Goal: Task Accomplishment & Management: Manage account settings

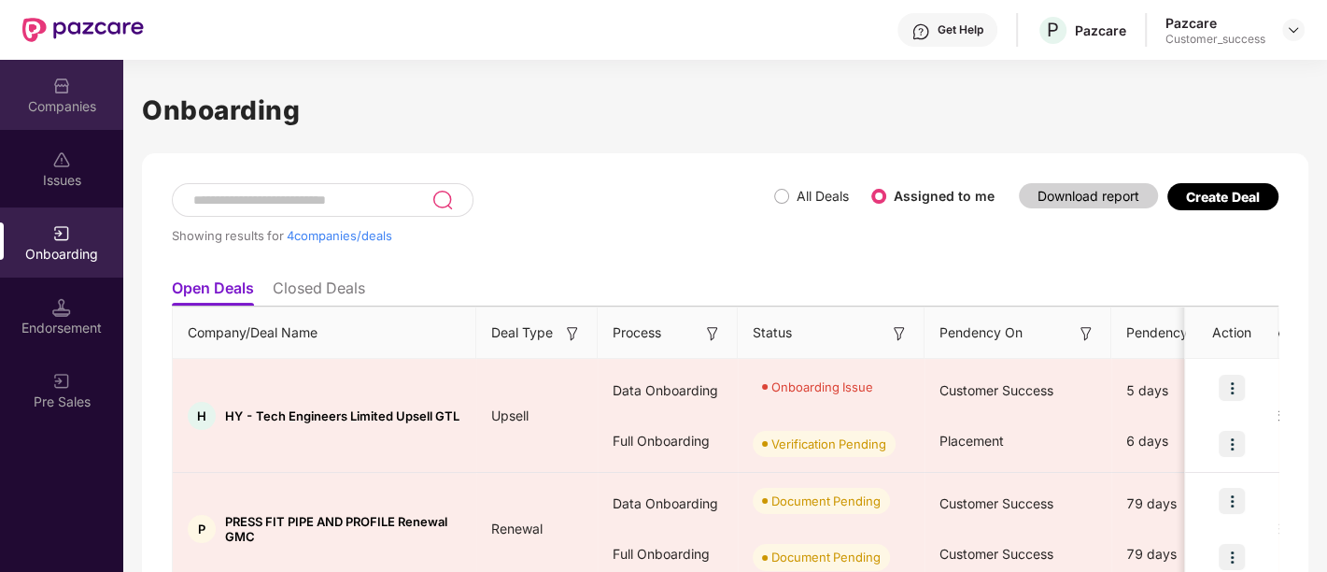
click at [75, 103] on div "Companies" at bounding box center [61, 106] width 123 height 19
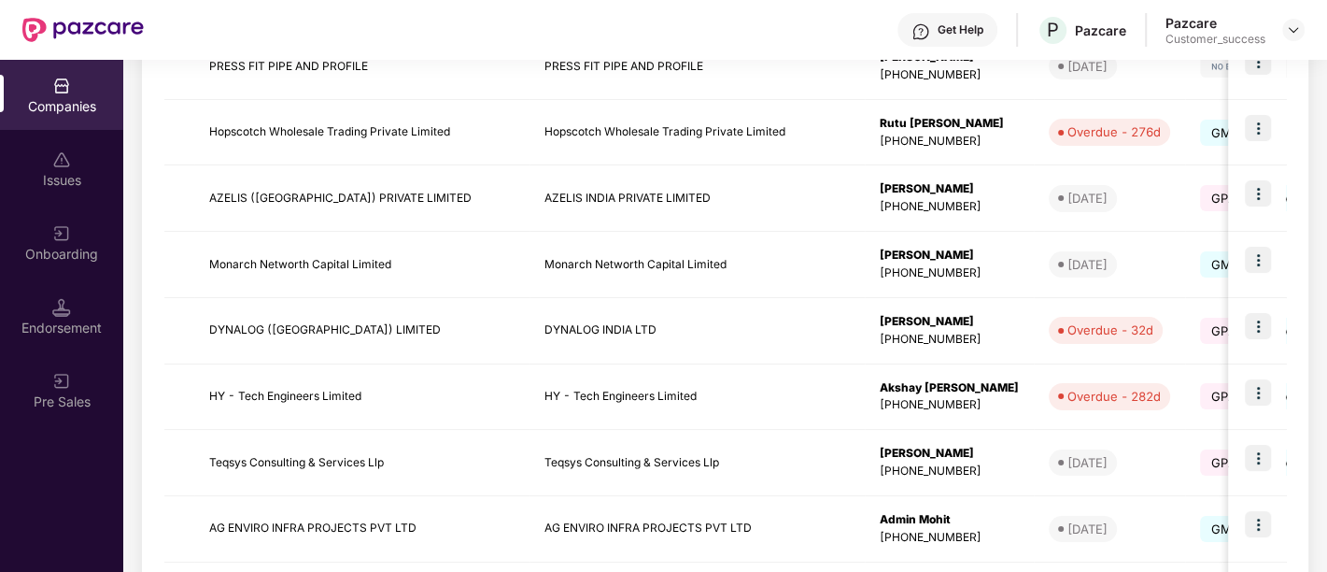
scroll to position [418, 0]
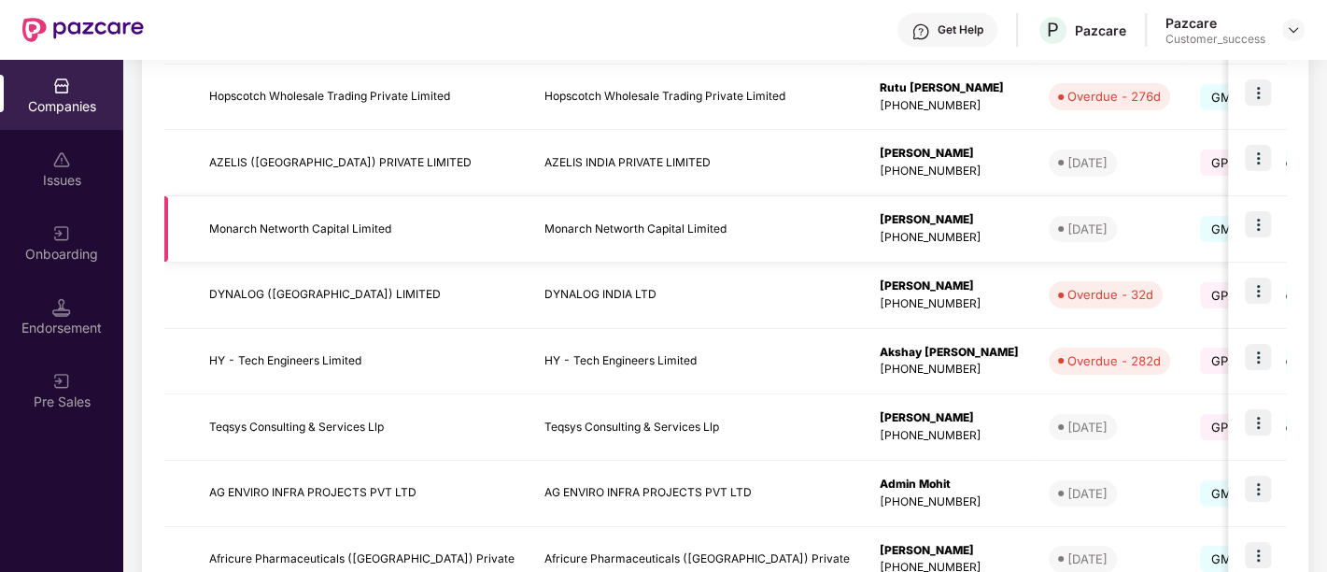
click at [1257, 222] on img at bounding box center [1258, 224] width 26 height 26
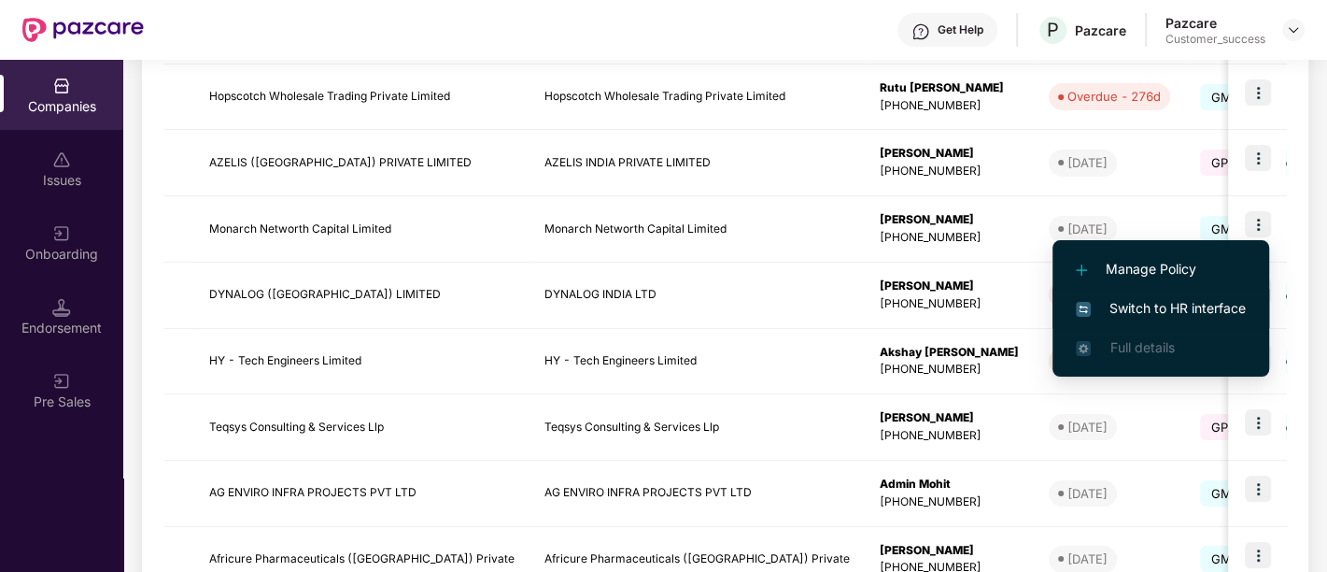
click at [1156, 316] on span "Switch to HR interface" at bounding box center [1161, 308] width 170 height 21
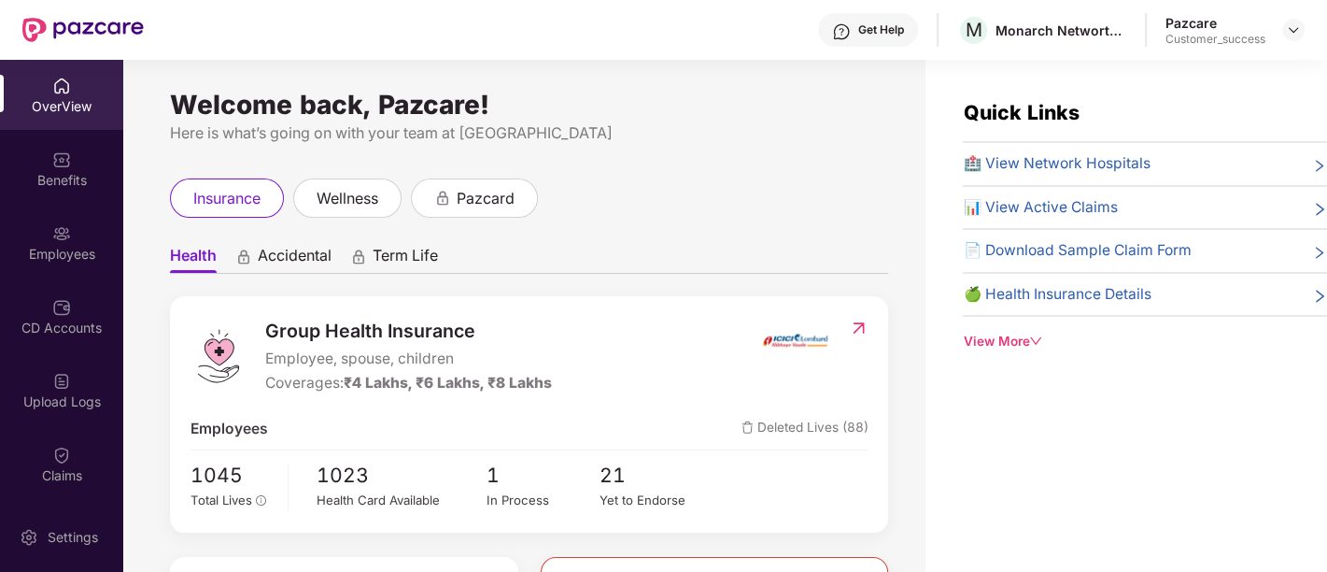
click at [69, 262] on div "Employees" at bounding box center [61, 254] width 123 height 19
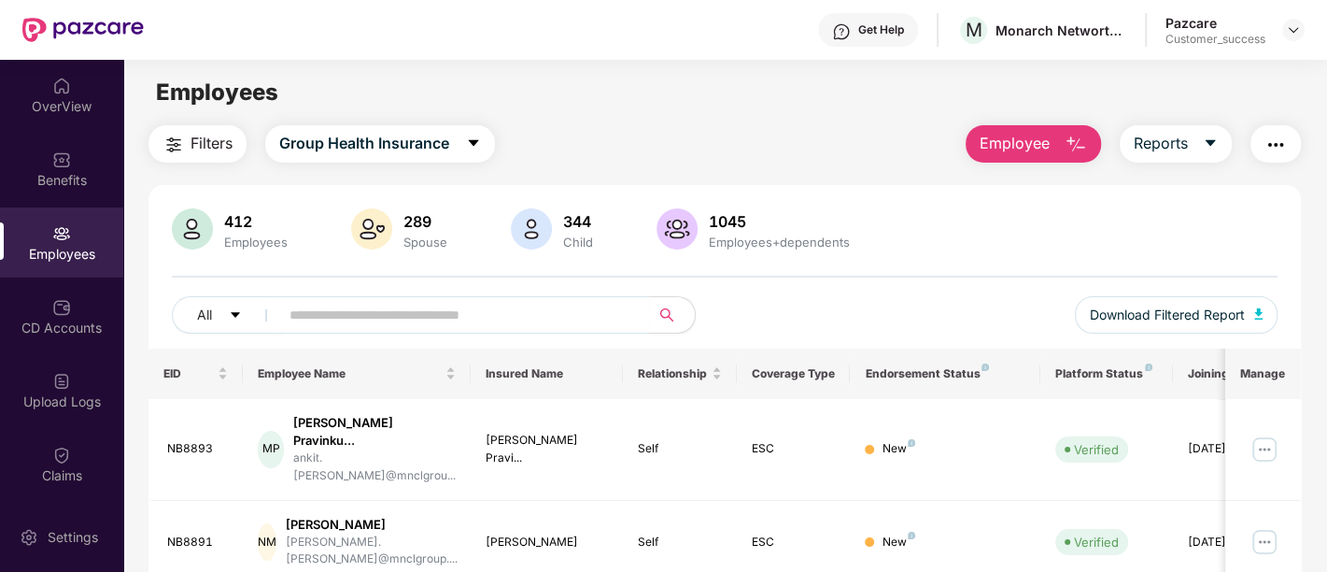
click at [1005, 142] on span "Employee" at bounding box center [1015, 143] width 70 height 23
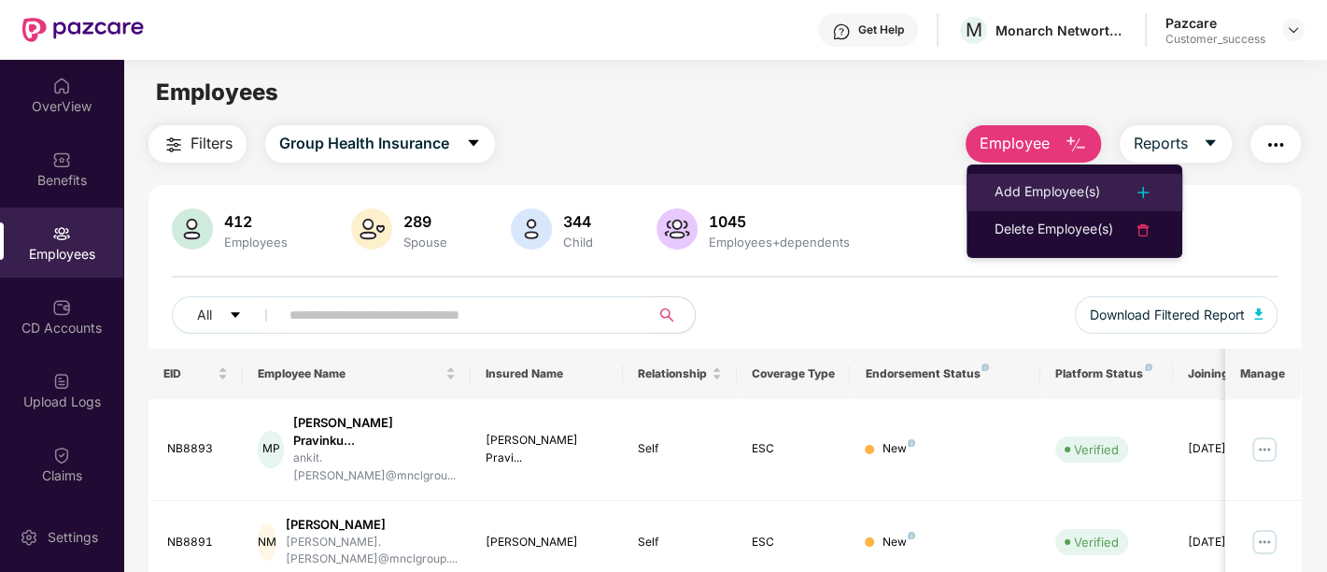
click at [1049, 188] on div "Add Employee(s)" at bounding box center [1048, 192] width 106 height 22
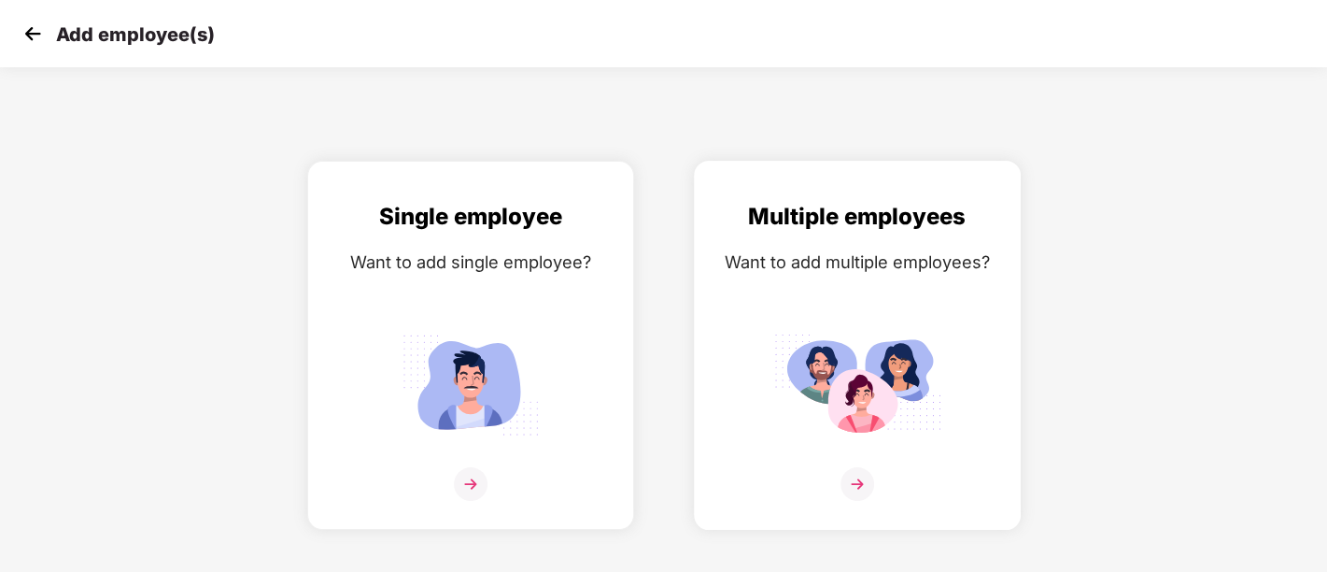
click at [844, 402] on img at bounding box center [857, 384] width 168 height 117
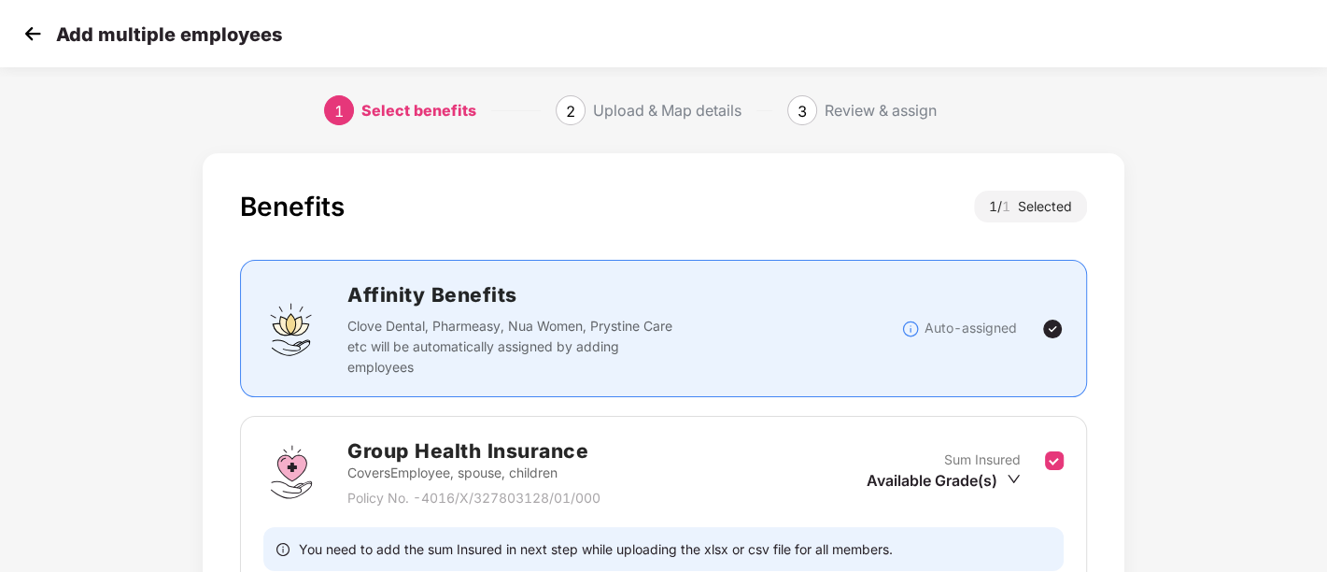
scroll to position [178, 1]
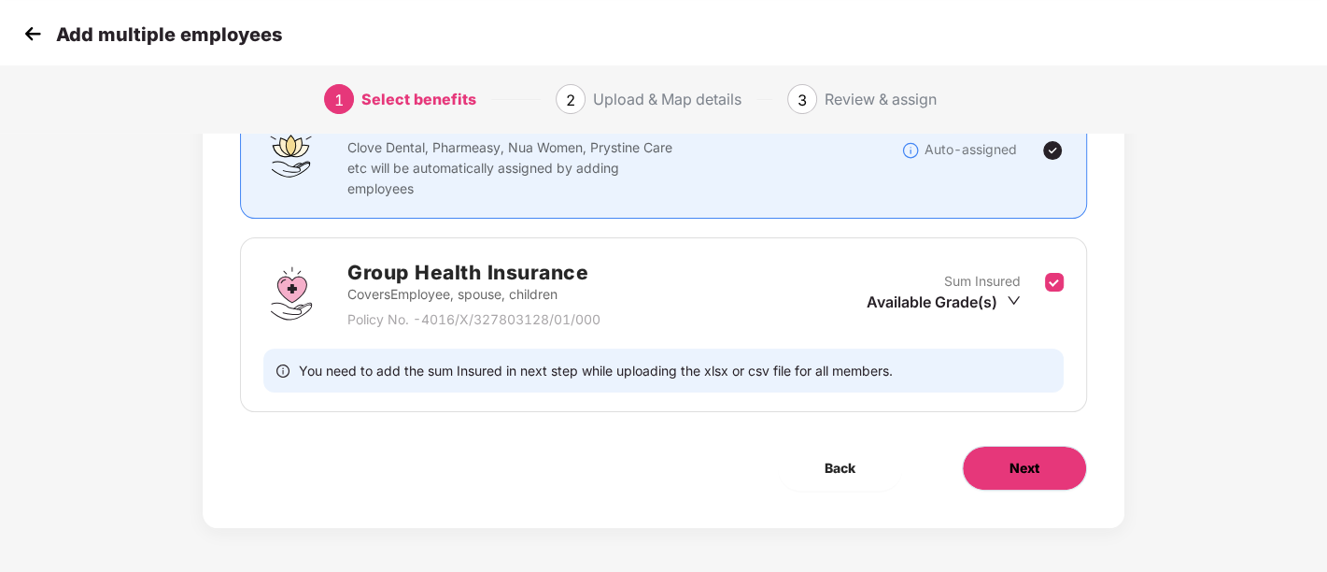
click at [1027, 458] on span "Next" at bounding box center [1025, 468] width 30 height 21
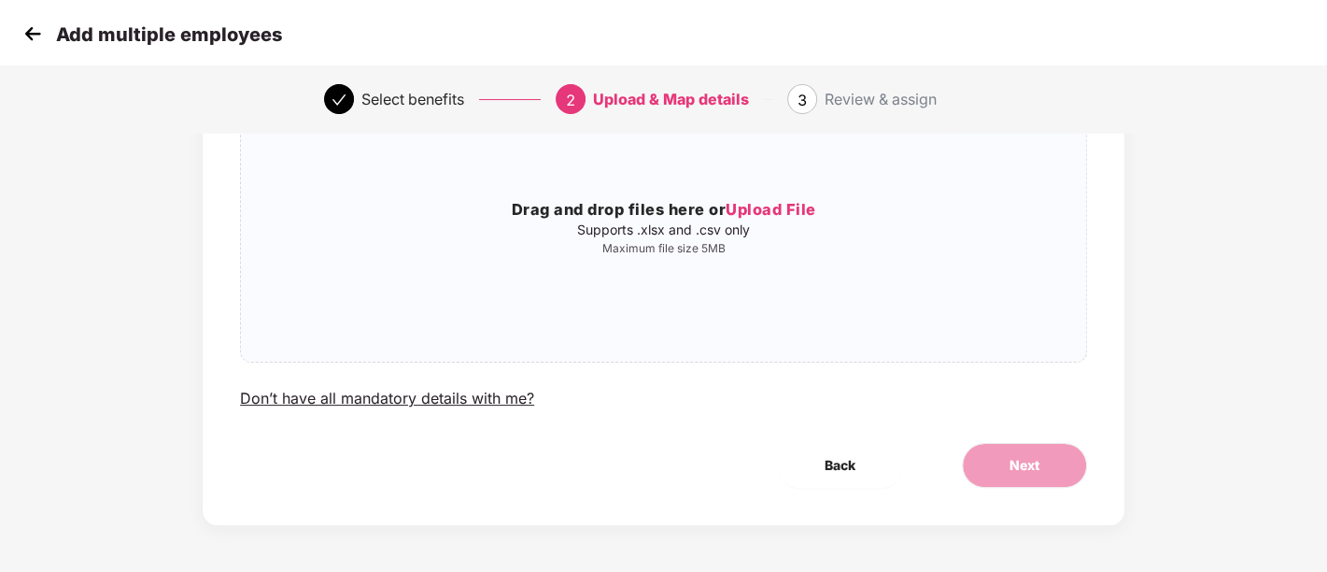
scroll to position [0, 1]
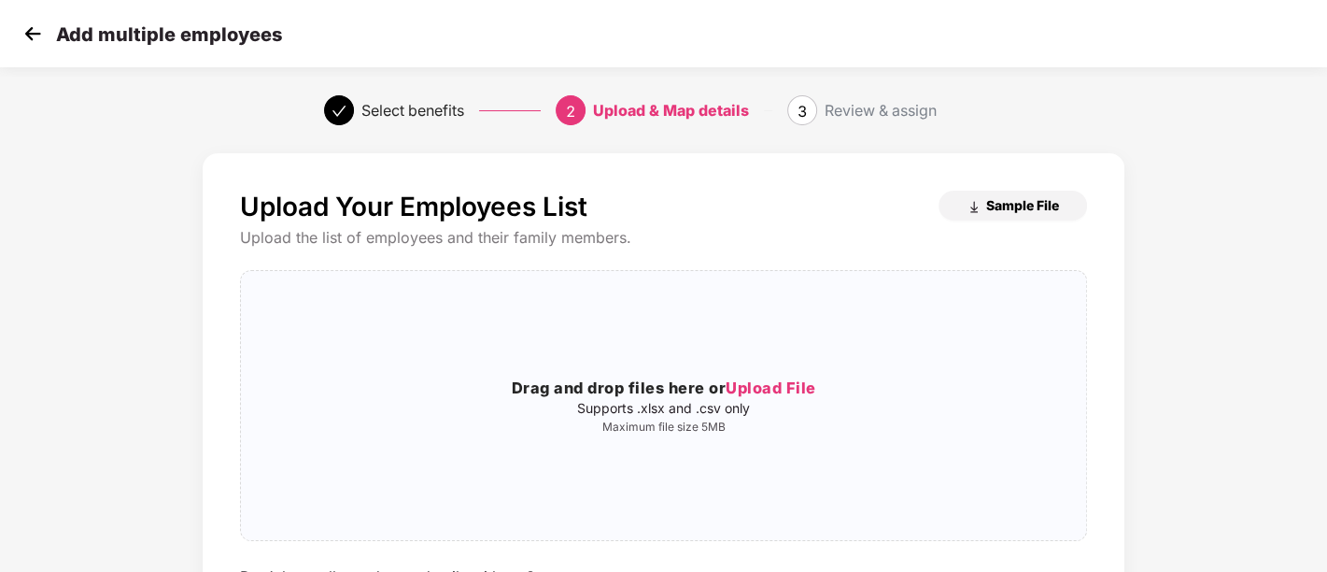
click at [1014, 207] on span "Sample File" at bounding box center [1022, 205] width 73 height 18
click at [1015, 206] on span "Sample File" at bounding box center [1022, 205] width 73 height 18
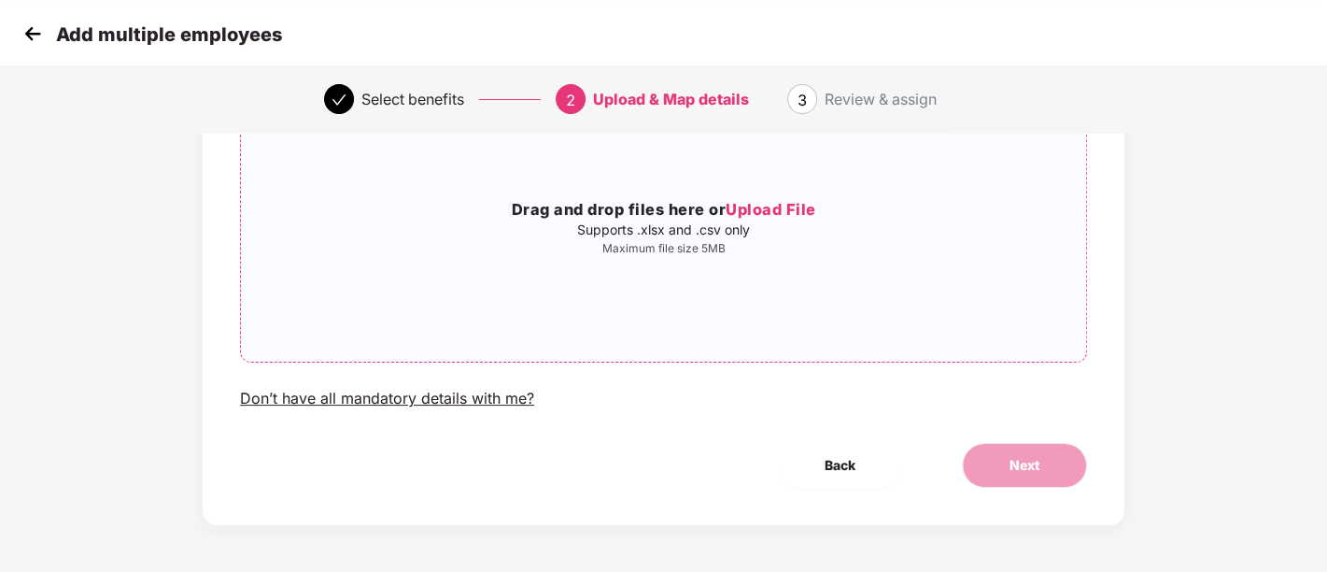
click at [795, 181] on div "Drag and drop files here or Upload File Supports .xlsx and .csv only Maximum fi…" at bounding box center [663, 226] width 845 height 239
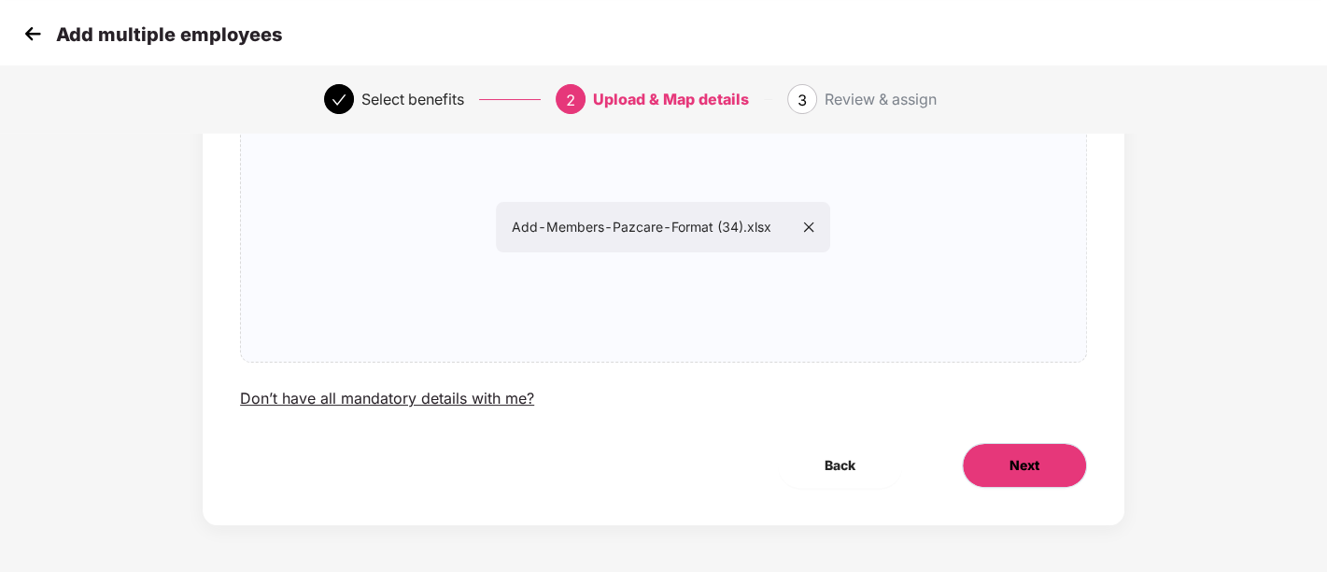
click at [1053, 452] on button "Next" at bounding box center [1024, 465] width 125 height 45
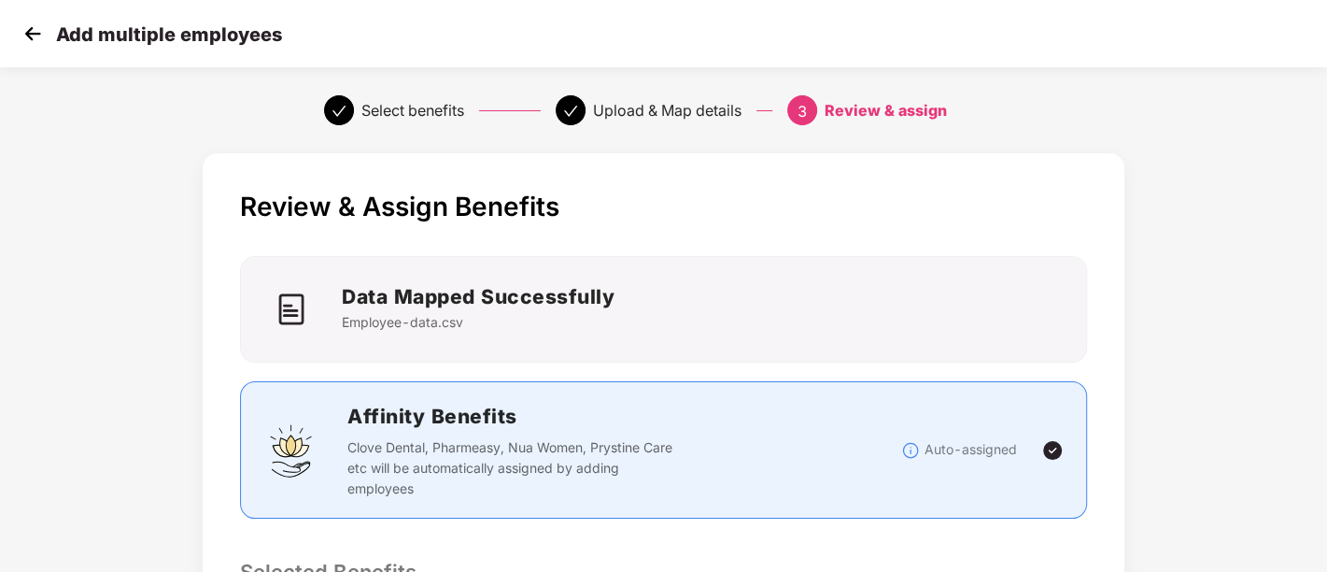
scroll to position [488, 1]
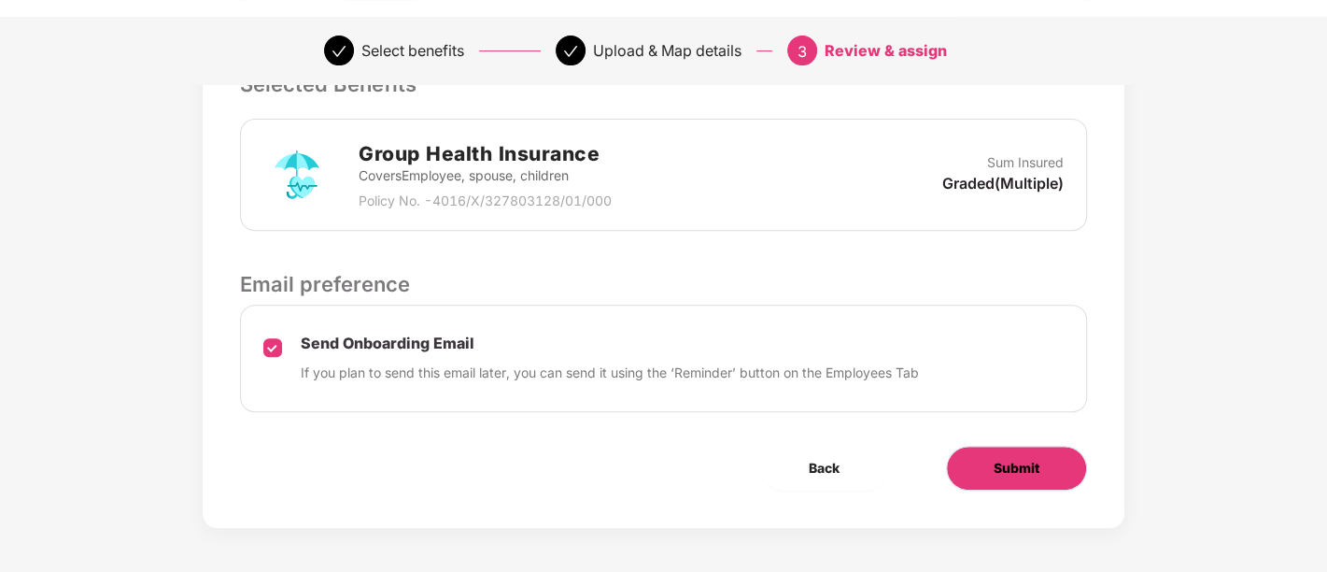
click at [1028, 473] on span "Submit" at bounding box center [1017, 468] width 46 height 21
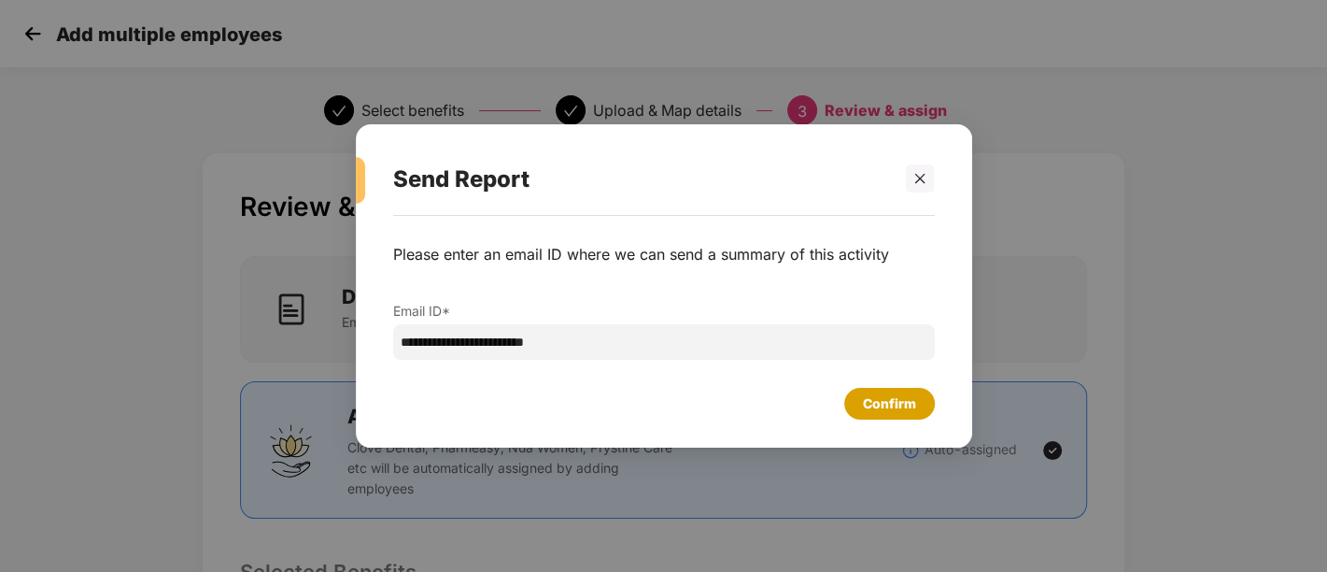
click at [883, 408] on div "Confirm" at bounding box center [889, 403] width 53 height 21
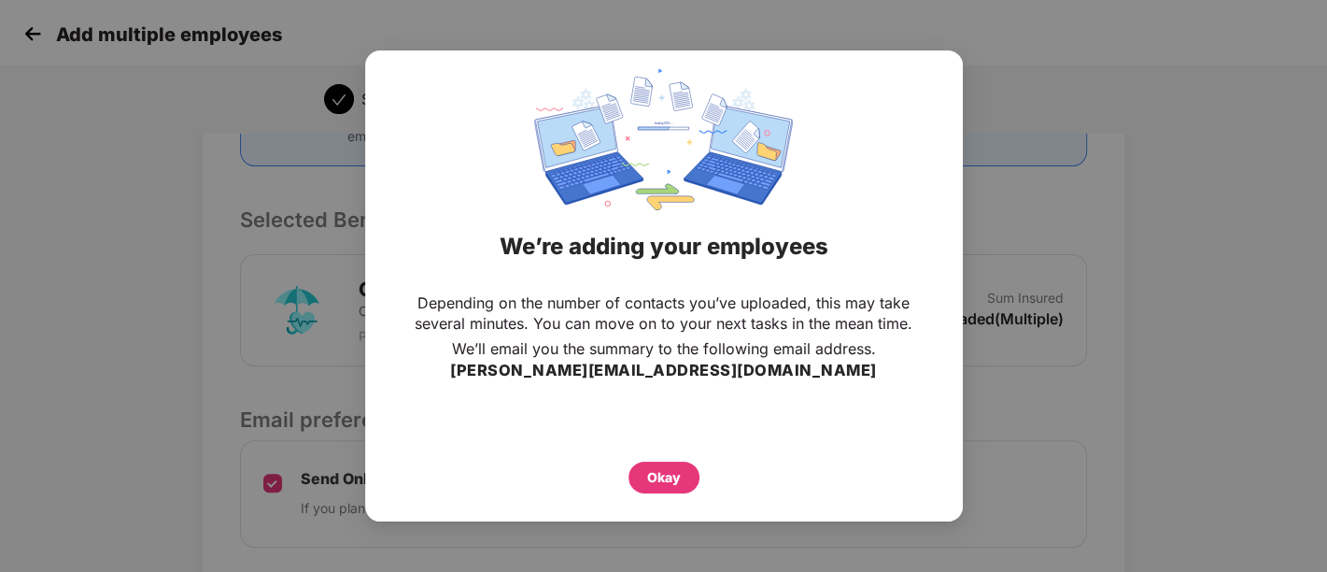
scroll to position [488, 1]
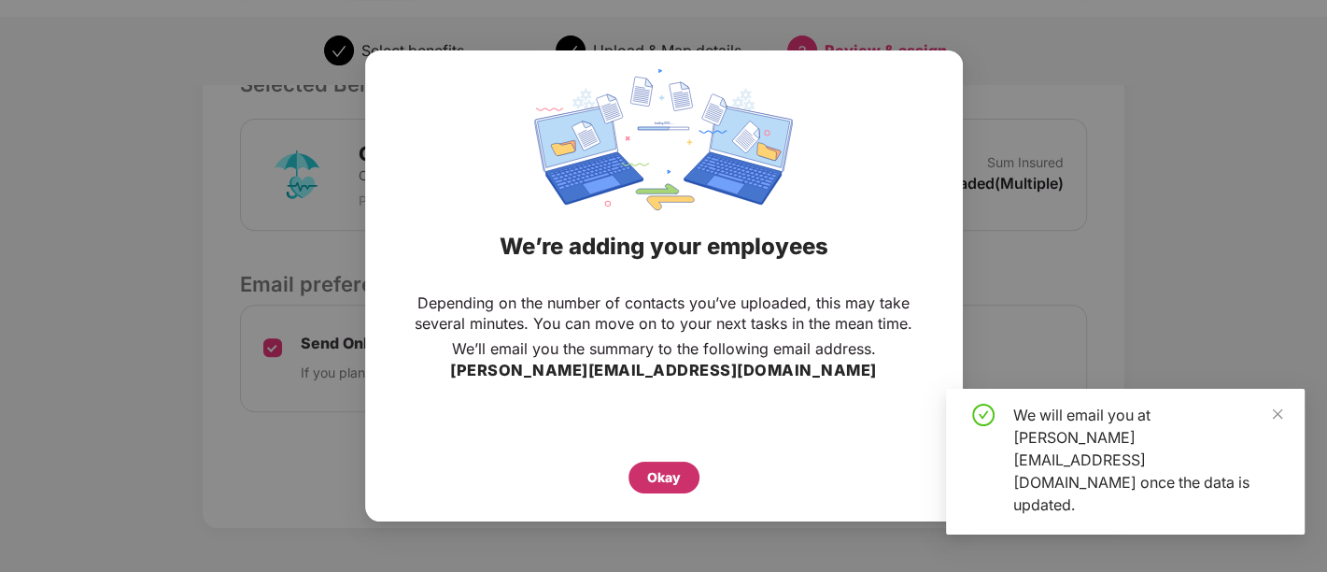
click at [657, 488] on div "Okay" at bounding box center [664, 477] width 71 height 32
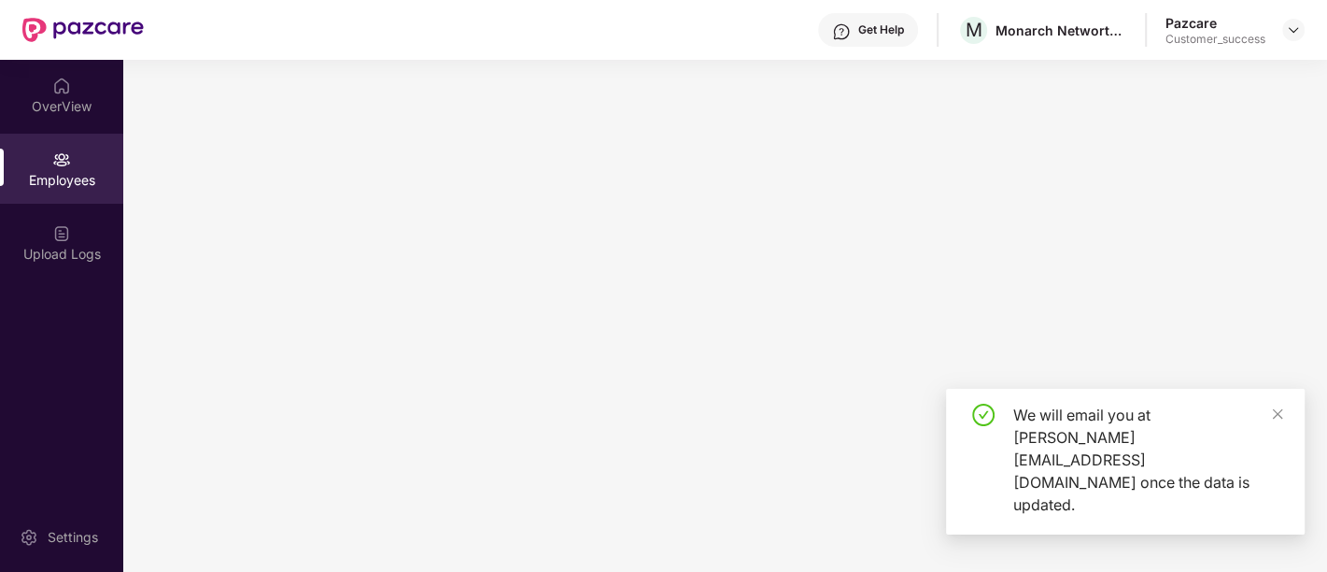
scroll to position [0, 0]
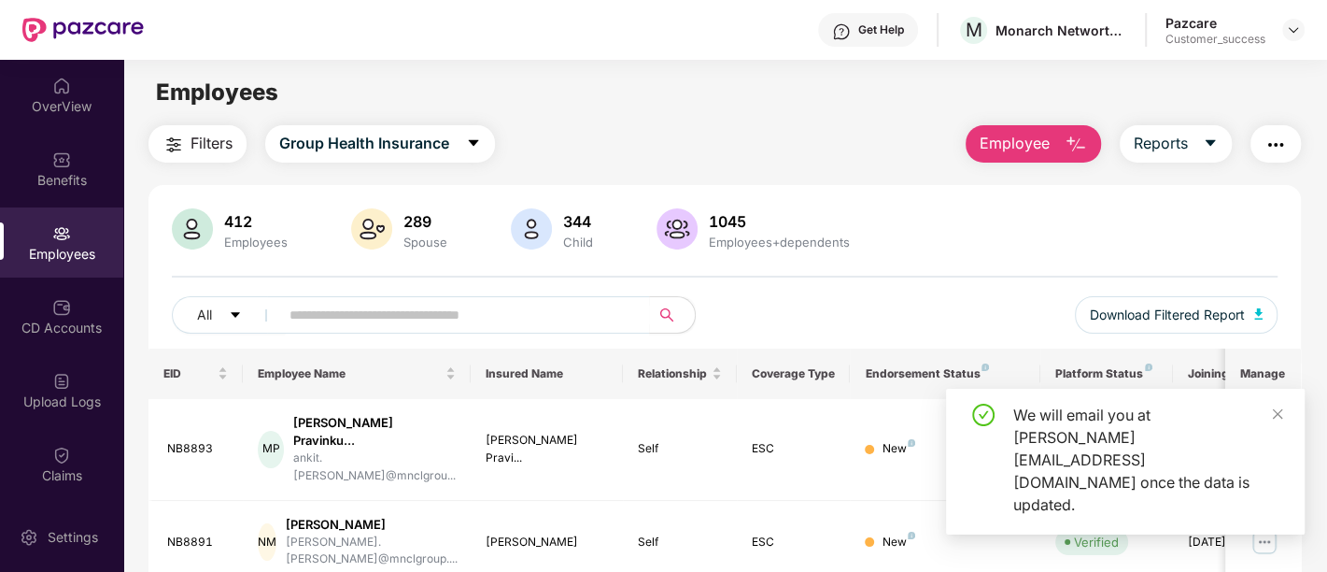
click at [1284, 458] on div "We will email you at pramila.shinde@pazcare.com once the data is updated." at bounding box center [1125, 462] width 359 height 146
click at [79, 392] on div "Upload Logs" at bounding box center [61, 401] width 123 height 19
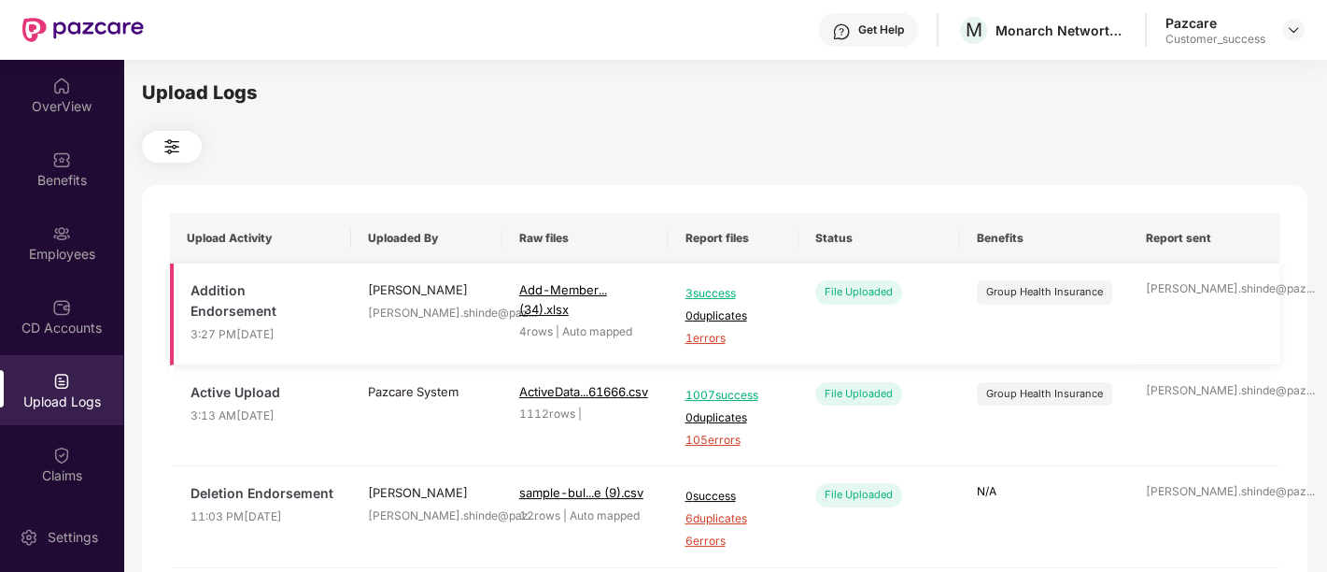
click at [714, 334] on span "1 errors" at bounding box center [733, 339] width 96 height 18
click at [89, 249] on div "Employees" at bounding box center [61, 254] width 123 height 19
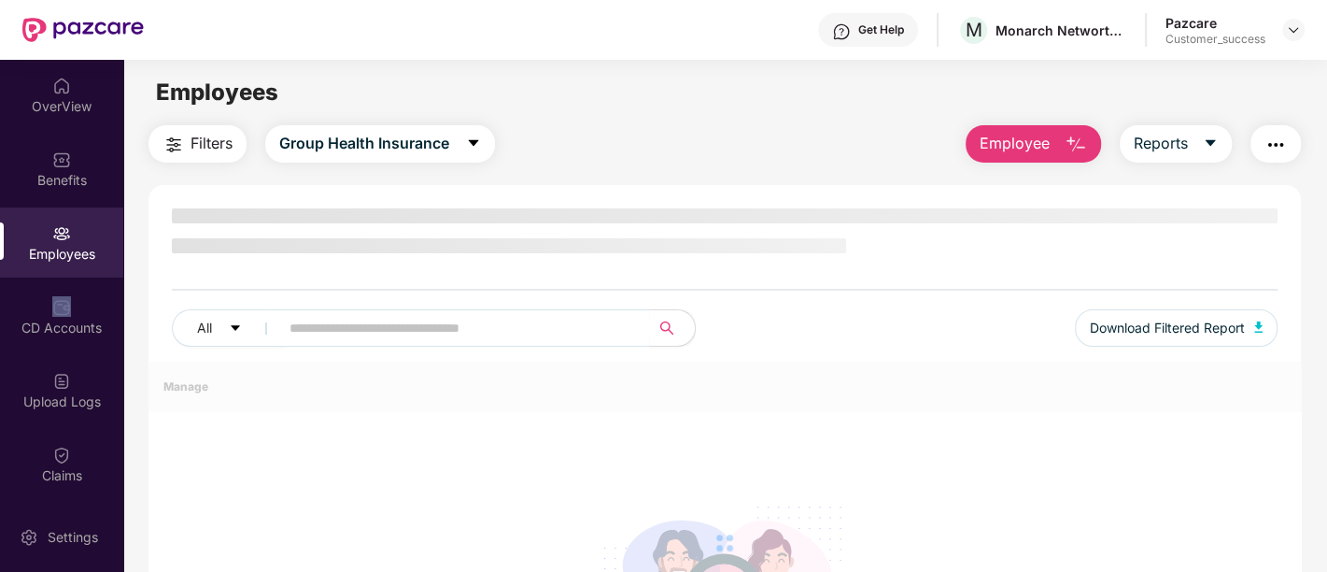
click at [89, 249] on div "Employees" at bounding box center [61, 254] width 123 height 19
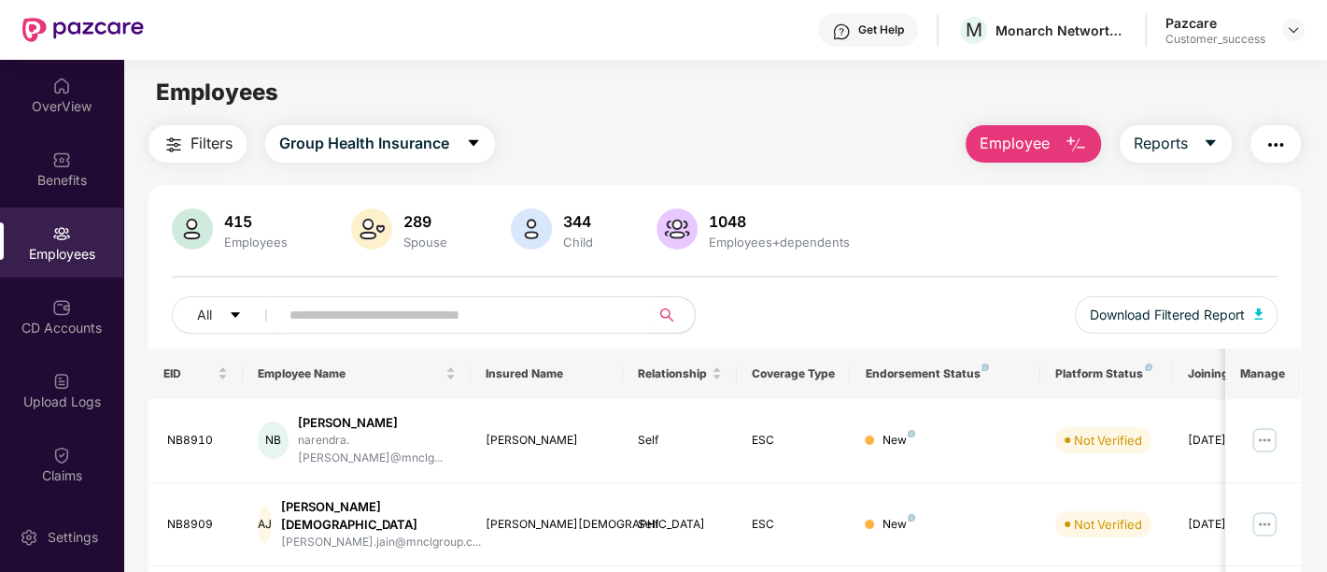
click at [1003, 145] on span "Employee" at bounding box center [1015, 143] width 70 height 23
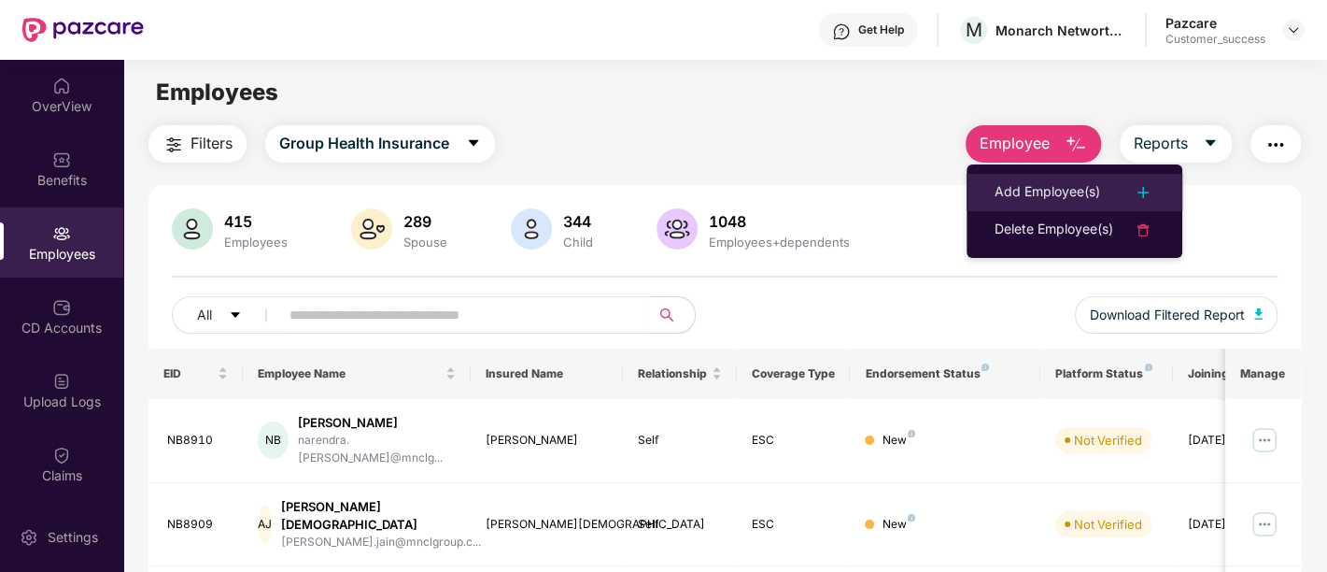
click at [1026, 186] on div "Add Employee(s)" at bounding box center [1048, 192] width 106 height 22
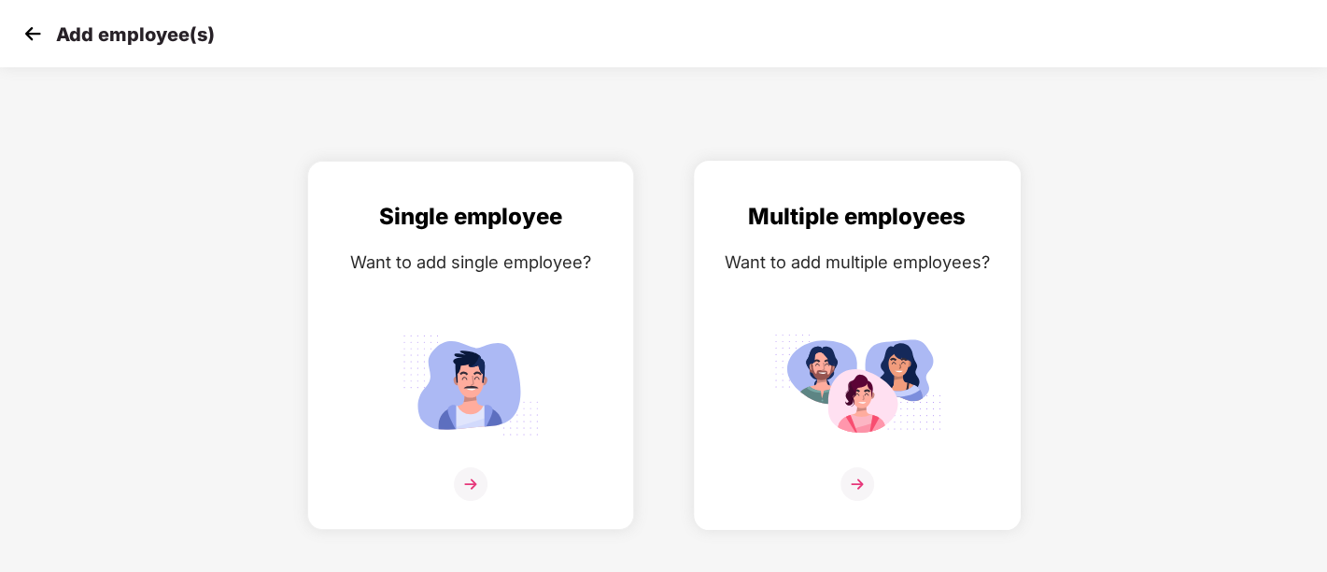
click at [793, 411] on img at bounding box center [857, 384] width 168 height 117
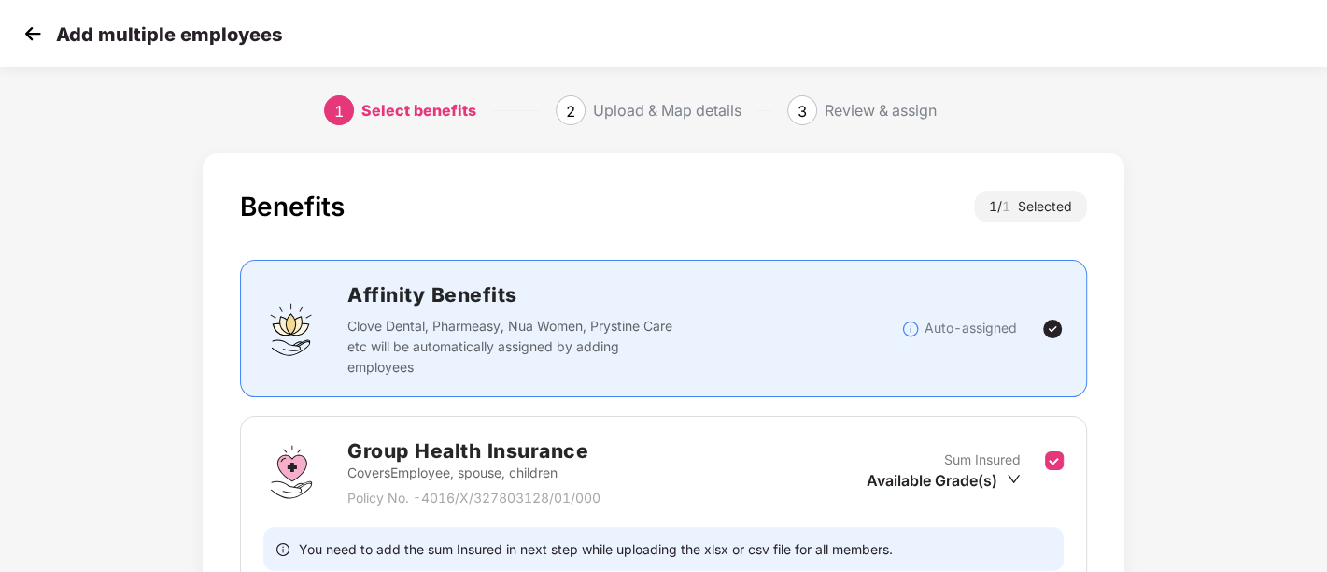
scroll to position [178, 0]
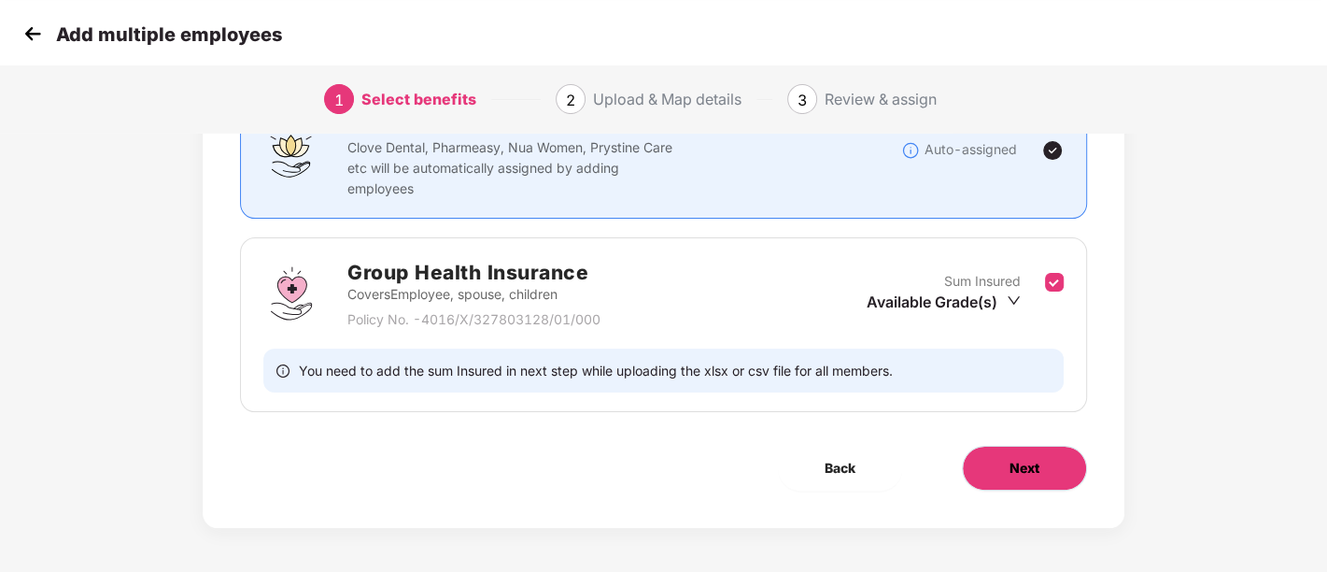
click at [1028, 458] on span "Next" at bounding box center [1025, 468] width 30 height 21
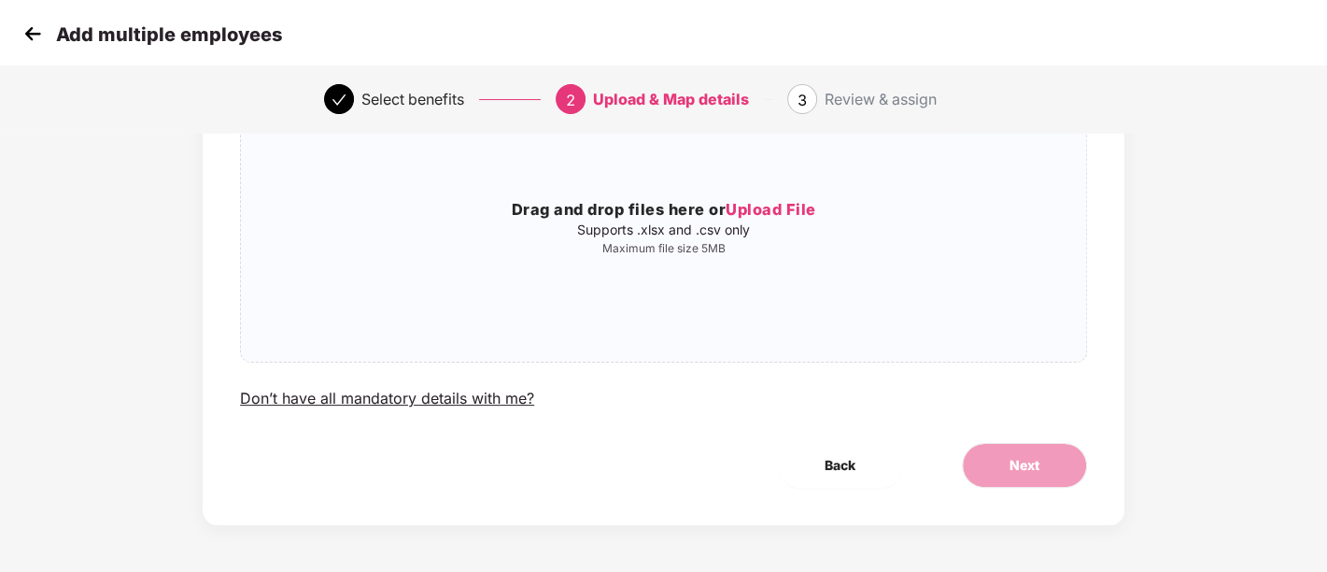
scroll to position [0, 0]
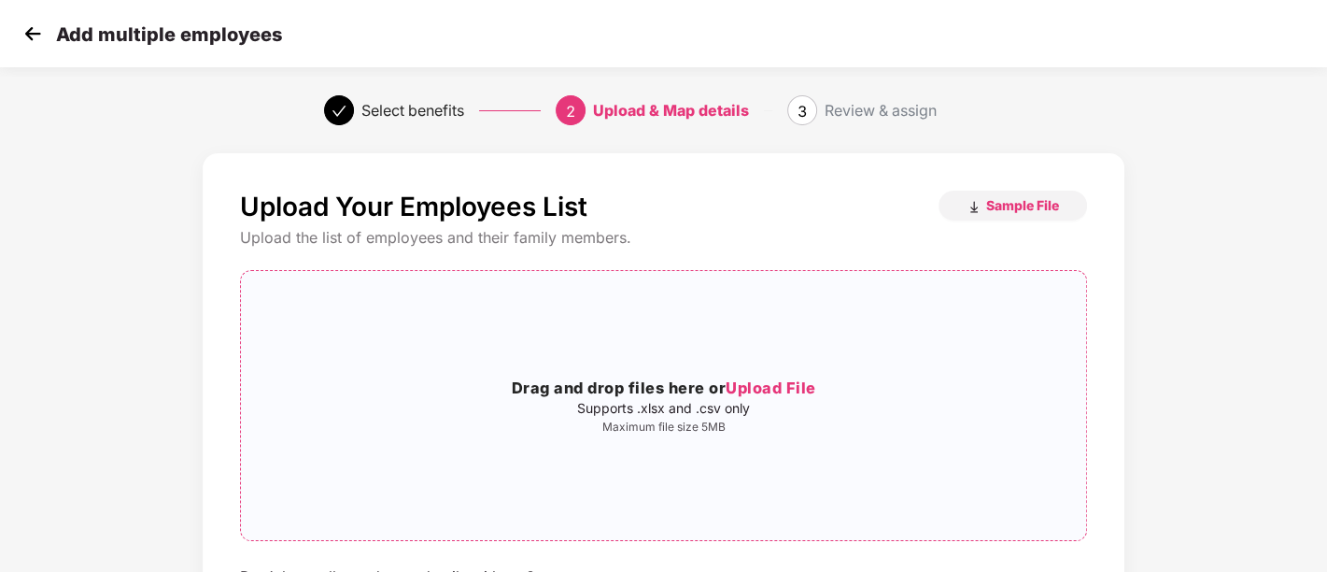
click at [733, 462] on div "Drag and drop files here or Upload File Supports .xlsx and .csv only Maximum fi…" at bounding box center [663, 405] width 845 height 239
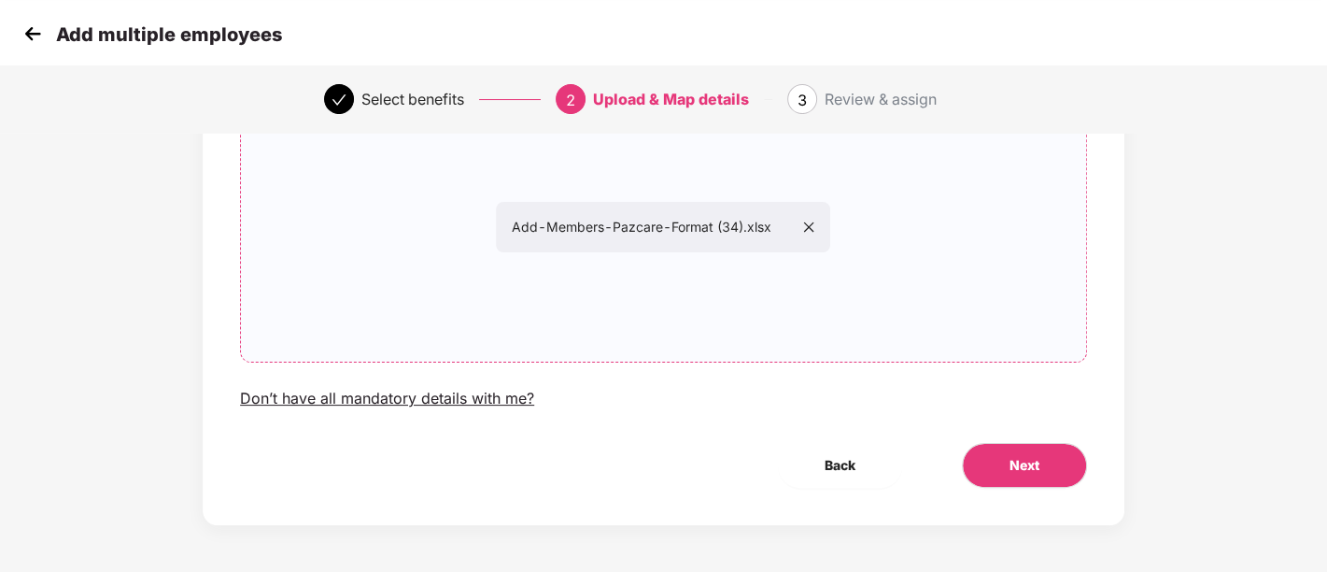
scroll to position [178, 1]
click at [1037, 460] on span "Next" at bounding box center [1025, 465] width 30 height 21
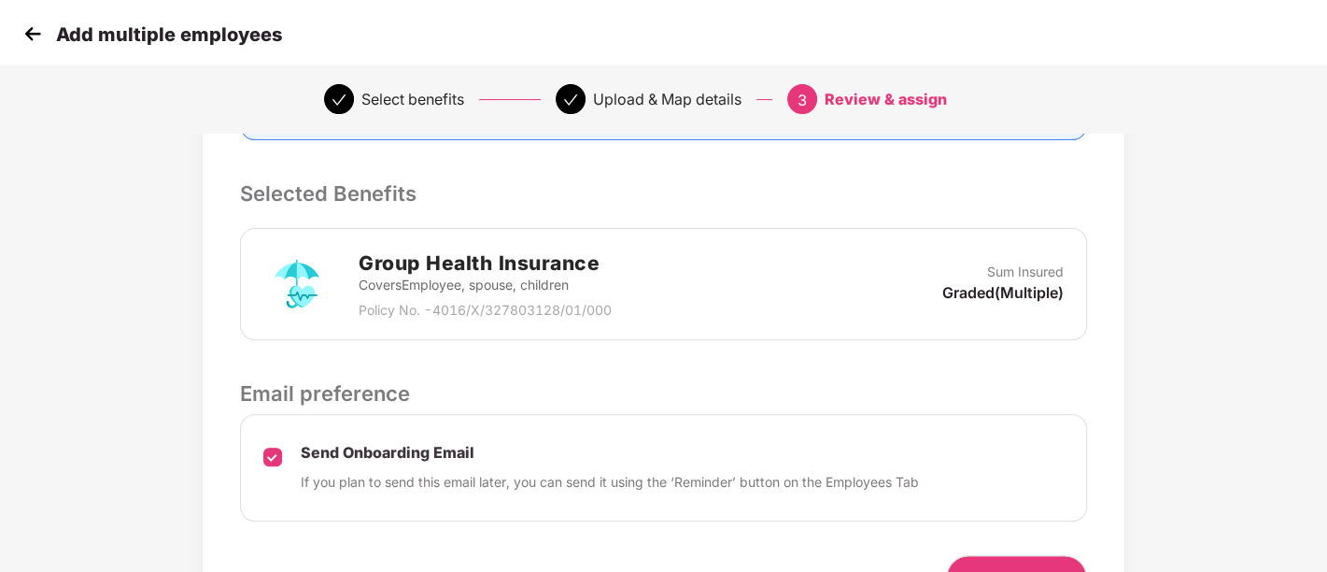
scroll to position [488, 1]
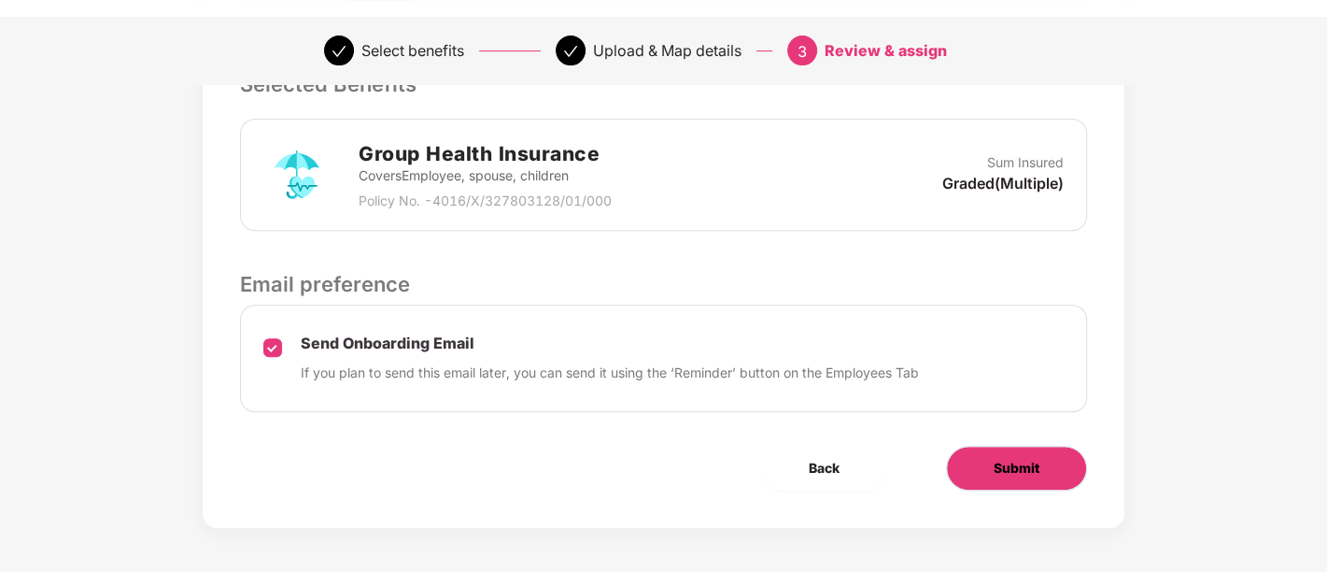
click at [984, 474] on button "Submit" at bounding box center [1016, 468] width 141 height 45
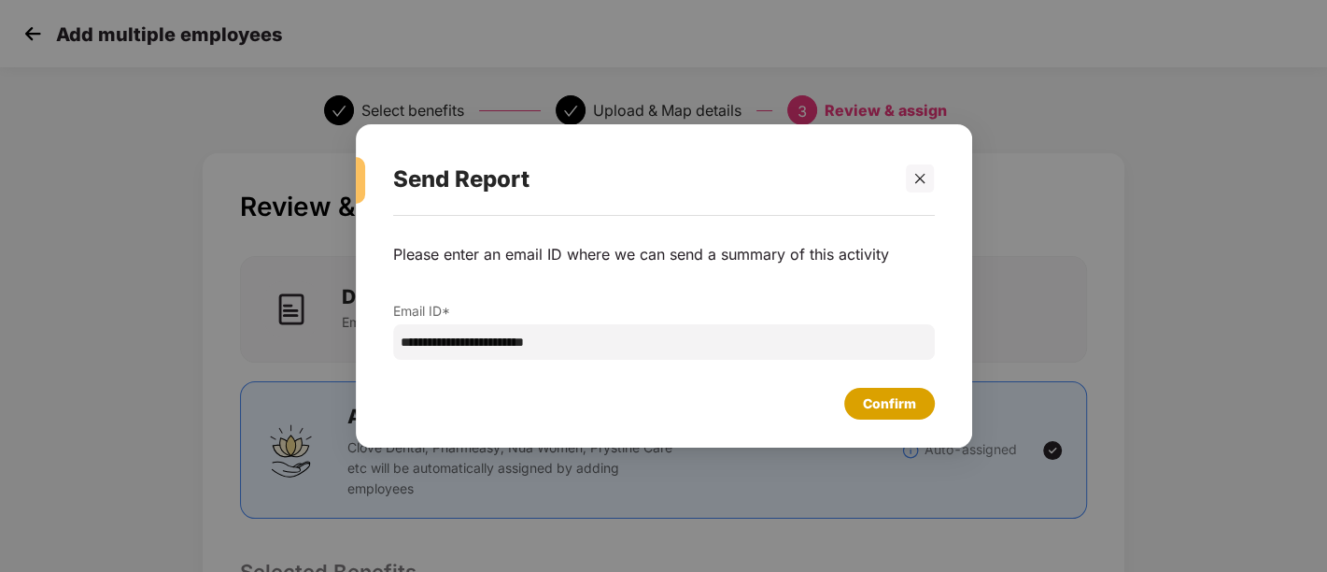
click at [887, 404] on div "Confirm" at bounding box center [889, 403] width 53 height 21
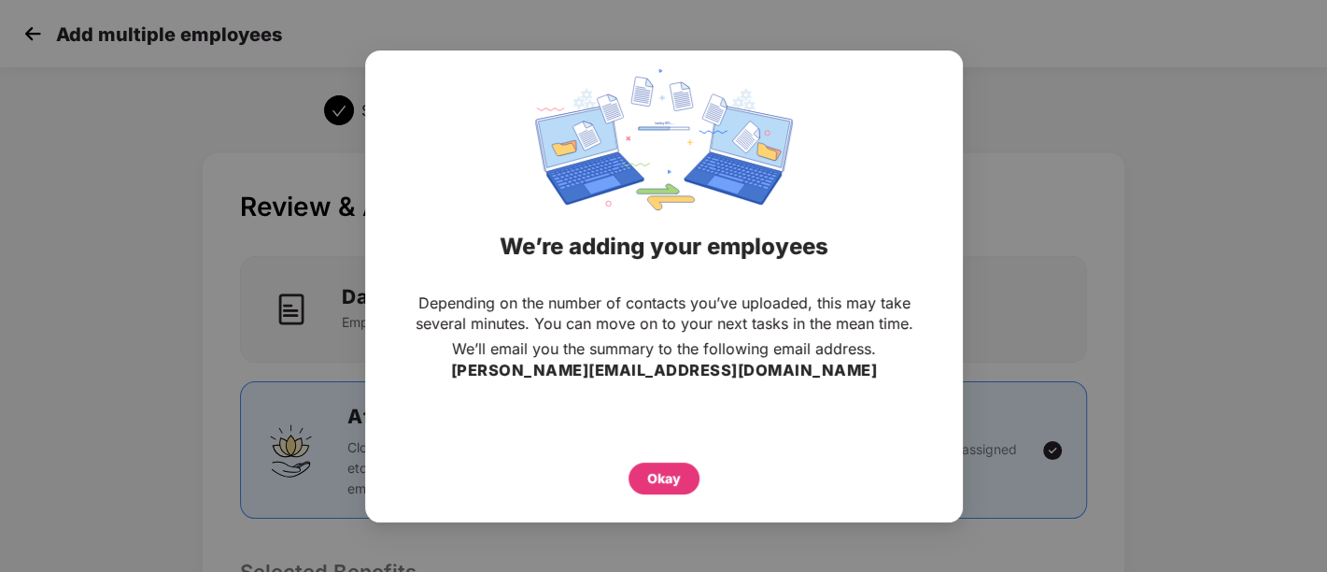
scroll to position [488, 1]
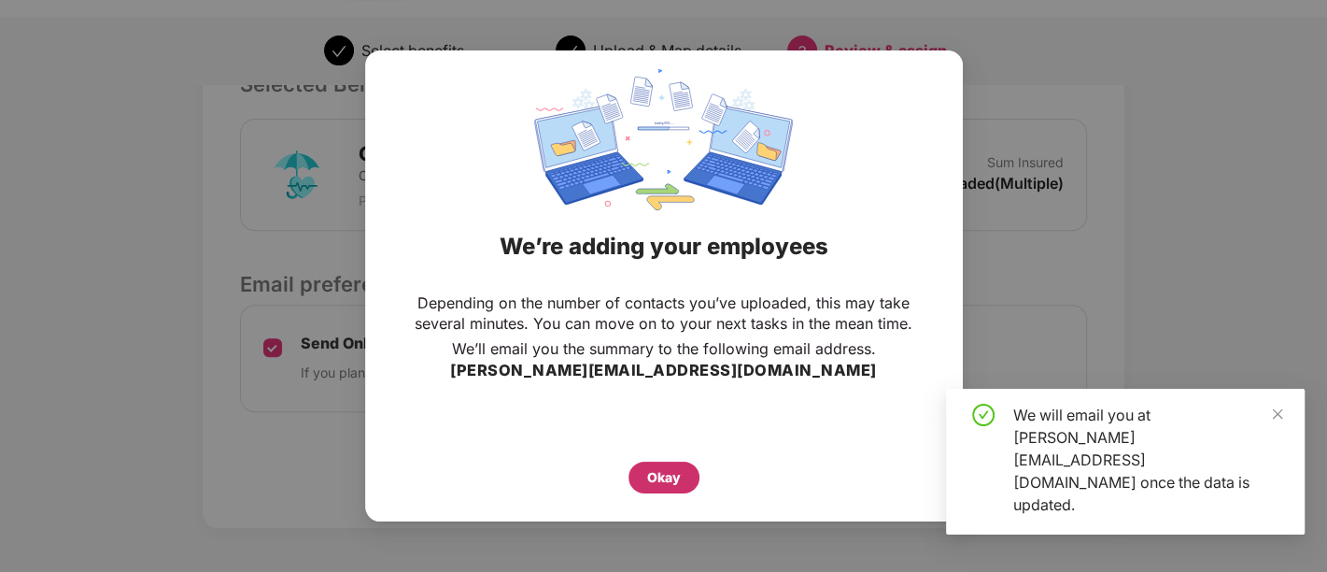
click at [664, 491] on div "Okay" at bounding box center [664, 477] width 71 height 32
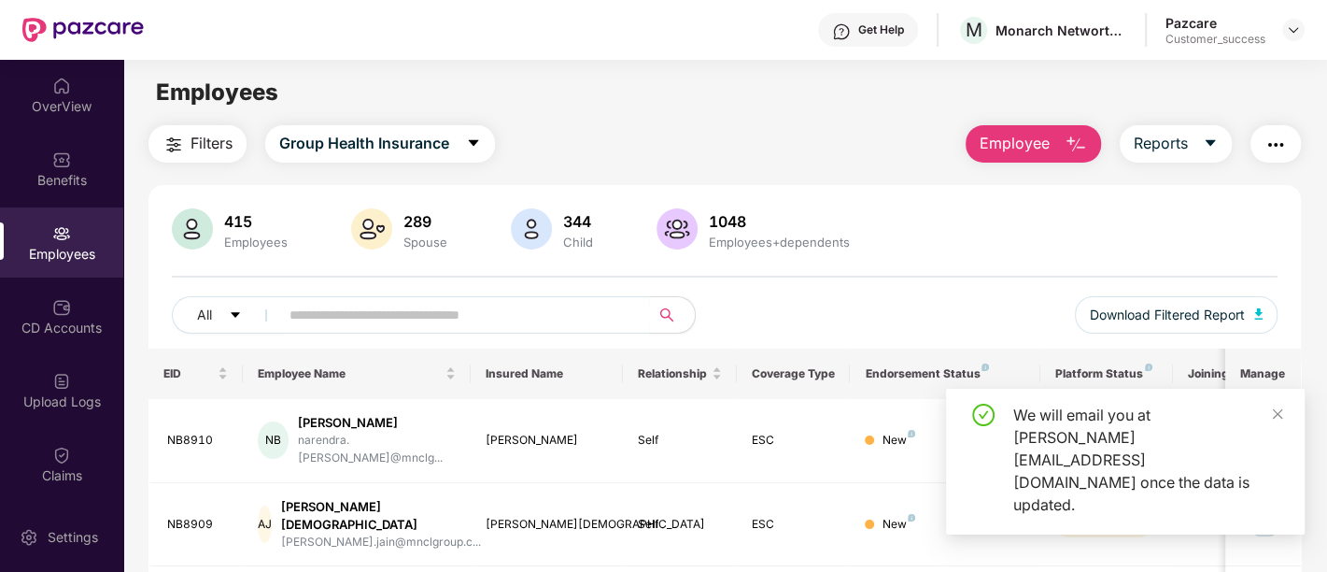
click at [1293, 458] on div "We will email you at [PERSON_NAME][EMAIL_ADDRESS][DOMAIN_NAME] once the data is…" at bounding box center [1125, 462] width 359 height 146
click at [1279, 418] on icon "close" at bounding box center [1278, 413] width 10 height 10
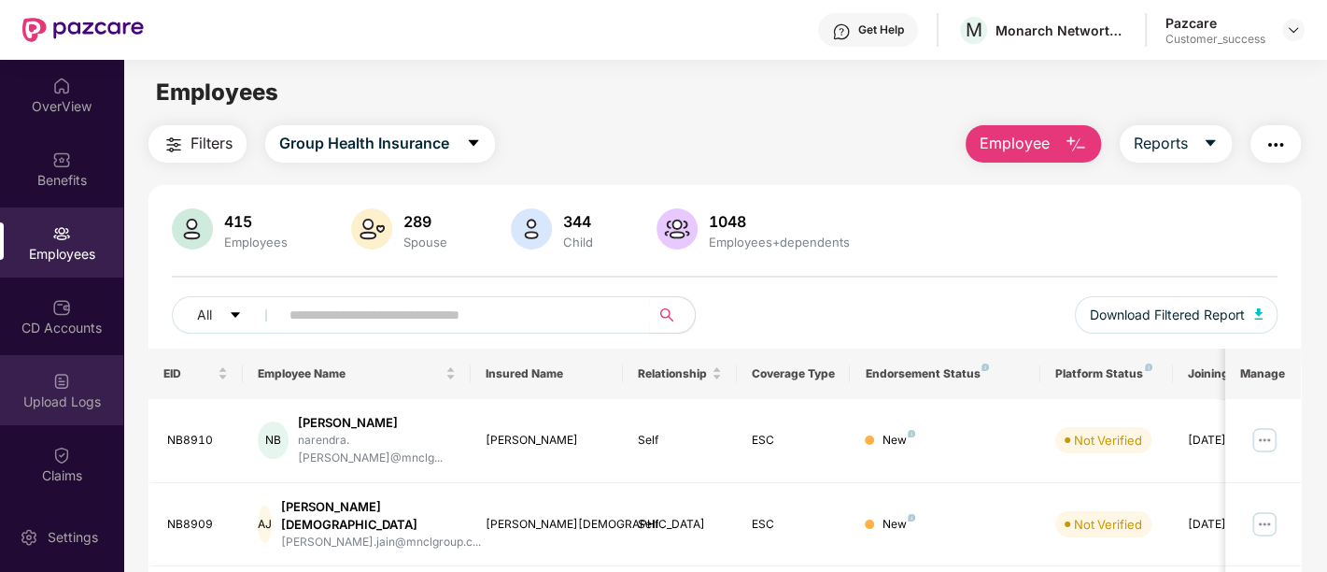
click at [79, 392] on div "Upload Logs" at bounding box center [61, 401] width 123 height 19
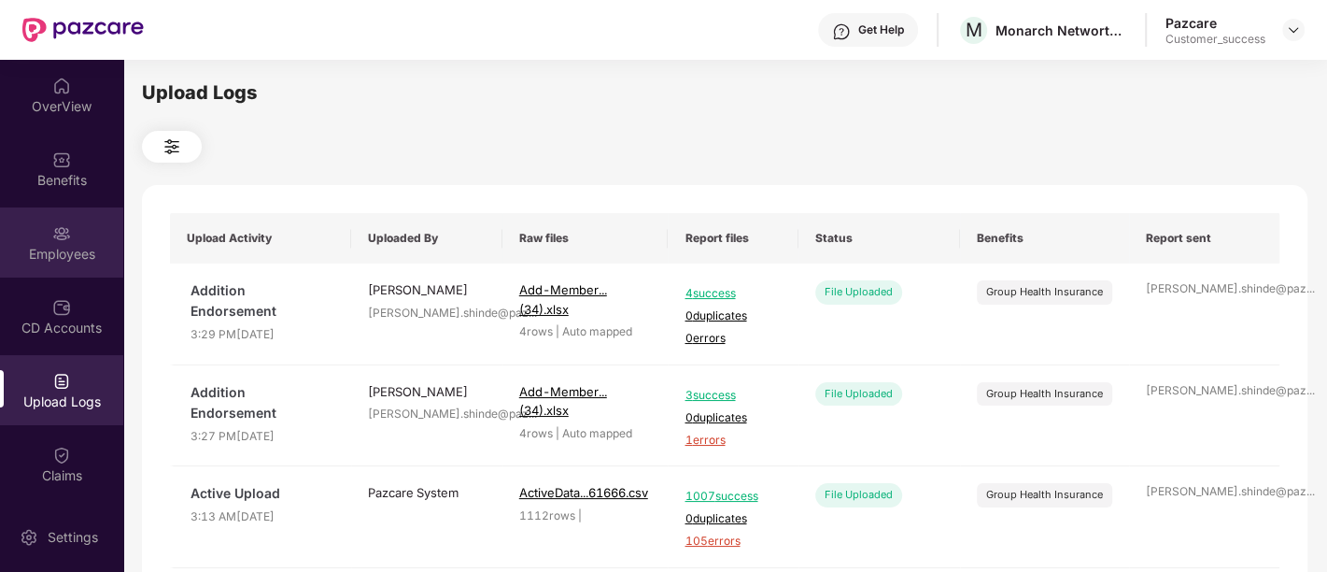
click at [63, 228] on img at bounding box center [61, 233] width 19 height 19
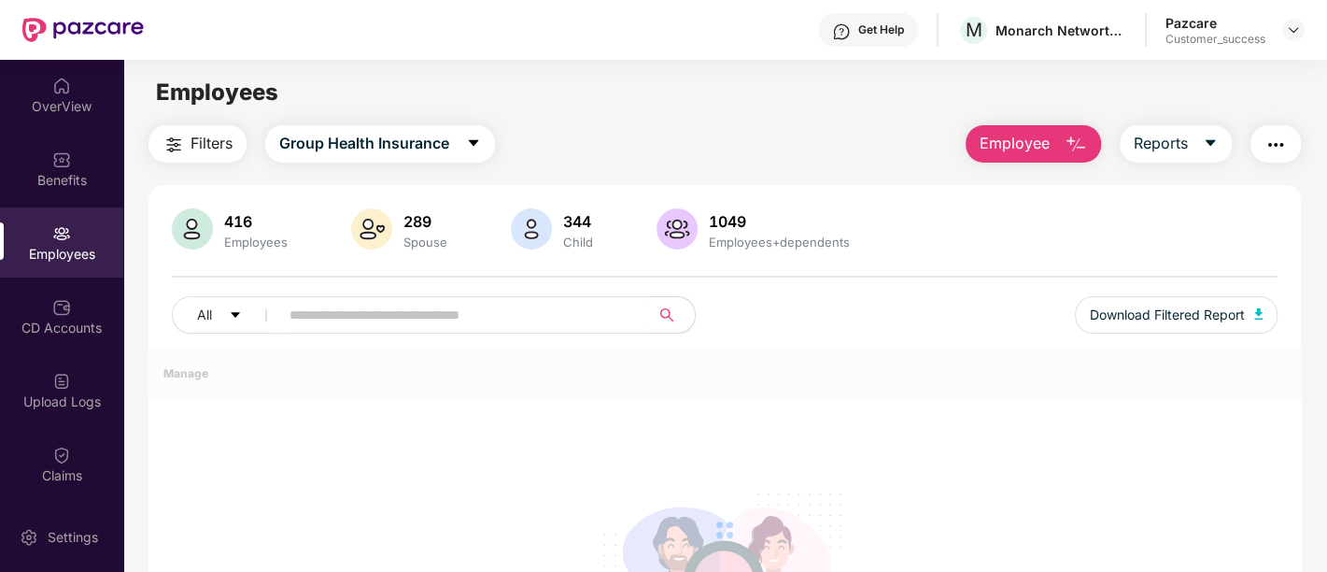
click at [1051, 148] on button "Employee" at bounding box center [1033, 143] width 135 height 37
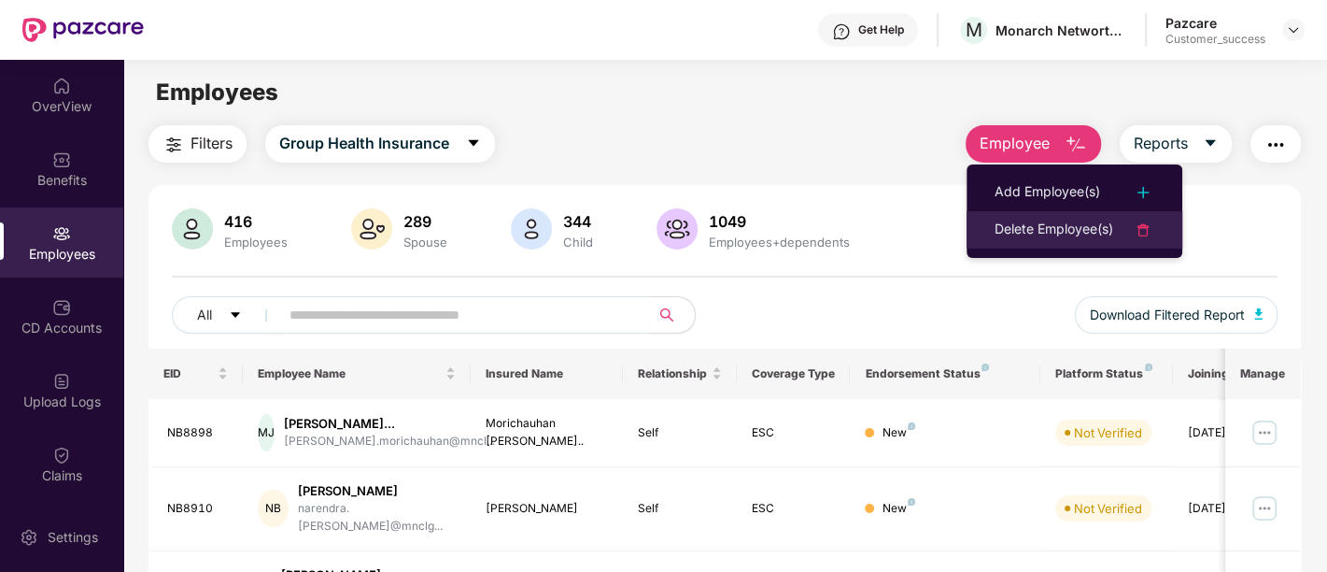
click at [1035, 233] on div "Delete Employee(s)" at bounding box center [1054, 230] width 119 height 22
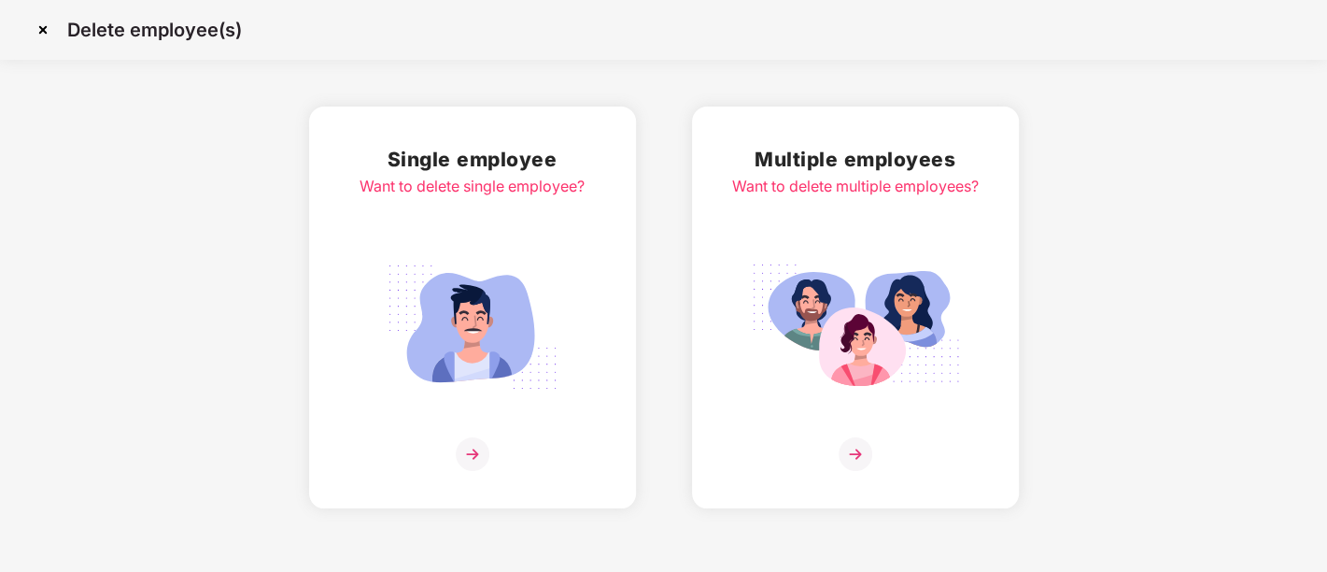
click at [831, 383] on img at bounding box center [855, 327] width 209 height 146
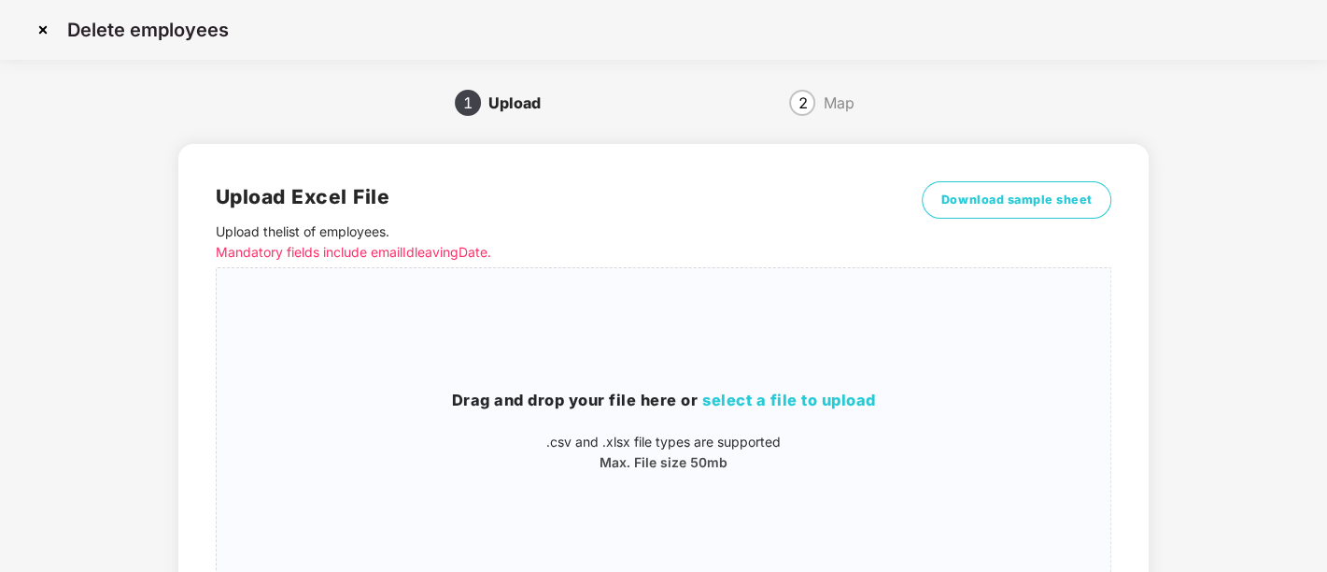
scroll to position [176, 0]
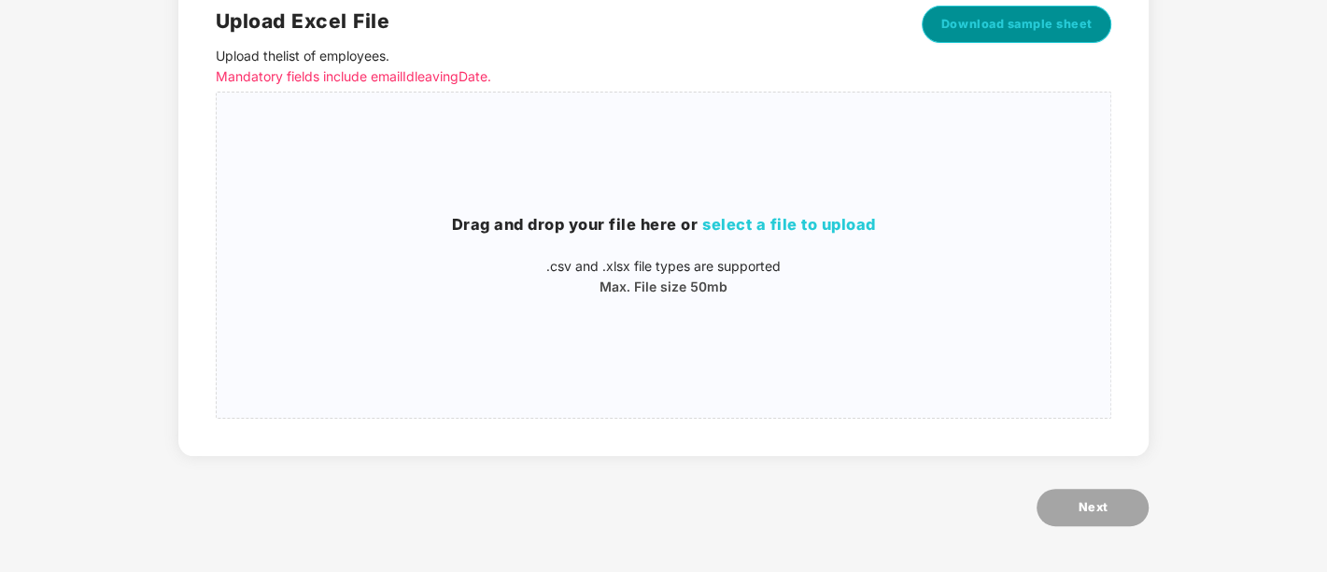
click at [1019, 21] on span "Download sample sheet" at bounding box center [1017, 24] width 151 height 19
click at [725, 256] on p ".csv and .xlsx file types are supported" at bounding box center [664, 266] width 895 height 21
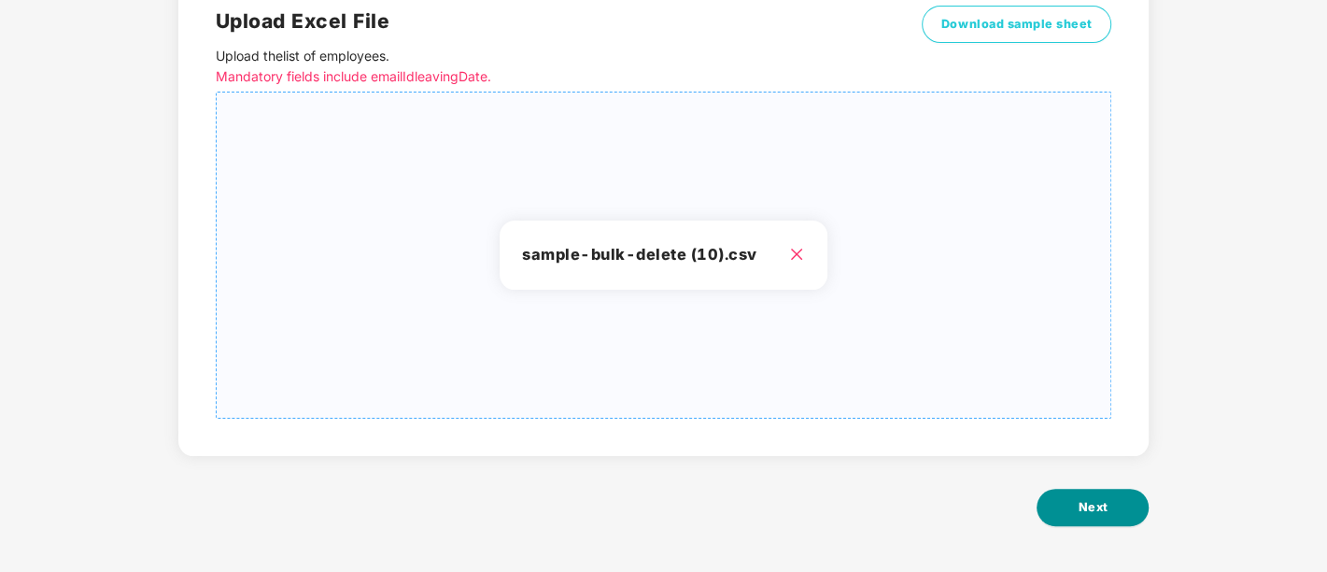
click at [1083, 506] on span "Next" at bounding box center [1093, 507] width 30 height 19
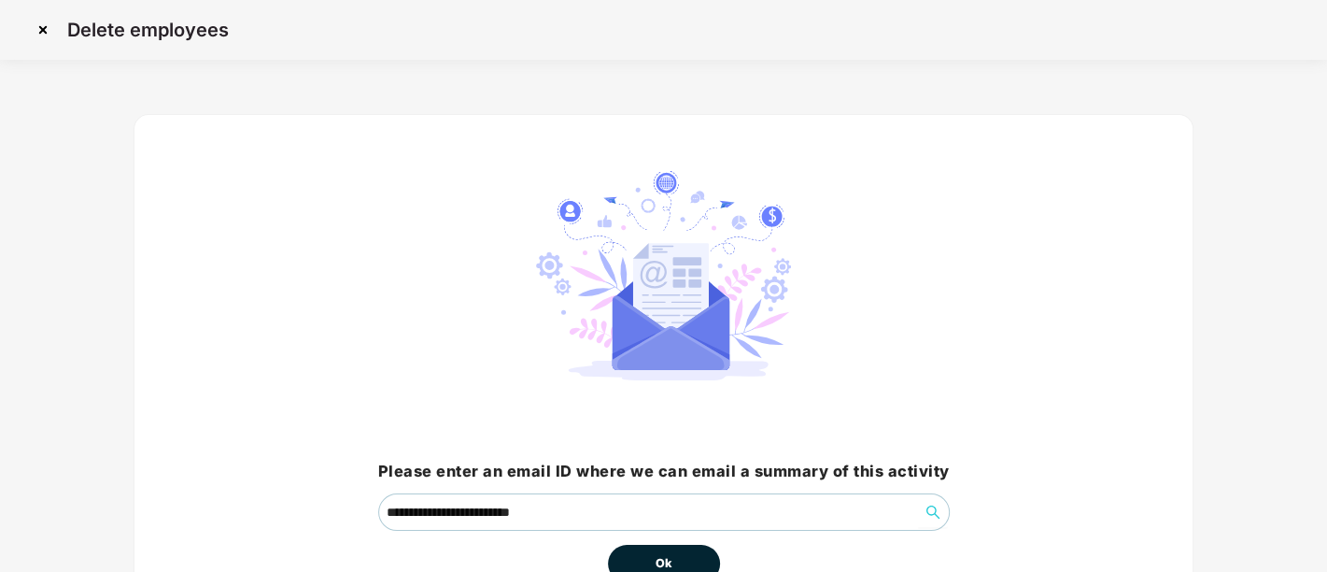
scroll to position [116, 0]
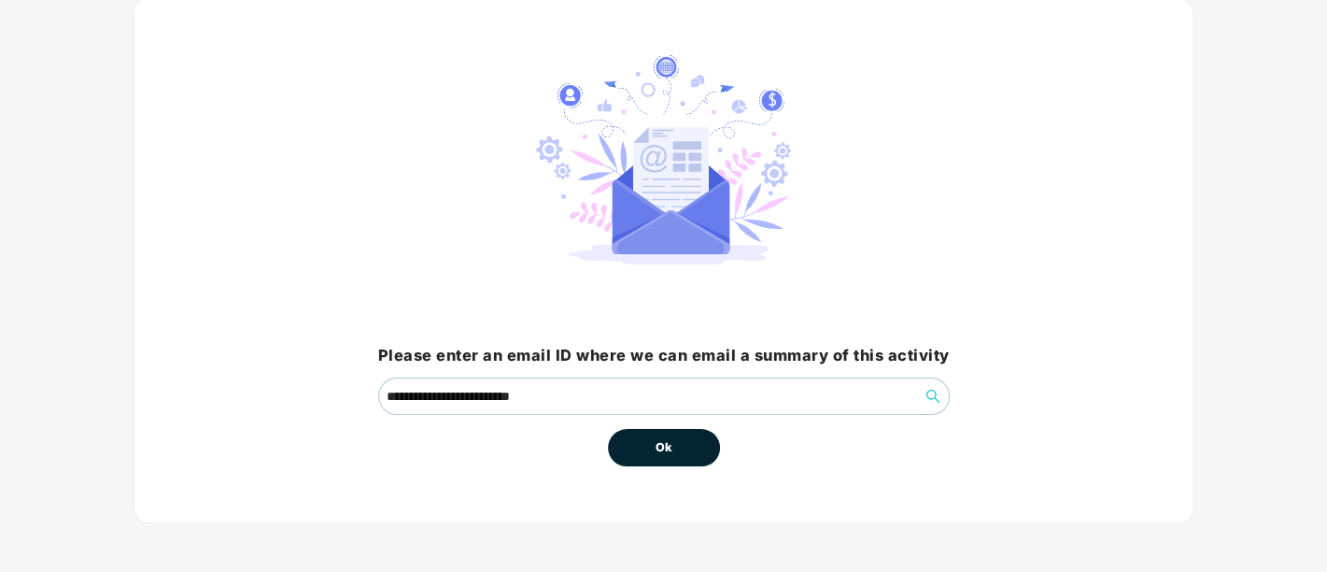
click at [651, 443] on button "Ok" at bounding box center [664, 447] width 112 height 37
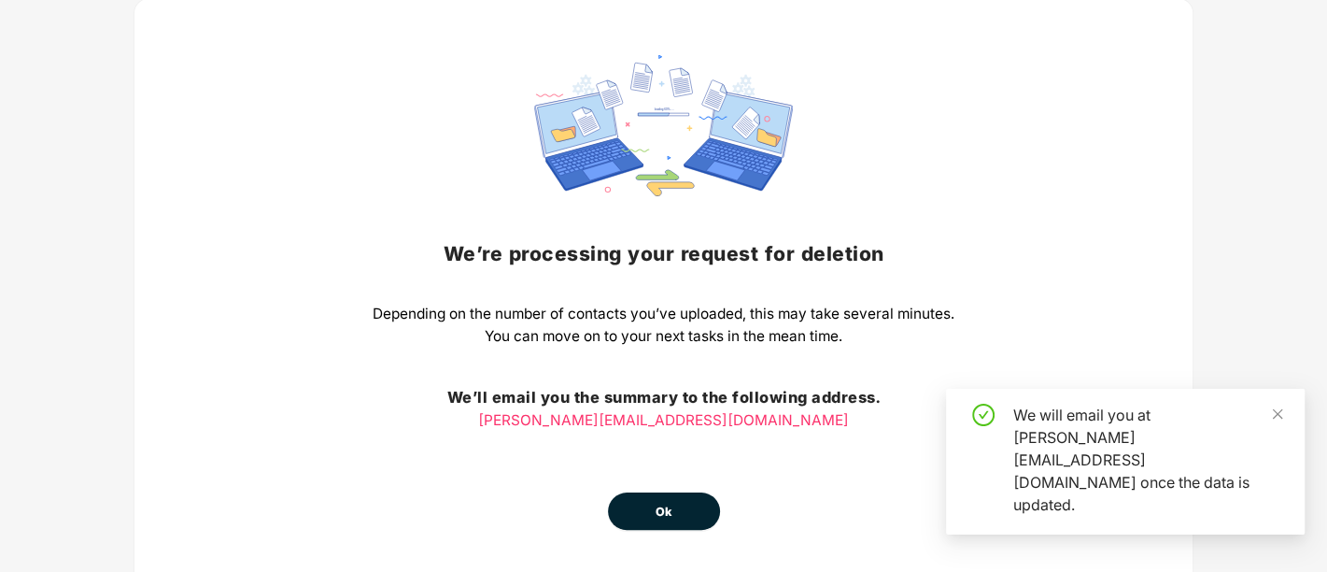
click at [671, 437] on div "We’re processing your request for deletion Depending on the number of contacts …" at bounding box center [664, 292] width 582 height 475
click at [654, 509] on button "Ok" at bounding box center [664, 510] width 112 height 37
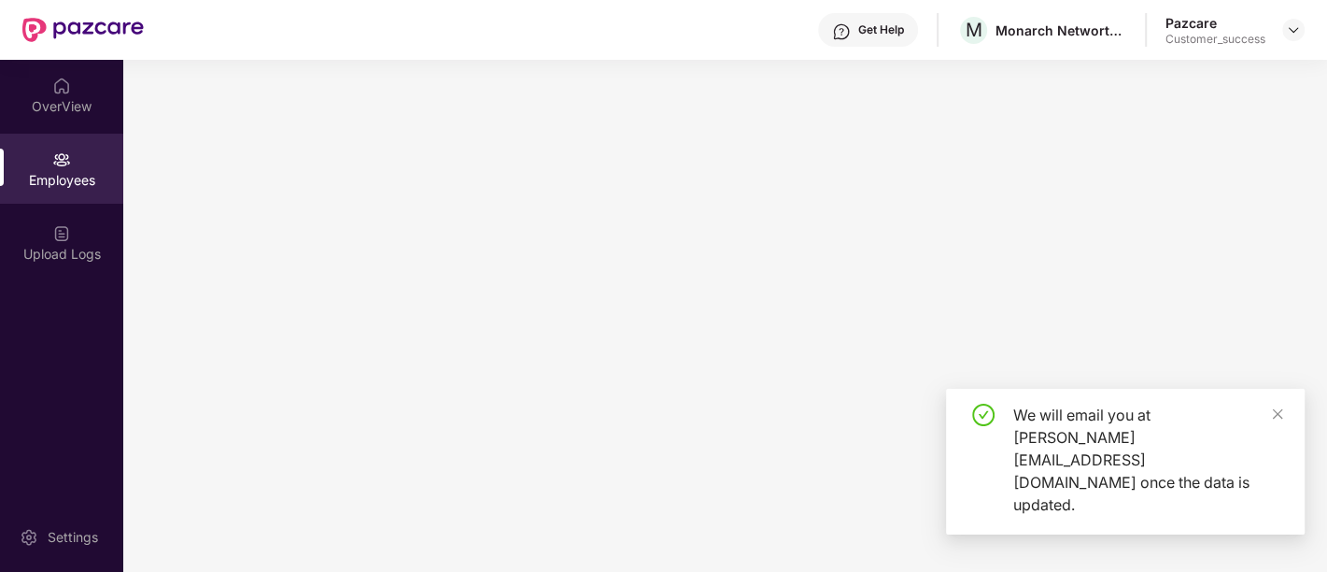
scroll to position [0, 0]
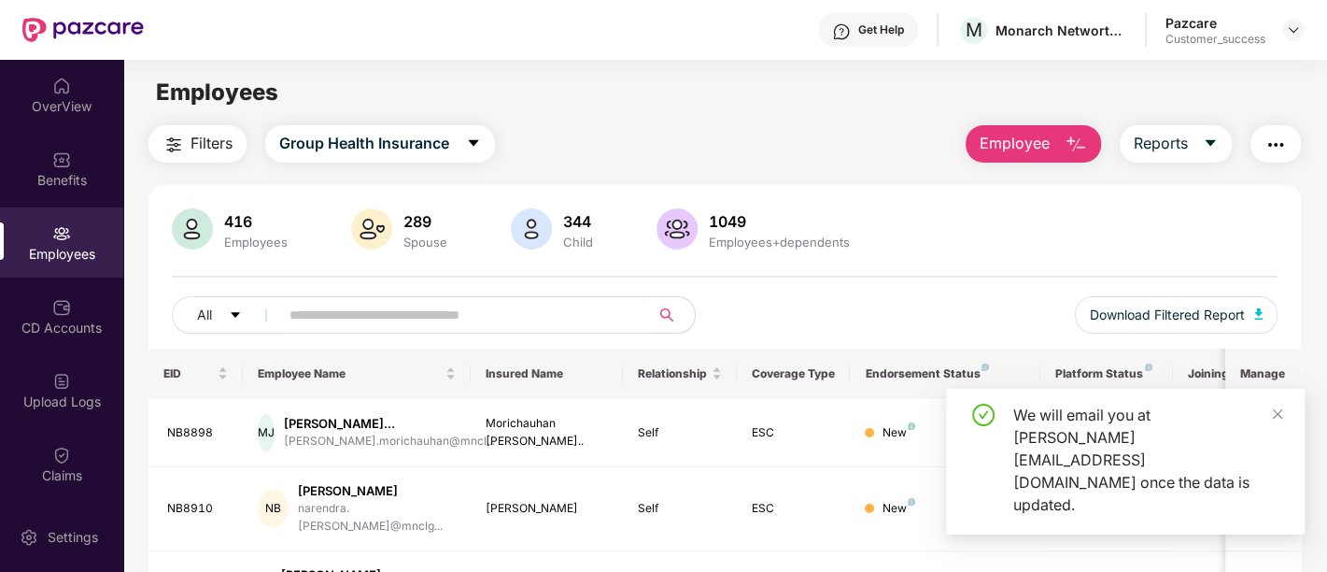
click at [68, 332] on div "CD Accounts" at bounding box center [61, 328] width 123 height 19
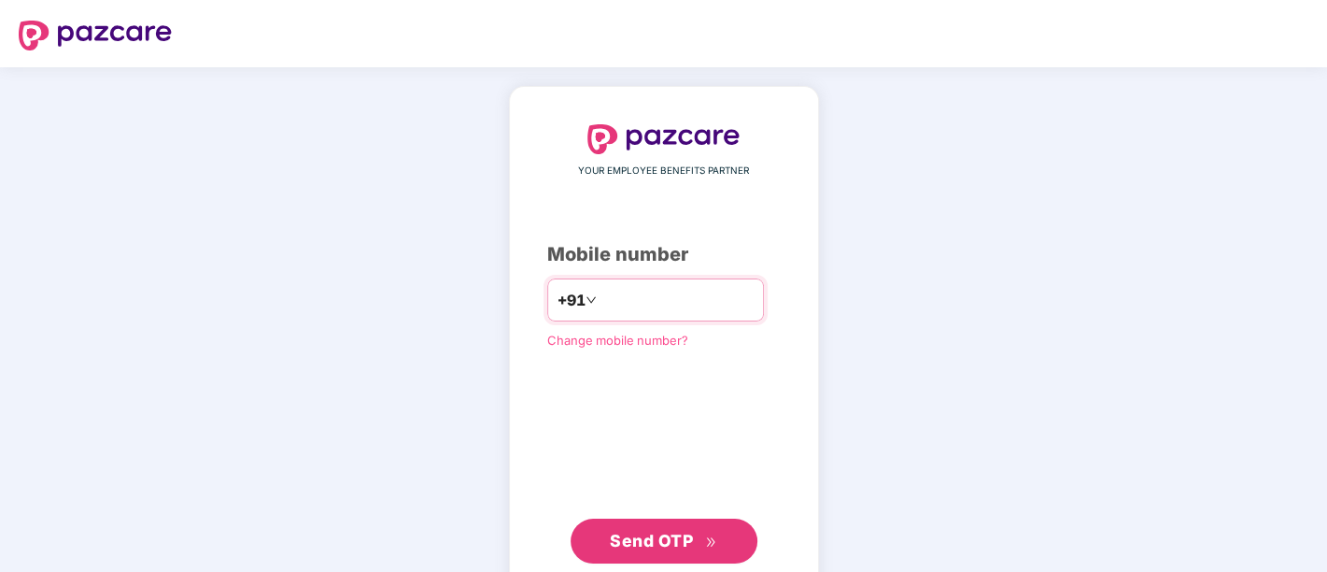
type input "**********"
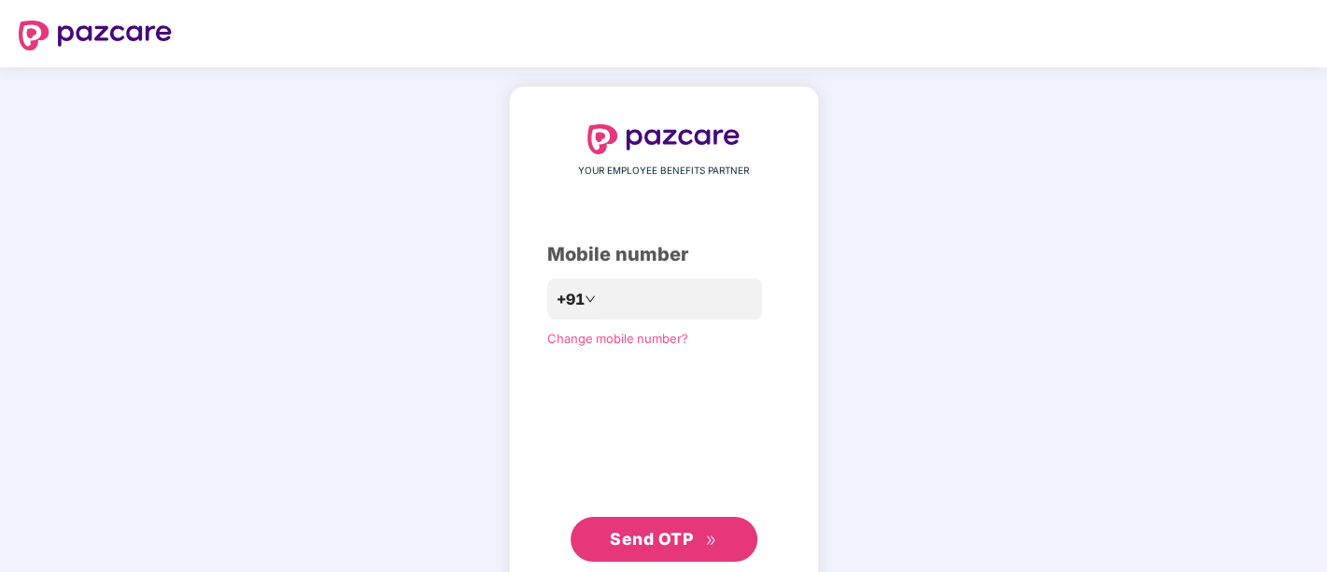
click at [640, 544] on span "Send OTP" at bounding box center [651, 539] width 83 height 20
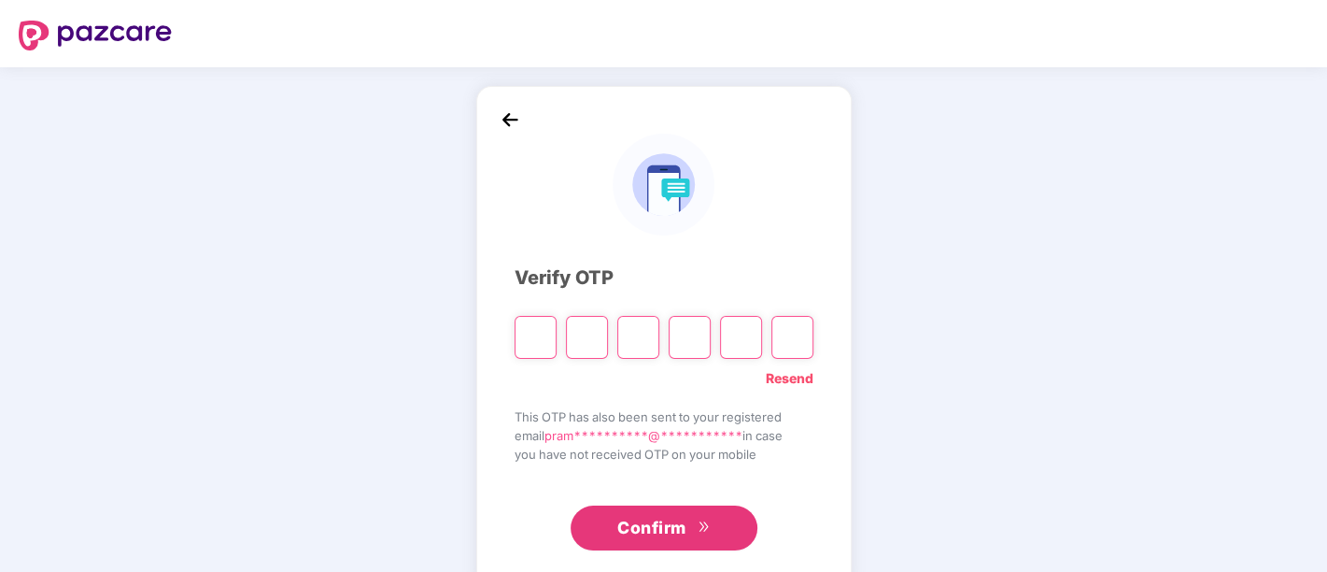
paste input "*"
type input "*"
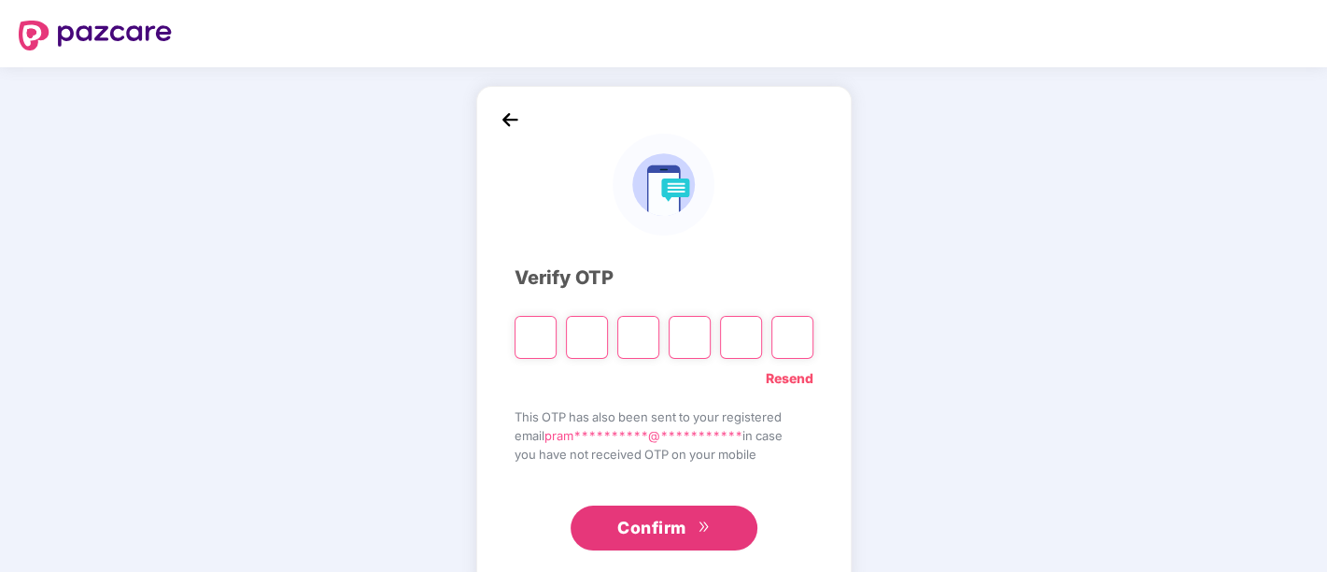
type input "*"
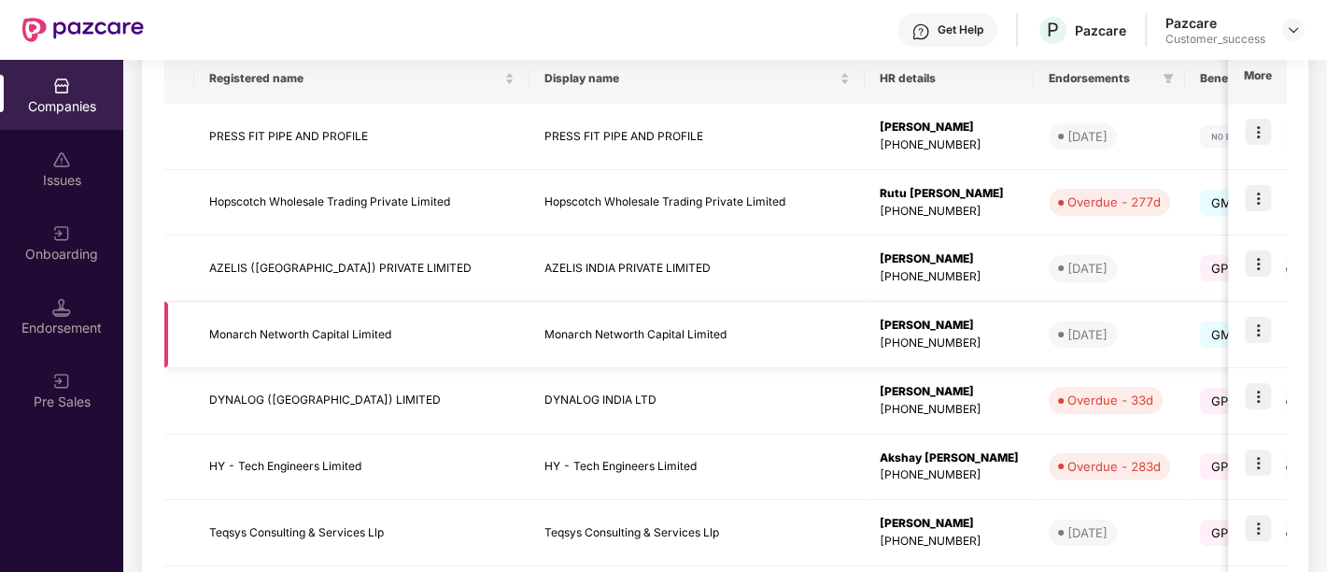
scroll to position [315, 0]
click at [1250, 334] on img at bounding box center [1258, 328] width 26 height 26
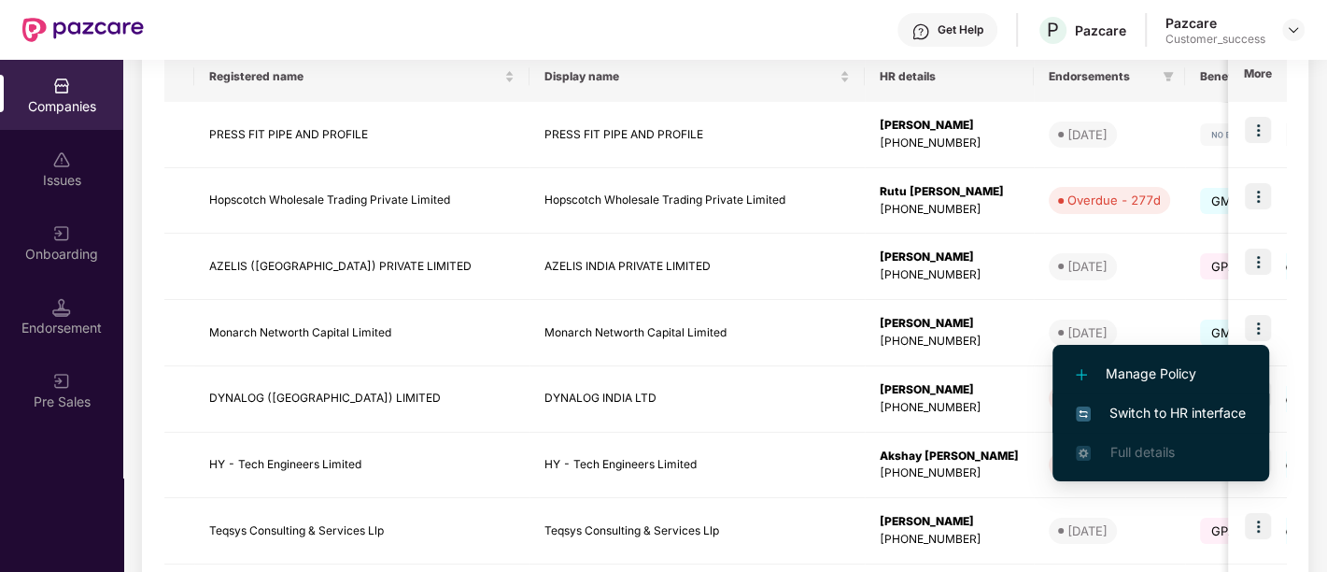
click at [1174, 412] on span "Switch to HR interface" at bounding box center [1161, 413] width 170 height 21
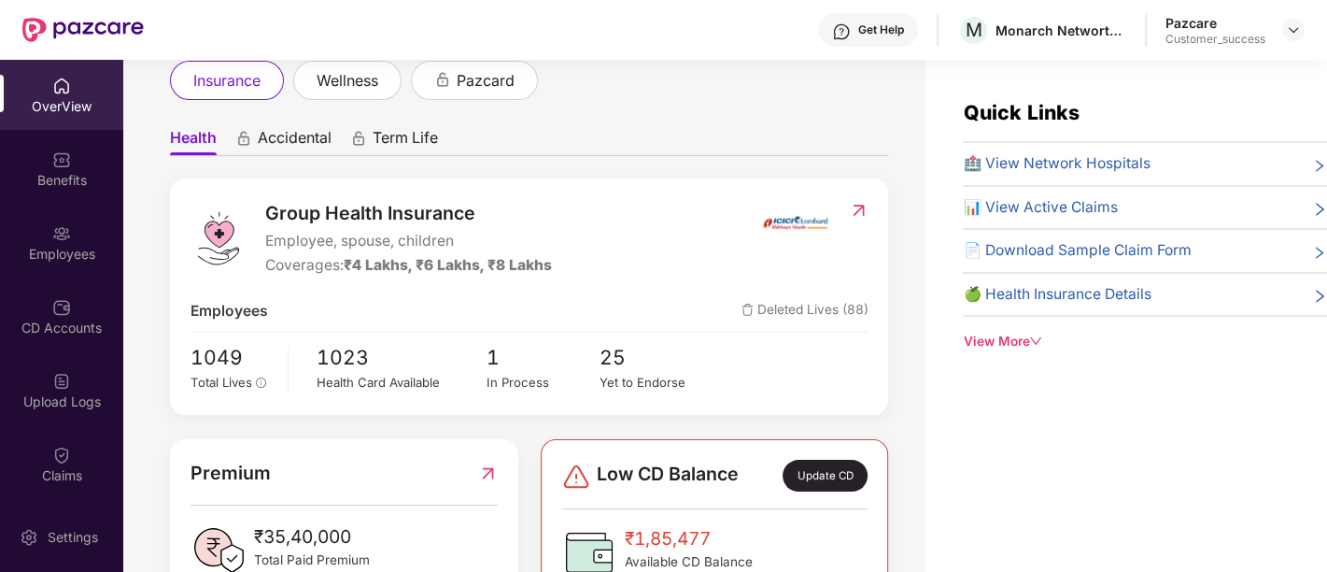
scroll to position [120, 0]
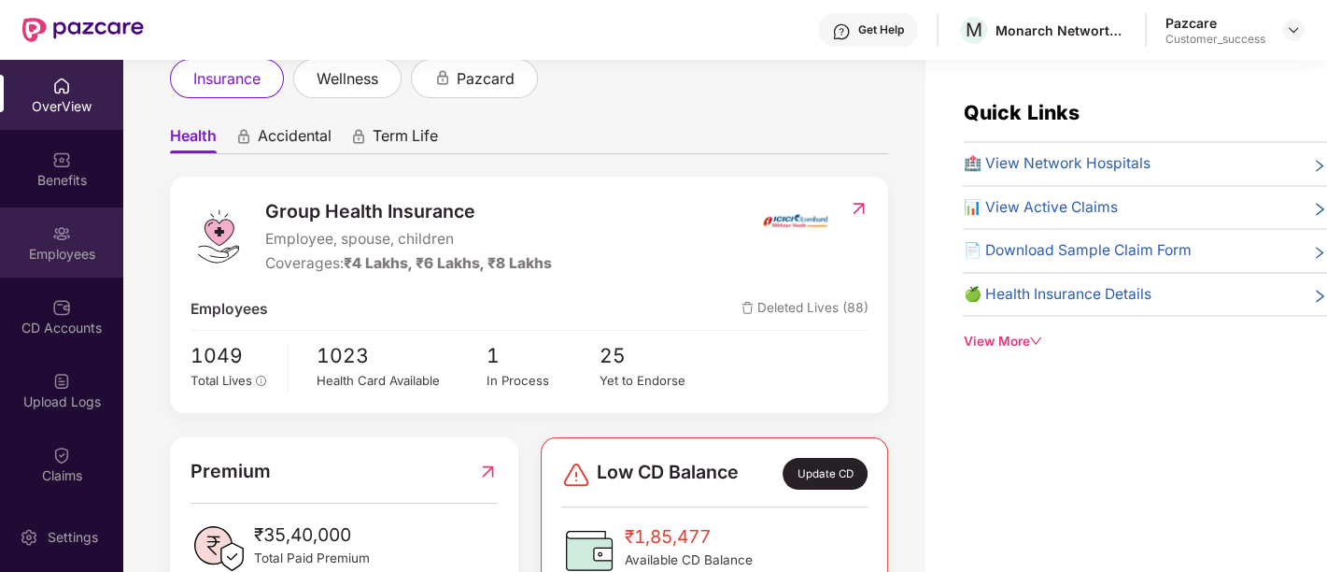
click at [53, 250] on div "Employees" at bounding box center [61, 254] width 123 height 19
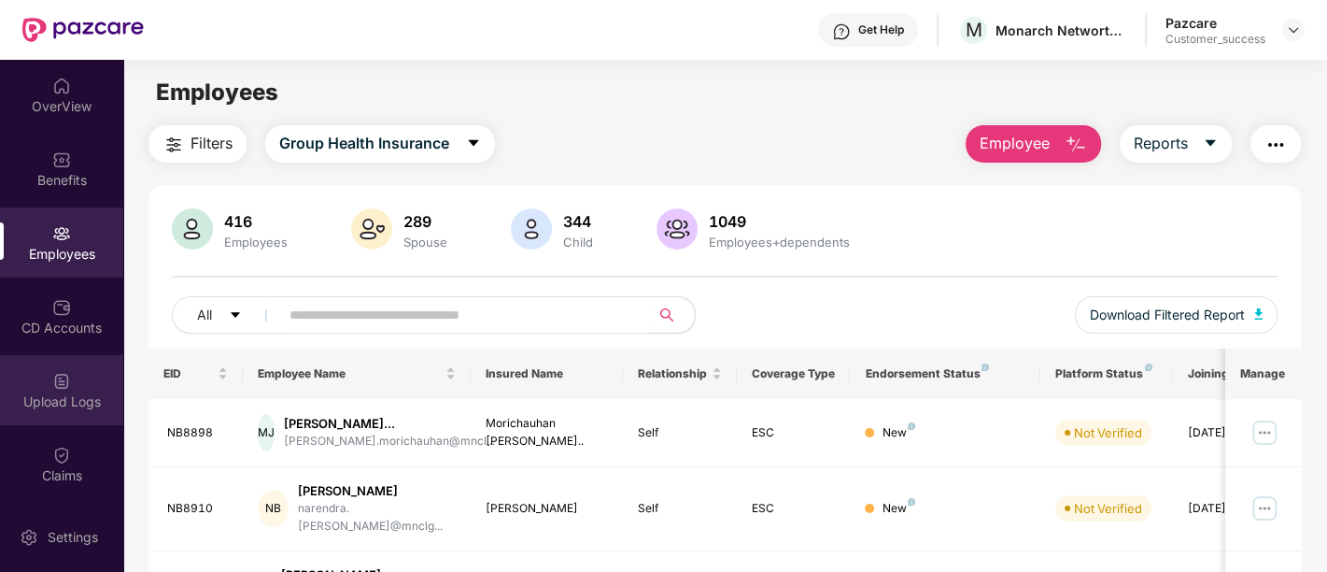
click at [35, 364] on div "Upload Logs" at bounding box center [61, 390] width 123 height 70
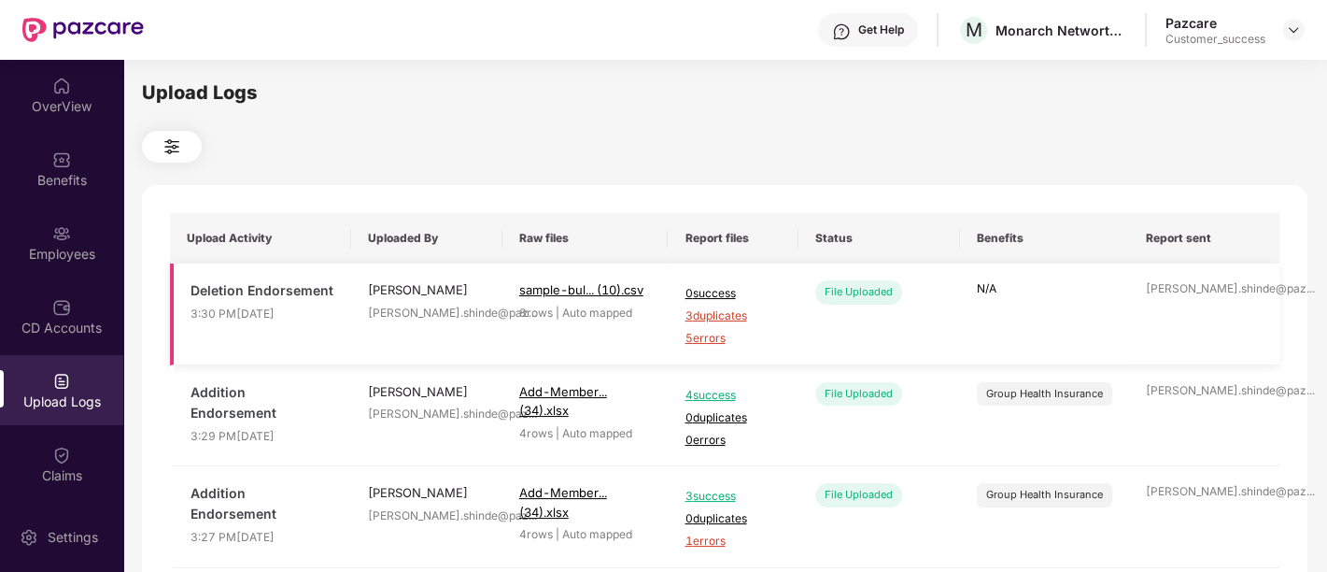
click at [715, 319] on span "3 duplicates" at bounding box center [733, 316] width 96 height 18
click at [727, 338] on span "5 errors" at bounding box center [733, 339] width 96 height 18
click at [60, 252] on div "Employees" at bounding box center [61, 254] width 123 height 19
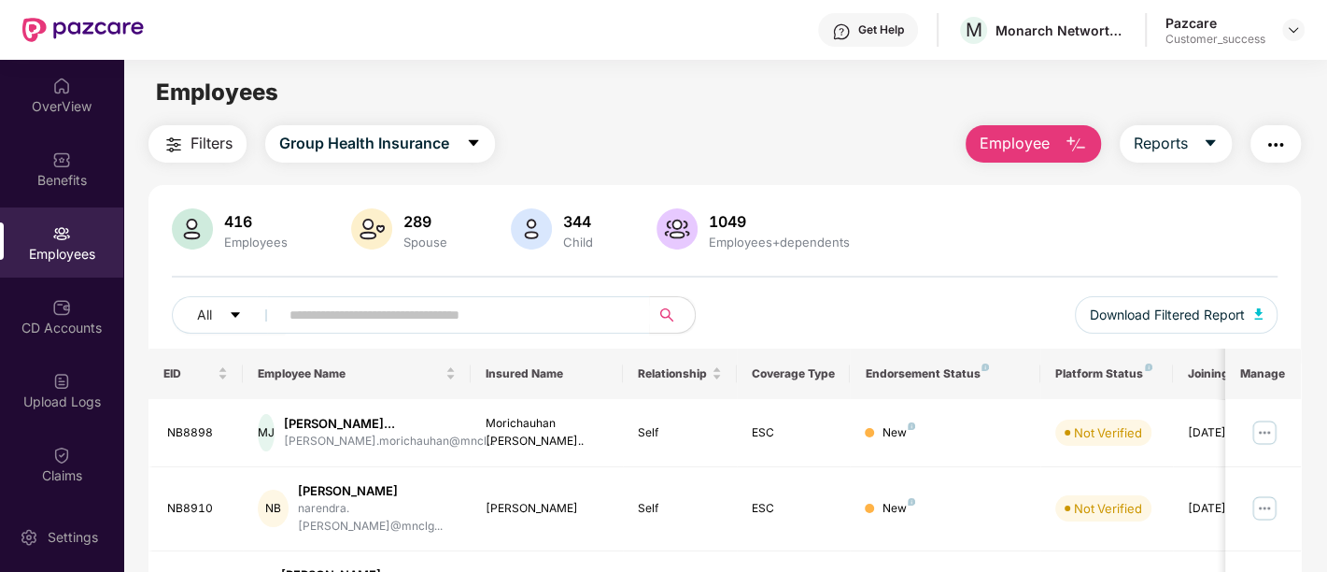
click at [1025, 150] on span "Employee" at bounding box center [1015, 143] width 70 height 23
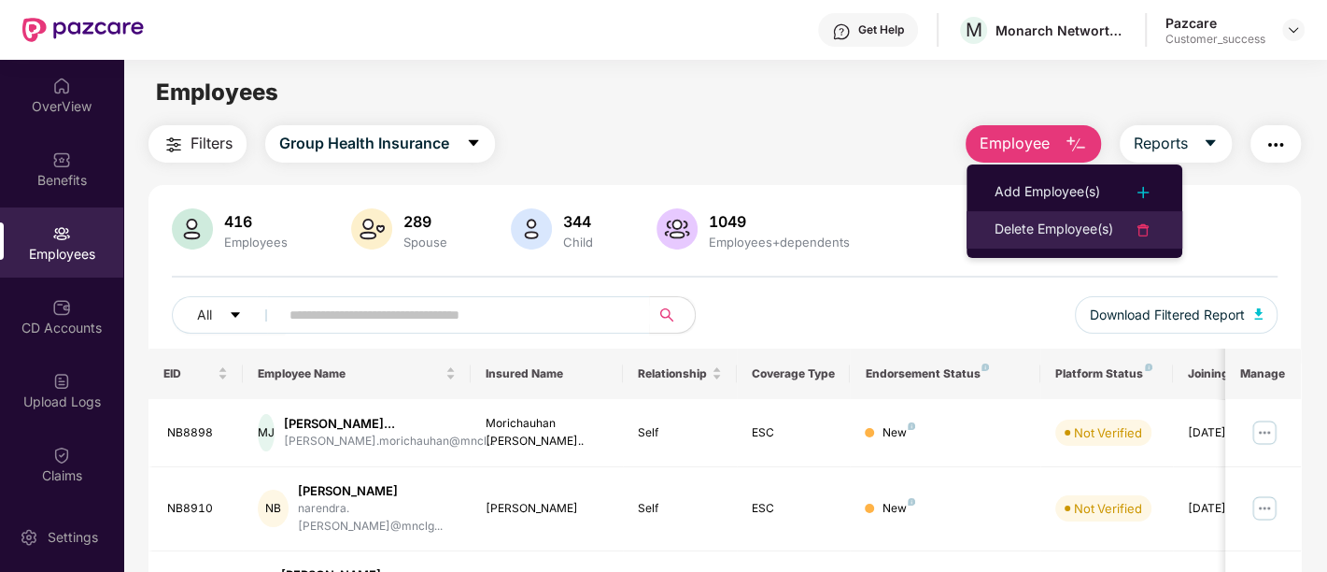
click at [1041, 234] on div "Delete Employee(s)" at bounding box center [1054, 230] width 119 height 22
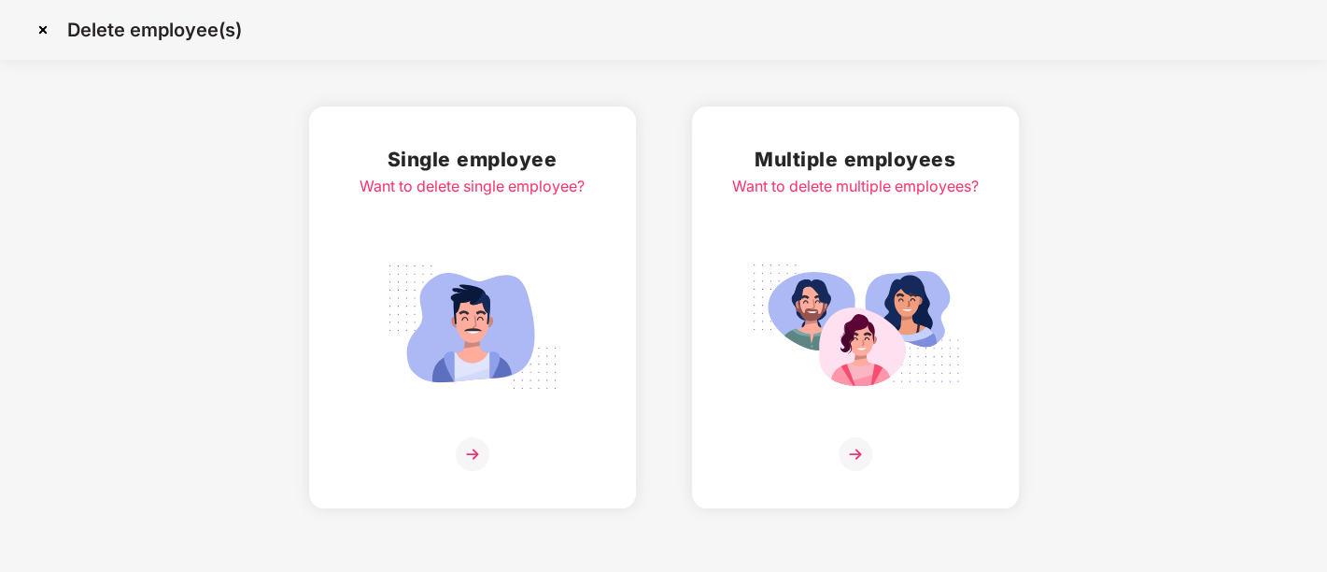
click at [935, 319] on img at bounding box center [855, 327] width 209 height 146
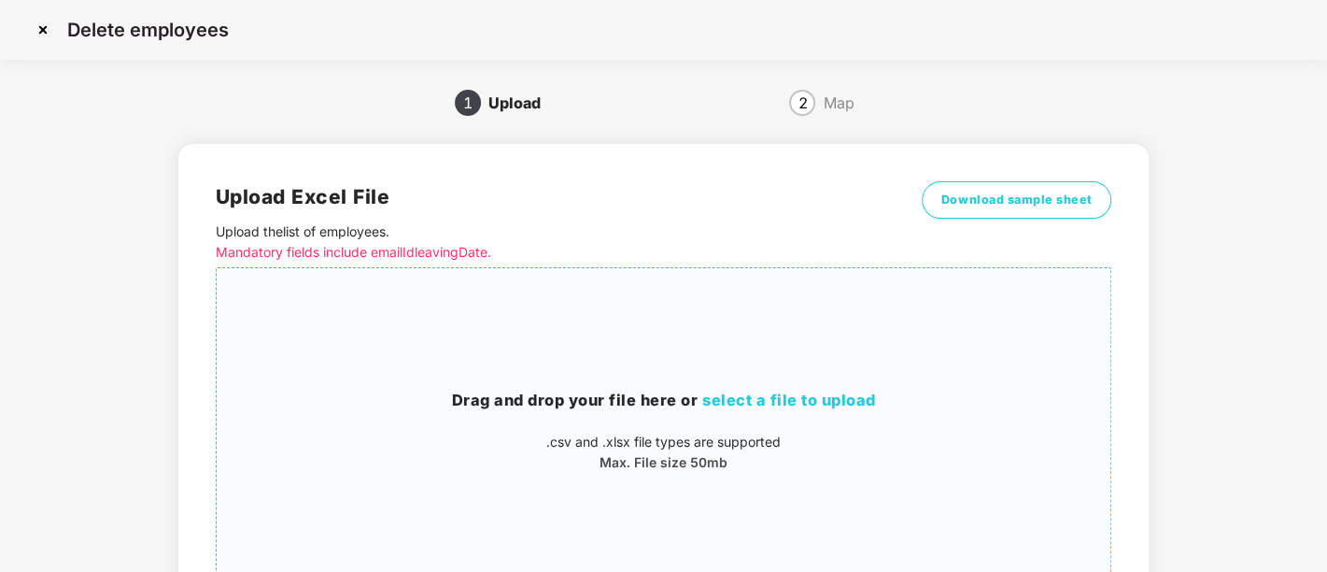
scroll to position [176, 0]
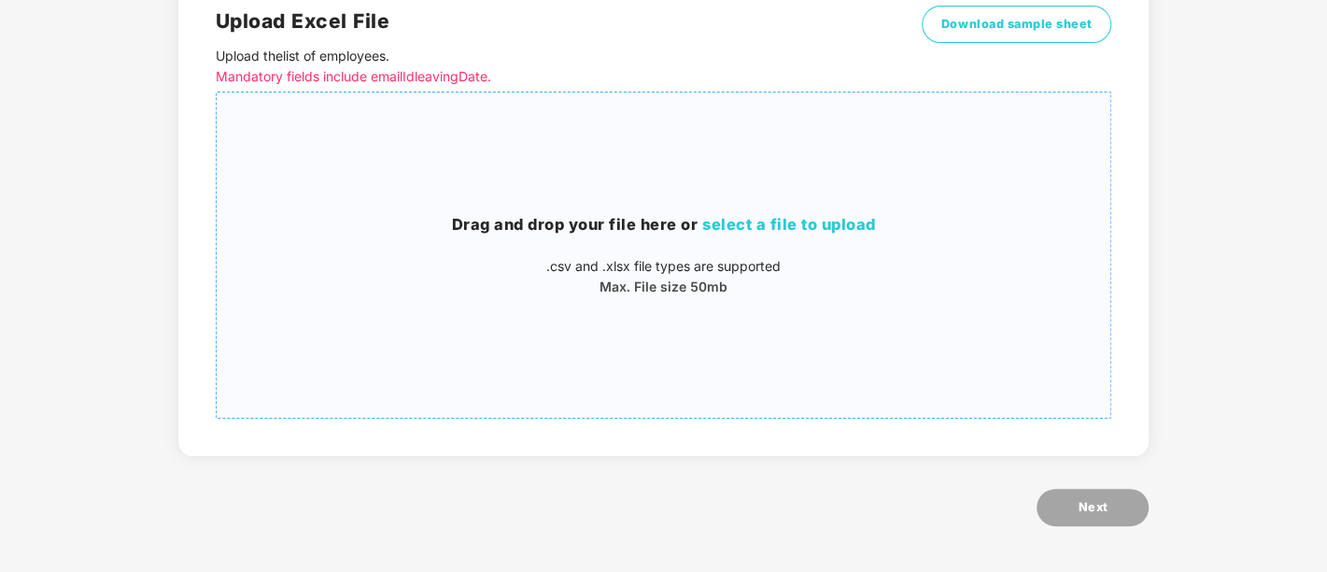
click at [735, 296] on p "Max. File size 50mb" at bounding box center [664, 287] width 895 height 21
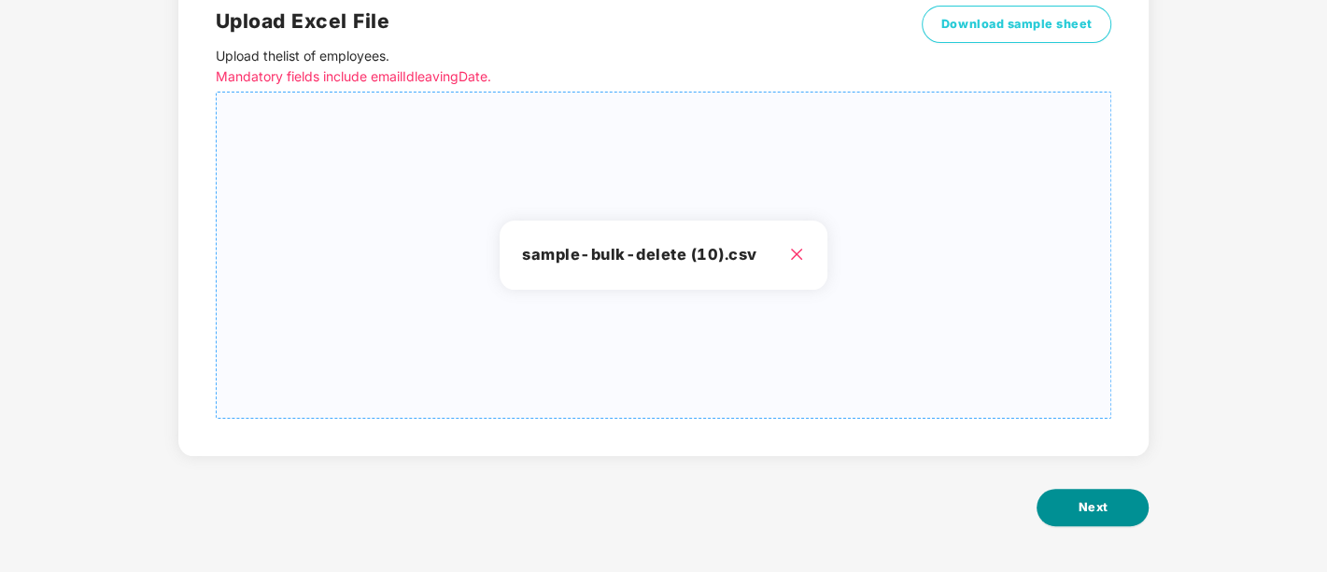
click at [1104, 500] on span "Next" at bounding box center [1093, 507] width 30 height 19
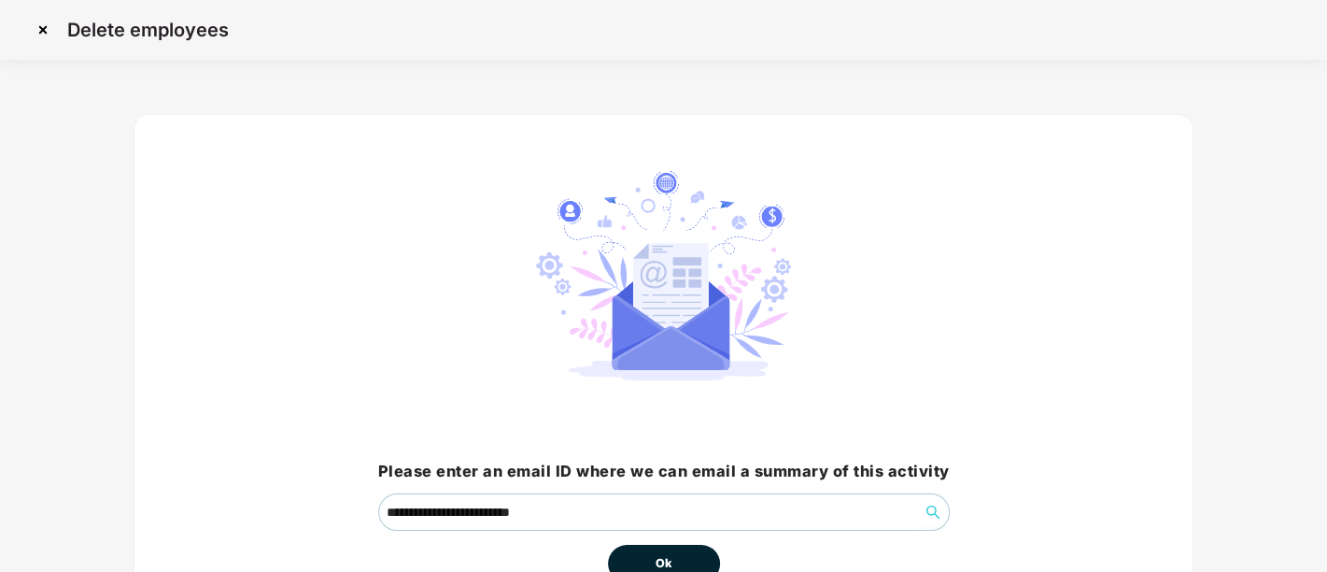
scroll to position [116, 0]
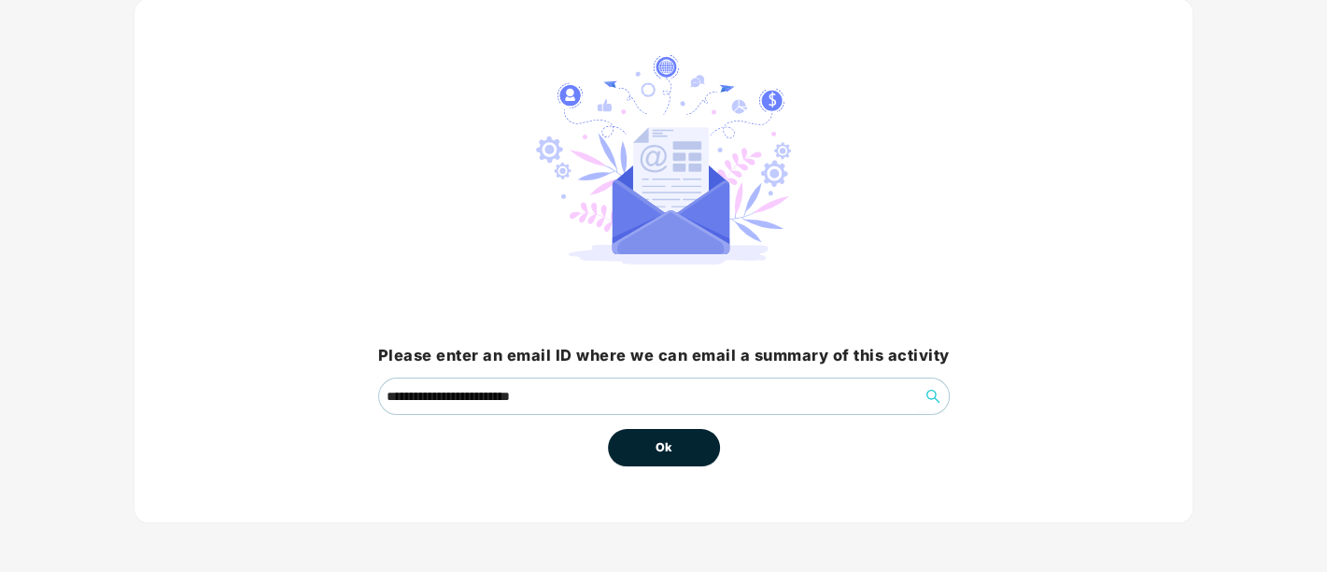
click at [651, 449] on button "Ok" at bounding box center [664, 447] width 112 height 37
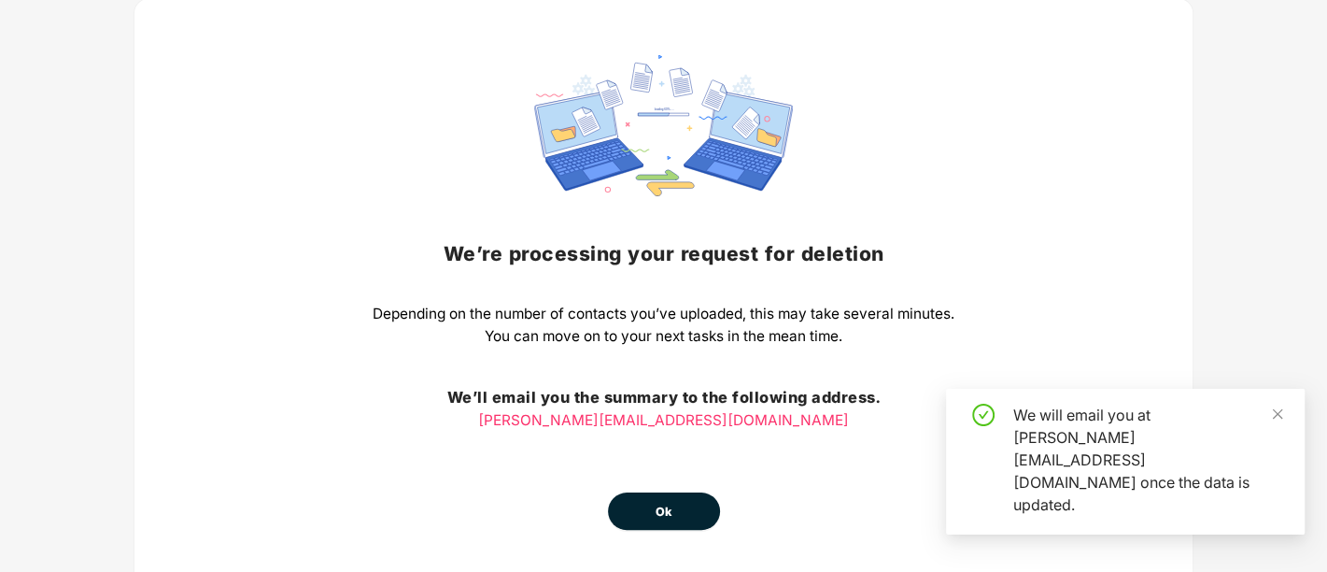
click at [672, 516] on span "Ok" at bounding box center [664, 512] width 17 height 19
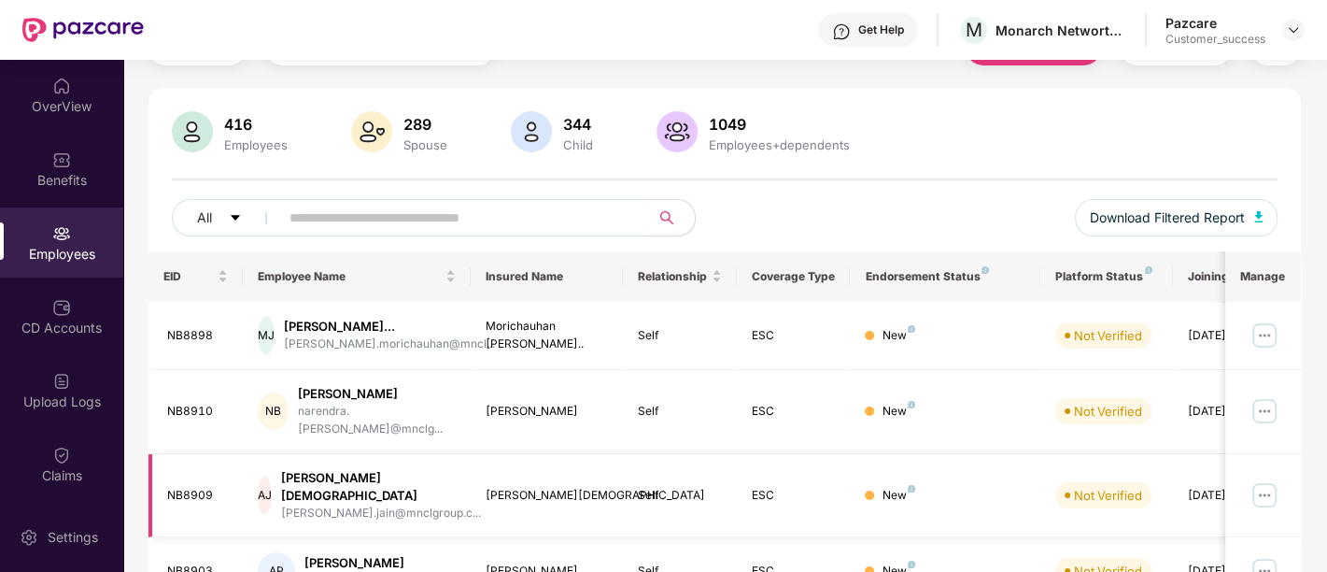
scroll to position [0, 0]
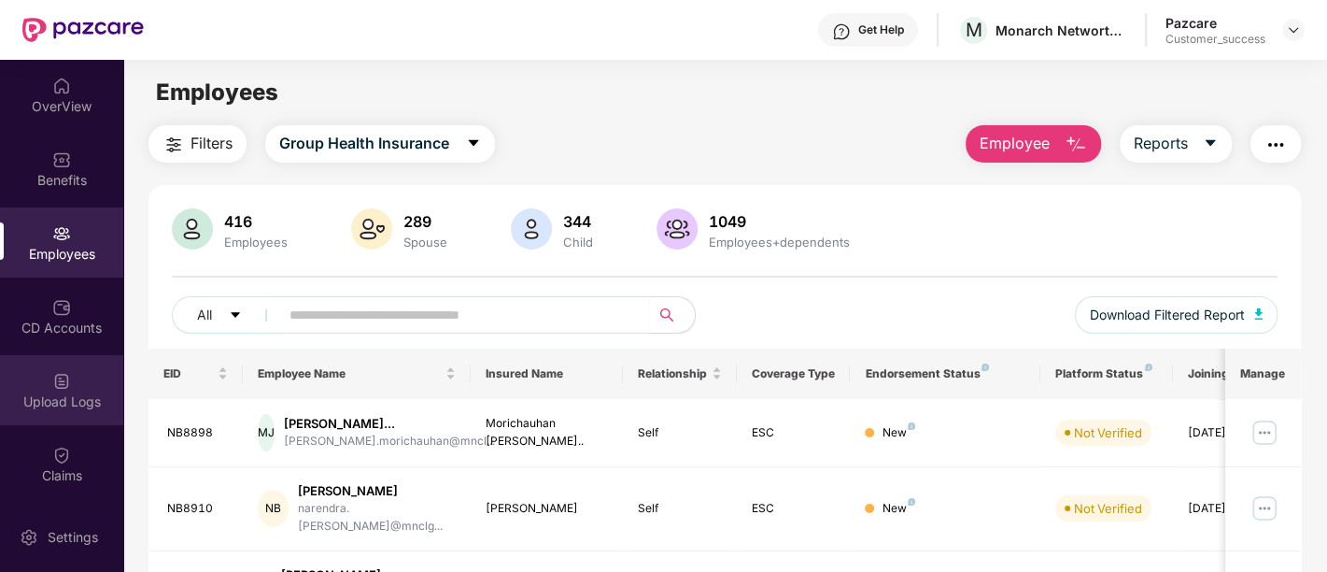
click at [52, 386] on img at bounding box center [61, 381] width 19 height 19
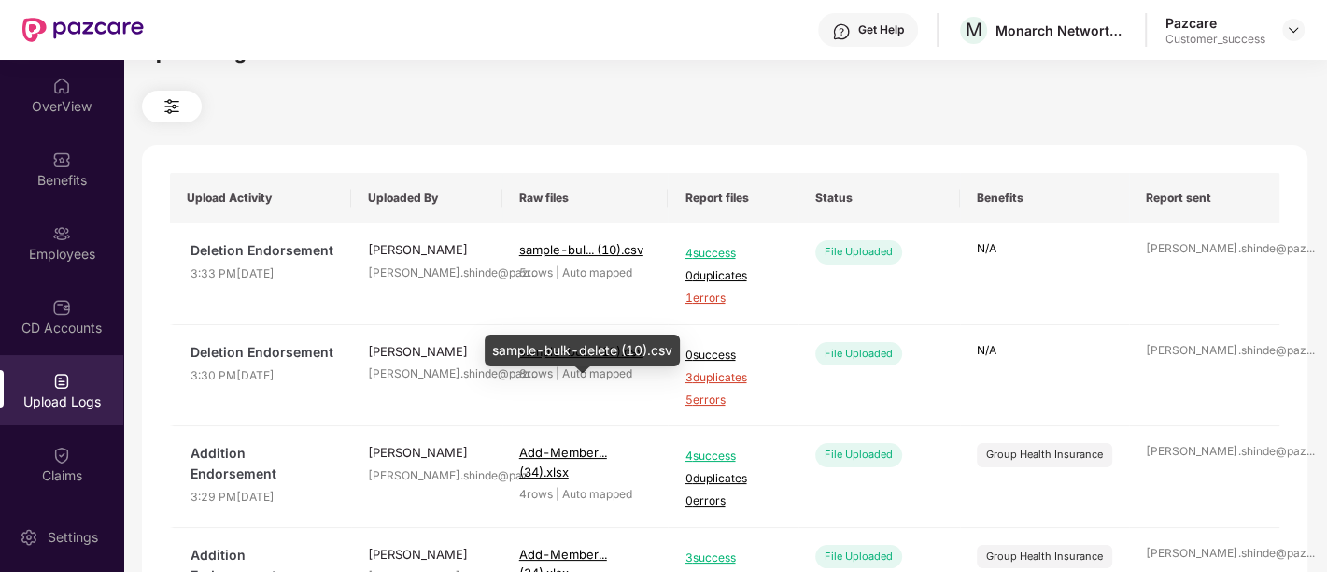
scroll to position [41, 0]
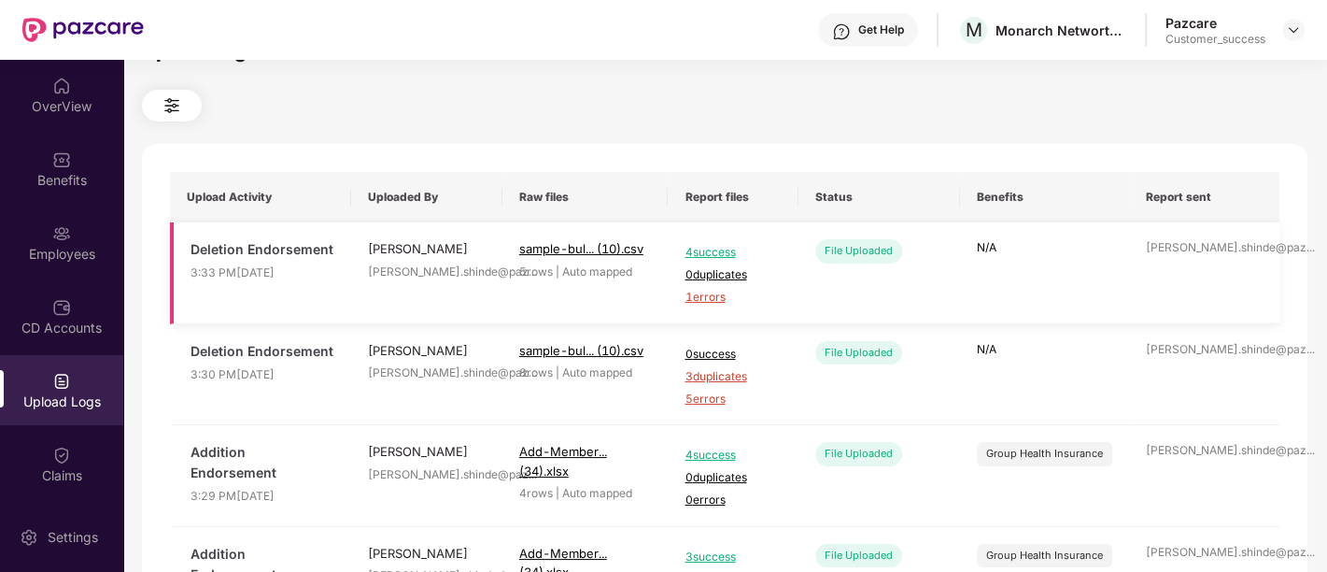
click at [707, 297] on span "1 errors" at bounding box center [733, 298] width 96 height 18
click at [714, 298] on span "1 errors" at bounding box center [733, 298] width 96 height 18
click at [712, 298] on span "1 errors" at bounding box center [733, 298] width 96 height 18
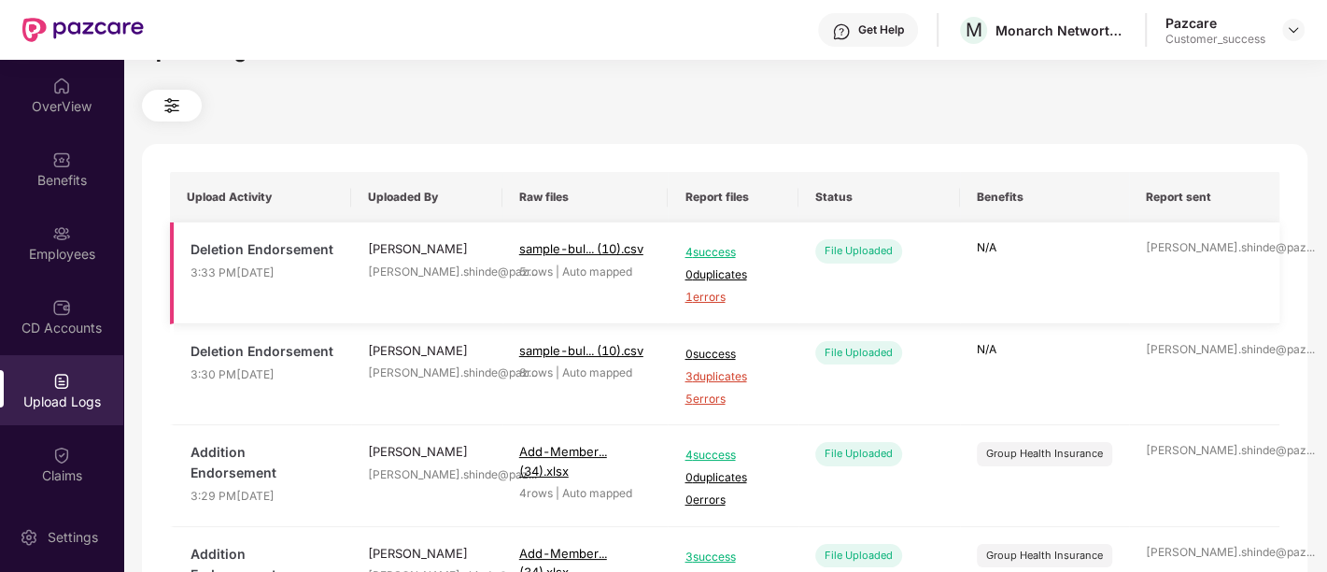
click at [712, 298] on span "1 errors" at bounding box center [733, 298] width 96 height 18
click at [588, 140] on div "Upload Logs Upload Activity Uploaded By Raw files Report files Status Benefits …" at bounding box center [725, 271] width 1166 height 469
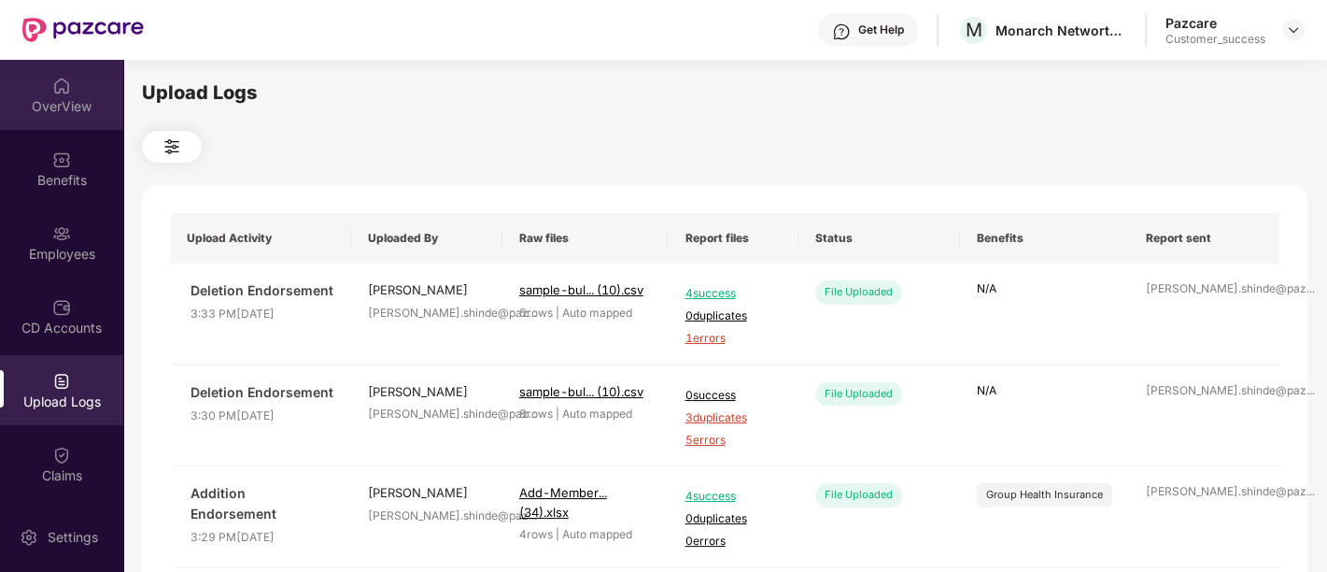
click at [81, 112] on div "OverView" at bounding box center [61, 106] width 123 height 19
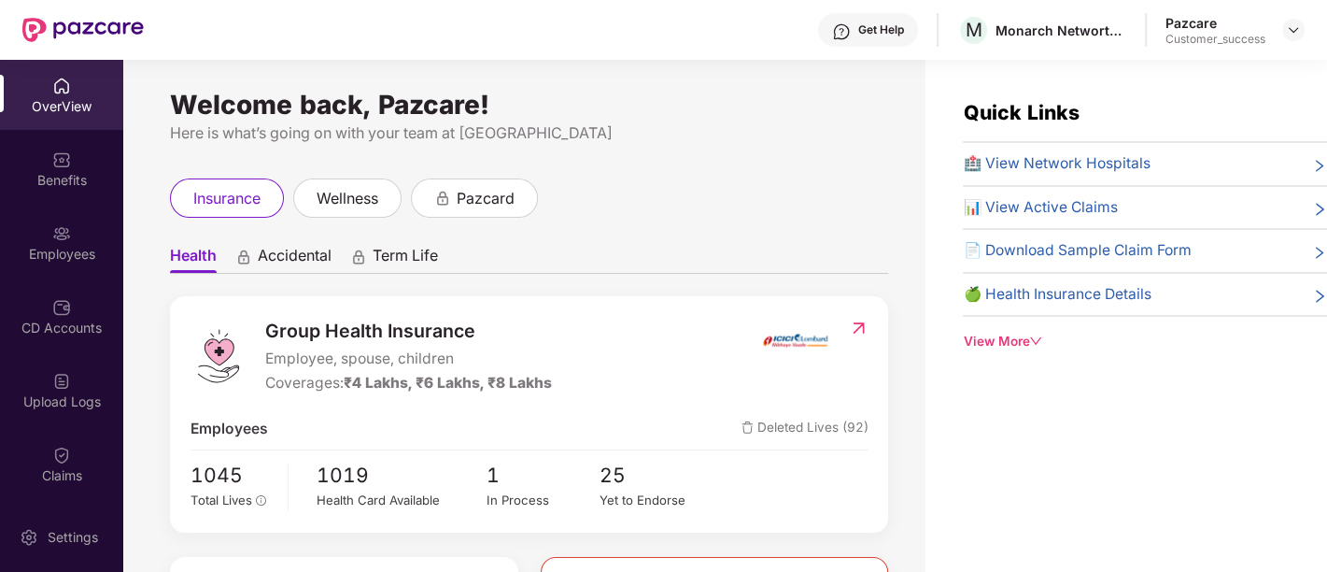
scroll to position [116, 0]
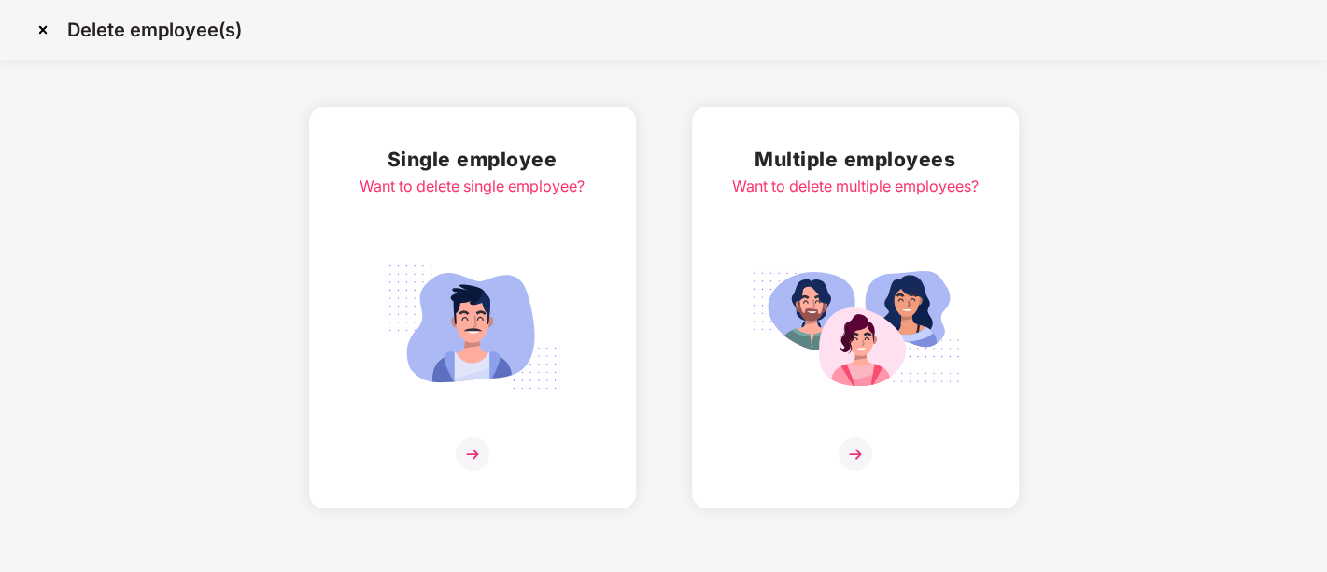
click at [49, 26] on img at bounding box center [43, 30] width 30 height 30
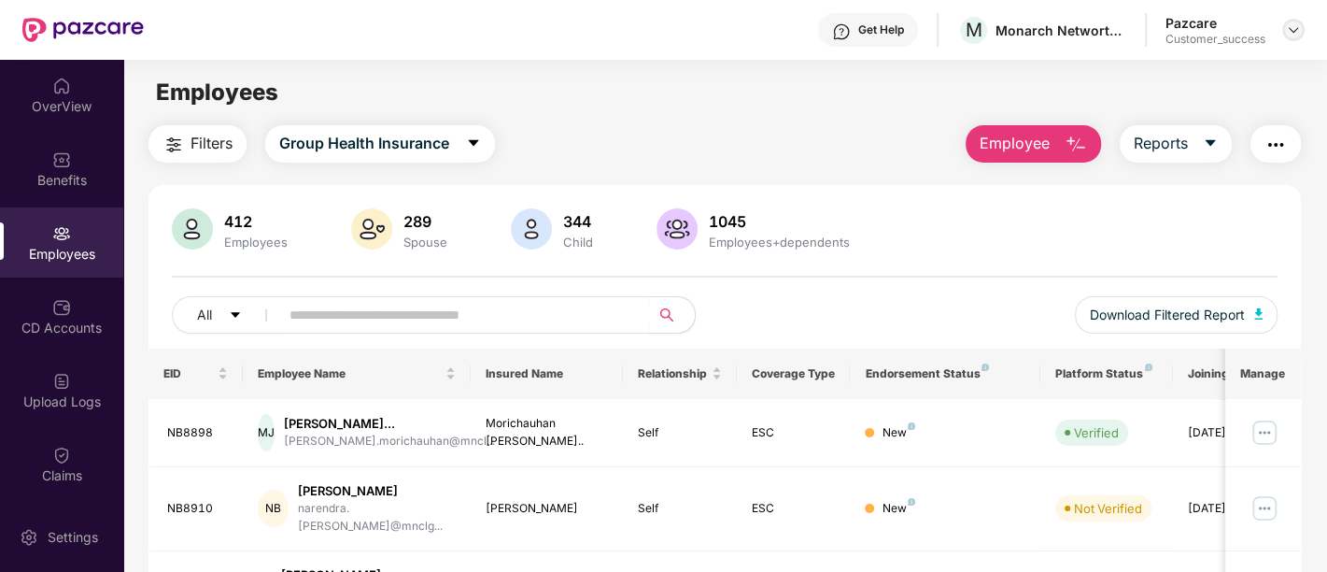
click at [1300, 34] on img at bounding box center [1293, 29] width 15 height 15
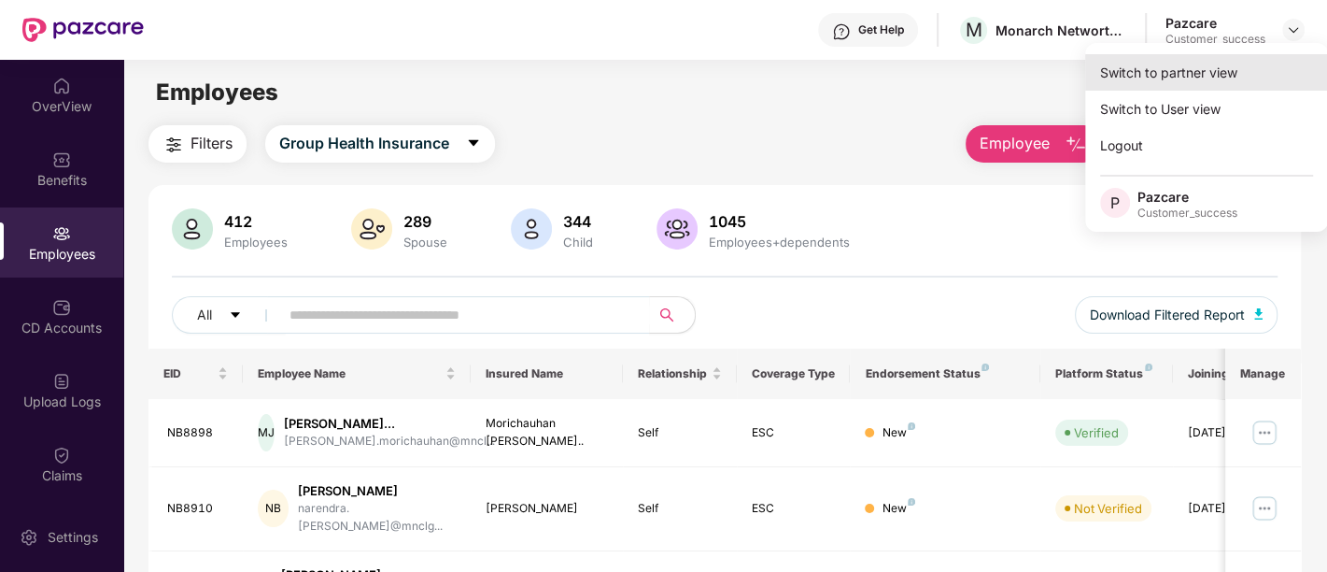
click at [1161, 67] on div "Switch to partner view" at bounding box center [1206, 72] width 243 height 36
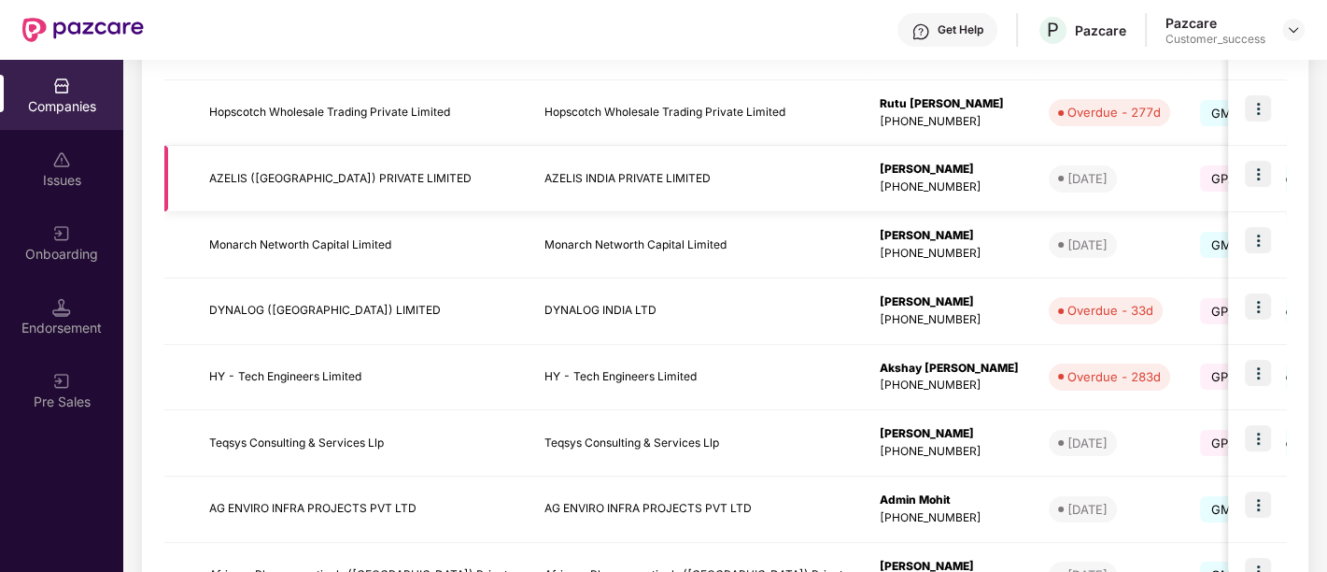
scroll to position [606, 0]
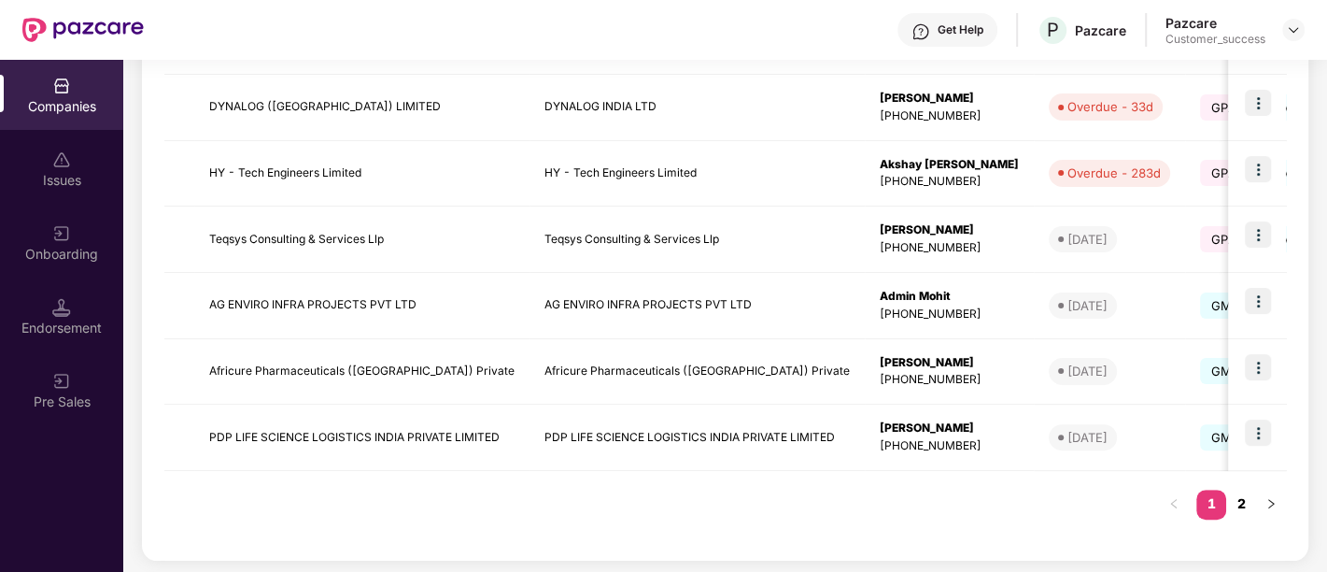
click at [1239, 508] on link "2" at bounding box center [1242, 503] width 30 height 28
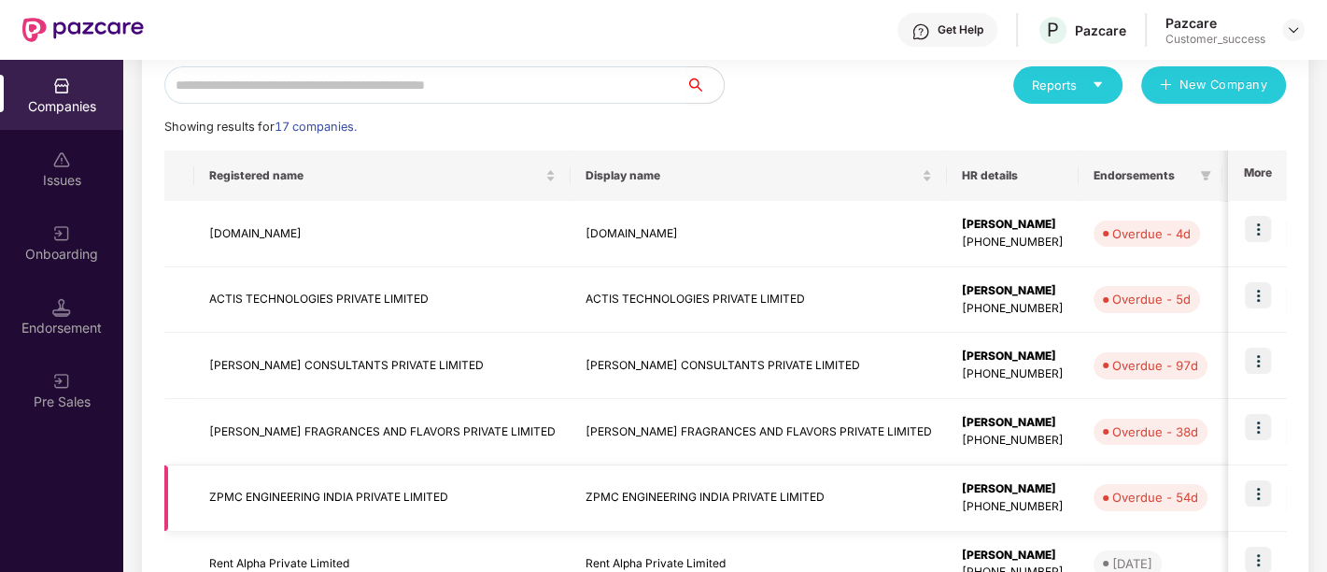
scroll to position [193, 0]
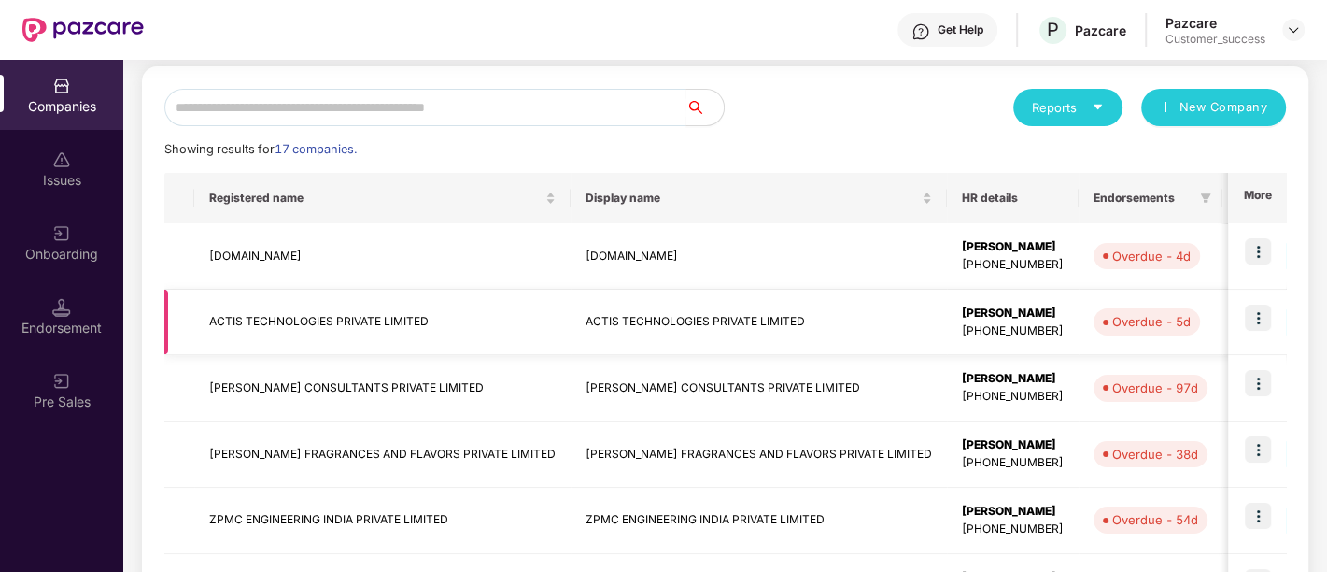
click at [1254, 318] on img at bounding box center [1258, 318] width 26 height 26
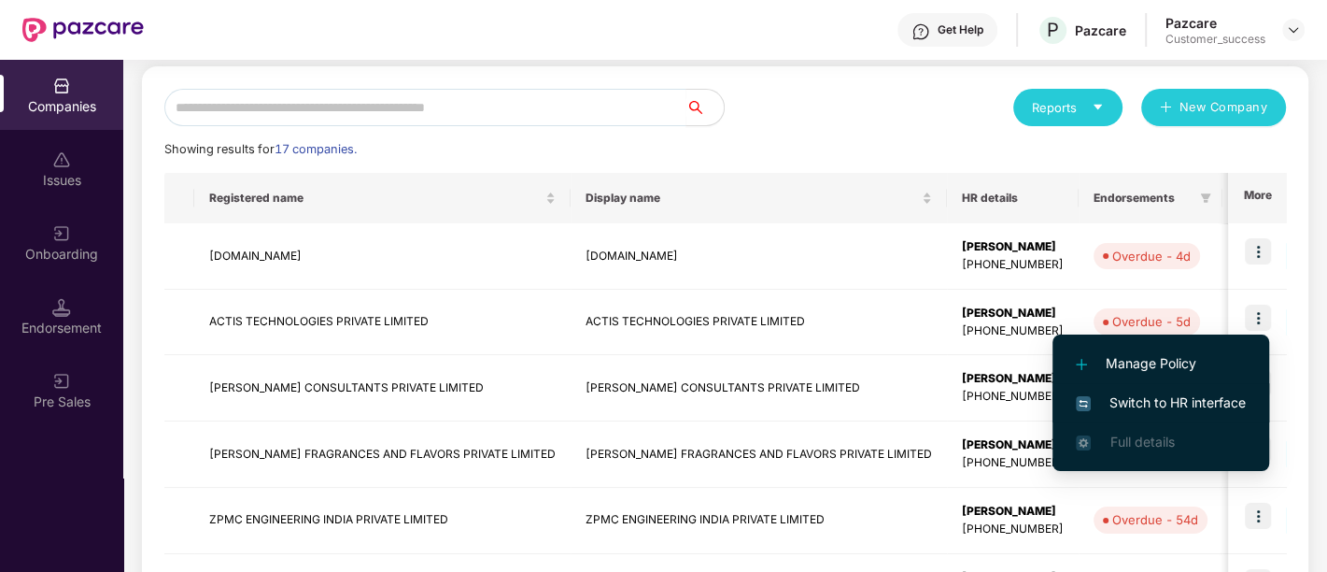
click at [1169, 406] on span "Switch to HR interface" at bounding box center [1161, 402] width 170 height 21
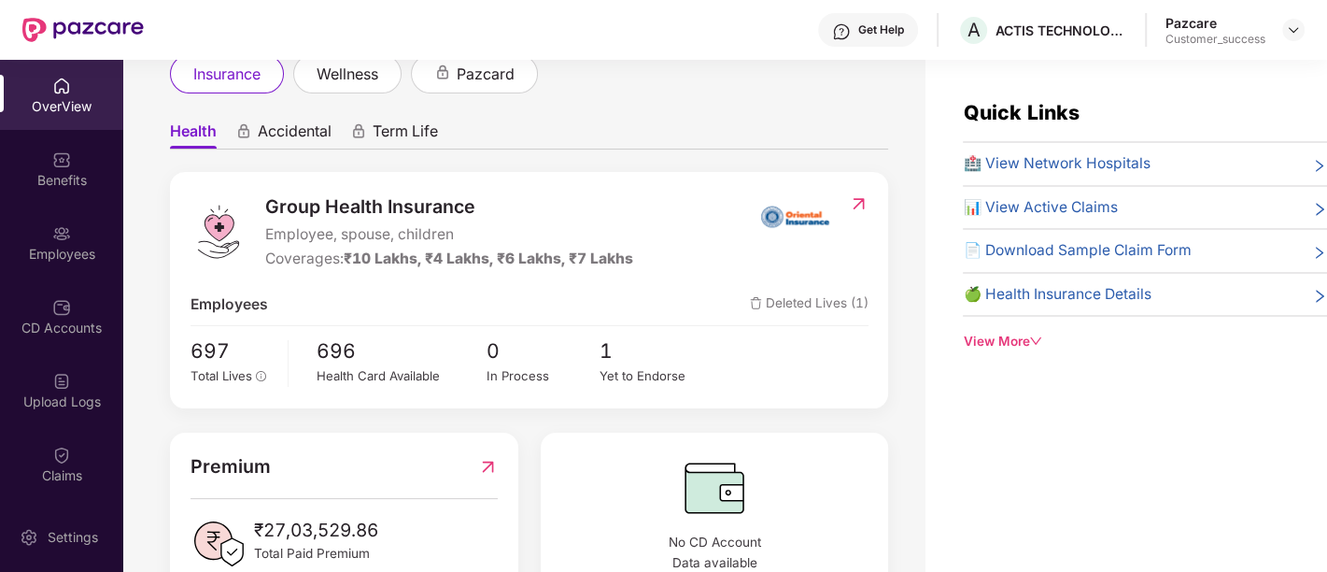
scroll to position [123, 0]
click at [61, 263] on div "Employees" at bounding box center [61, 242] width 123 height 70
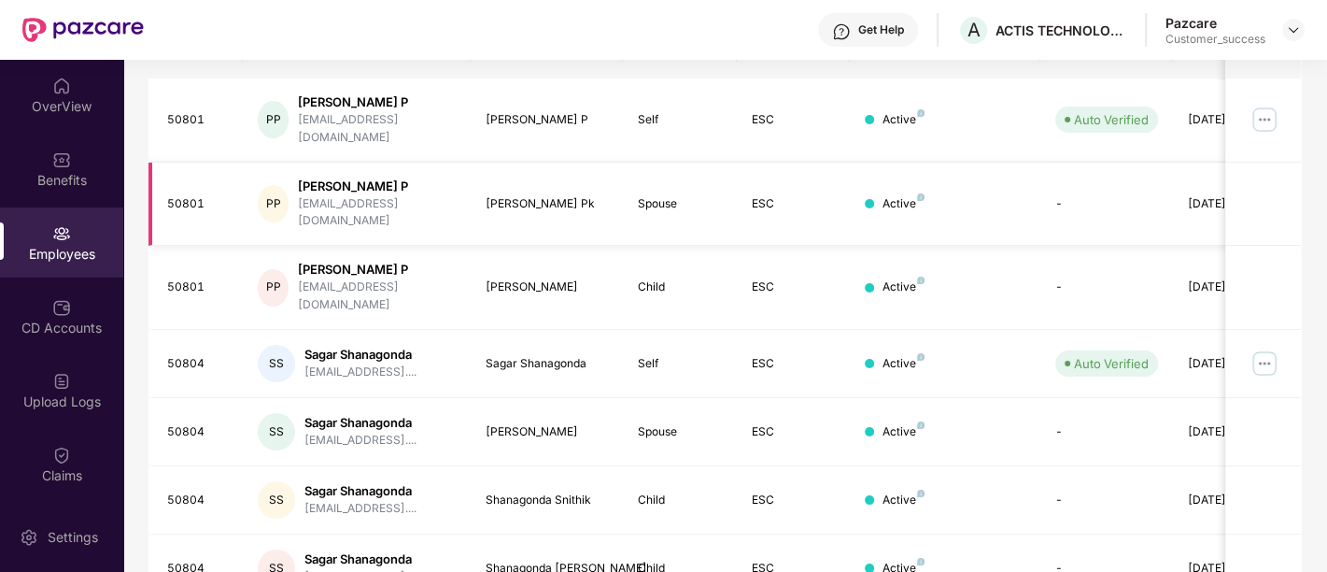
scroll to position [143, 0]
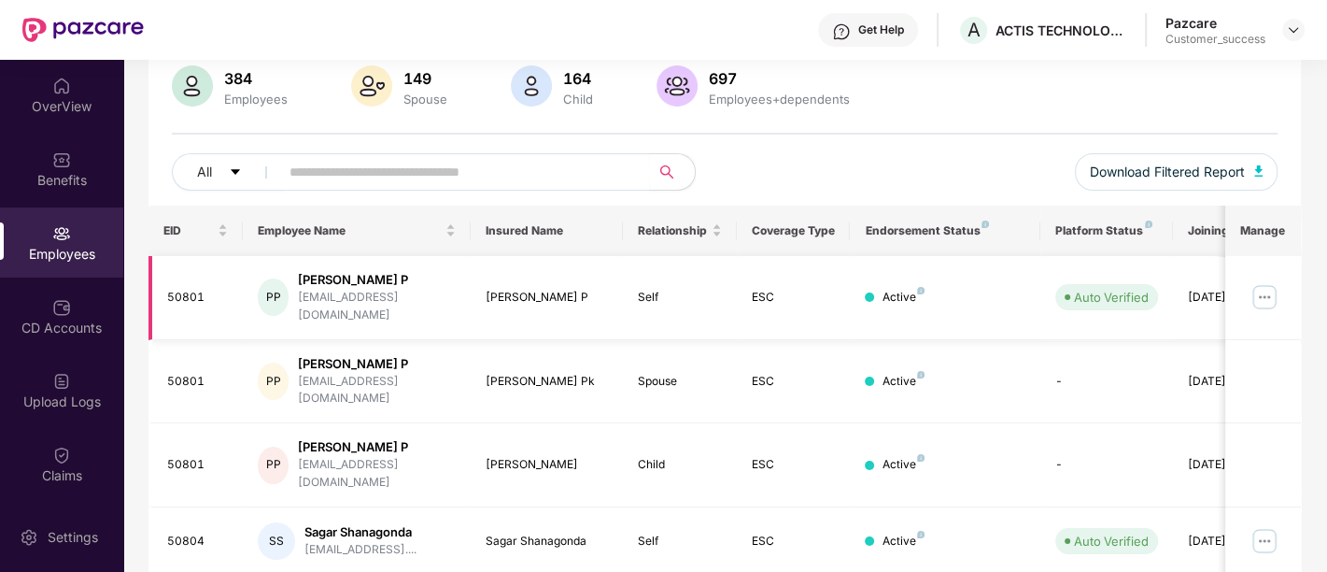
click at [1268, 293] on img at bounding box center [1265, 297] width 30 height 30
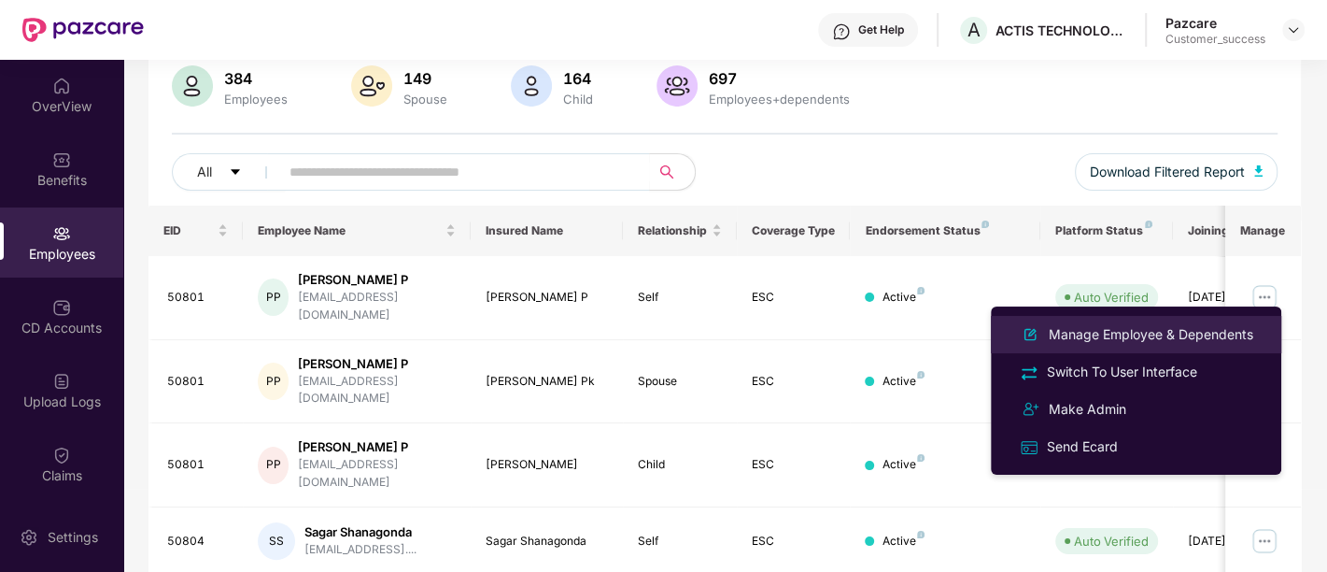
click at [1170, 341] on div "Manage Employee & Dependents" at bounding box center [1151, 334] width 212 height 21
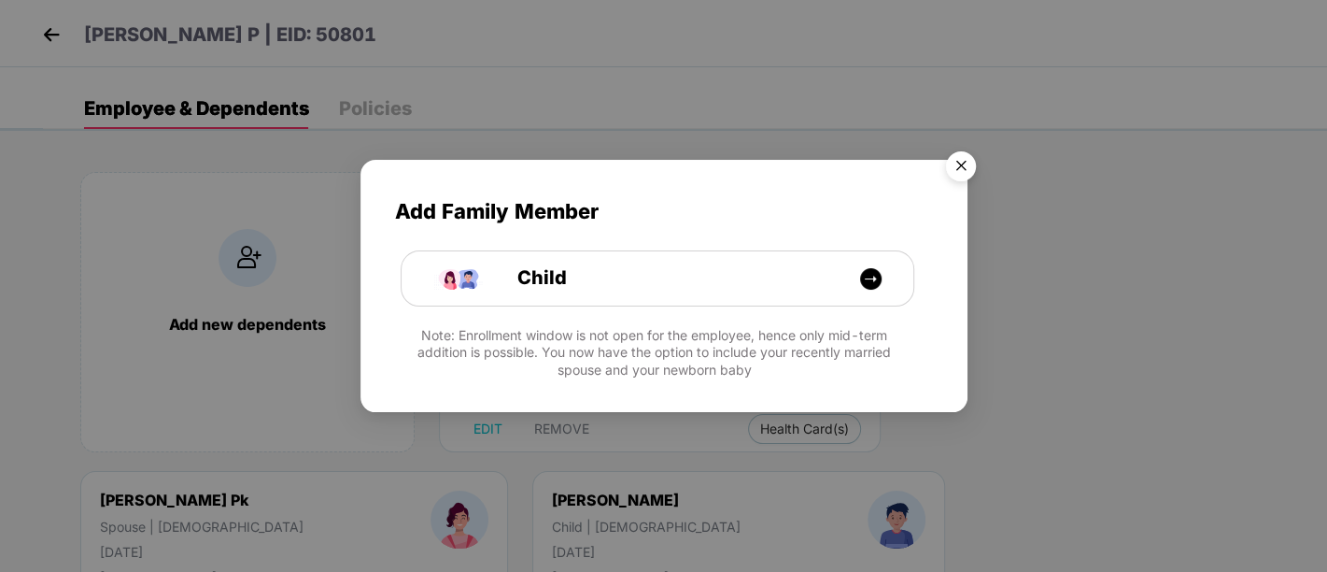
click at [962, 171] on img "Close" at bounding box center [961, 169] width 52 height 52
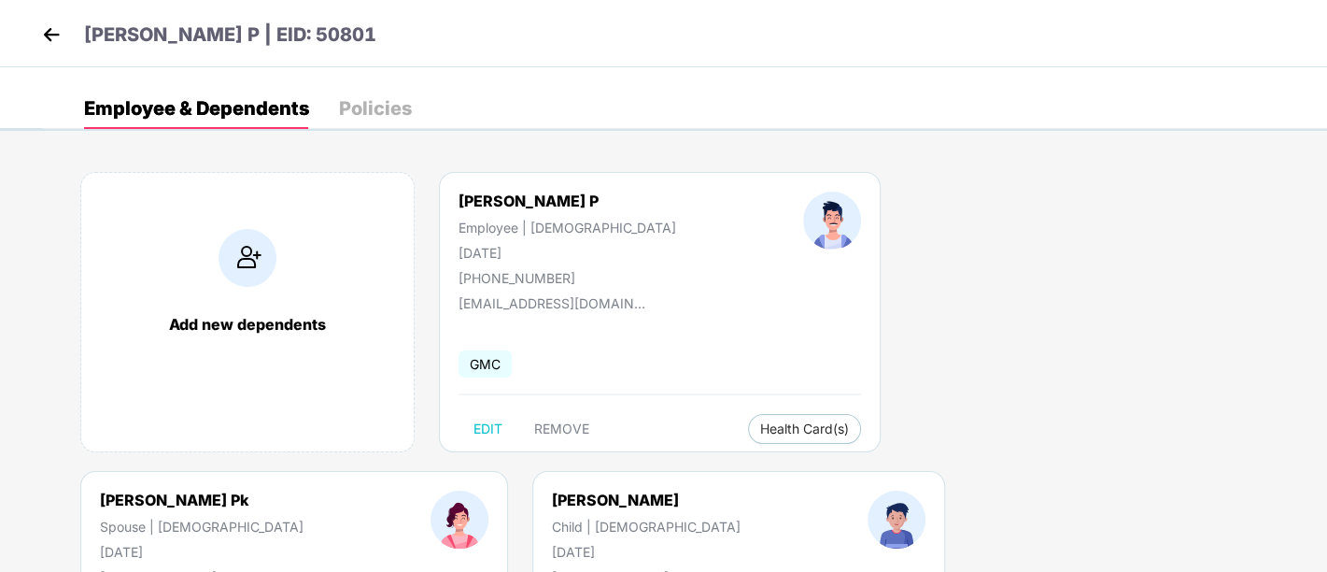
click at [471, 249] on div "[DATE]" at bounding box center [568, 253] width 218 height 16
click at [45, 34] on img at bounding box center [51, 35] width 28 height 28
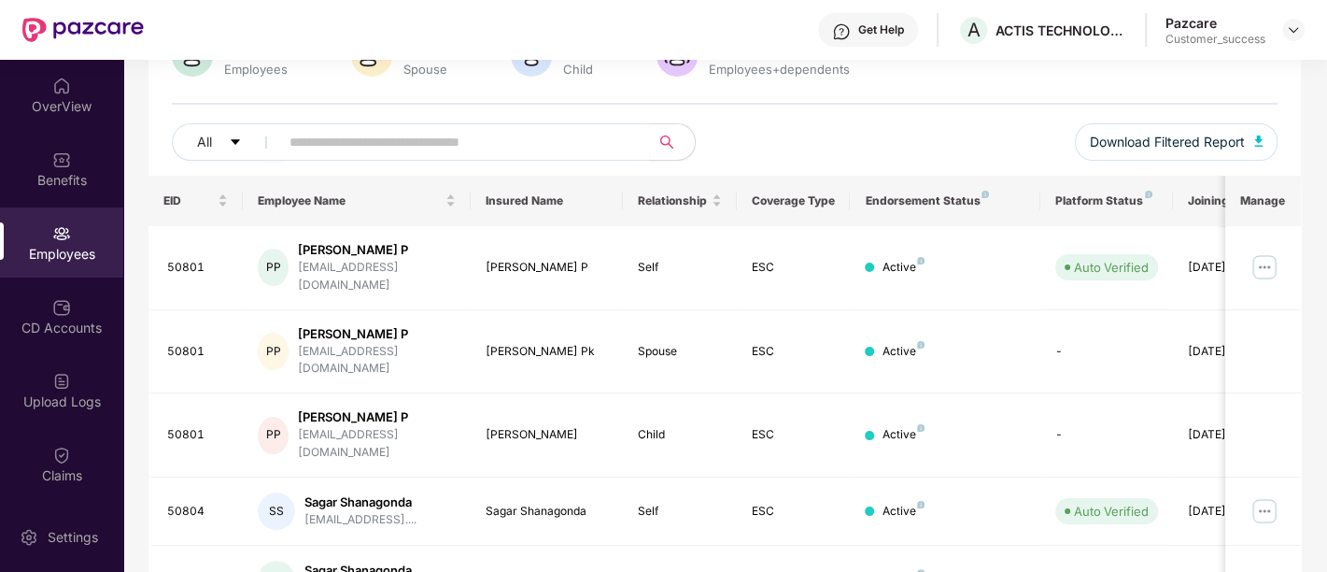
scroll to position [174, 0]
click at [1262, 254] on img at bounding box center [1265, 266] width 30 height 30
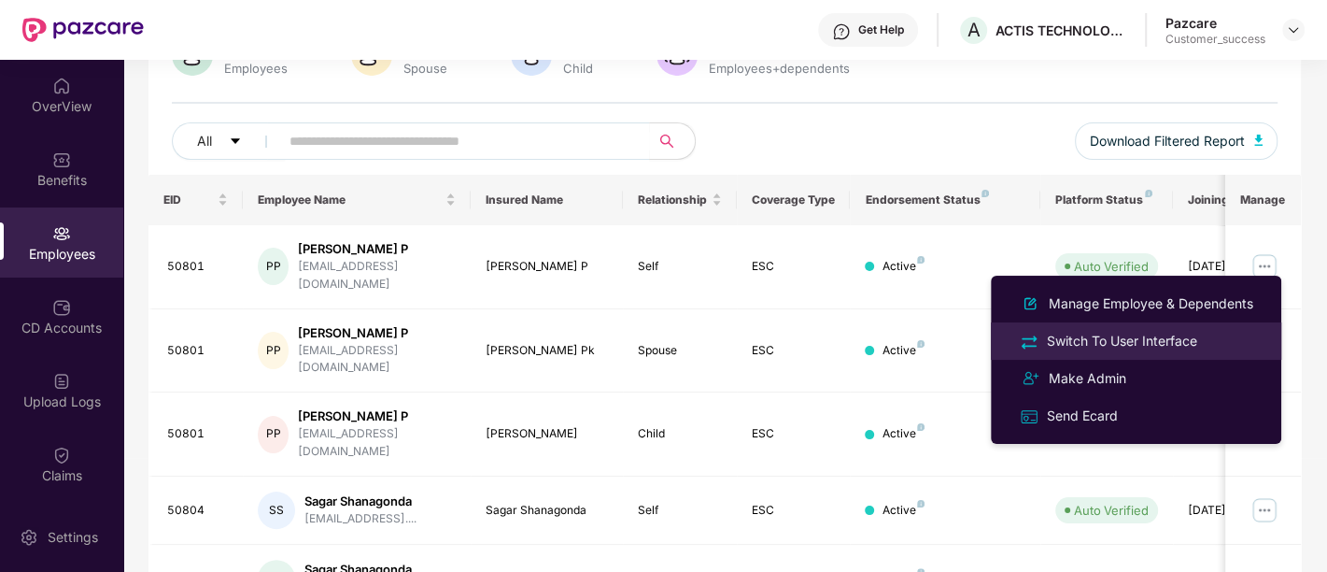
click at [1144, 347] on div "Switch To User Interface" at bounding box center [1122, 341] width 158 height 21
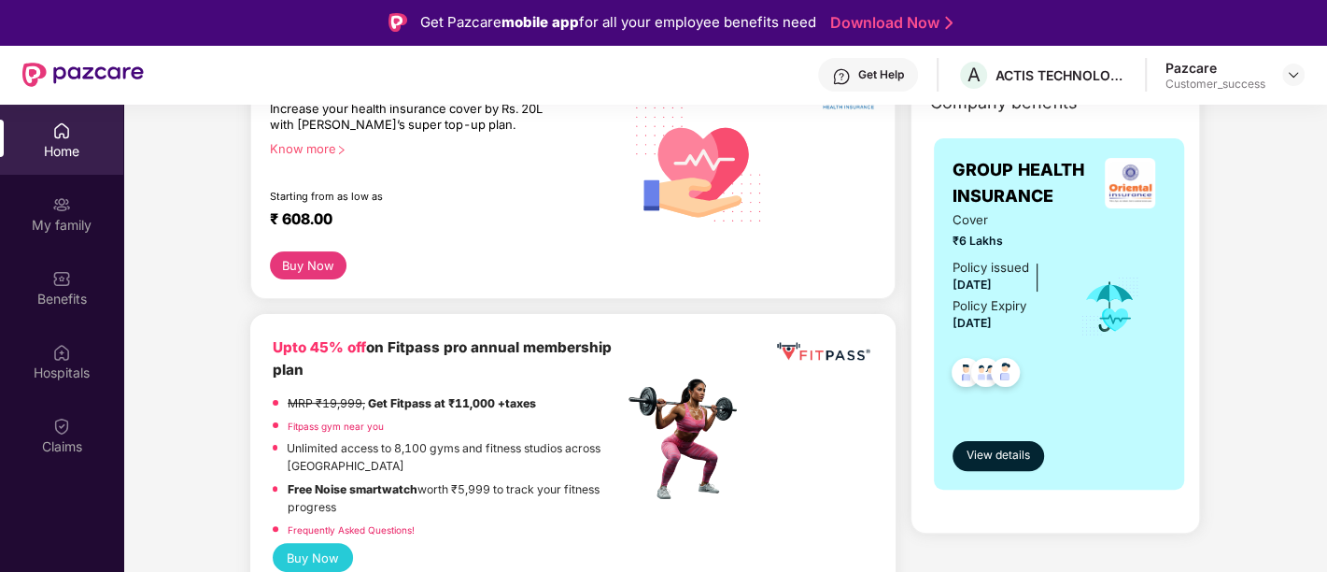
scroll to position [293, 0]
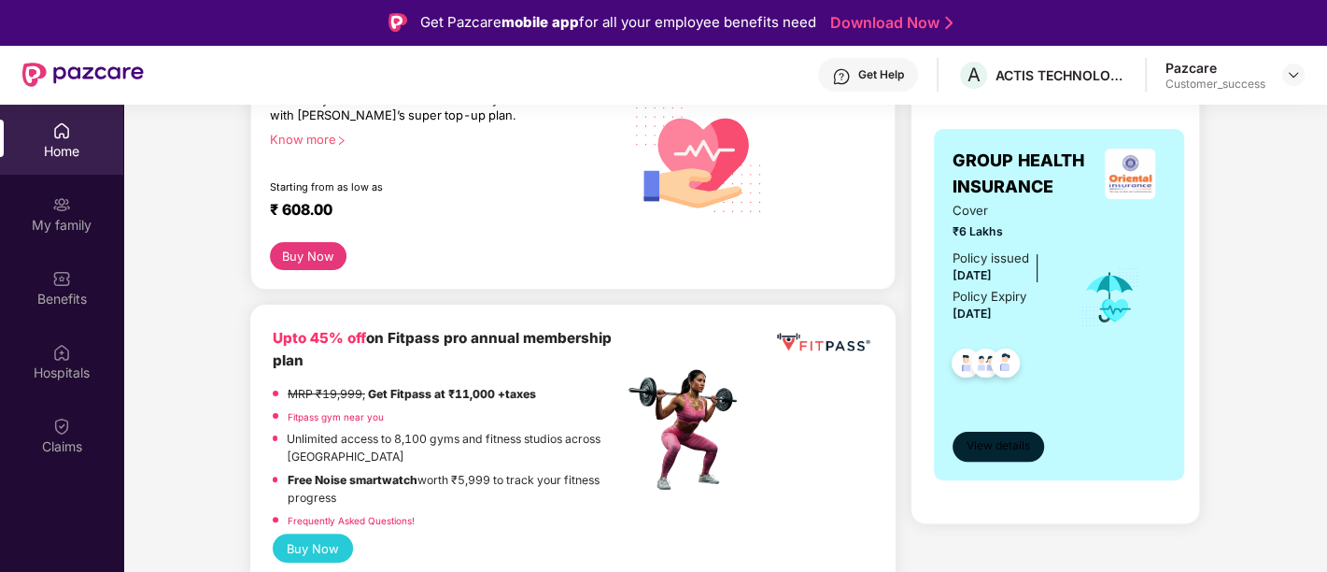
click at [995, 453] on button "View details" at bounding box center [999, 447] width 92 height 30
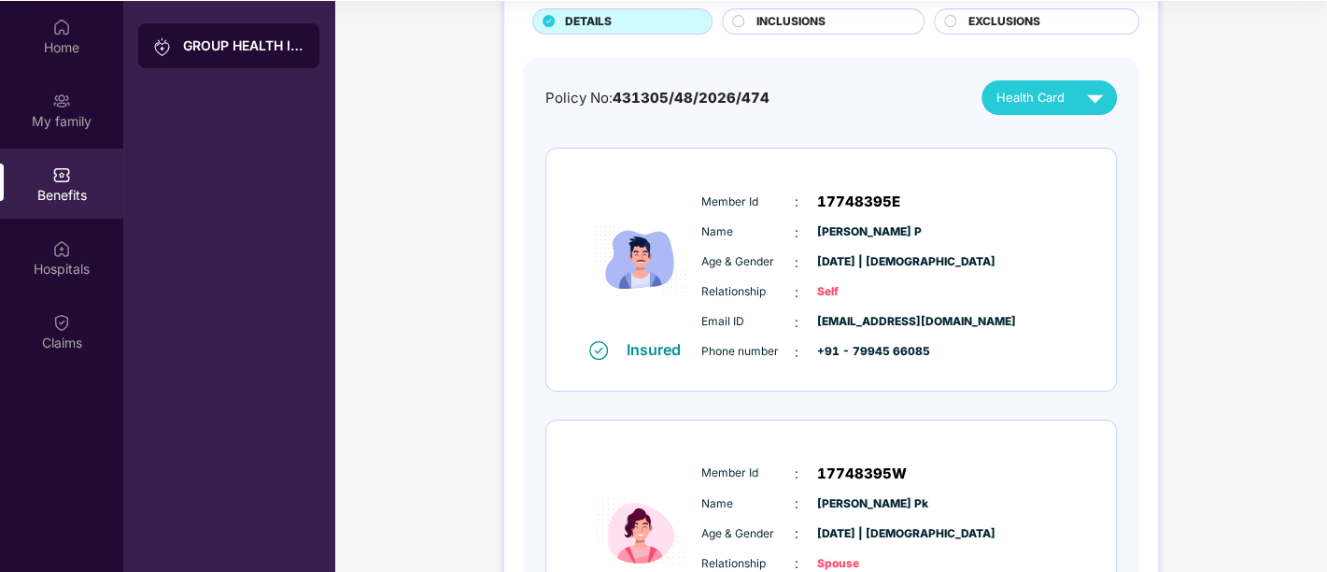
scroll to position [125, 0]
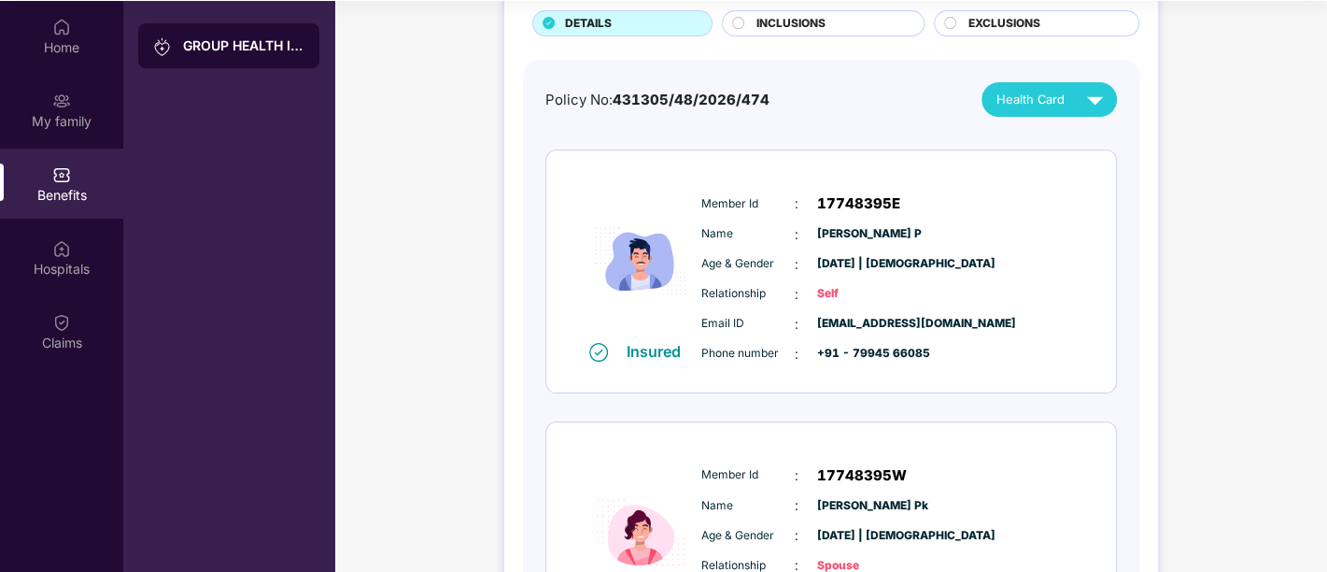
click at [1038, 118] on div "Policy No: 431305/48/2026/474 Health Card Insured Member Id : 17748395E Name : …" at bounding box center [832, 523] width 572 height 882
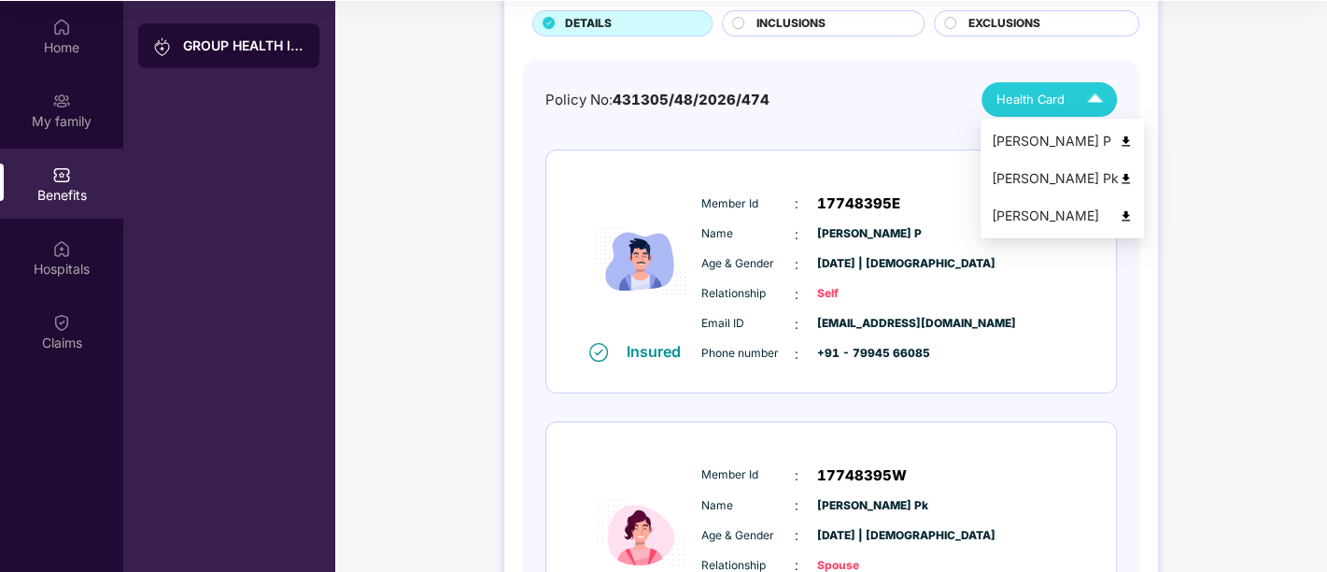
click at [1038, 114] on body "Get Pazcare mobile app for all your employee benefits need Download Now Get Hel…" at bounding box center [663, 182] width 1327 height 572
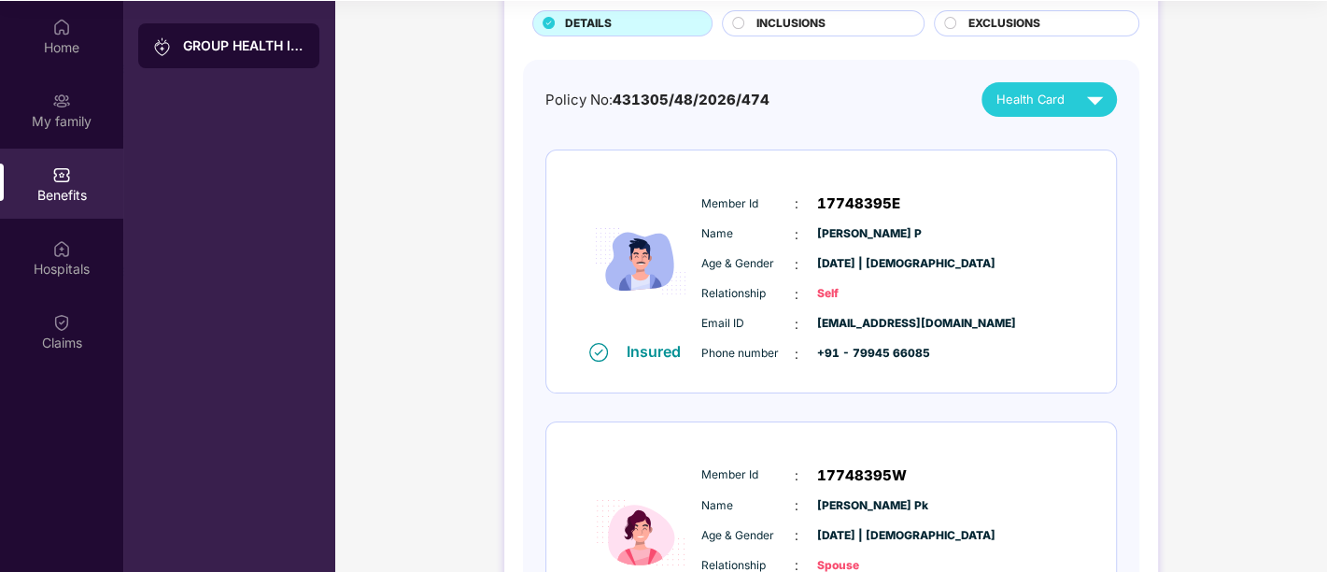
click at [1067, 294] on div "Relationship : Self" at bounding box center [887, 294] width 371 height 21
click at [732, 22] on circle at bounding box center [738, 23] width 12 height 12
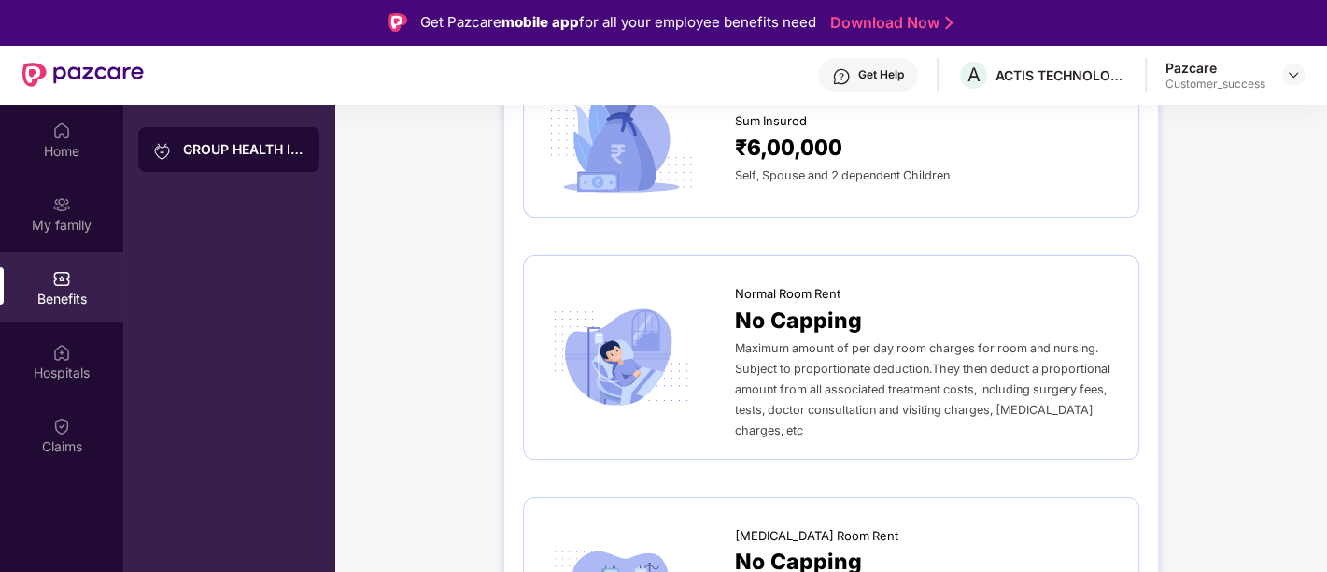
scroll to position [0, 0]
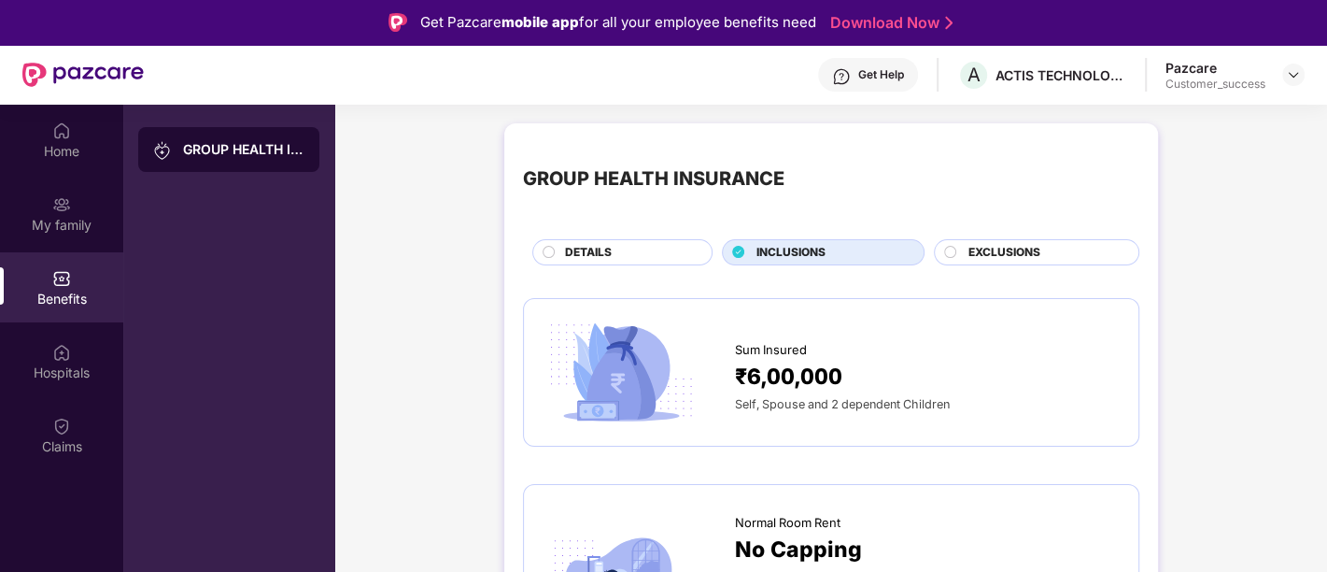
click at [950, 247] on circle at bounding box center [950, 252] width 12 height 12
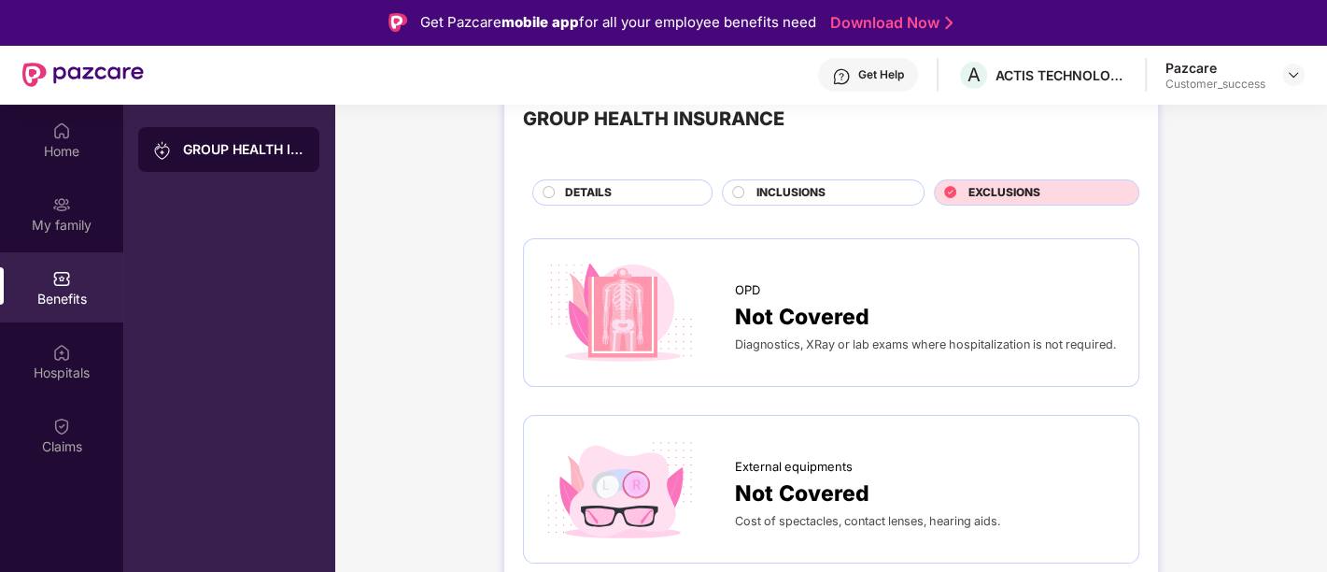
scroll to position [59, 0]
click at [75, 123] on div "Home" at bounding box center [61, 140] width 123 height 70
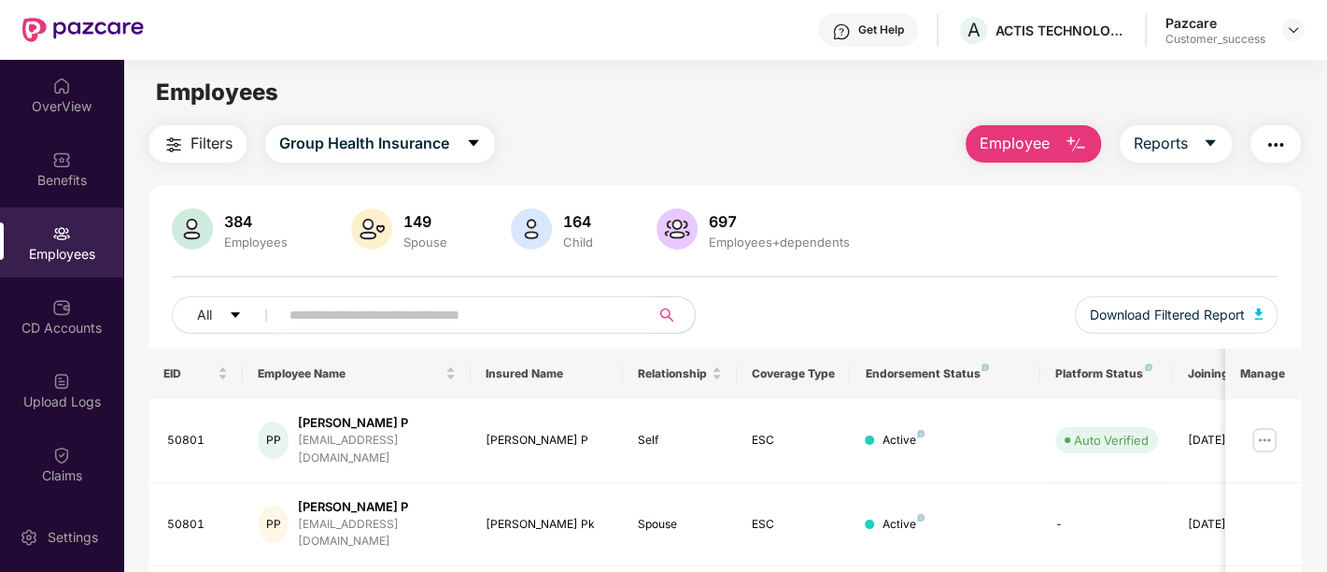
click at [334, 308] on input "text" at bounding box center [457, 315] width 335 height 28
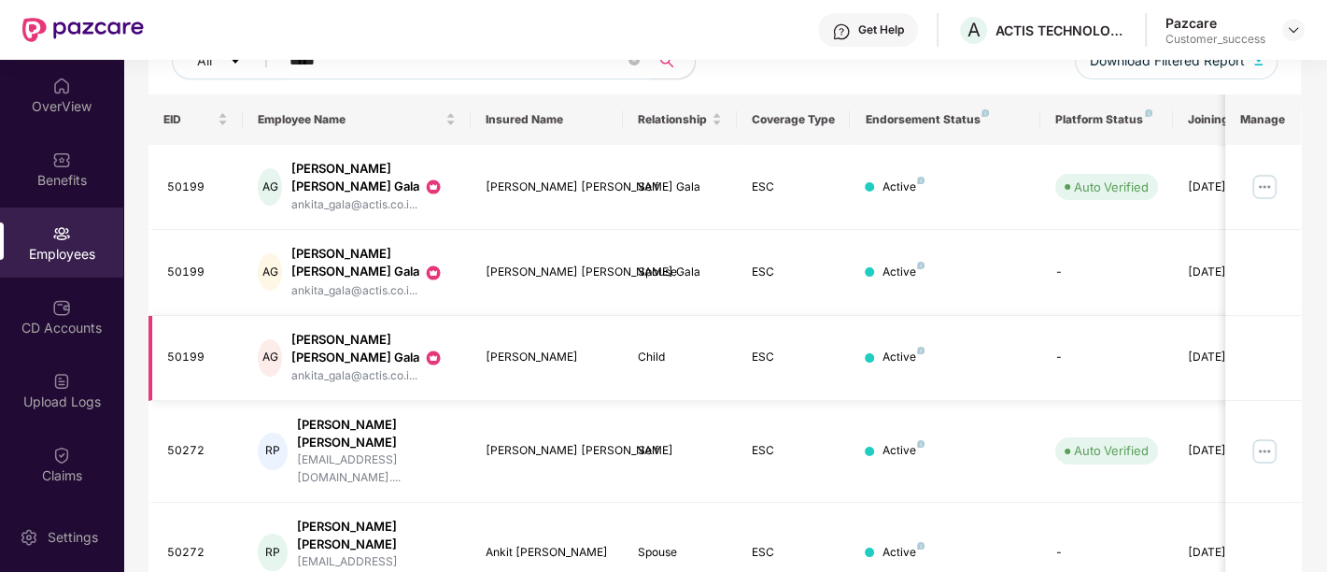
scroll to position [255, 0]
type input "*****"
click at [1268, 176] on img at bounding box center [1265, 186] width 30 height 30
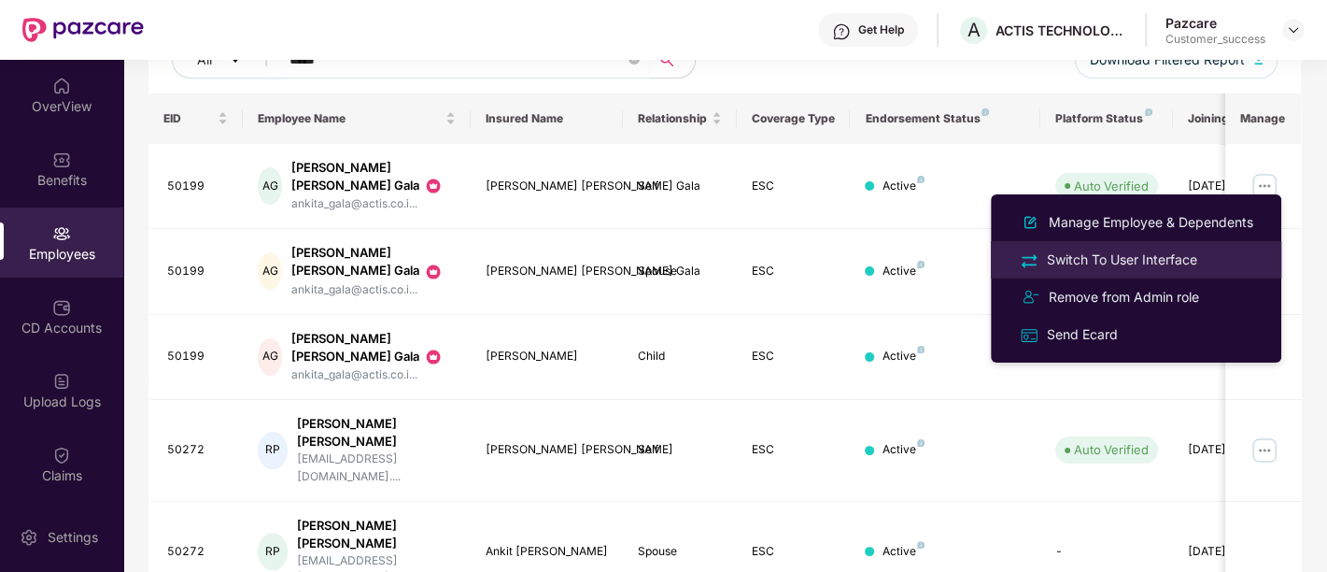
click at [1184, 262] on div "Switch To User Interface" at bounding box center [1122, 259] width 158 height 21
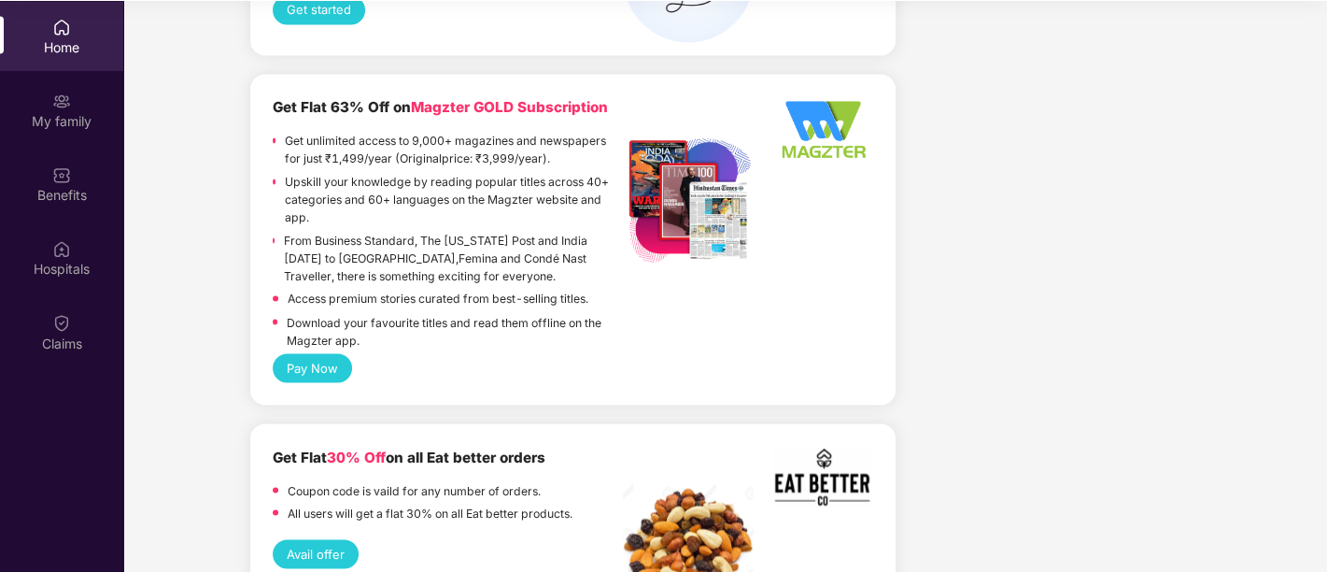
scroll to position [2247, 0]
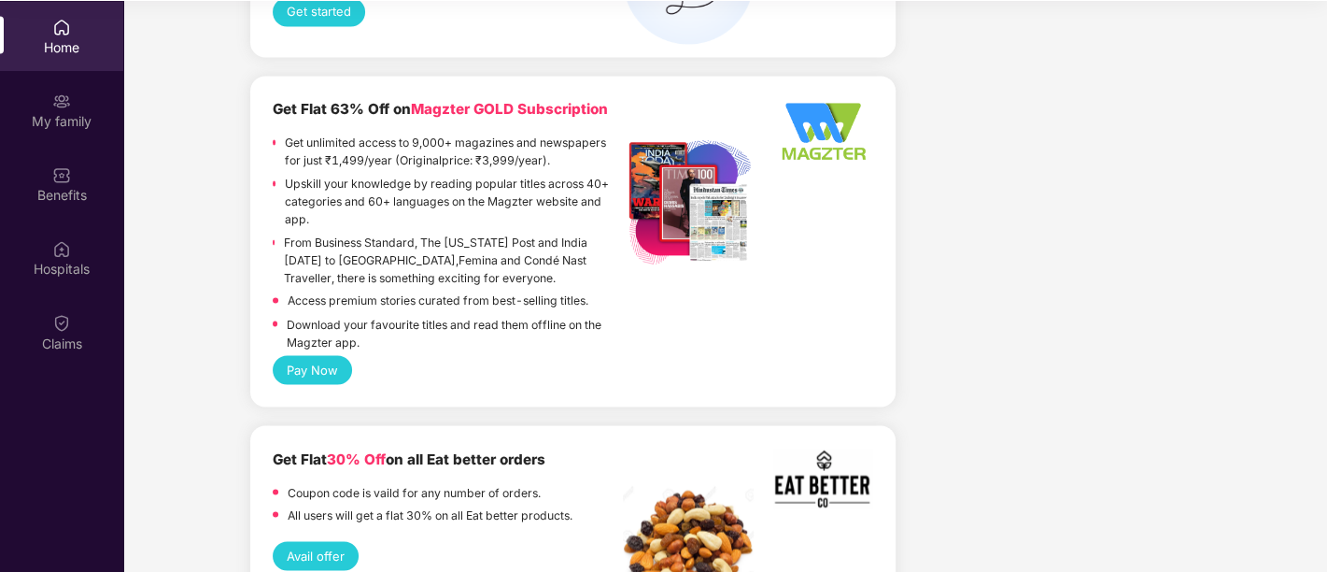
click at [333, 372] on button "Pay Now" at bounding box center [312, 369] width 79 height 29
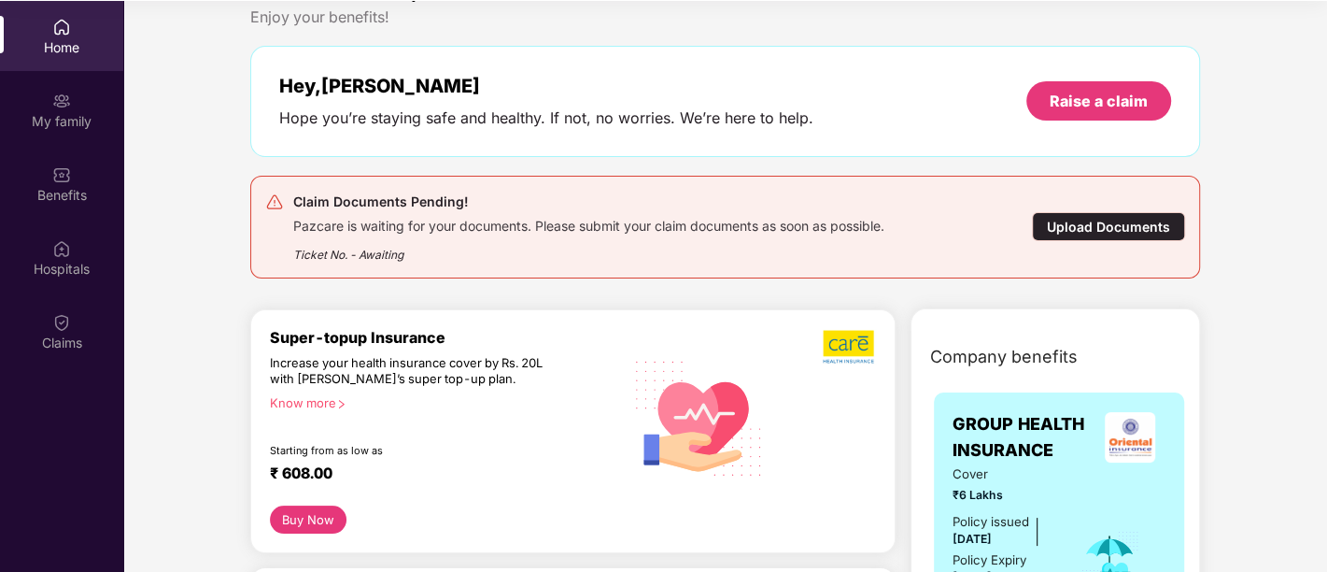
scroll to position [0, 0]
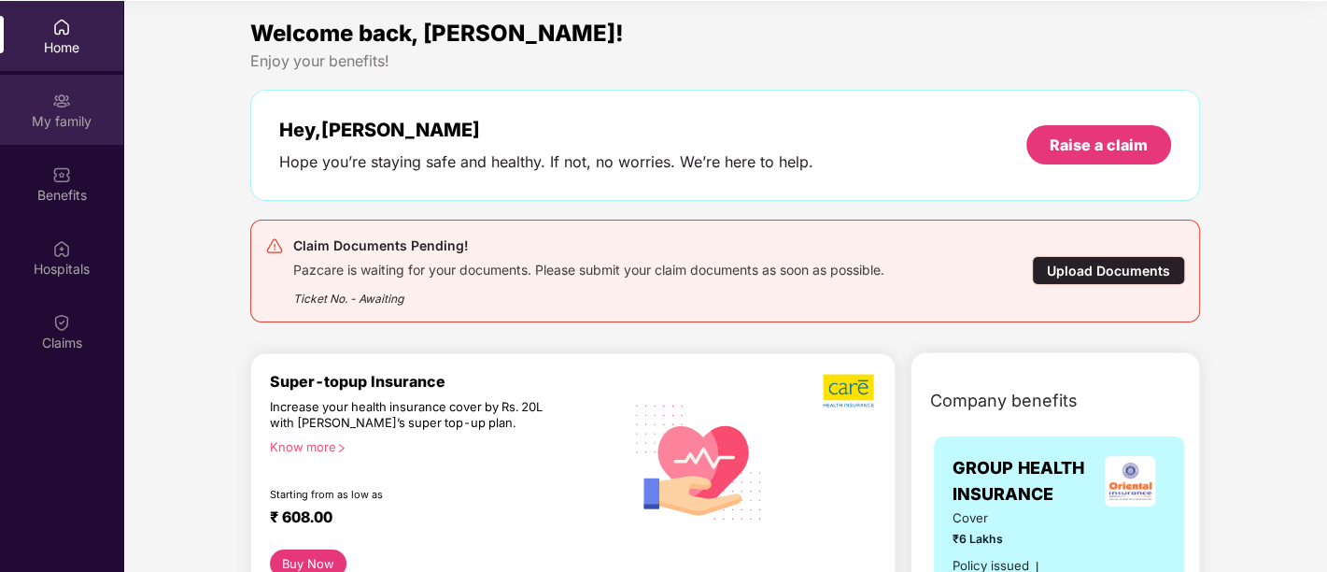
click at [77, 112] on div "My family" at bounding box center [61, 121] width 123 height 19
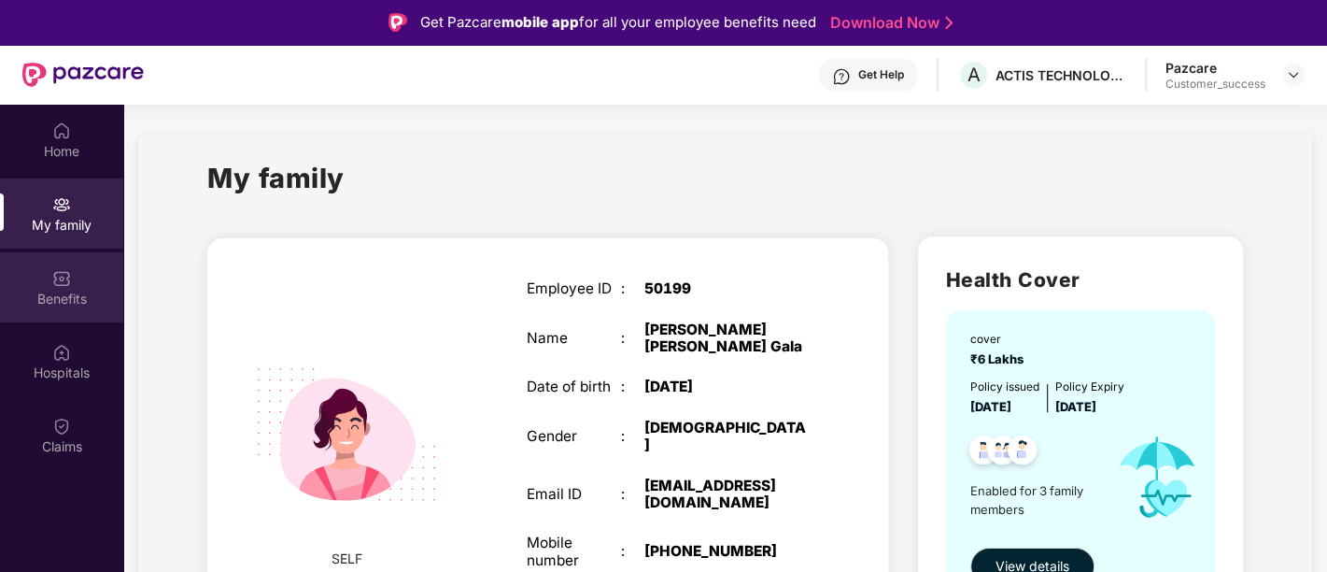
click at [80, 294] on div "Benefits" at bounding box center [61, 299] width 123 height 19
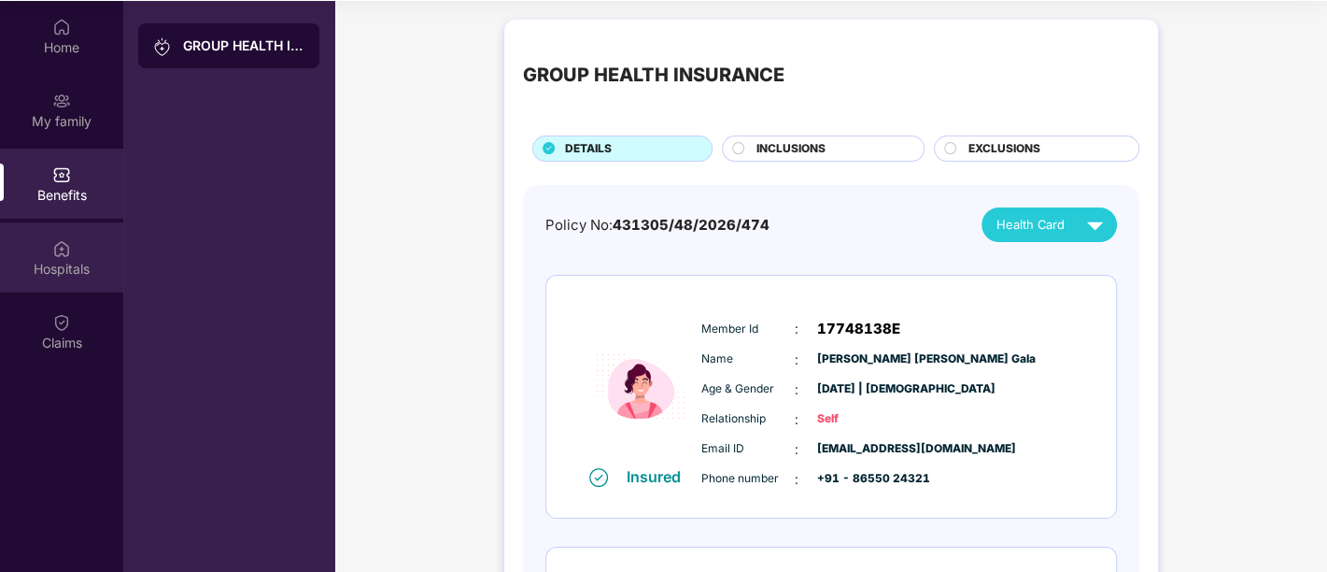
click at [72, 267] on div "Hospitals" at bounding box center [61, 269] width 123 height 19
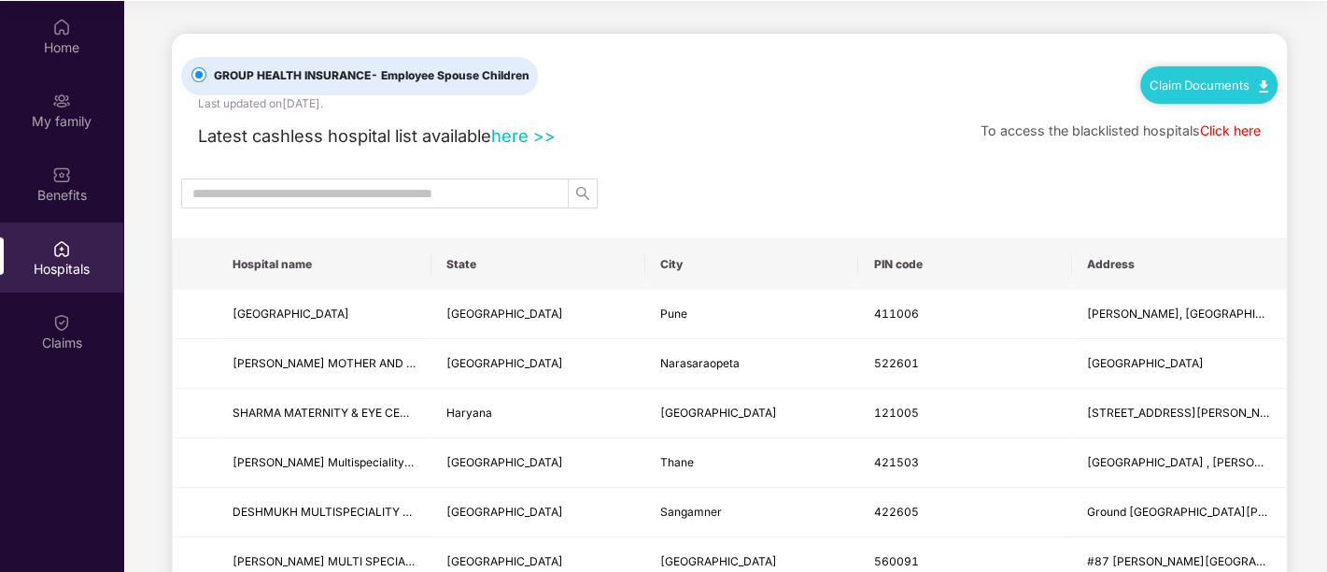
click at [1233, 128] on link "Click here" at bounding box center [1230, 130] width 61 height 16
click at [1158, 80] on link "Claim Documents" at bounding box center [1209, 85] width 119 height 15
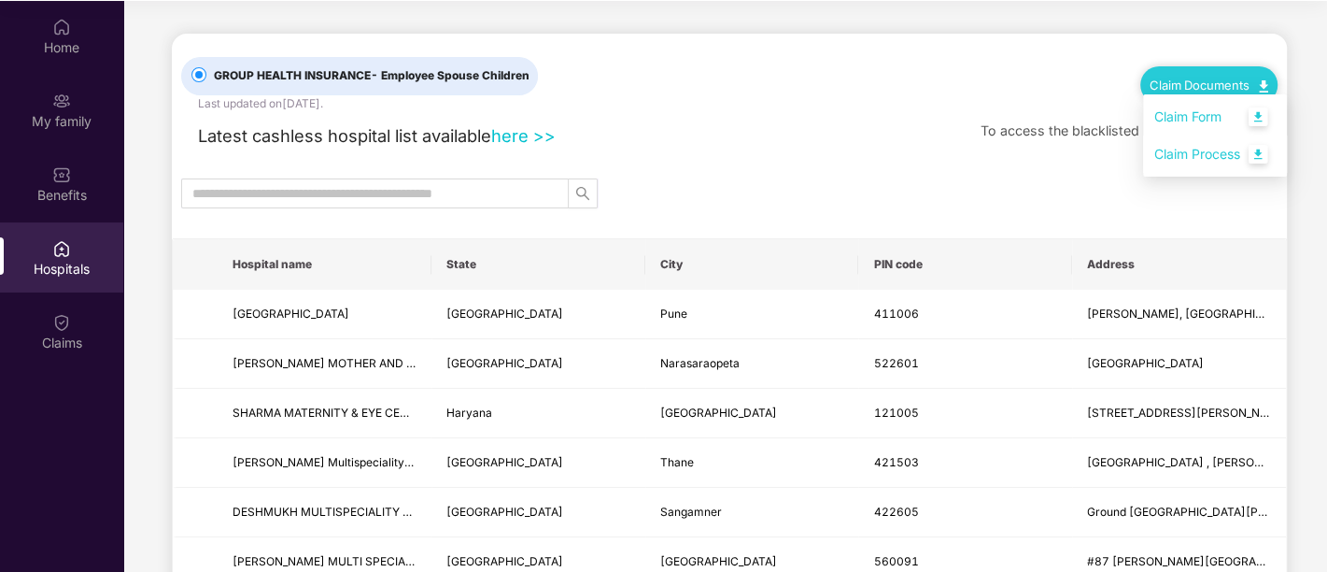
click at [1264, 153] on link "Claim Process" at bounding box center [1215, 155] width 121 height 40
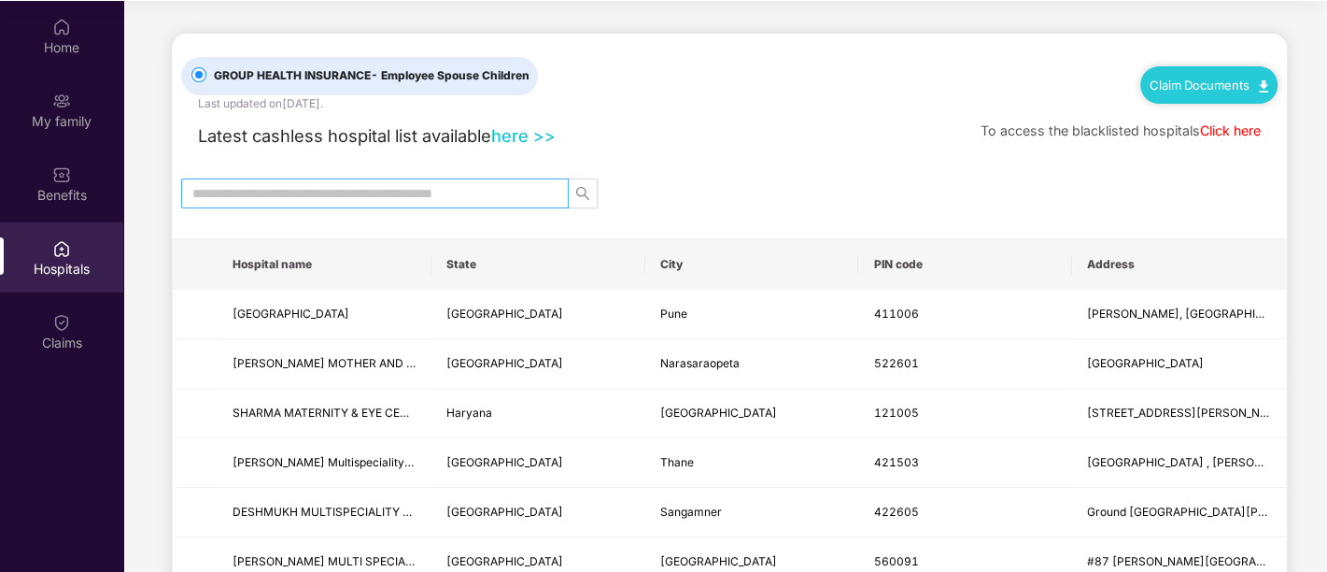
click at [377, 183] on input "text" at bounding box center [367, 193] width 350 height 21
click at [92, 337] on div "Claims" at bounding box center [61, 342] width 123 height 19
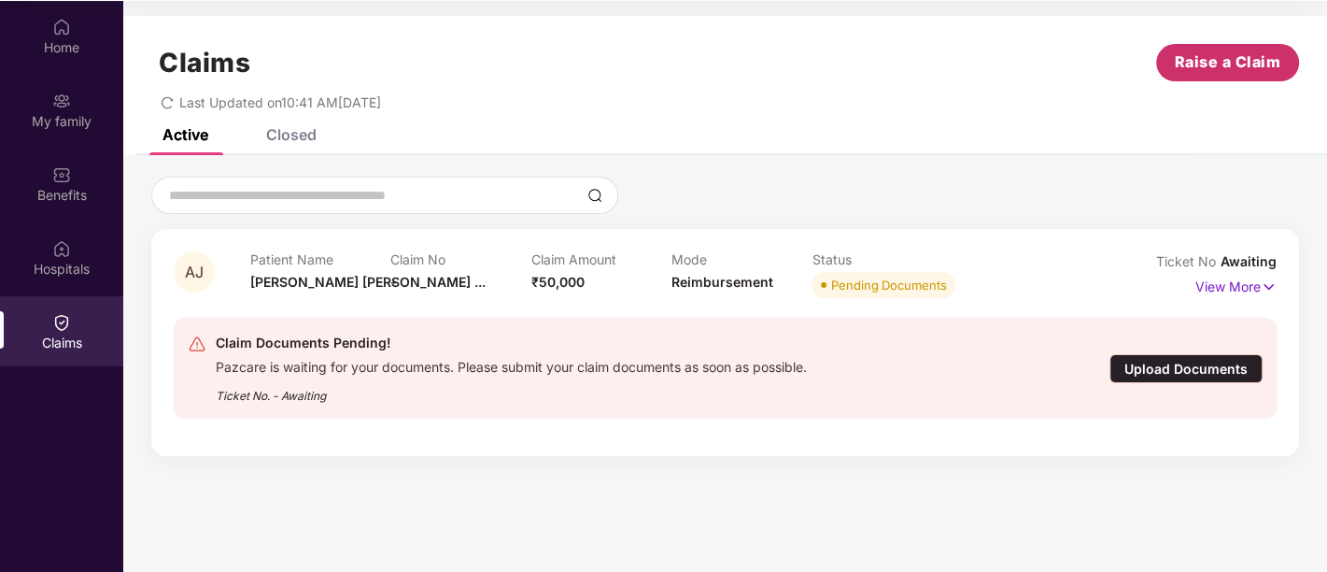
click at [1213, 60] on span "Raise a Claim" at bounding box center [1228, 61] width 106 height 23
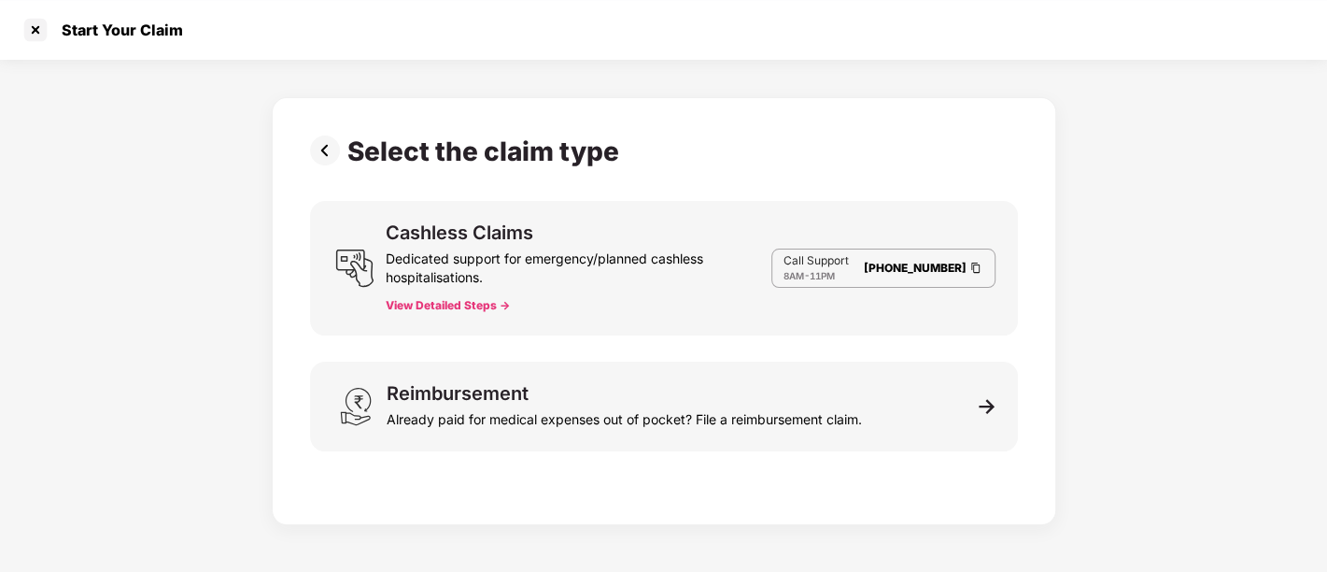
scroll to position [45, 0]
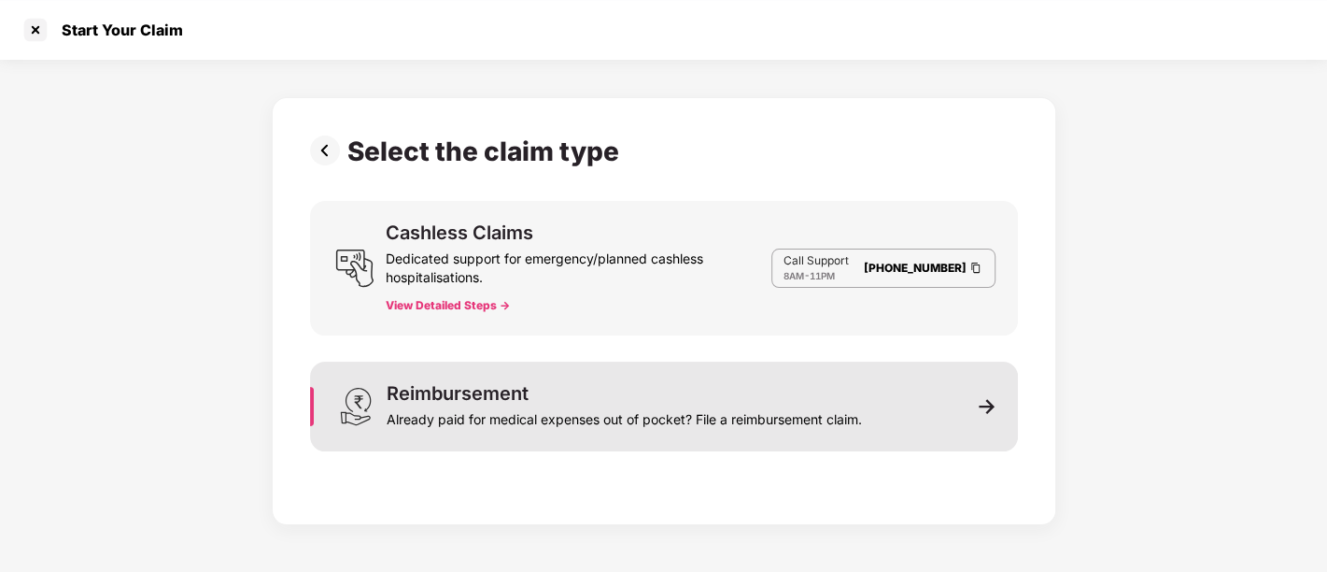
click at [557, 377] on div "Reimbursement Already paid for medical expenses out of pocket? File a reimburse…" at bounding box center [664, 407] width 708 height 90
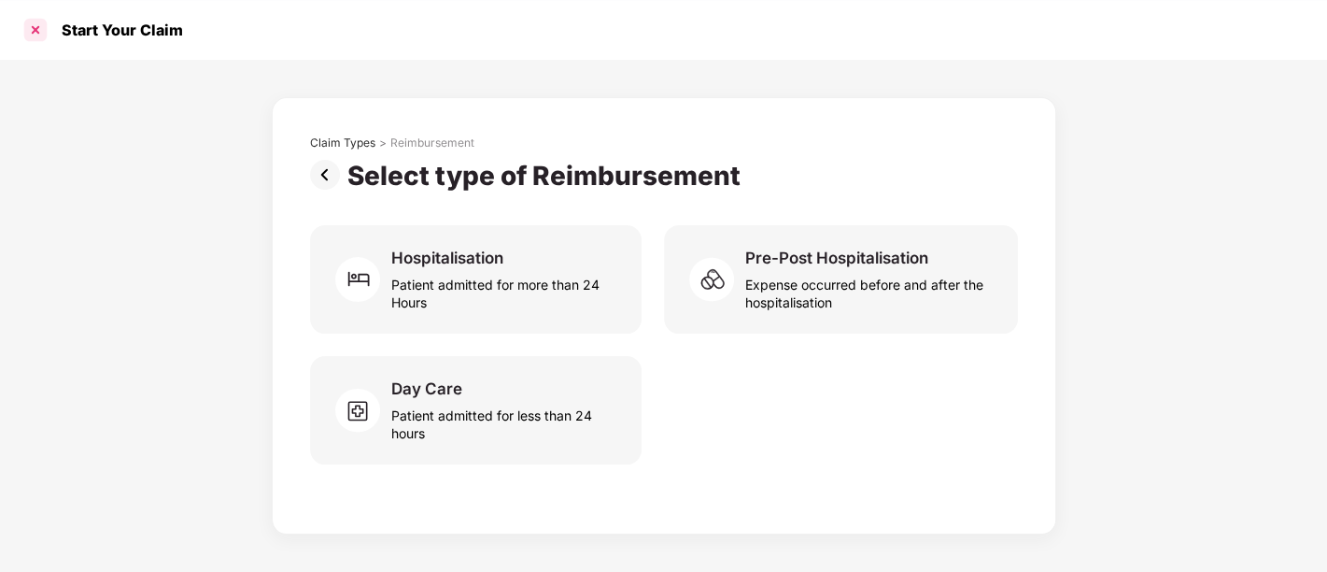
click at [35, 34] on div at bounding box center [36, 30] width 30 height 30
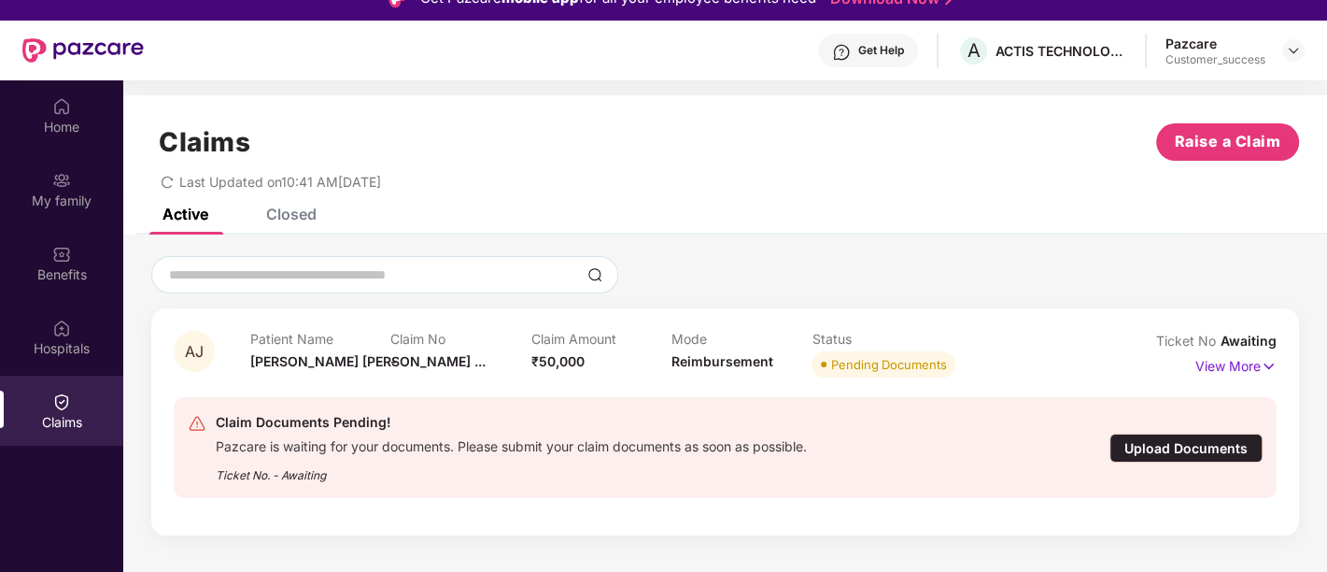
scroll to position [21, 0]
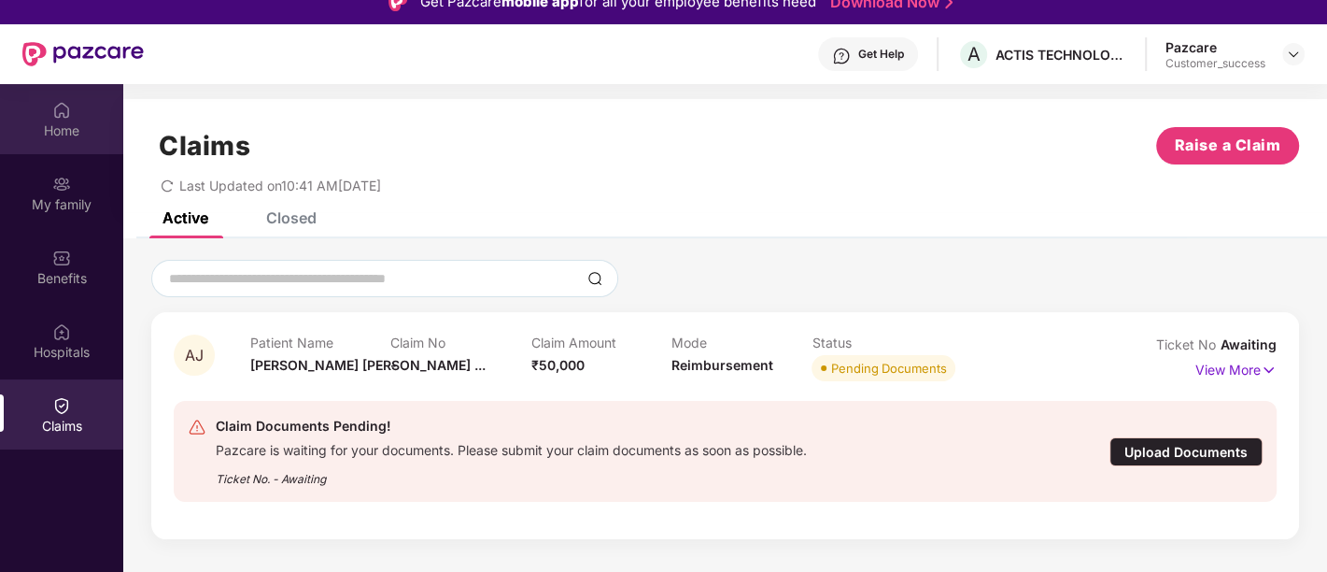
click at [72, 122] on div "Home" at bounding box center [61, 130] width 123 height 19
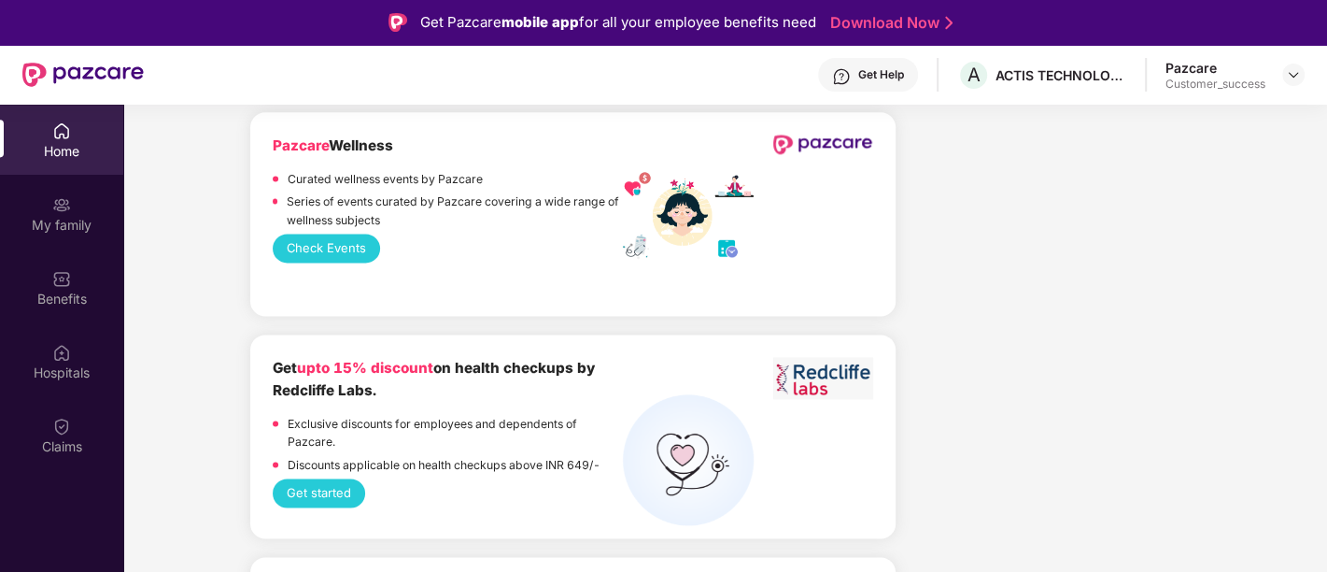
scroll to position [1870, 0]
click at [349, 250] on button "Check Events" at bounding box center [326, 247] width 107 height 29
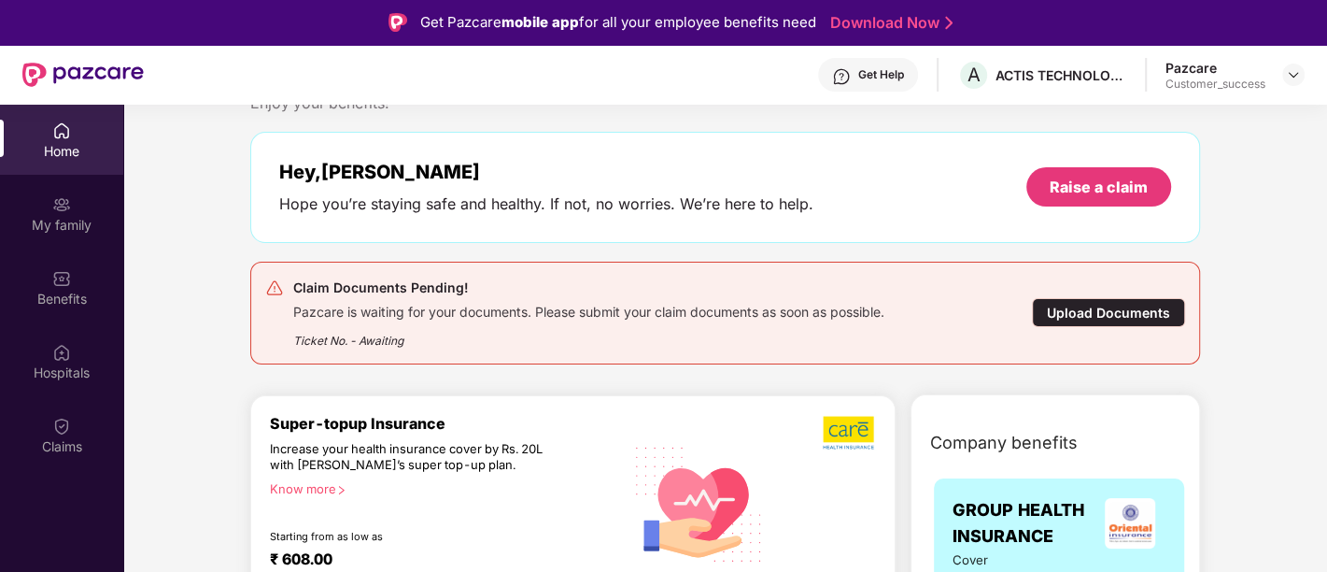
scroll to position [0, 0]
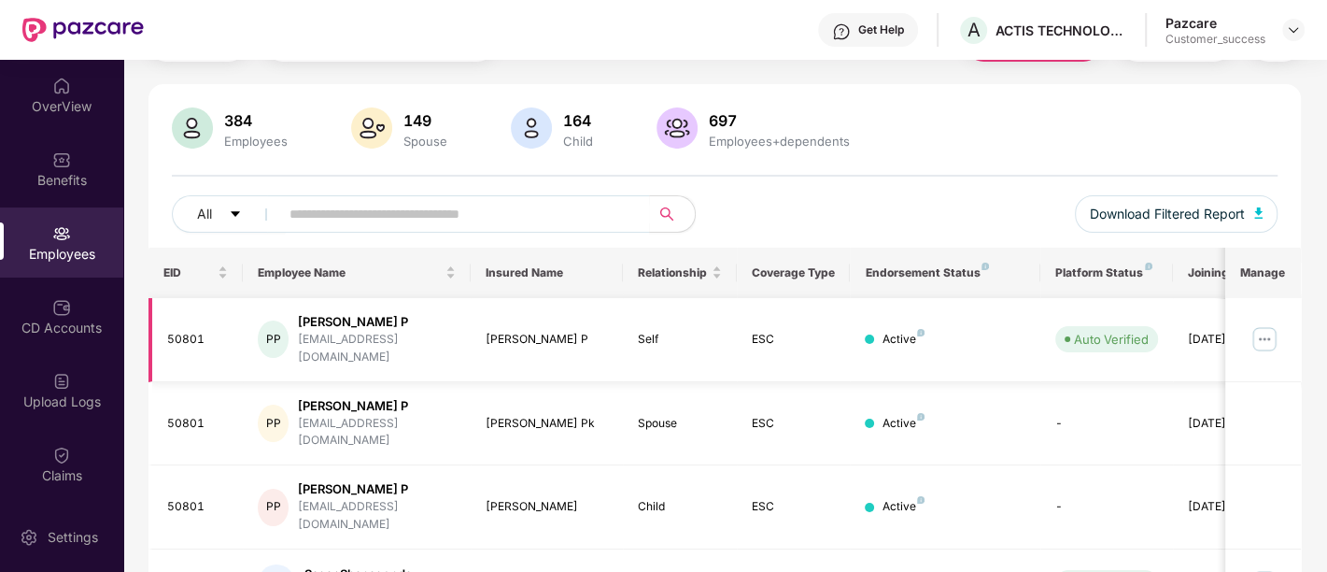
scroll to position [104, 0]
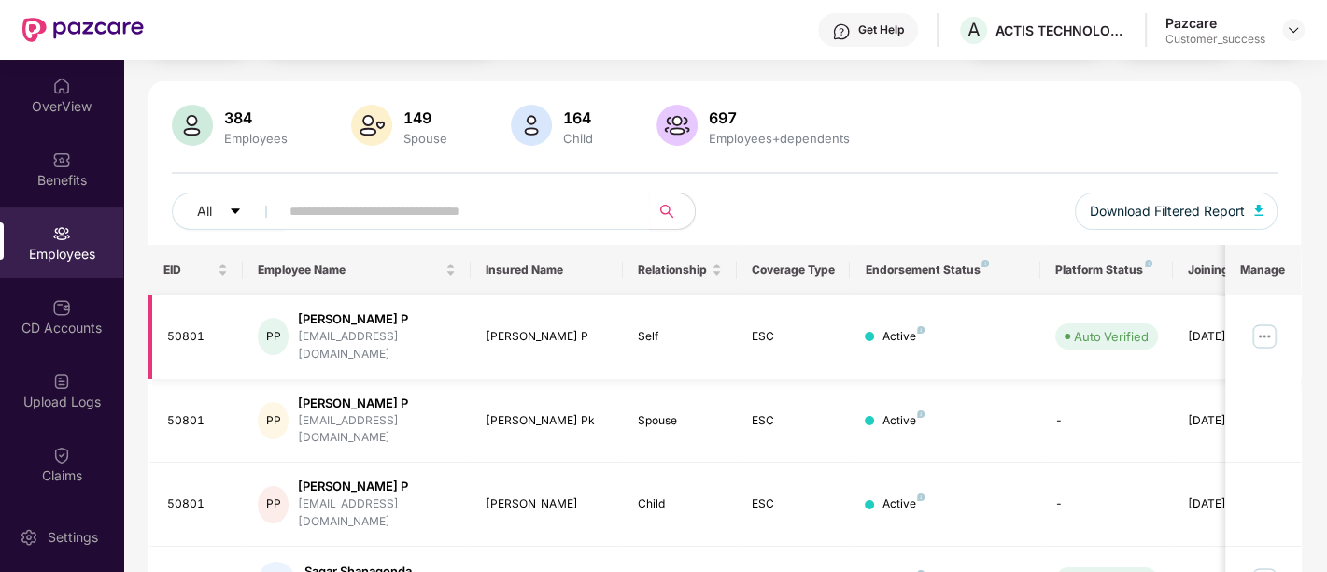
click at [1261, 331] on img at bounding box center [1265, 336] width 30 height 30
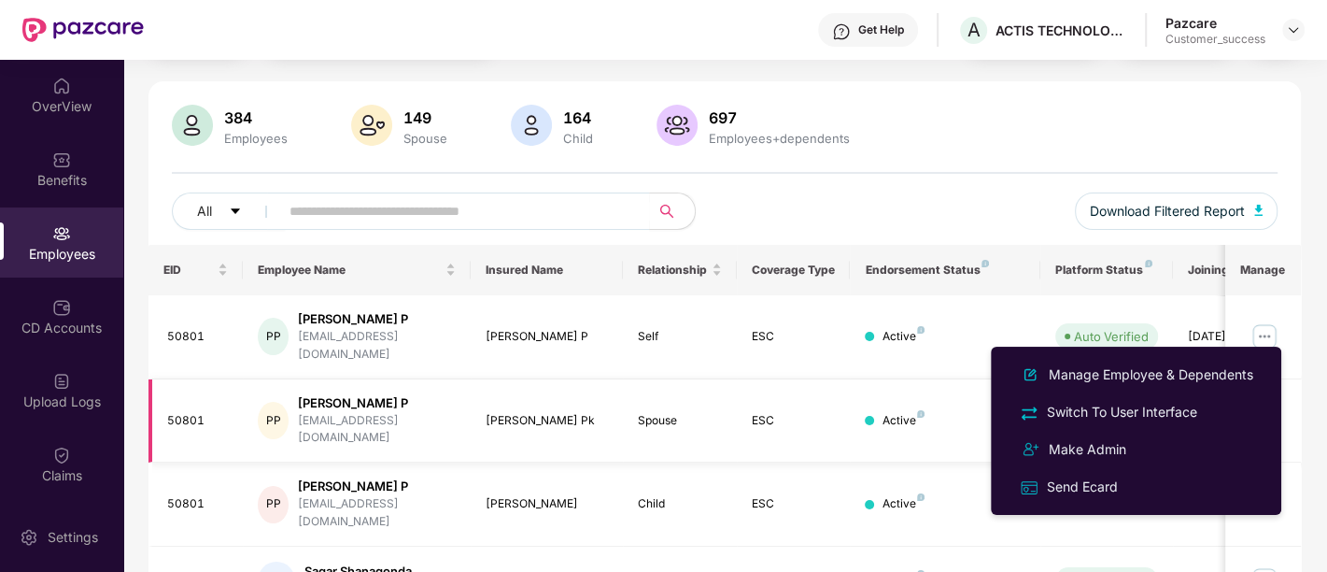
scroll to position [0, 0]
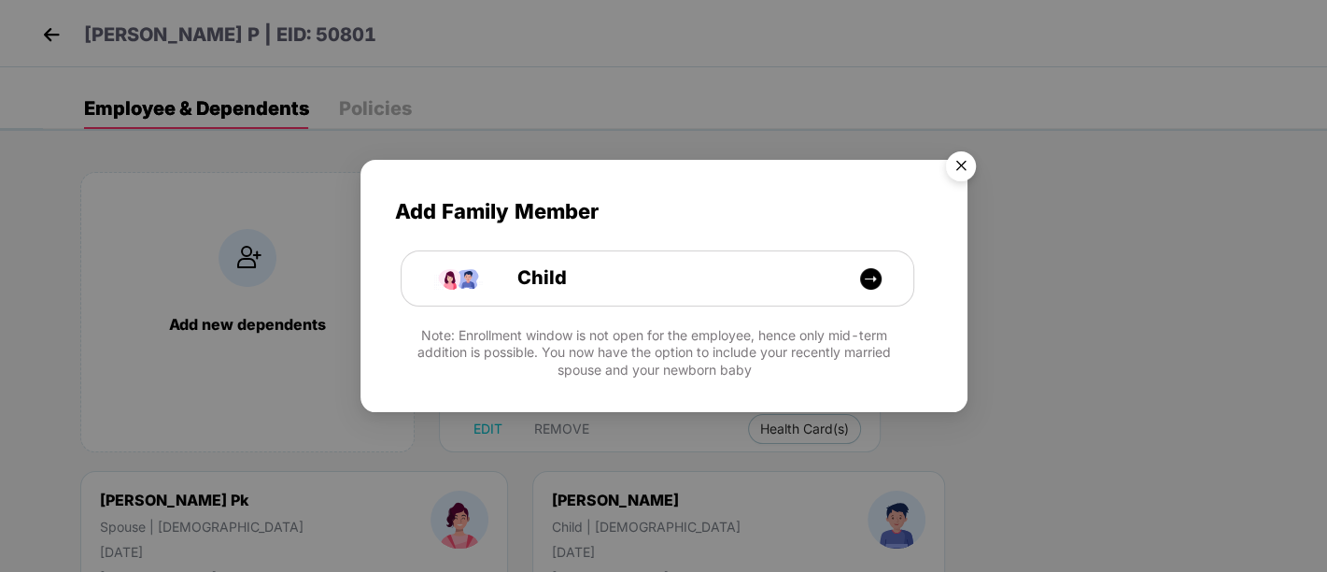
click at [956, 166] on img "Close" at bounding box center [961, 169] width 52 height 52
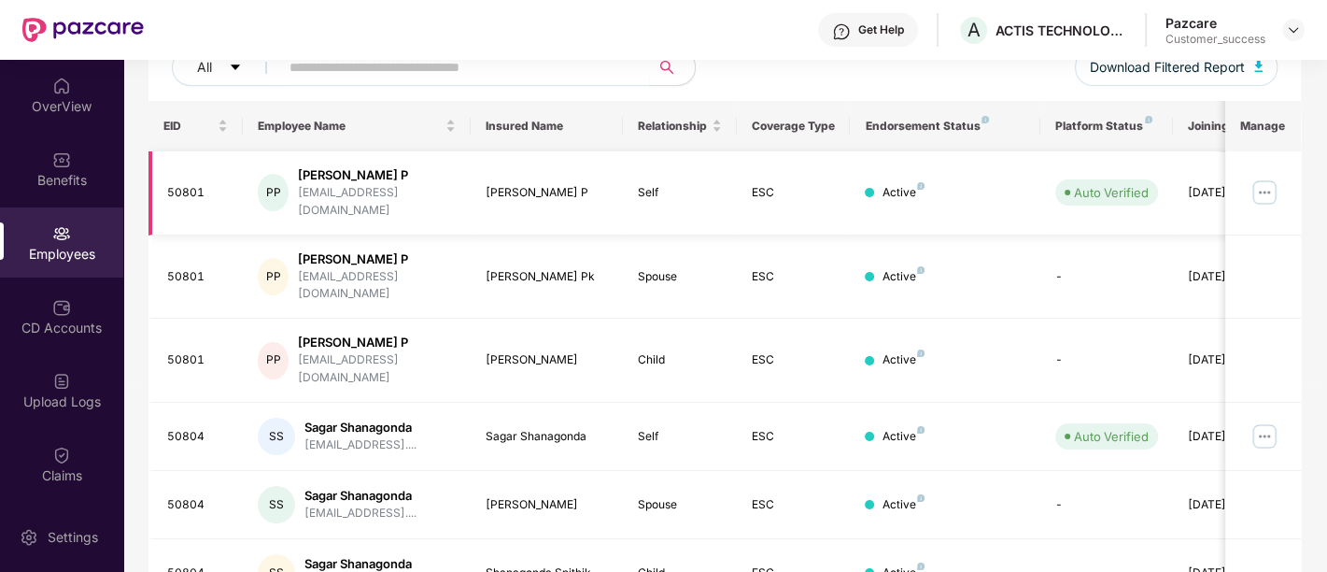
scroll to position [248, 0]
click at [777, 402] on td "ESC" at bounding box center [794, 436] width 114 height 68
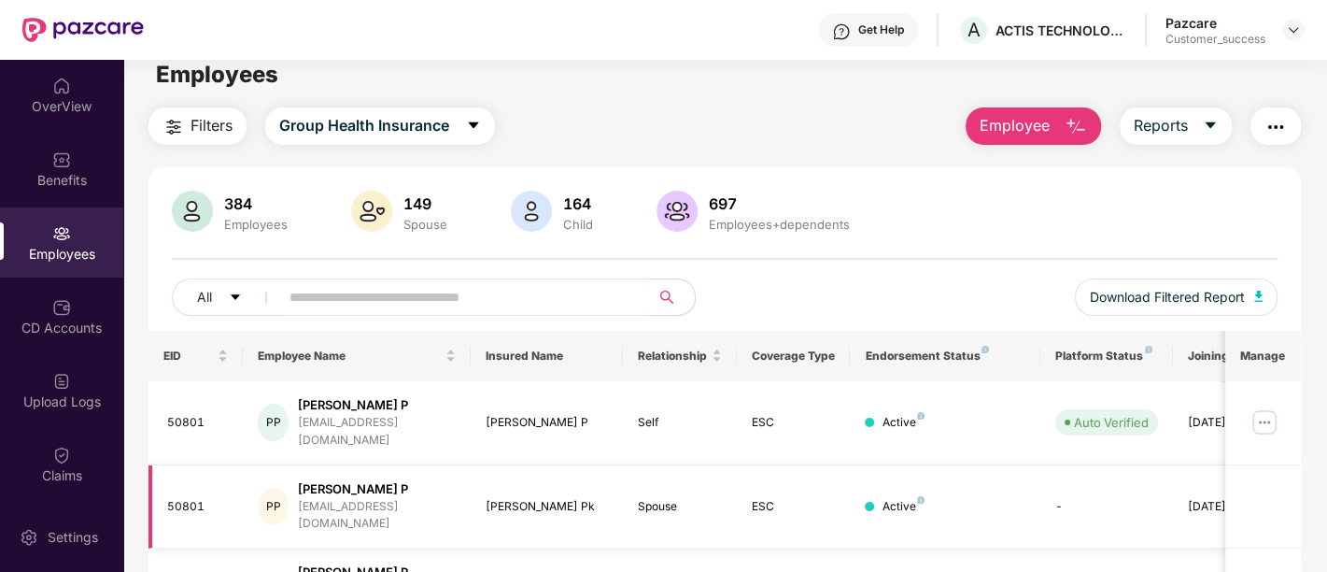
scroll to position [11, 0]
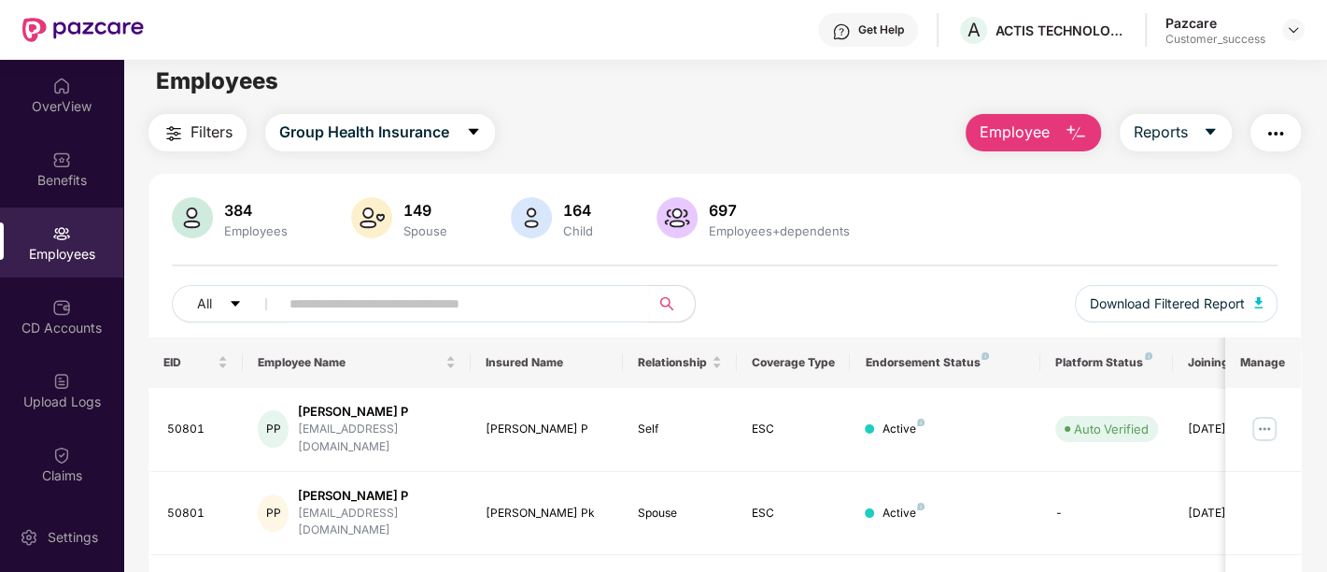
click at [773, 123] on div "Filters Group Health Insurance Employee Reports" at bounding box center [725, 132] width 1153 height 37
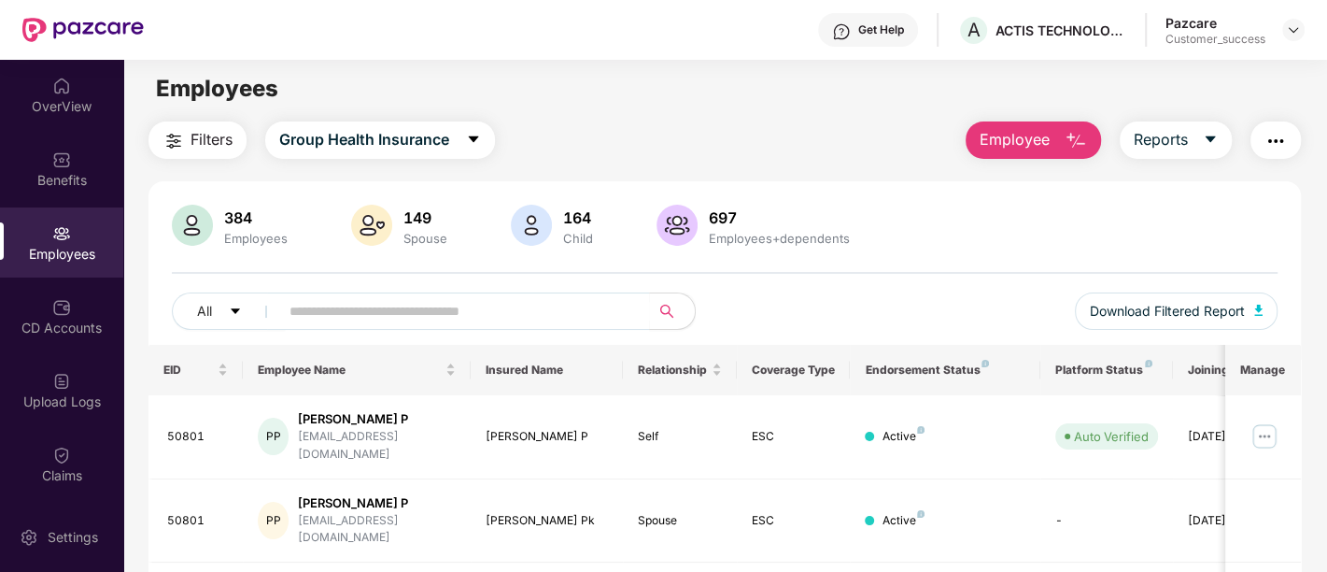
scroll to position [0, 0]
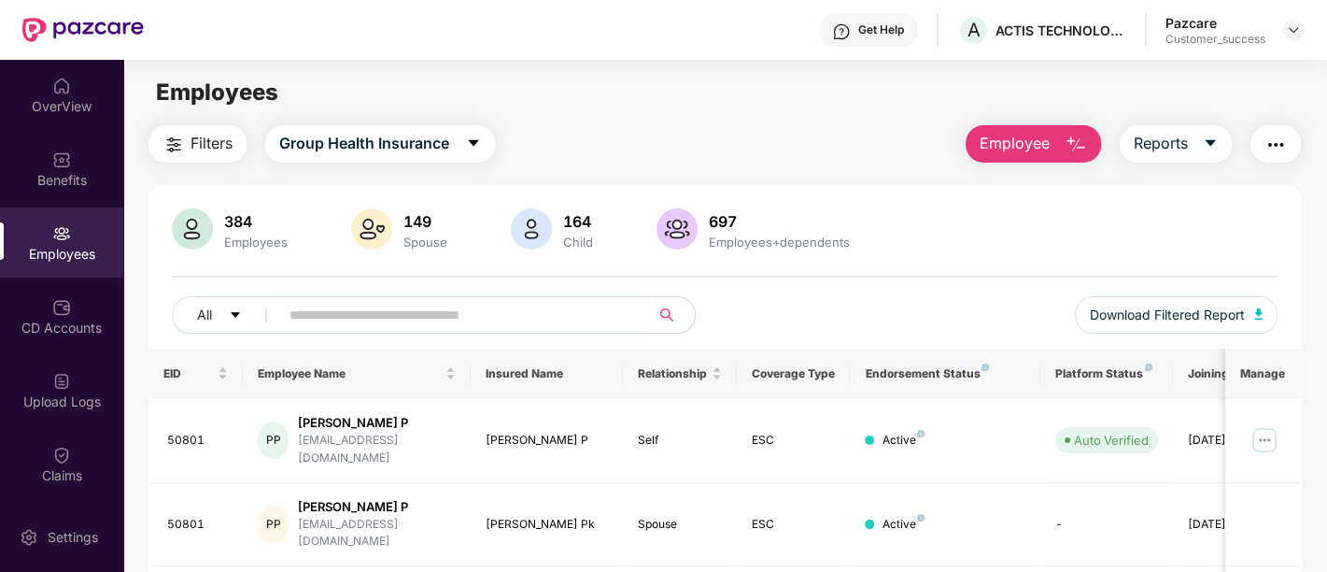
click at [533, 324] on input "text" at bounding box center [457, 315] width 335 height 28
click at [1262, 430] on img at bounding box center [1265, 440] width 30 height 30
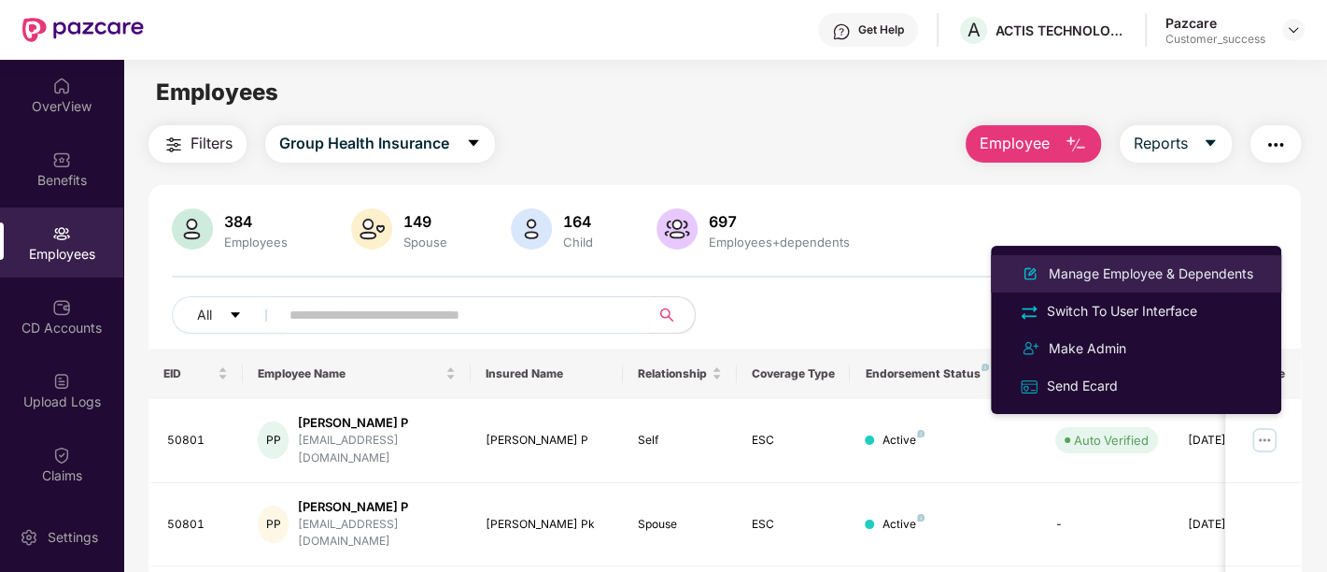
click at [1156, 276] on div "Manage Employee & Dependents" at bounding box center [1151, 273] width 212 height 21
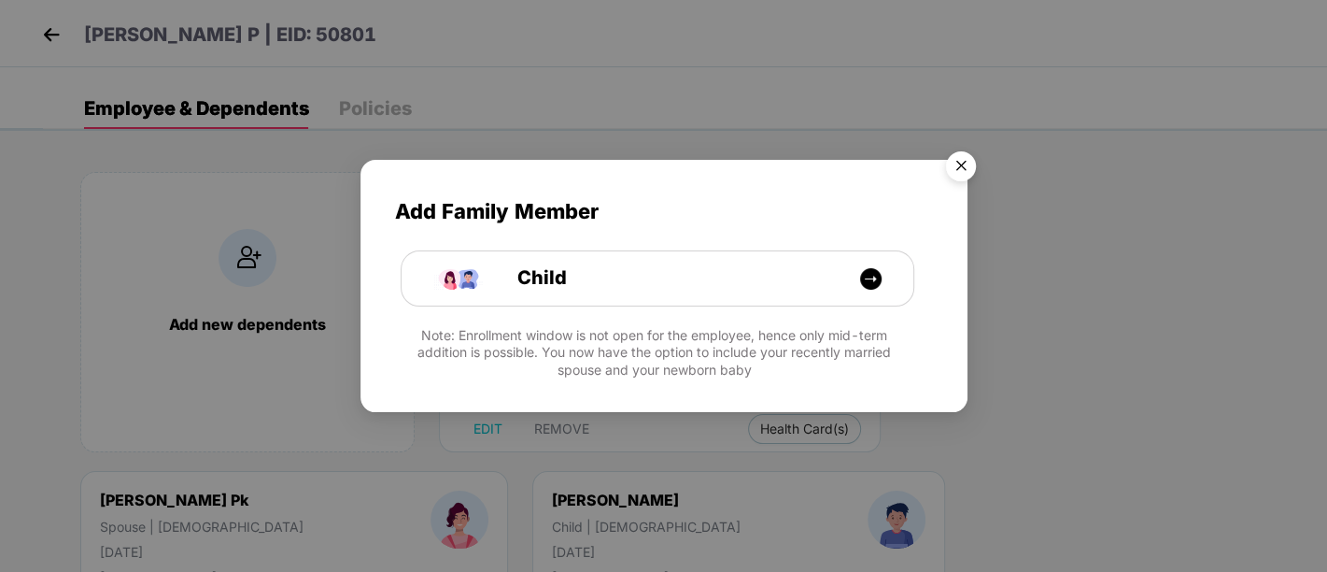
click at [950, 152] on img "Close" at bounding box center [961, 169] width 52 height 52
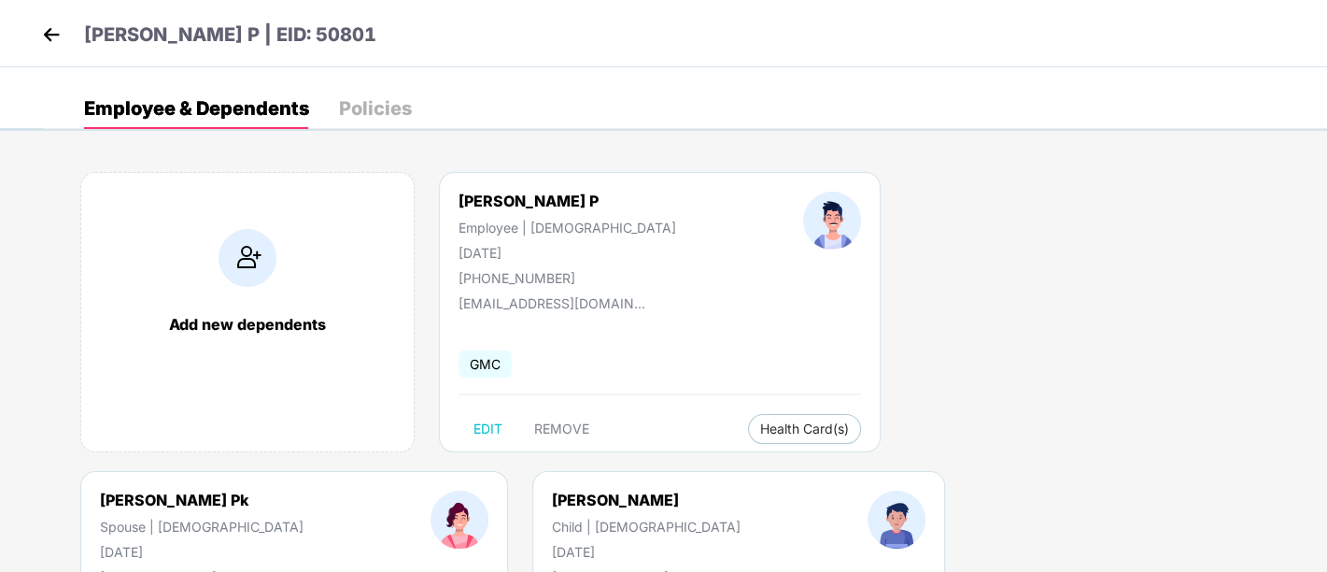
click at [51, 40] on img at bounding box center [51, 35] width 28 height 28
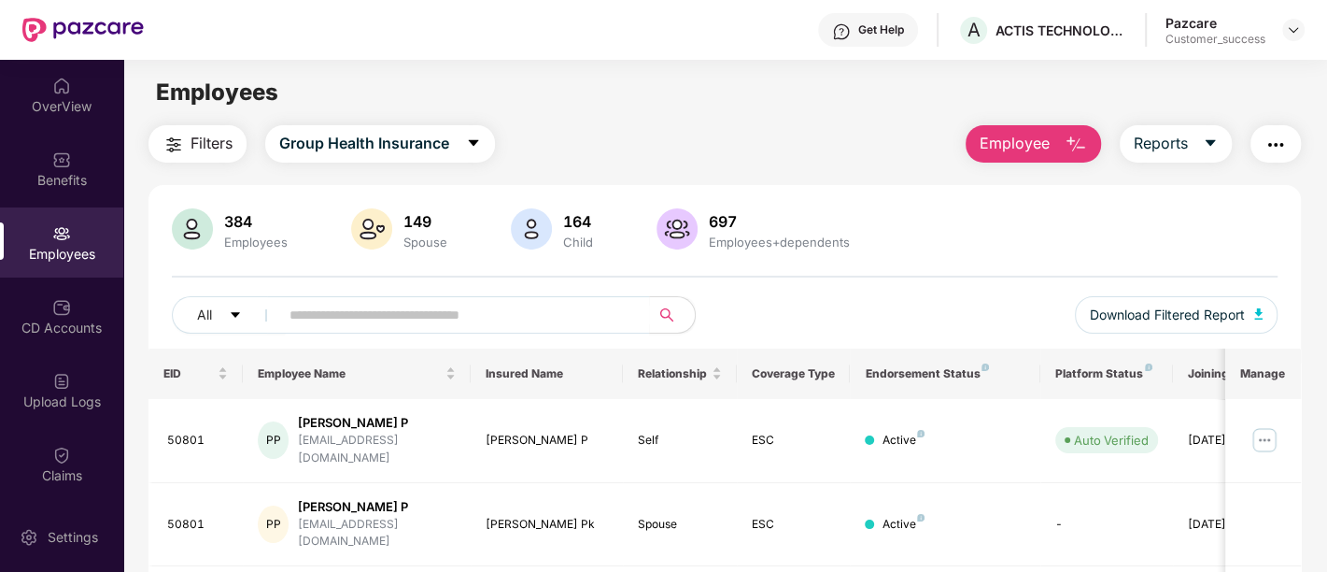
click at [1028, 135] on span "Employee" at bounding box center [1015, 143] width 70 height 23
click at [1002, 312] on div "All Download Filtered Report" at bounding box center [725, 322] width 1106 height 52
click at [1263, 319] on button "Download Filtered Report" at bounding box center [1177, 314] width 204 height 37
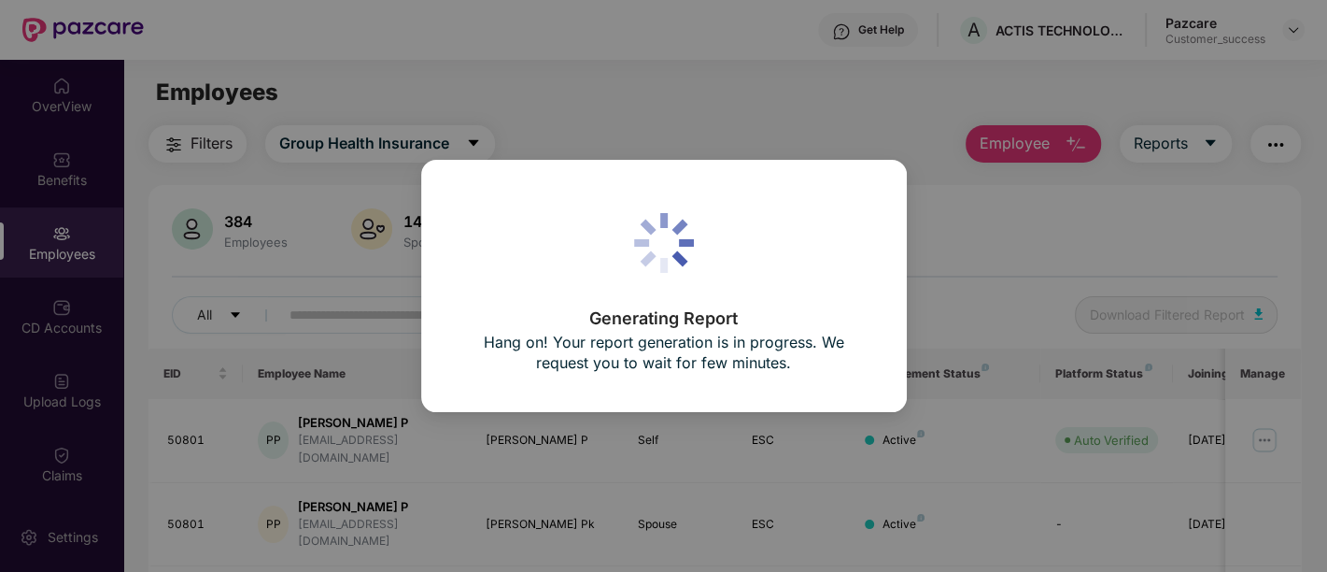
click at [1263, 319] on div "Generating Report Hang on! Your report generation is in progress. We request yo…" at bounding box center [663, 286] width 1327 height 572
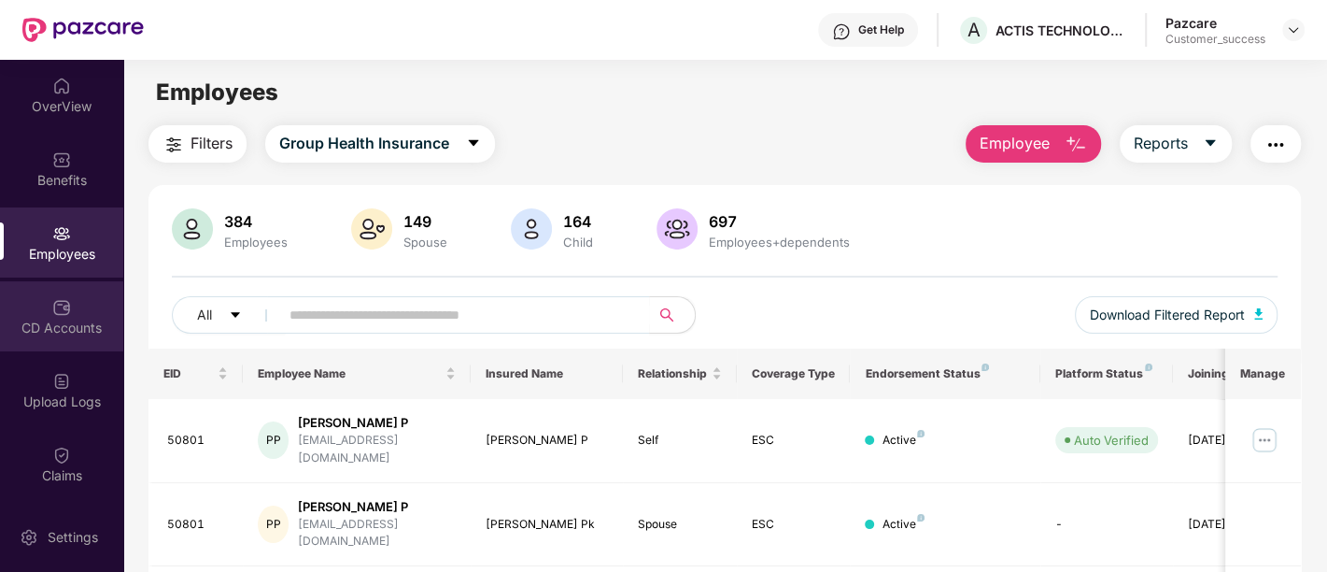
click at [80, 329] on div "CD Accounts" at bounding box center [61, 328] width 123 height 19
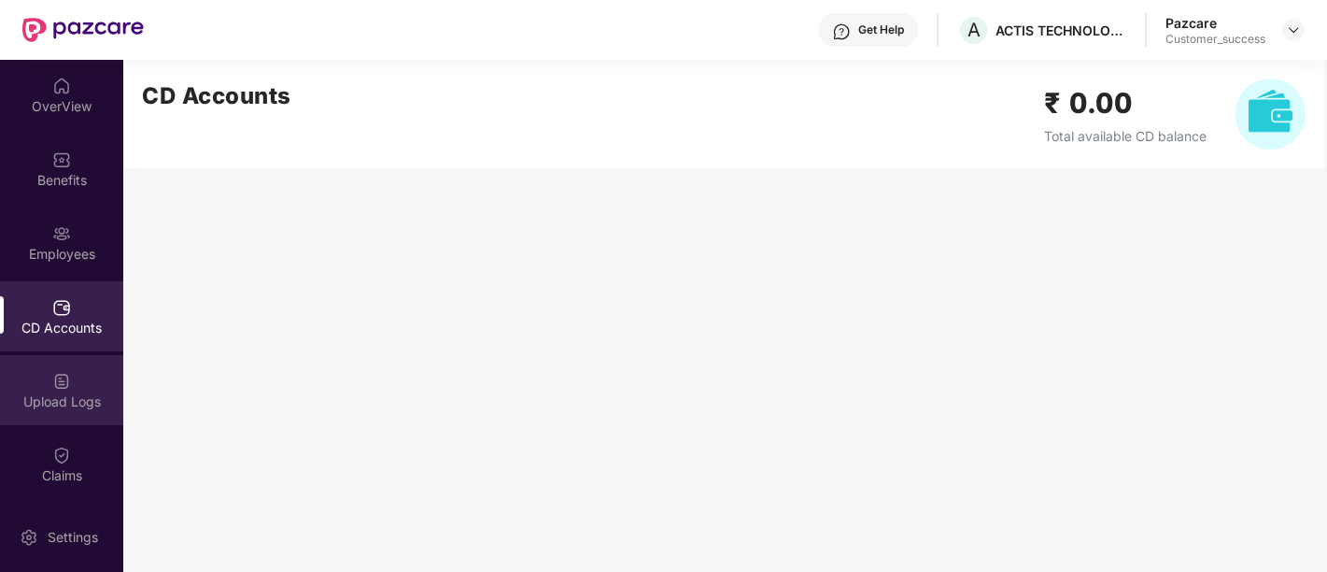
click at [93, 363] on div "Upload Logs" at bounding box center [61, 390] width 123 height 70
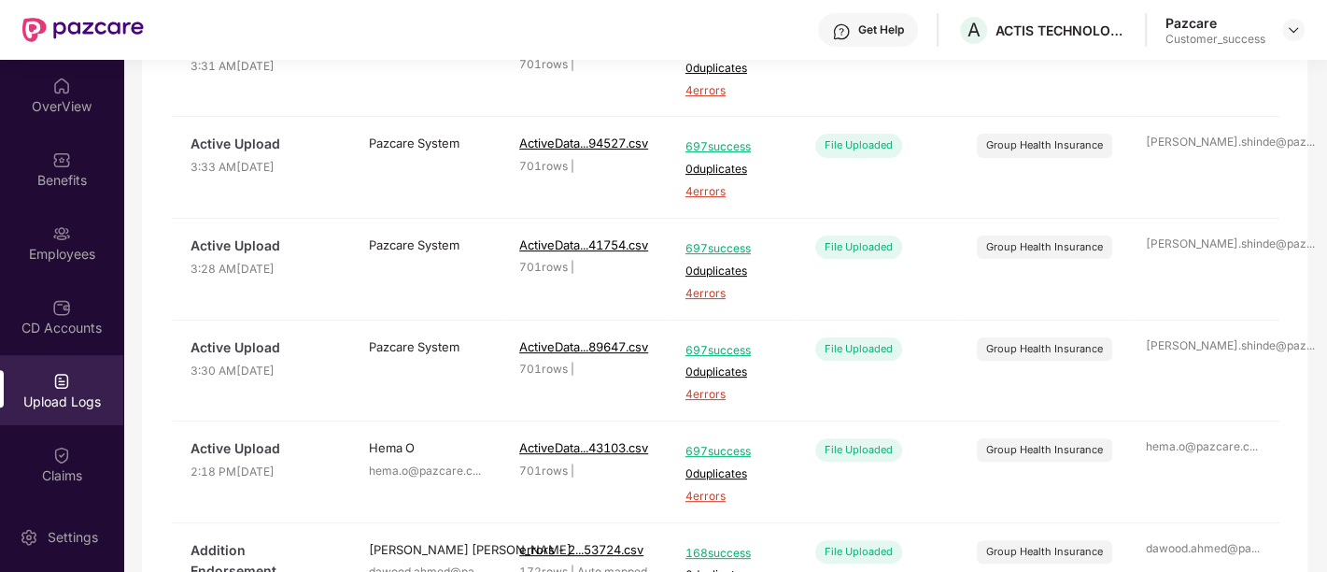
scroll to position [350, 0]
click at [77, 476] on div "Claims" at bounding box center [61, 475] width 123 height 19
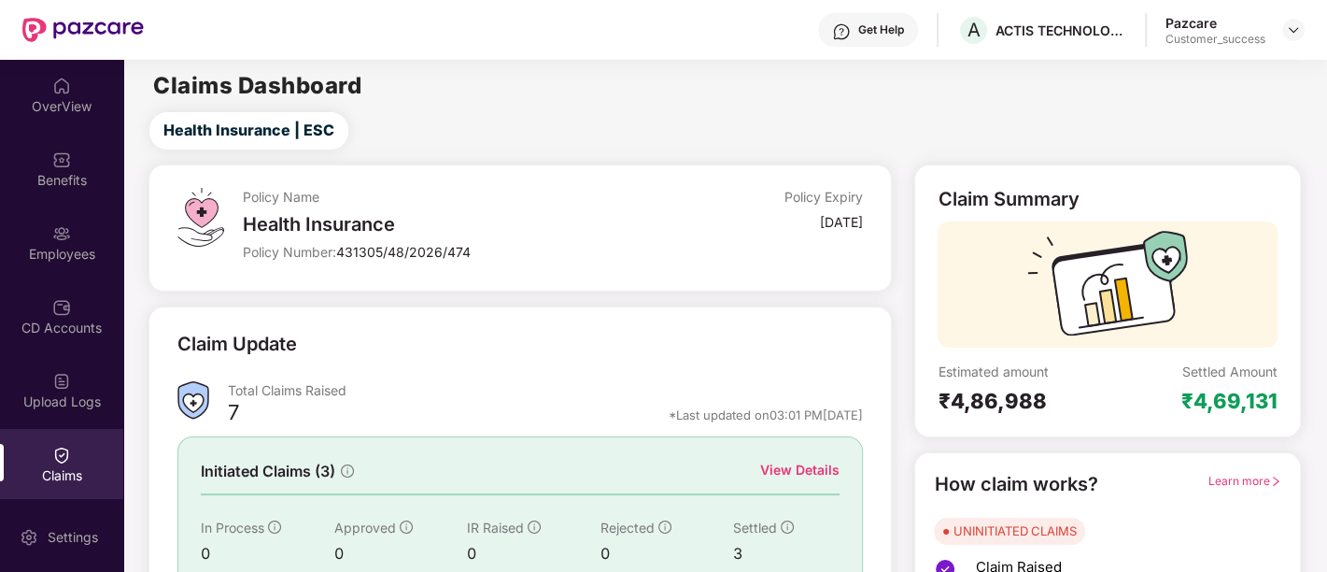
scroll to position [158, 0]
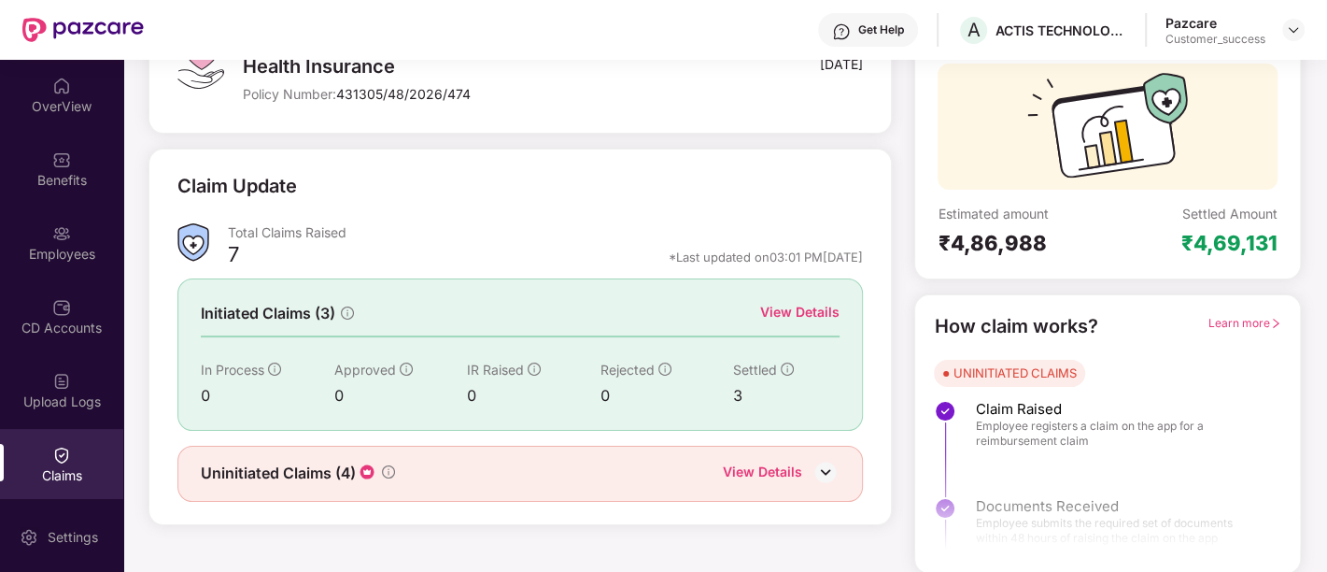
click at [816, 474] on img at bounding box center [826, 472] width 28 height 28
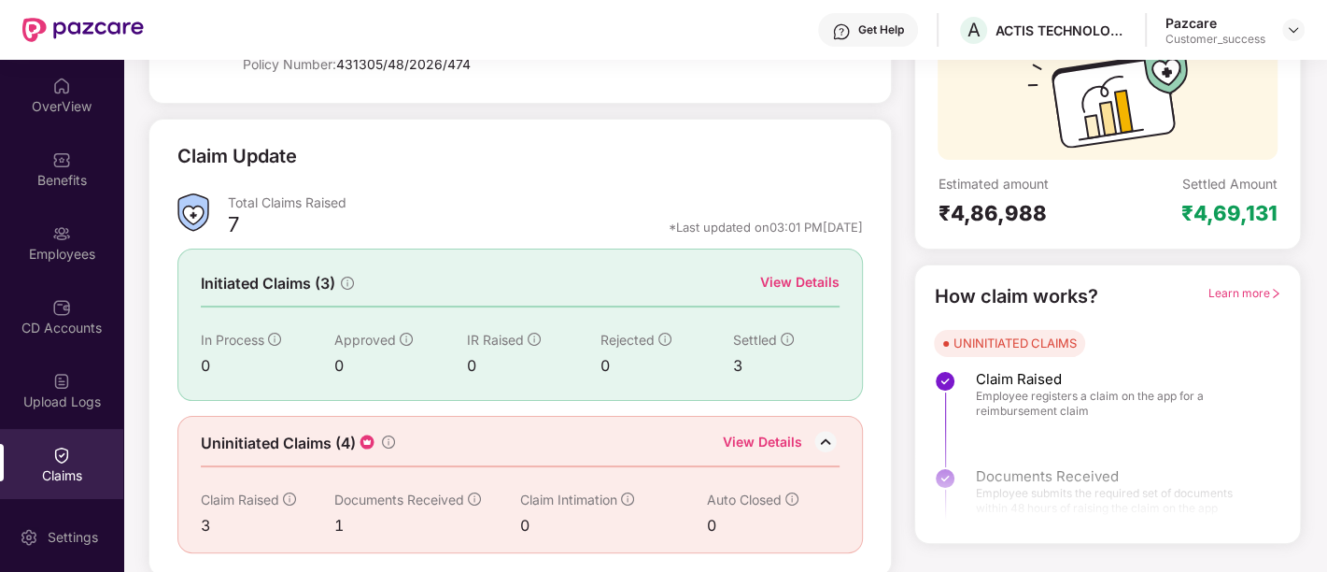
scroll to position [142, 0]
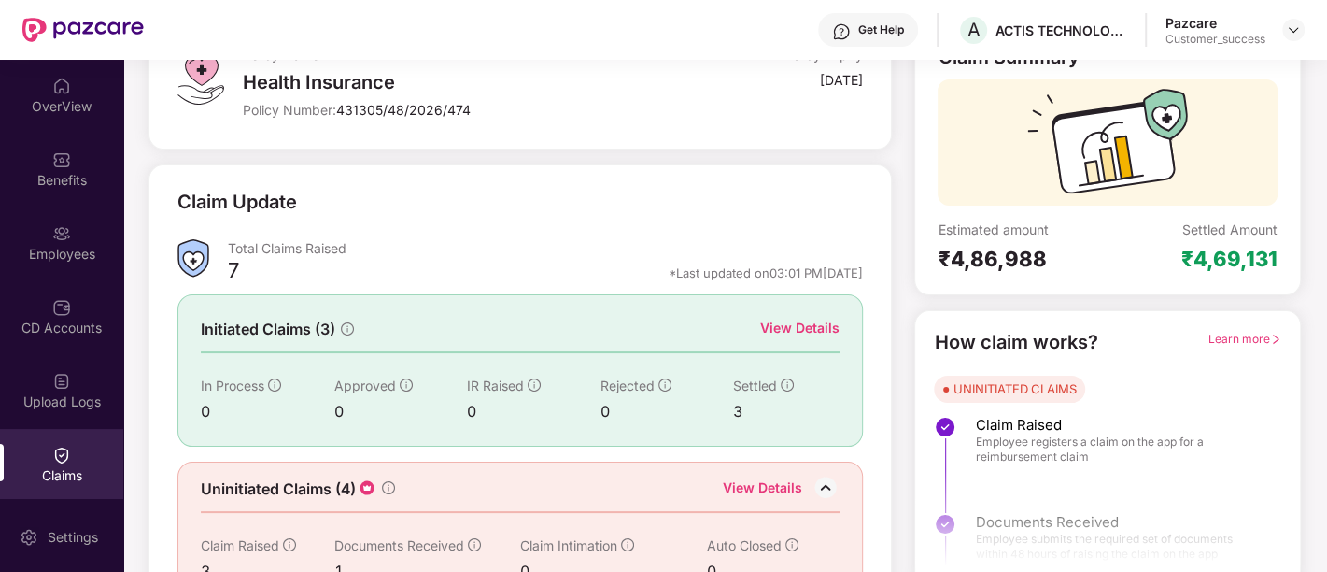
drag, startPoint x: 290, startPoint y: 251, endPoint x: 377, endPoint y: 311, distance: 106.2
click at [290, 251] on div "Total Claims Raised" at bounding box center [545, 248] width 635 height 18
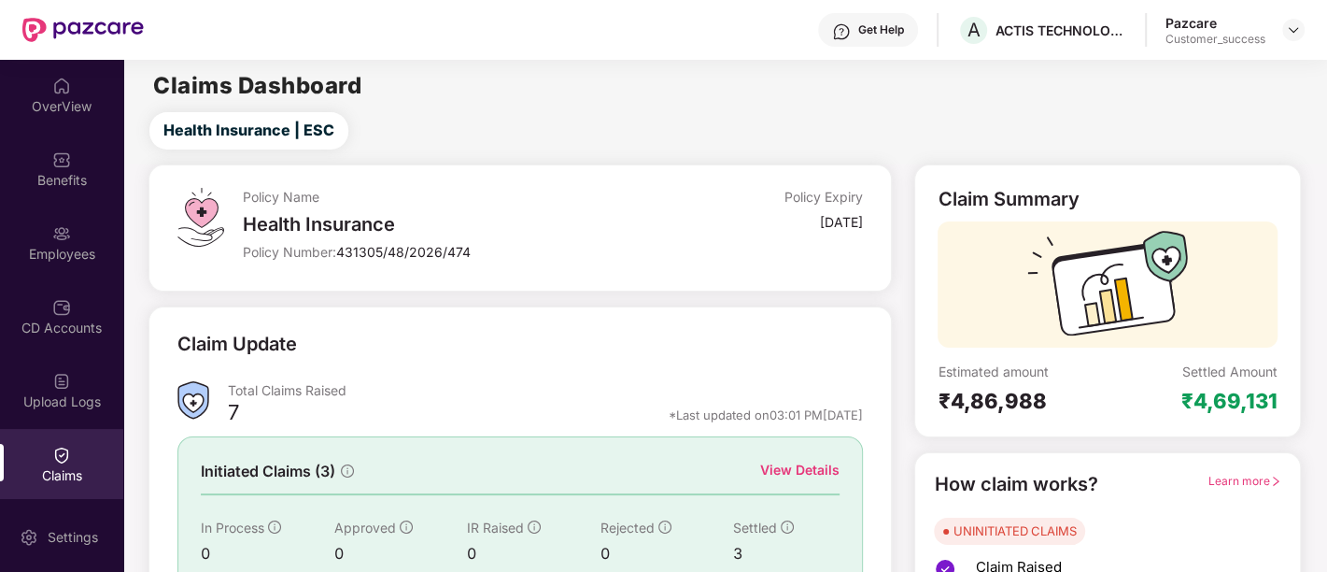
scroll to position [188, 0]
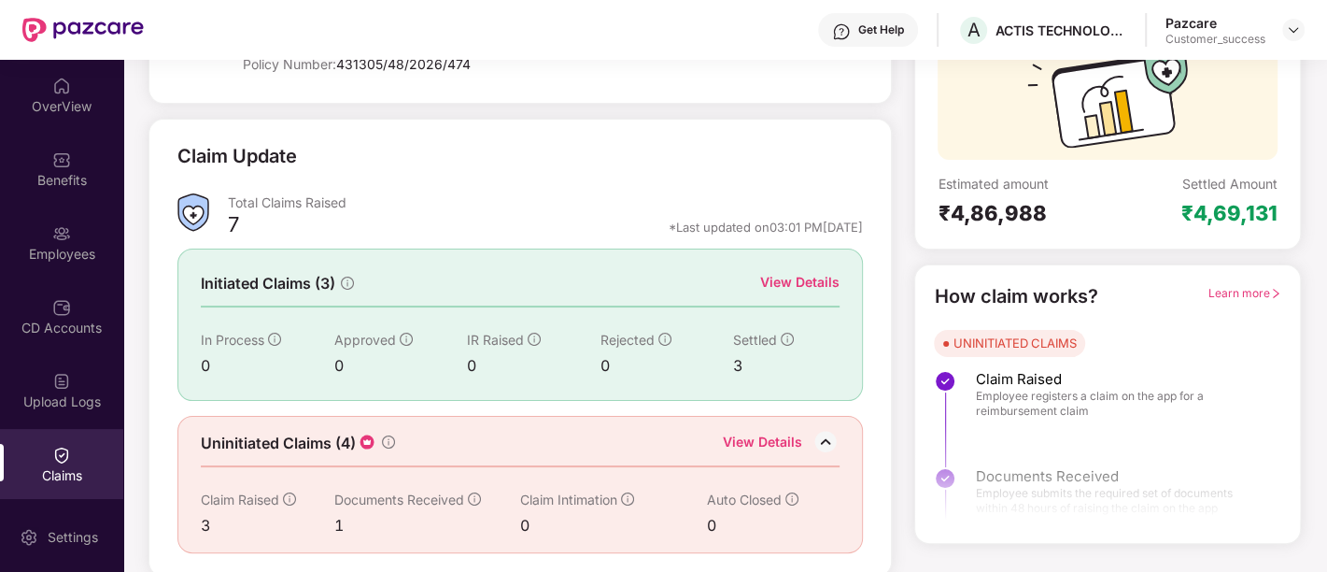
click at [801, 280] on div "View Details" at bounding box center [799, 282] width 79 height 21
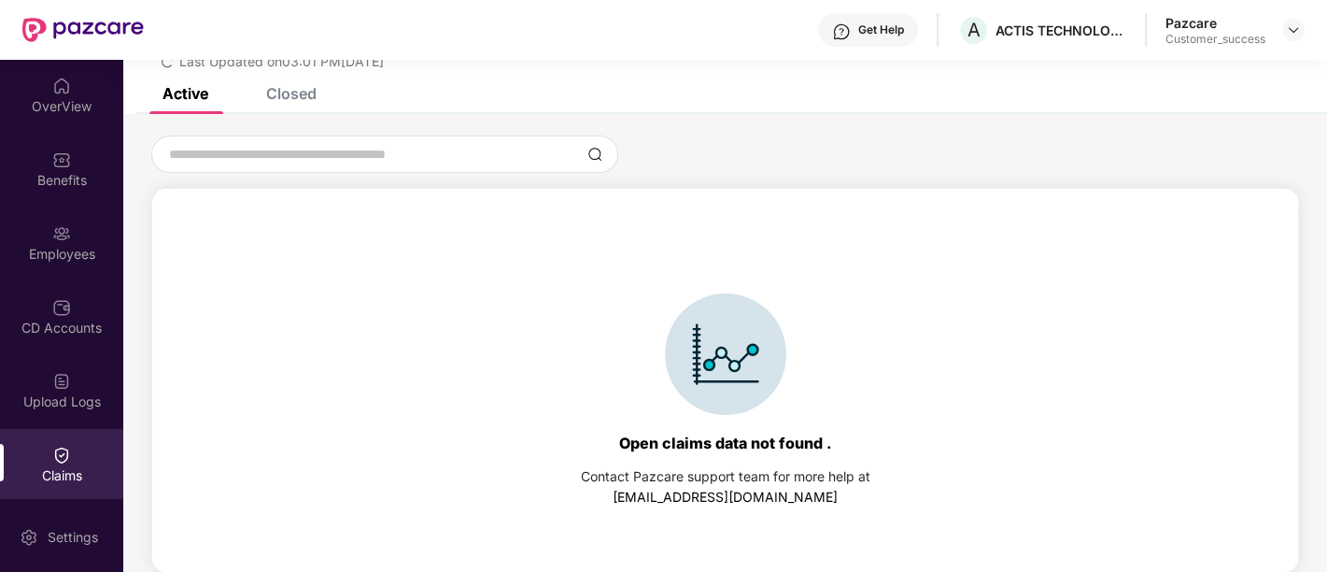
scroll to position [0, 0]
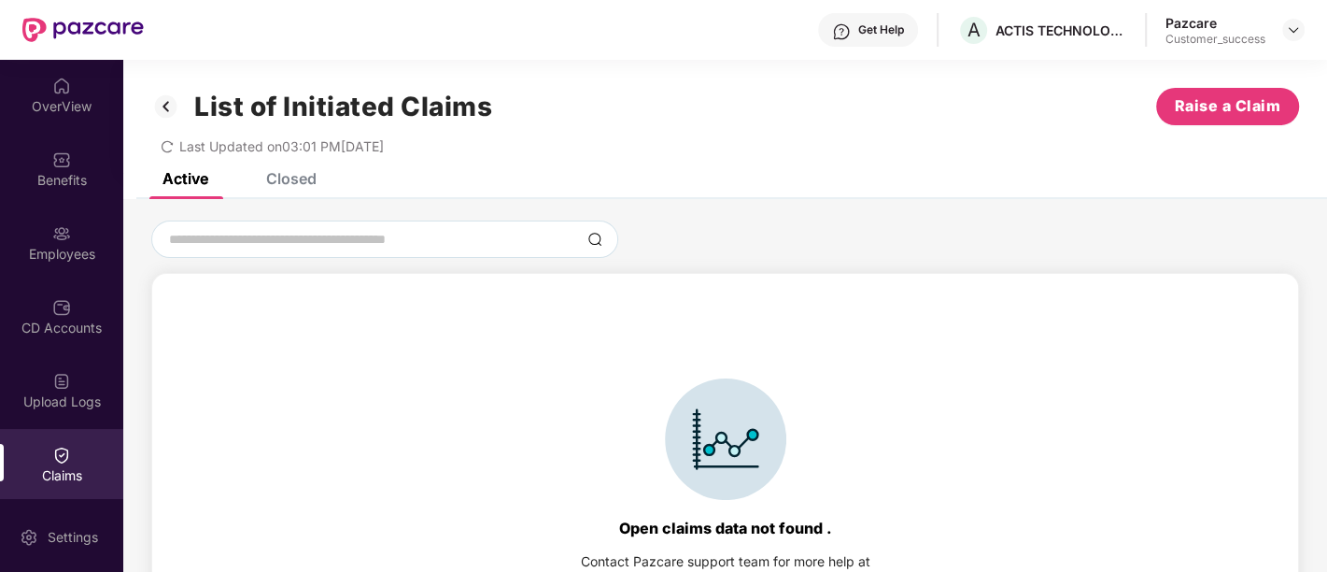
click at [289, 176] on div "Closed" at bounding box center [291, 178] width 50 height 19
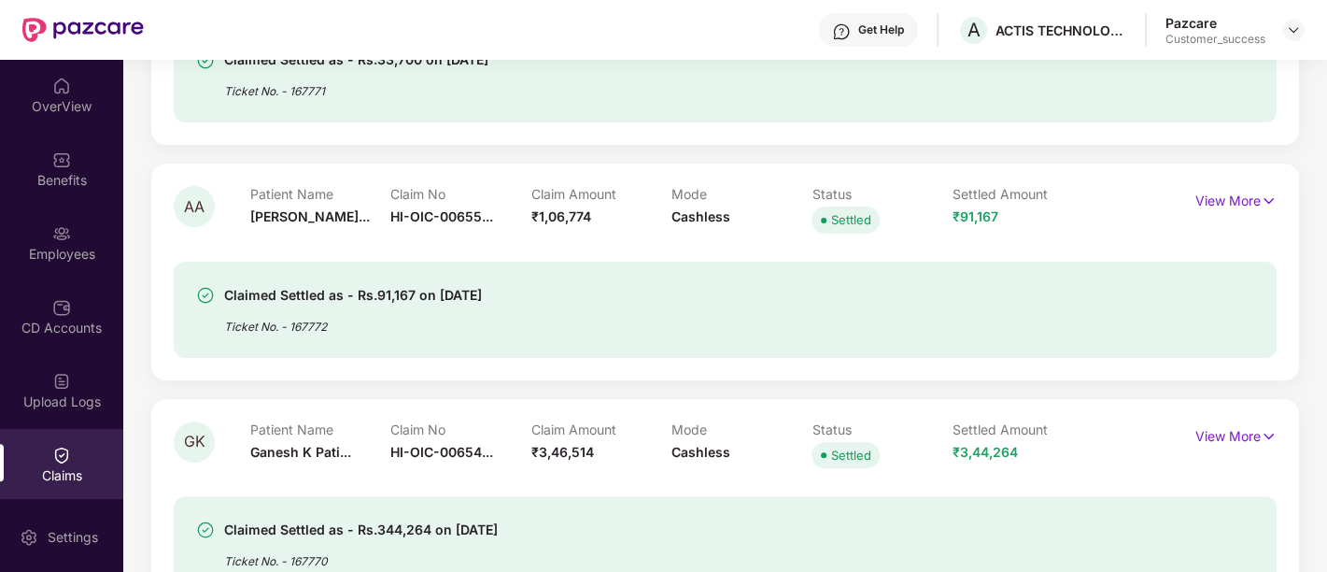
scroll to position [404, 0]
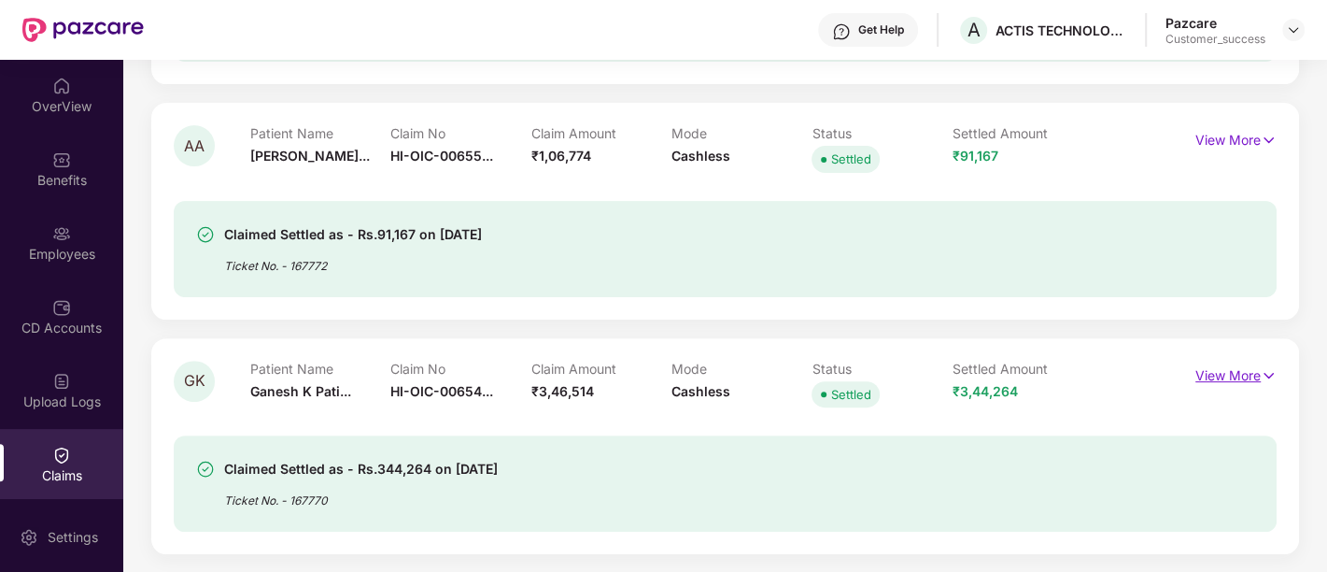
click at [1269, 381] on img at bounding box center [1269, 375] width 16 height 21
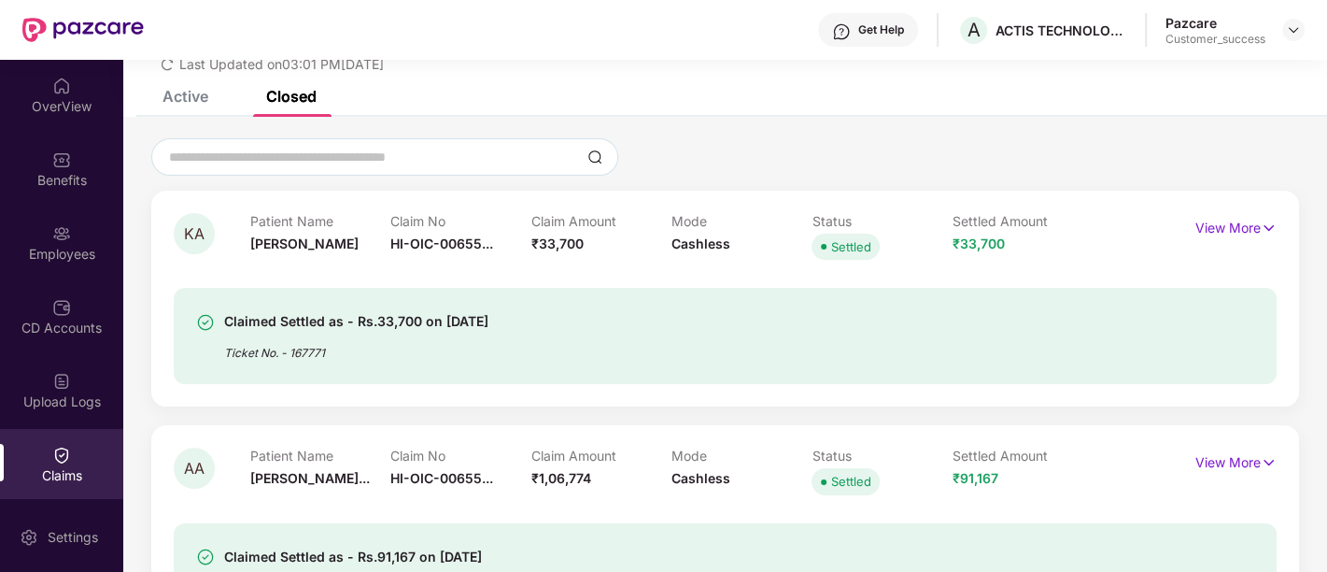
scroll to position [0, 0]
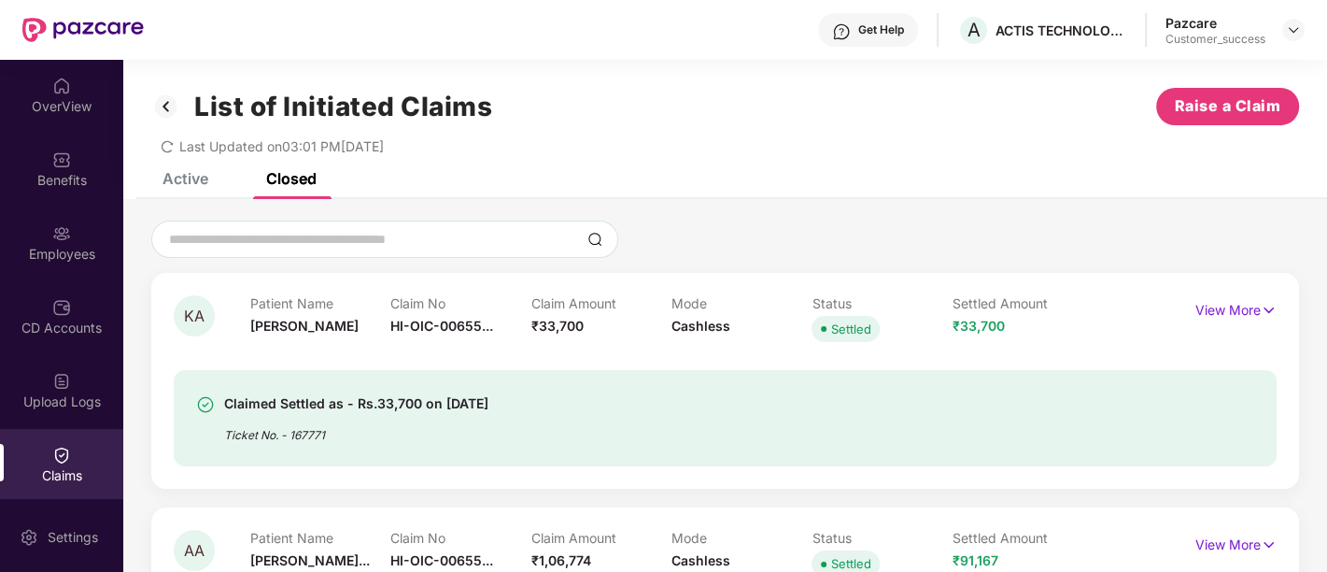
click at [191, 176] on div "Active" at bounding box center [186, 178] width 46 height 19
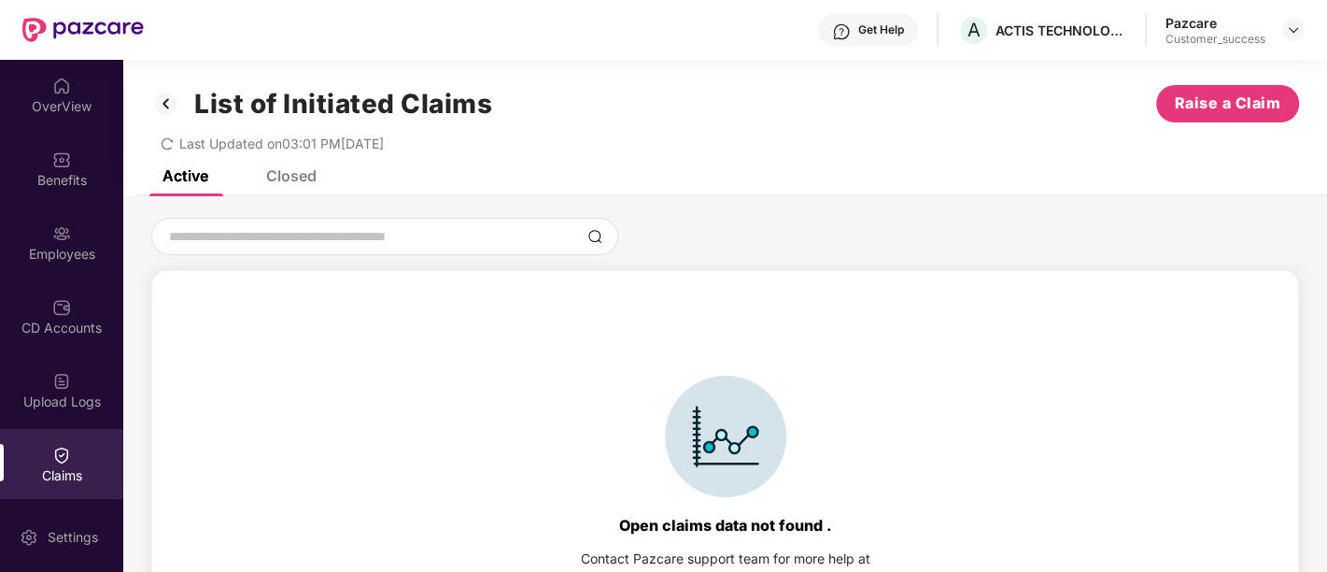
scroll to position [85, 0]
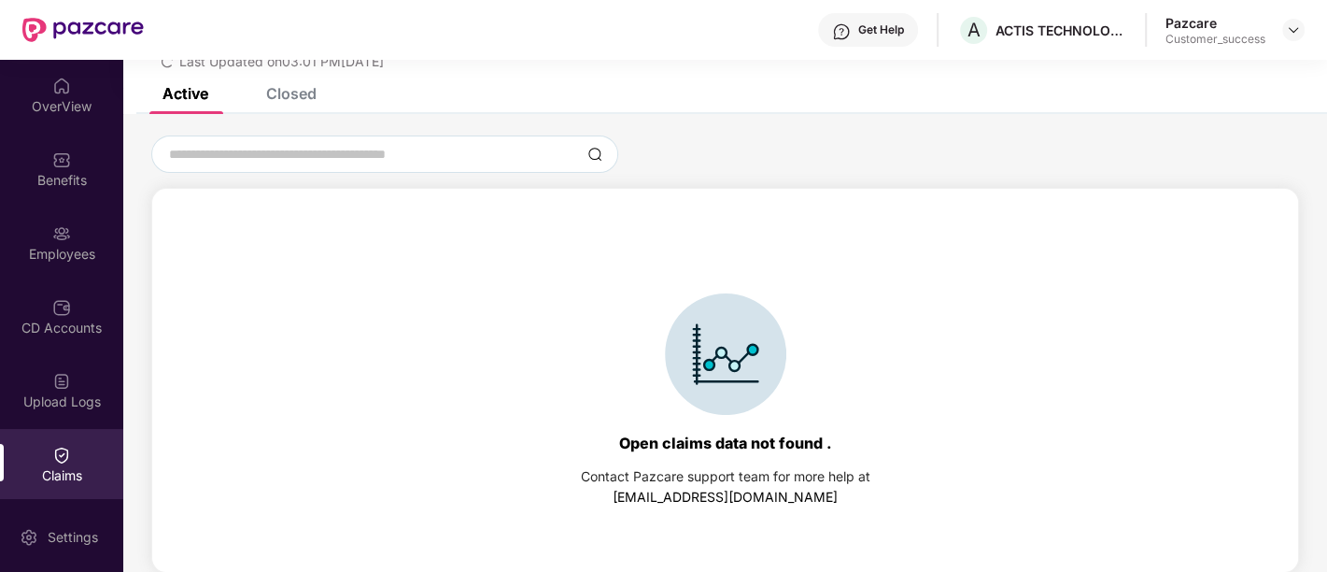
click at [728, 468] on div "Contact Pazcare support team for more help at" at bounding box center [726, 476] width 290 height 21
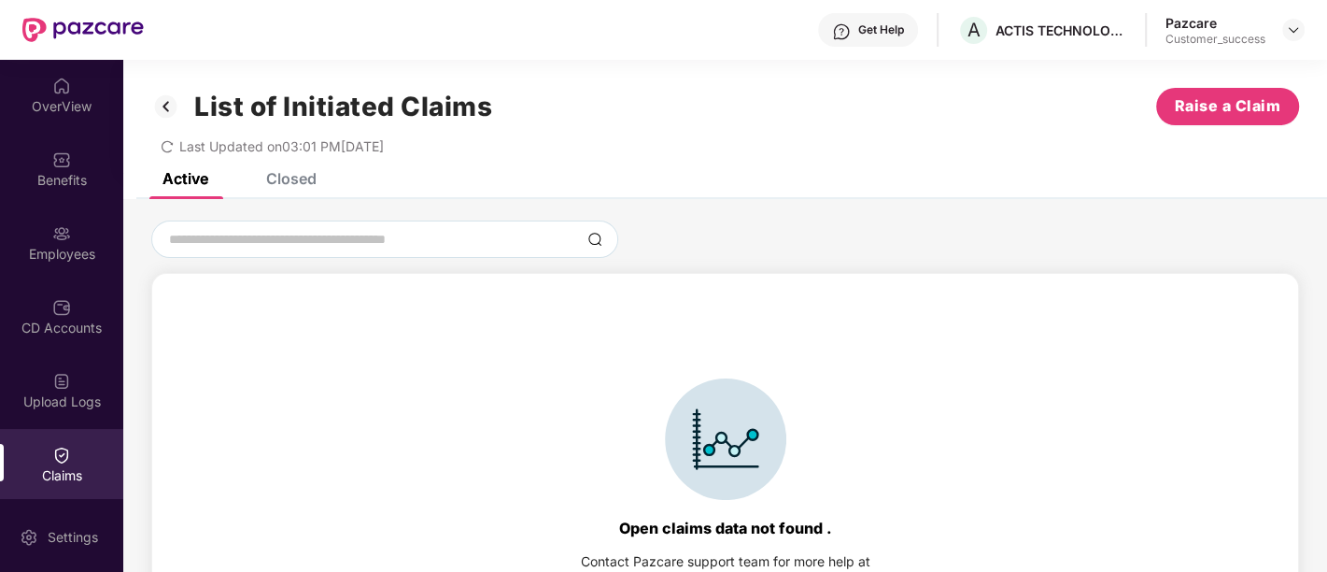
click at [297, 171] on div "List of Initiated Claims Raise a Claim Last Updated on 03:01 PM[DATE]" at bounding box center [725, 116] width 1204 height 113
click at [301, 172] on div "Closed" at bounding box center [291, 178] width 50 height 19
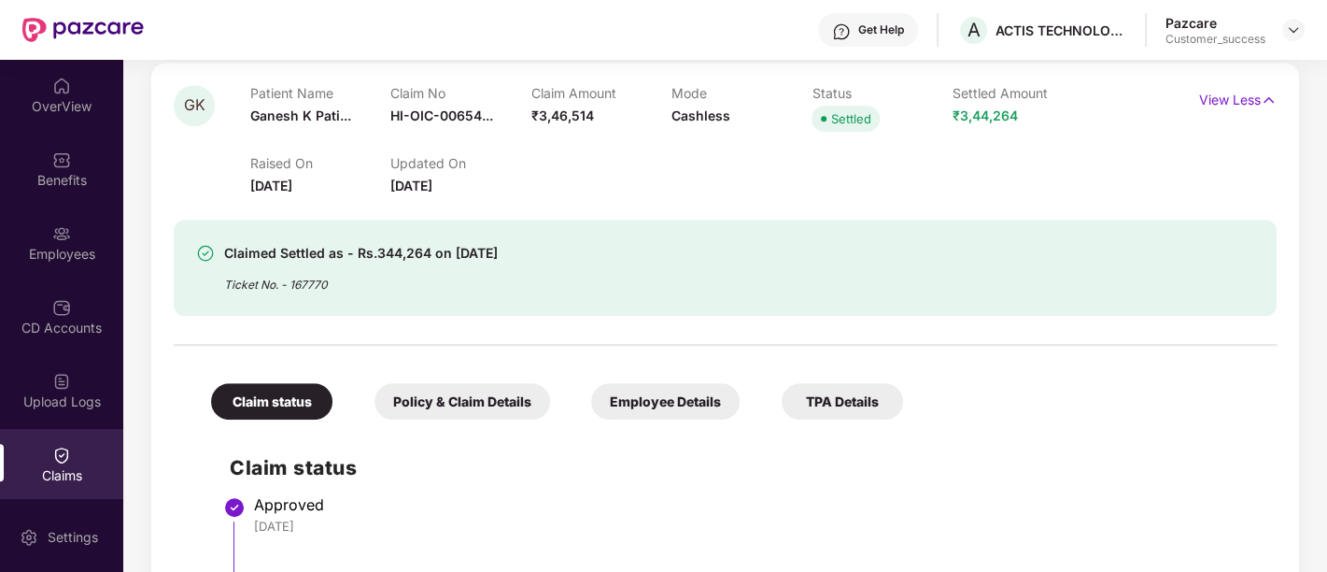
scroll to position [780, 0]
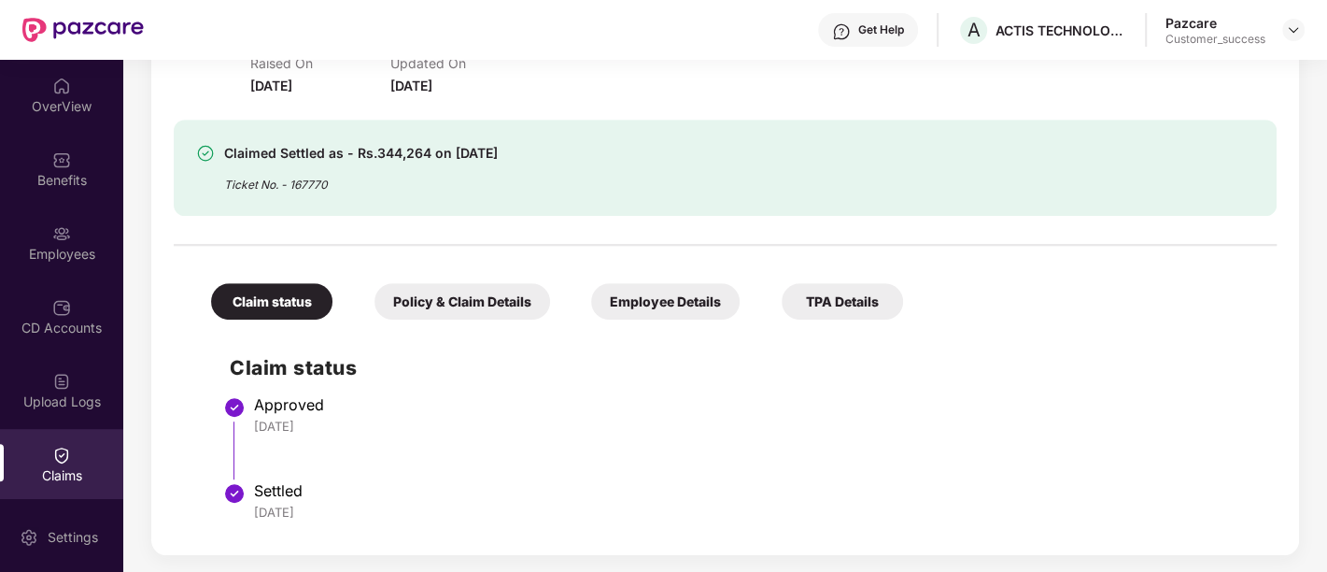
click at [496, 293] on div "Policy & Claim Details" at bounding box center [463, 301] width 176 height 36
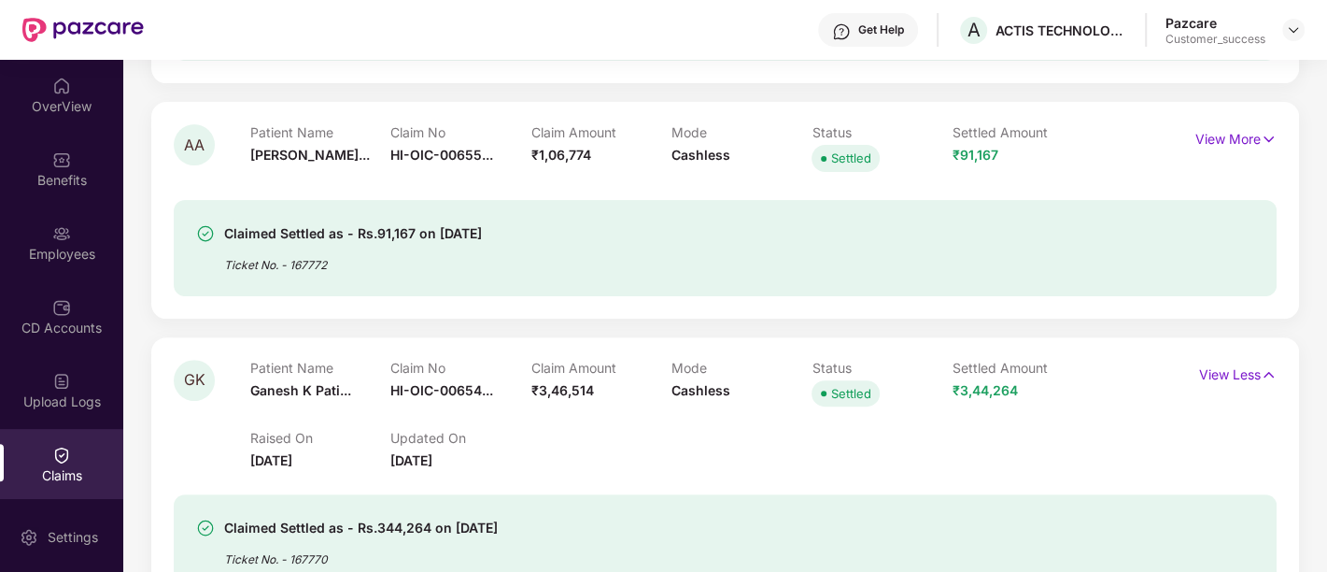
scroll to position [0, 0]
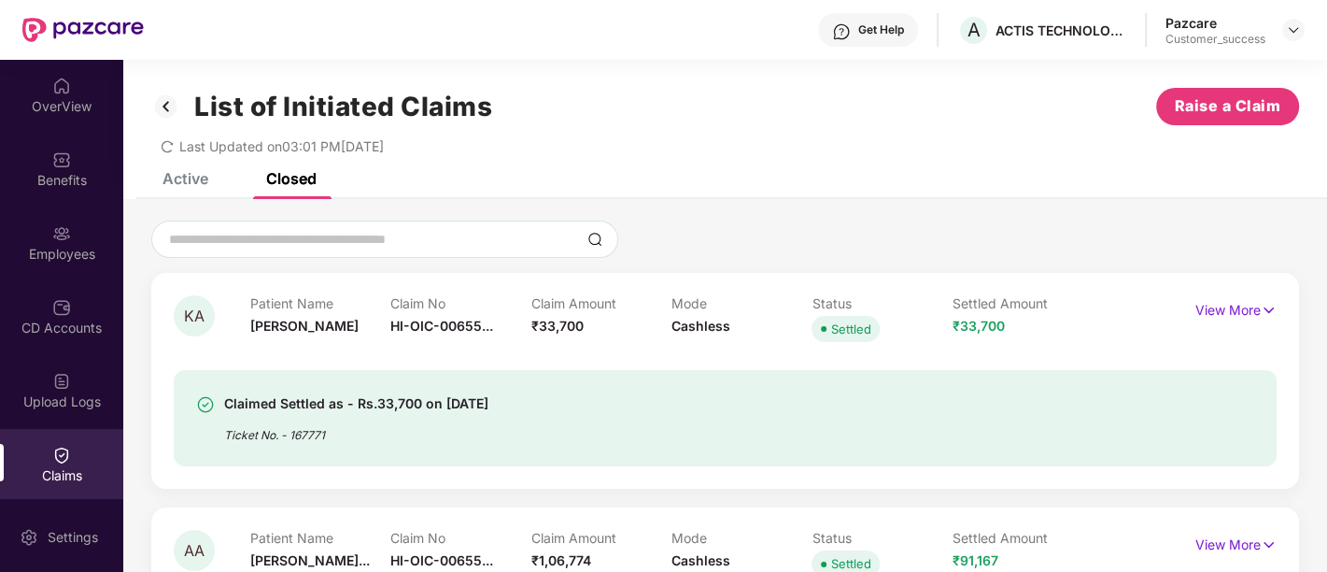
click at [201, 182] on div "Active" at bounding box center [186, 178] width 46 height 19
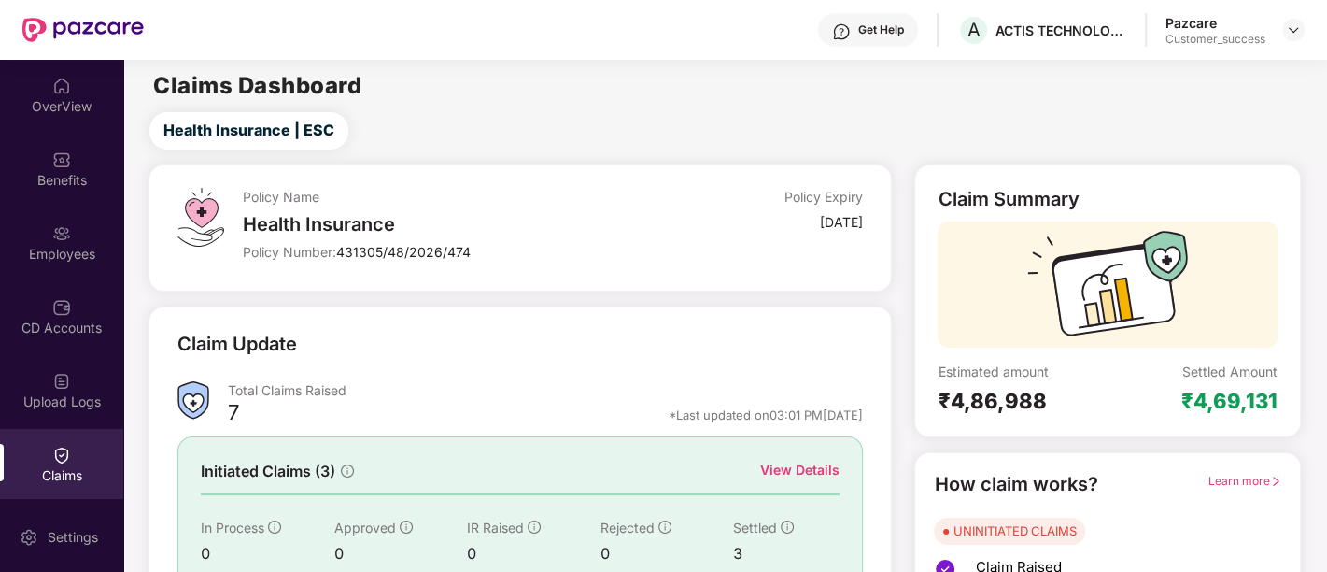
scroll to position [158, 0]
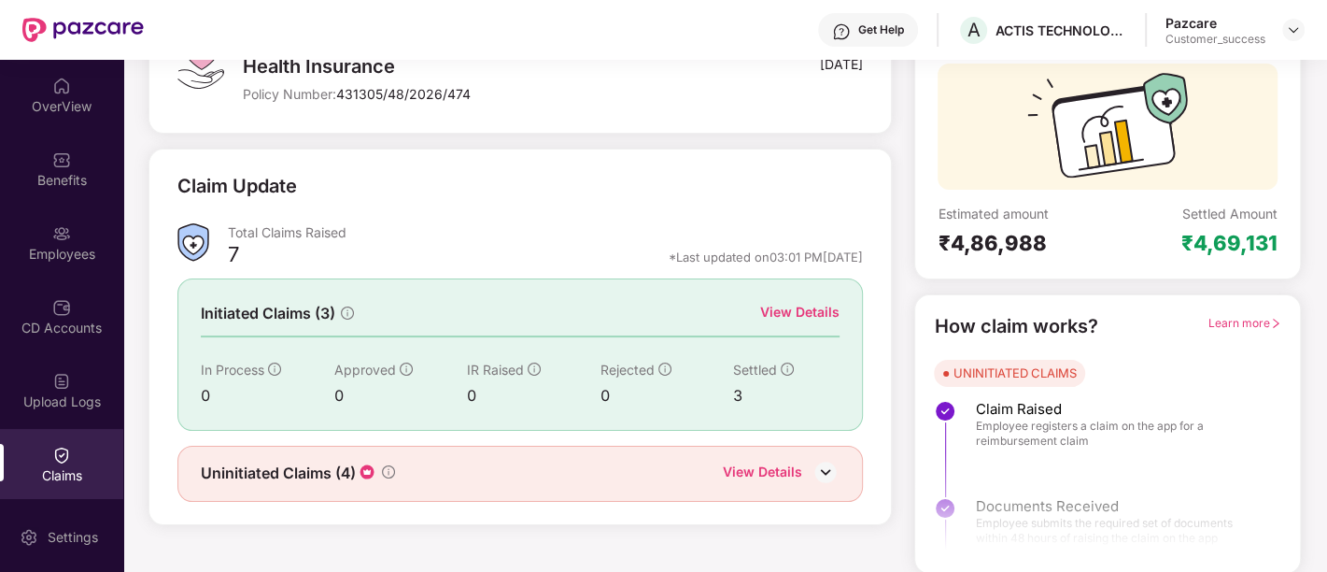
click at [822, 465] on img at bounding box center [826, 472] width 28 height 28
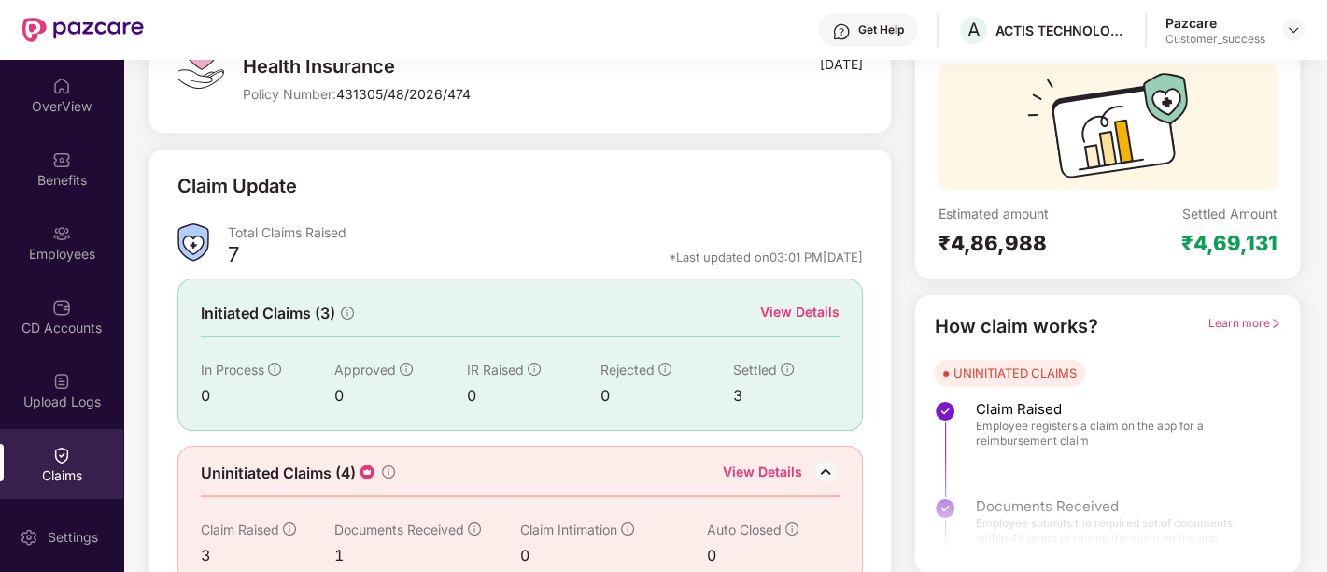
scroll to position [188, 0]
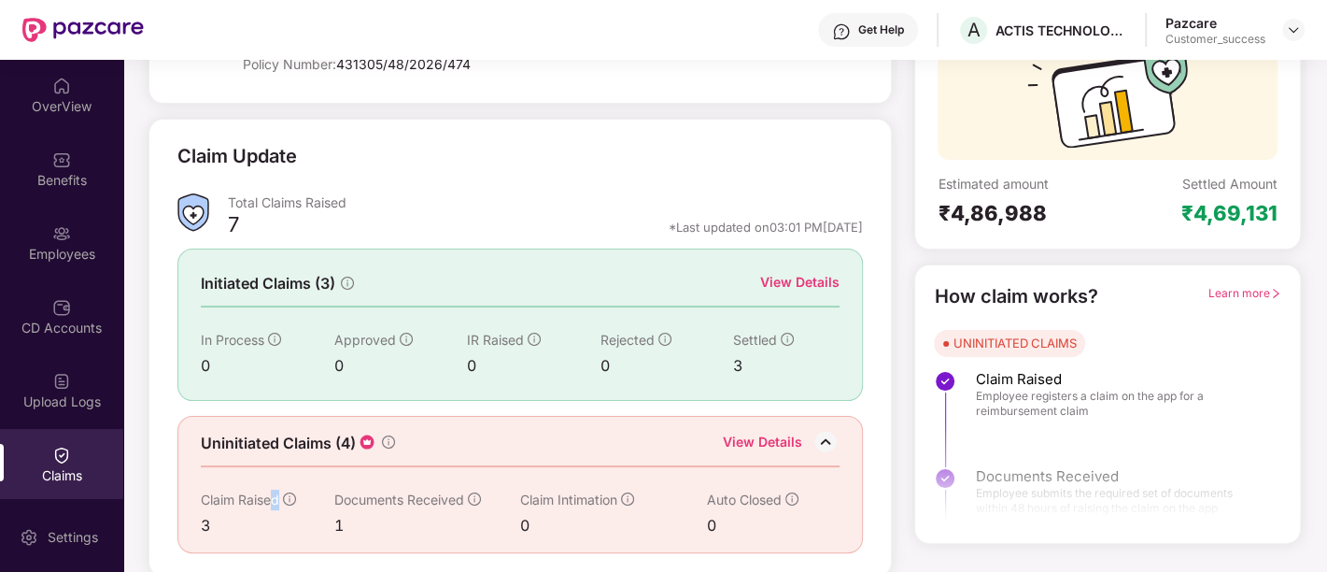
drag, startPoint x: 275, startPoint y: 498, endPoint x: 201, endPoint y: 526, distance: 78.9
click at [201, 526] on div "Claim Raised 3" at bounding box center [268, 513] width 134 height 48
click at [742, 439] on div "View Details" at bounding box center [762, 444] width 79 height 24
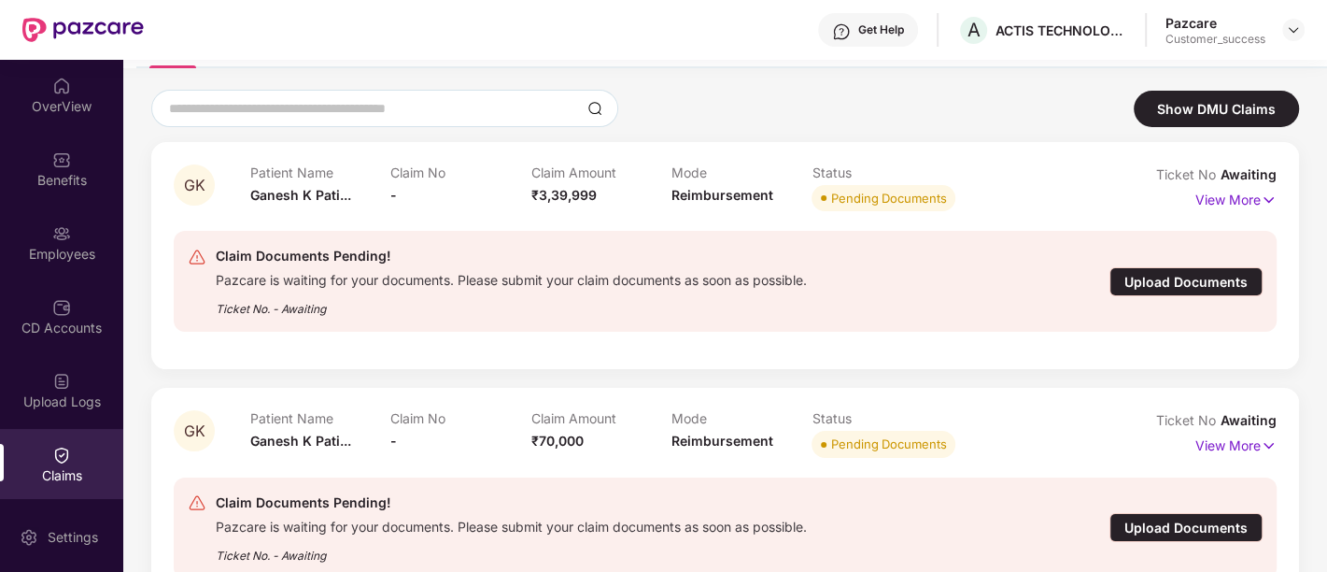
scroll to position [266, 0]
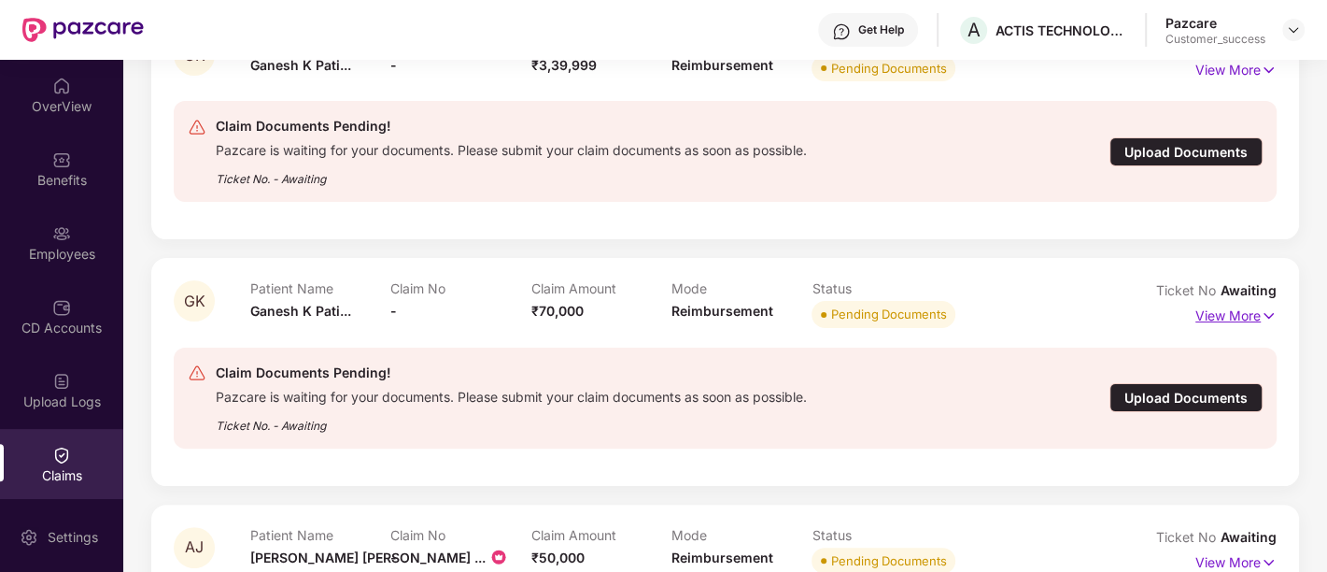
click at [1219, 319] on p "View More" at bounding box center [1236, 313] width 81 height 25
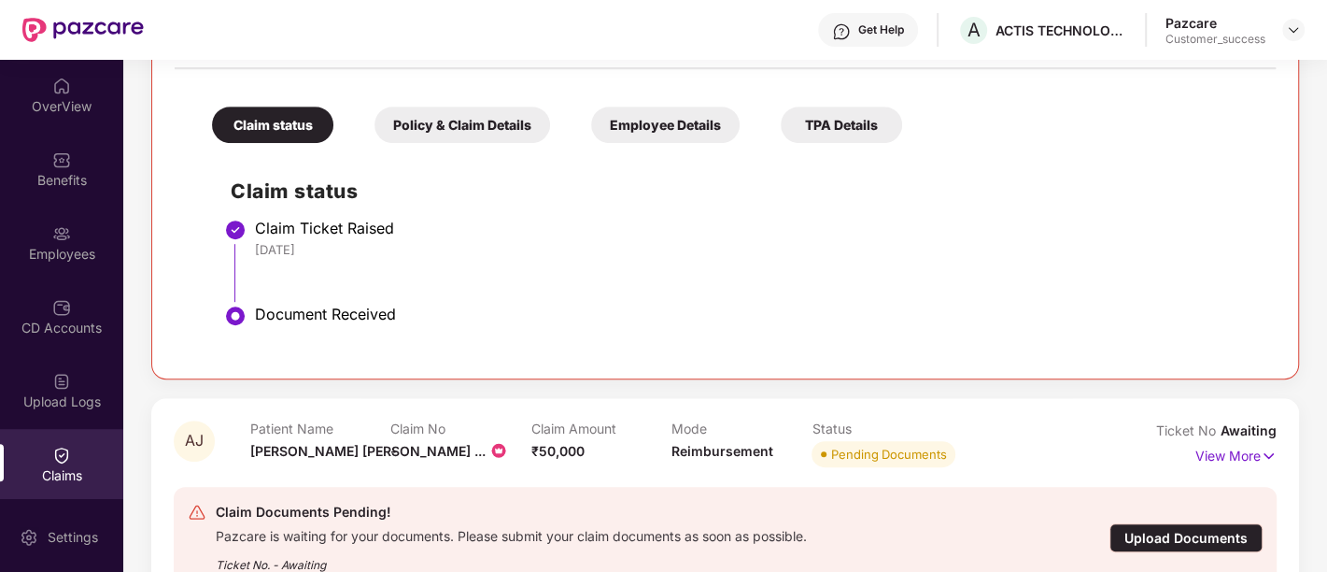
scroll to position [936, 0]
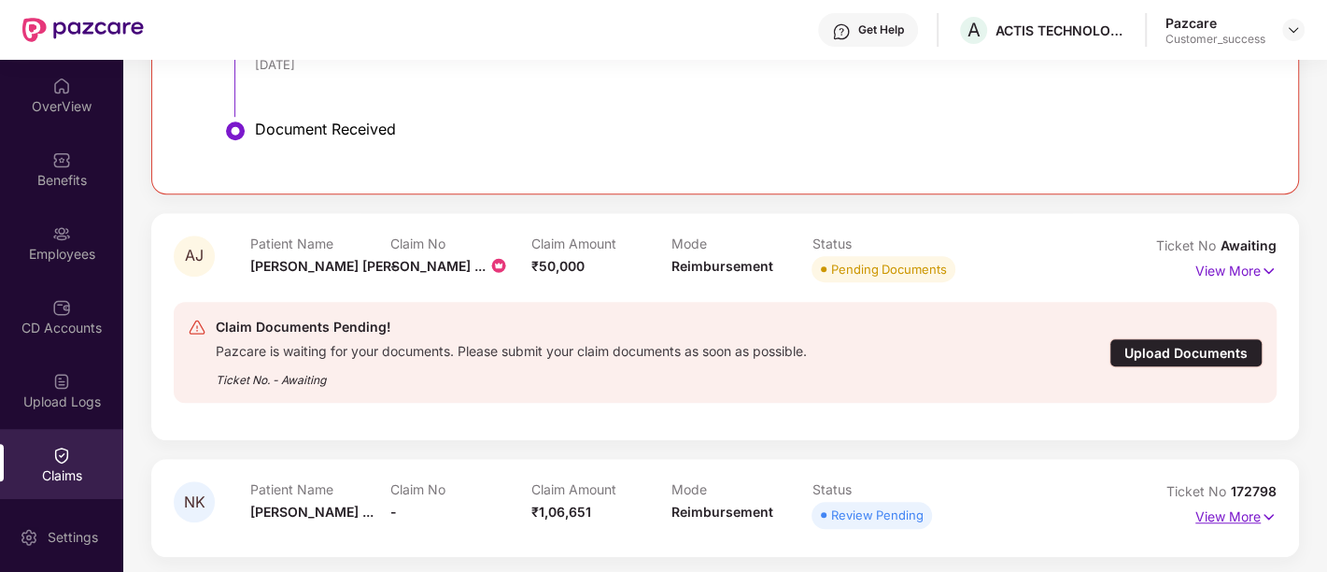
click at [1216, 512] on p "View More" at bounding box center [1236, 514] width 81 height 25
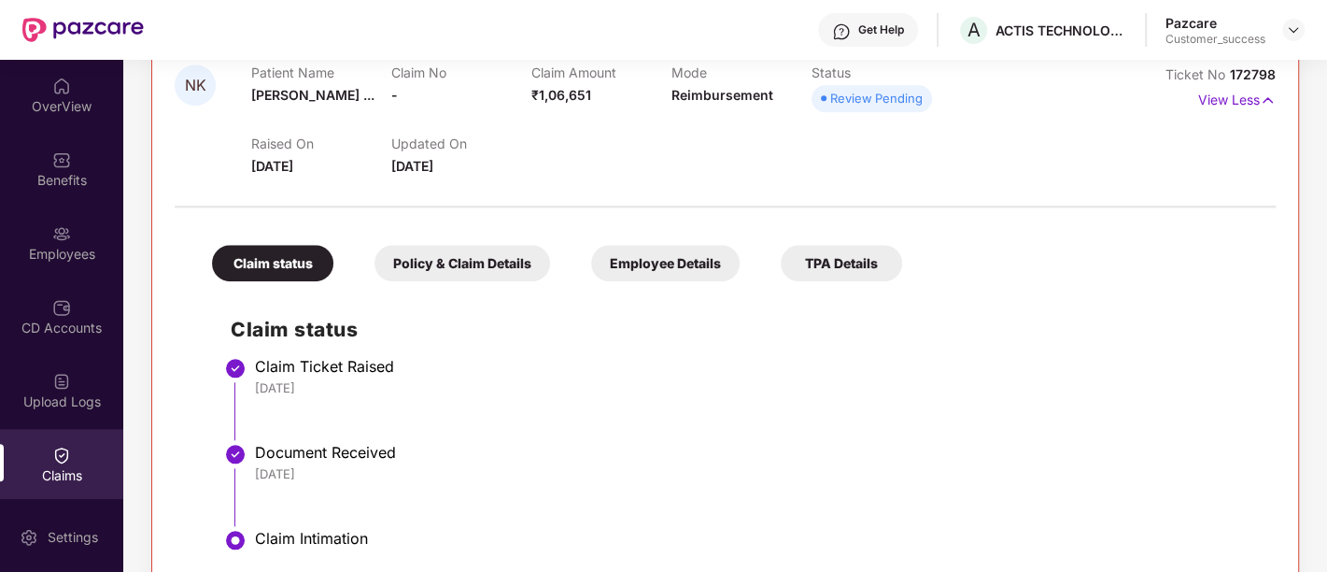
scroll to position [1354, 0]
click at [427, 157] on span "[DATE]" at bounding box center [412, 165] width 42 height 16
click at [681, 357] on div "Claim Ticket Raised" at bounding box center [756, 365] width 1002 height 19
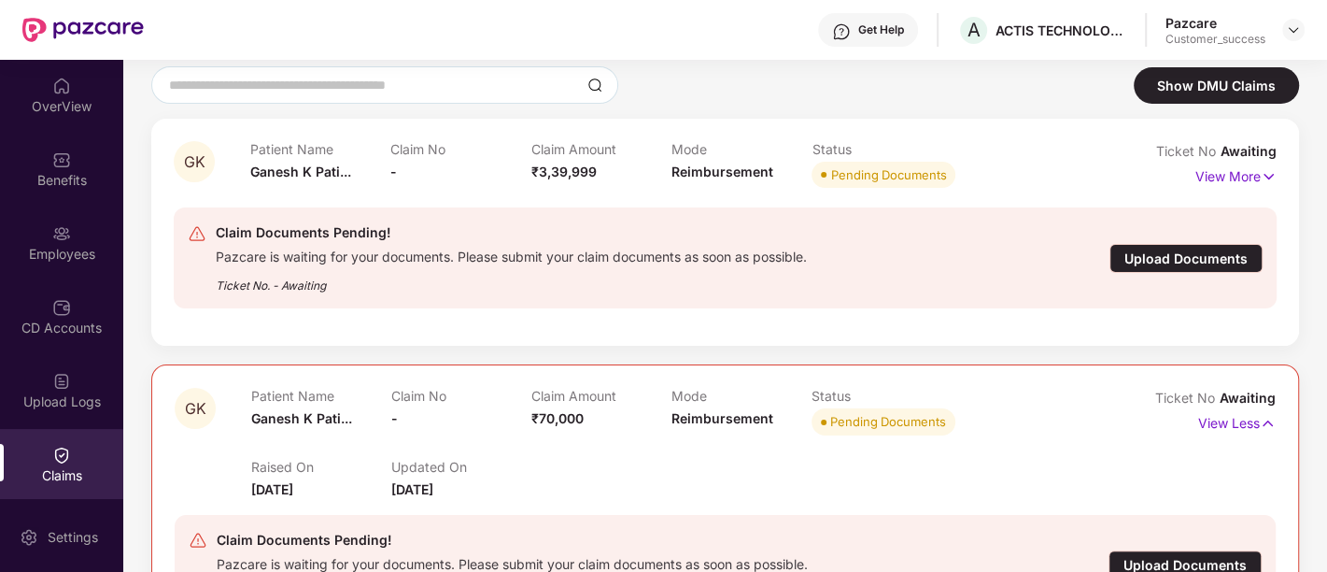
scroll to position [0, 0]
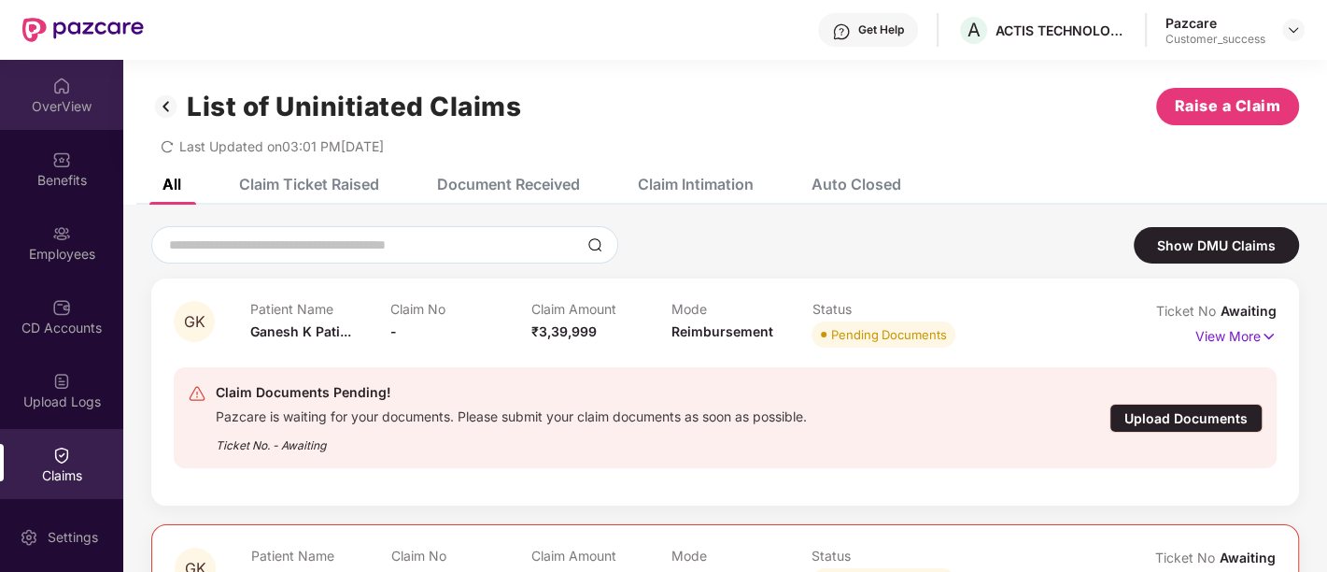
click at [39, 78] on div "OverView" at bounding box center [61, 95] width 123 height 70
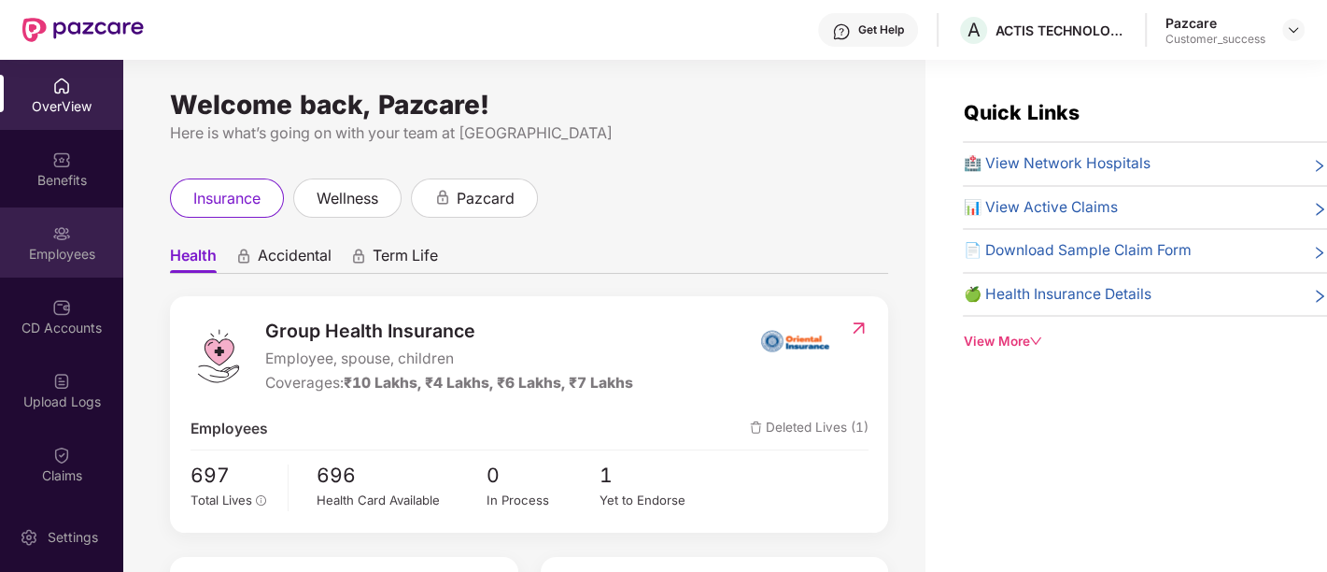
click at [82, 236] on div "Employees" at bounding box center [61, 242] width 123 height 70
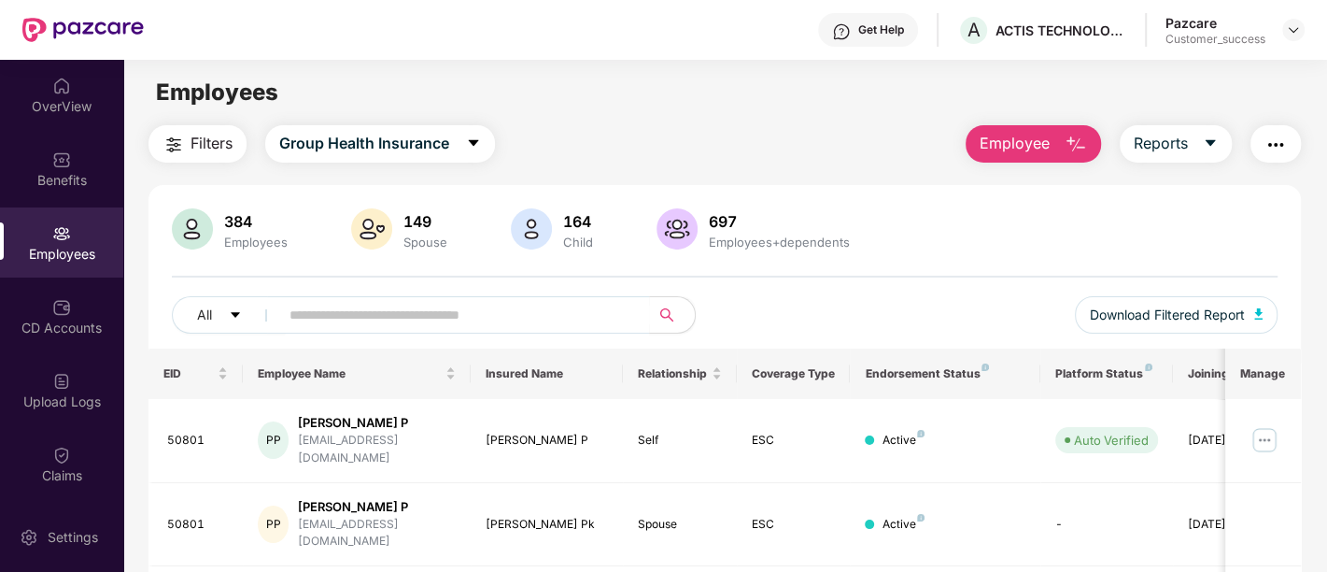
click at [1025, 152] on span "Employee" at bounding box center [1015, 143] width 70 height 23
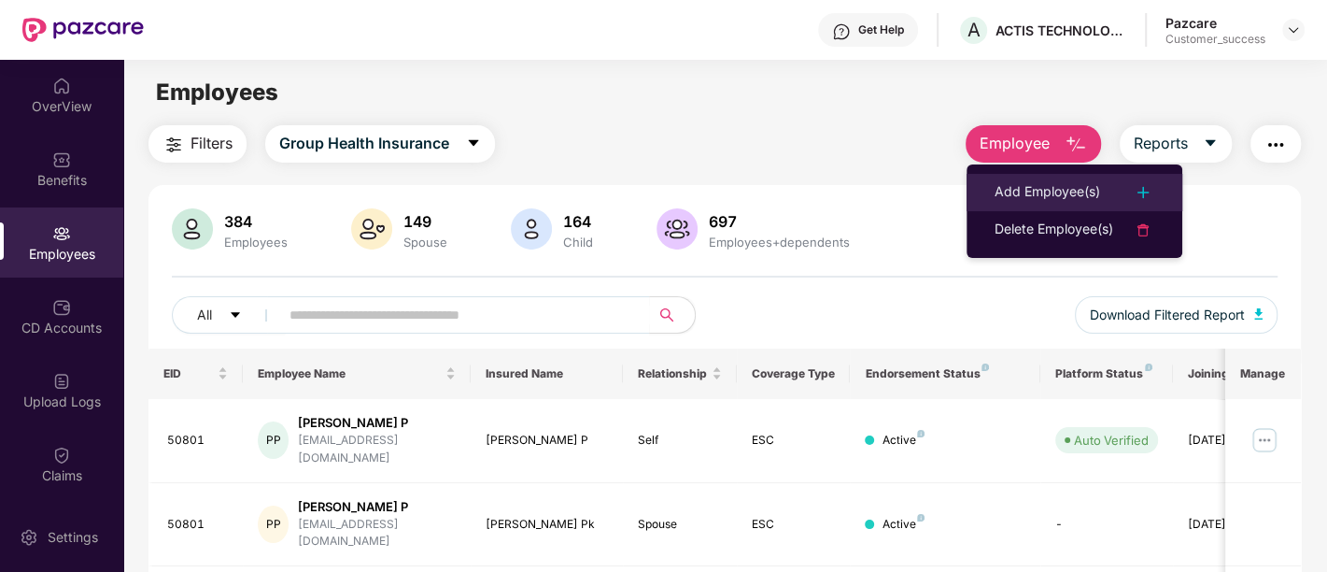
click at [1037, 200] on div "Add Employee(s)" at bounding box center [1048, 192] width 106 height 22
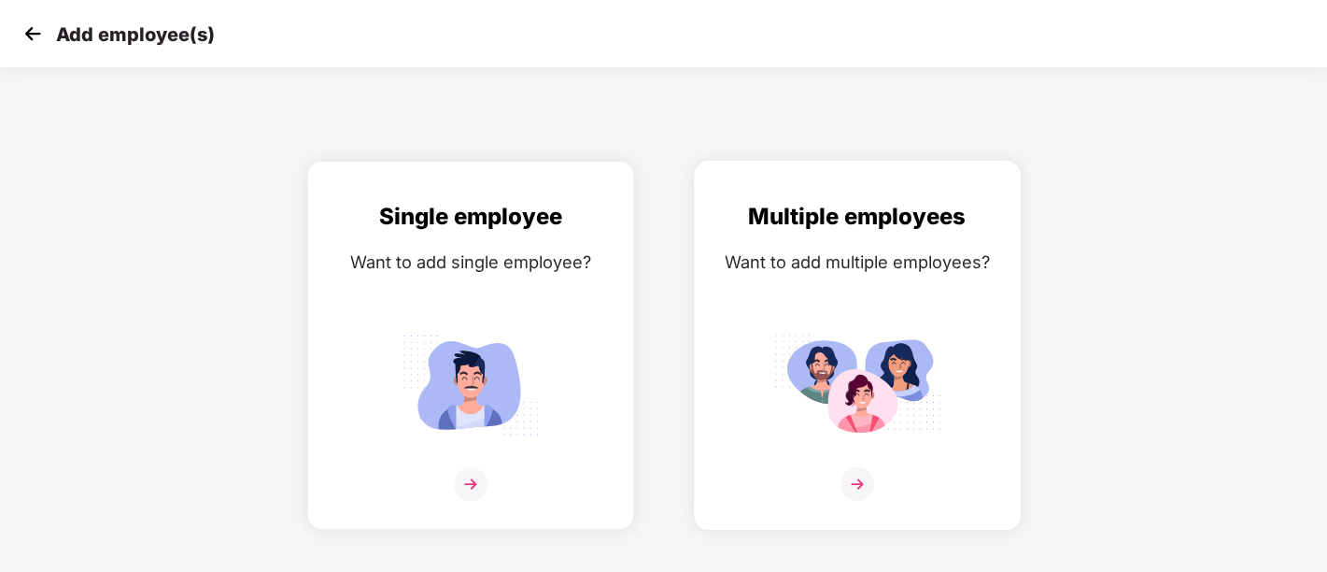
click at [860, 404] on img at bounding box center [857, 384] width 168 height 117
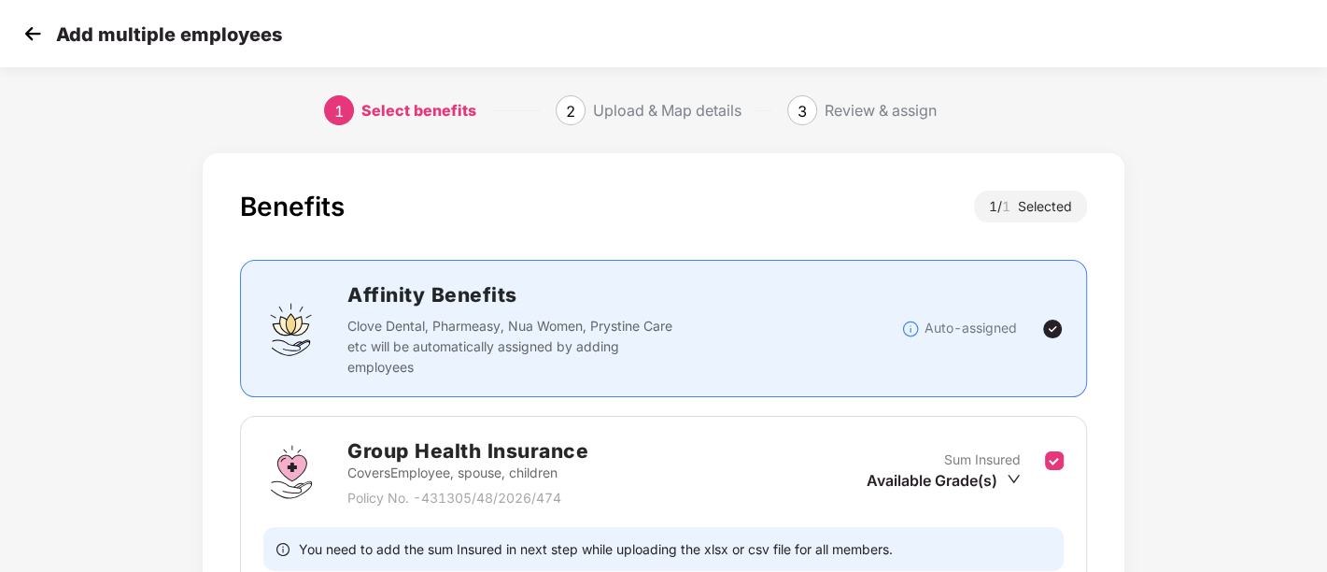
scroll to position [178, 1]
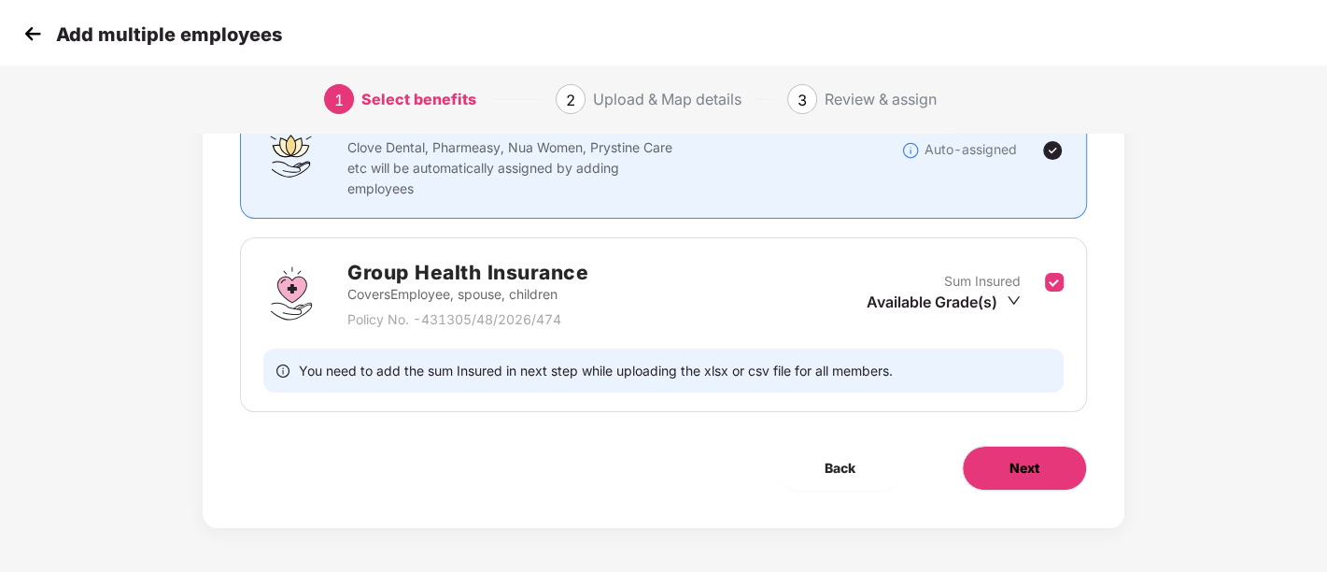
click at [1018, 465] on span "Next" at bounding box center [1025, 468] width 30 height 21
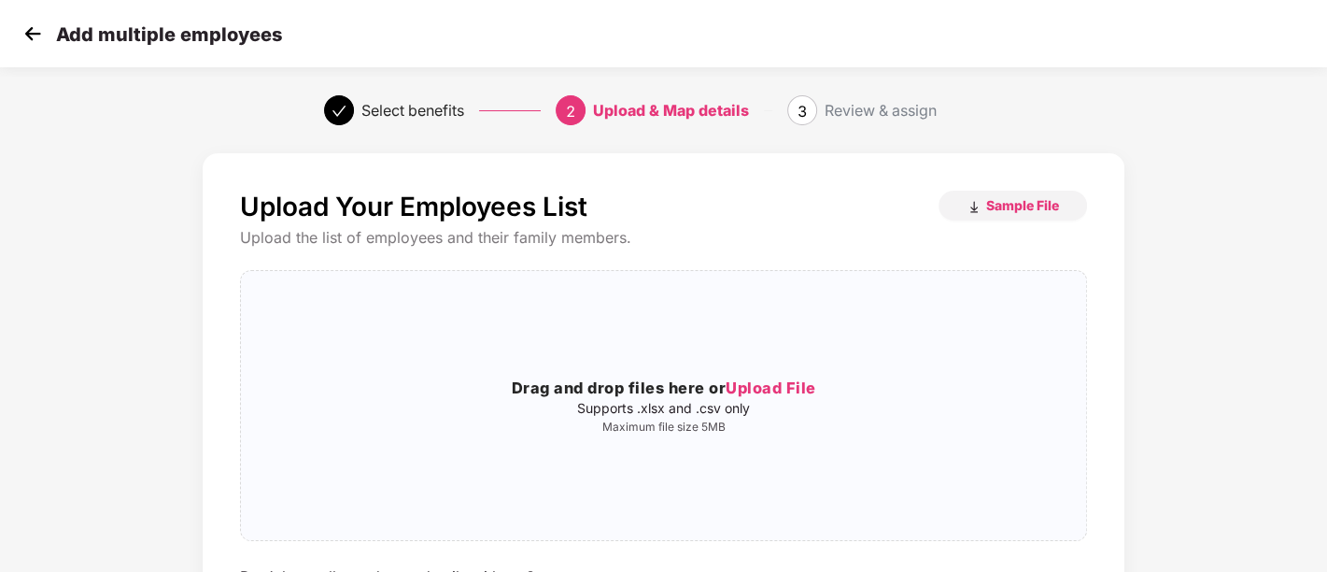
click at [38, 39] on img at bounding box center [33, 34] width 28 height 28
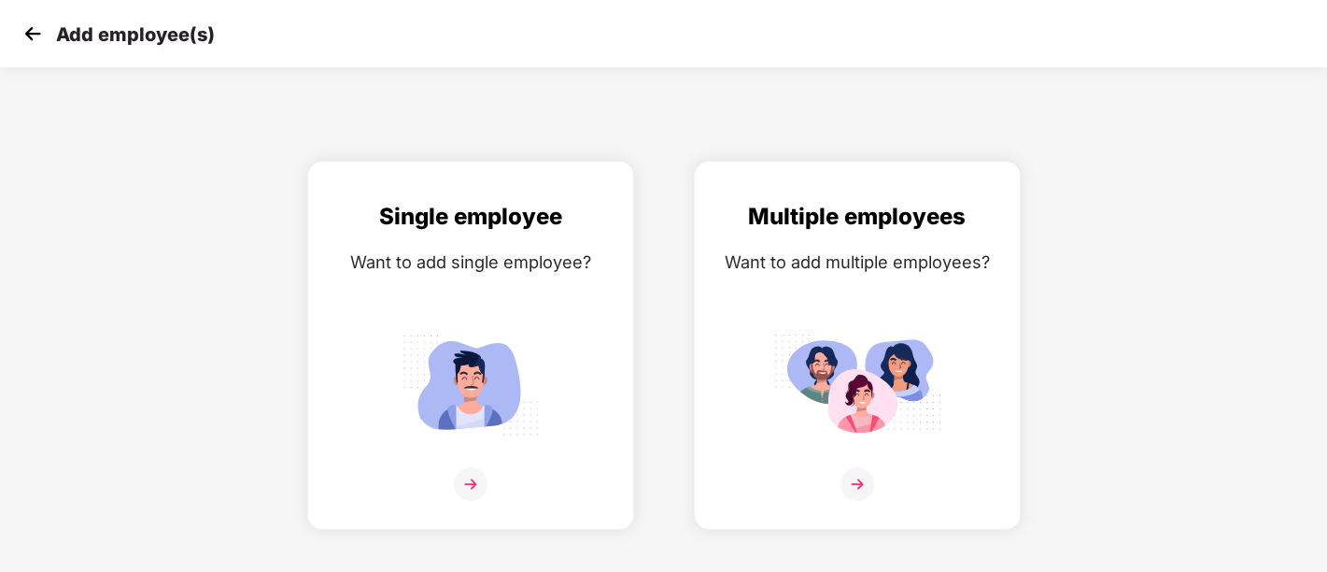
click at [36, 35] on img at bounding box center [33, 34] width 28 height 28
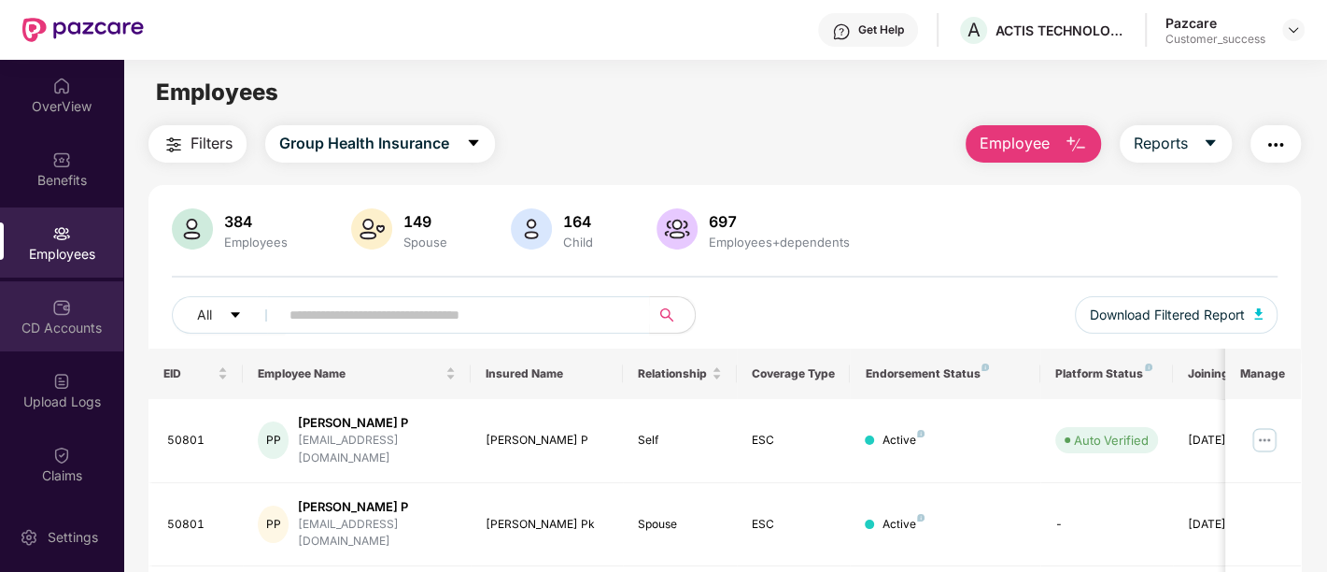
click at [45, 338] on div "CD Accounts" at bounding box center [61, 316] width 123 height 70
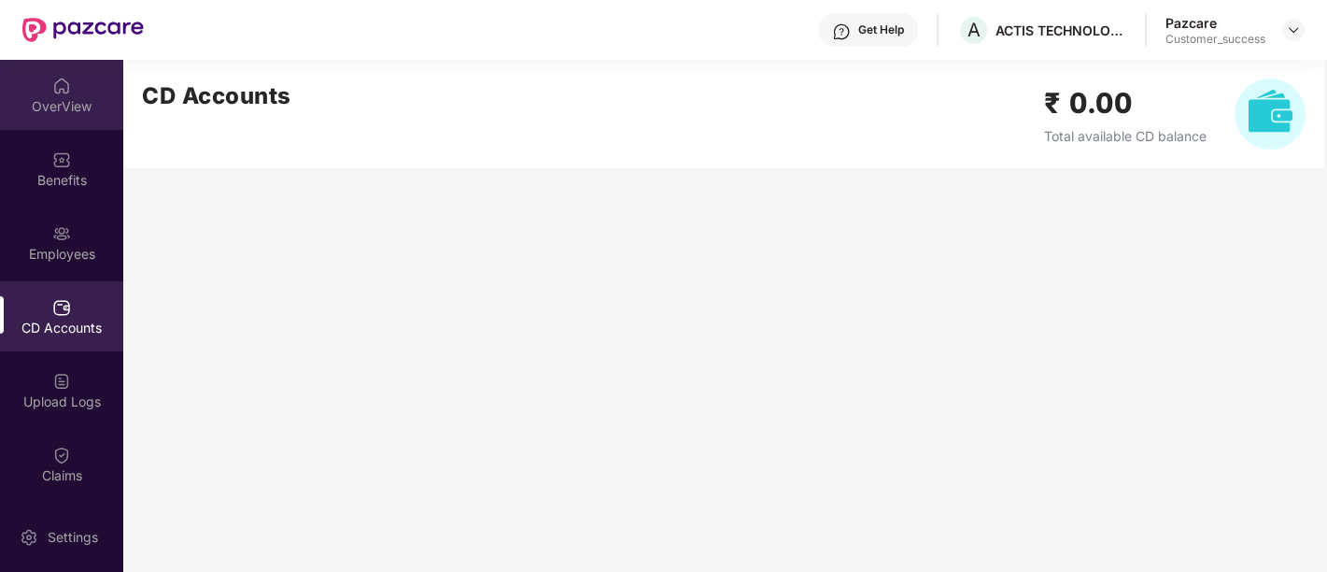
click at [48, 87] on div "OverView" at bounding box center [61, 95] width 123 height 70
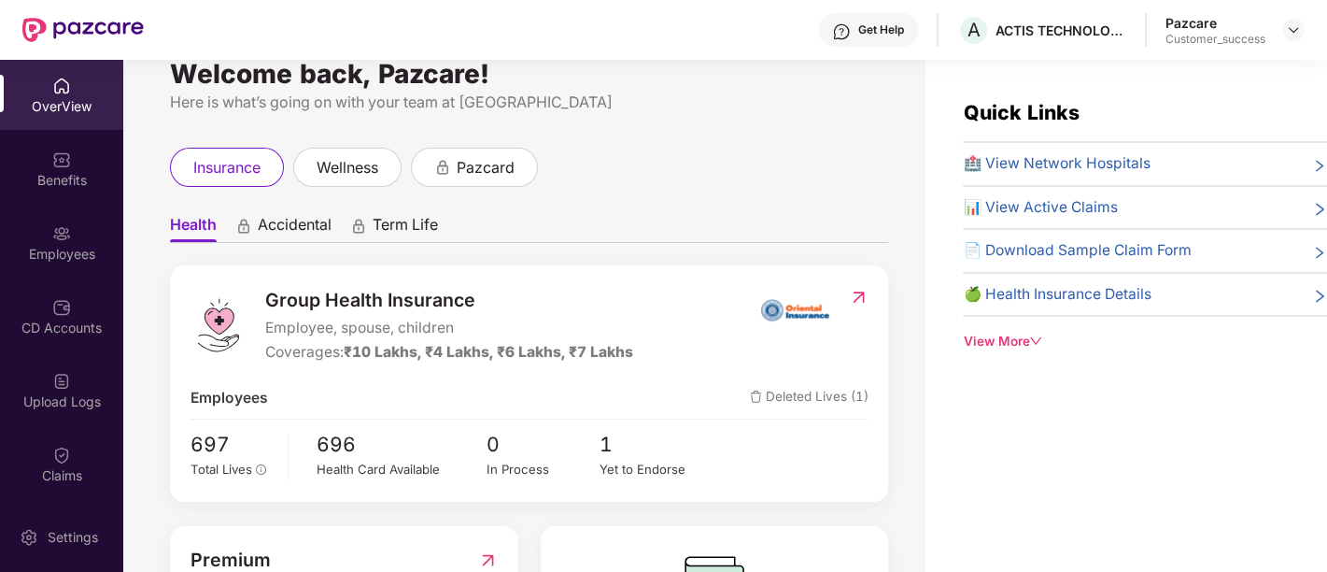
scroll to position [30, 0]
click at [1051, 428] on div "Quick Links 🏥 View Network Hospitals 📊 View Active Claims 📄 Download Sample Cla…" at bounding box center [1127, 346] width 402 height 572
